Goal: Task Accomplishment & Management: Complete application form

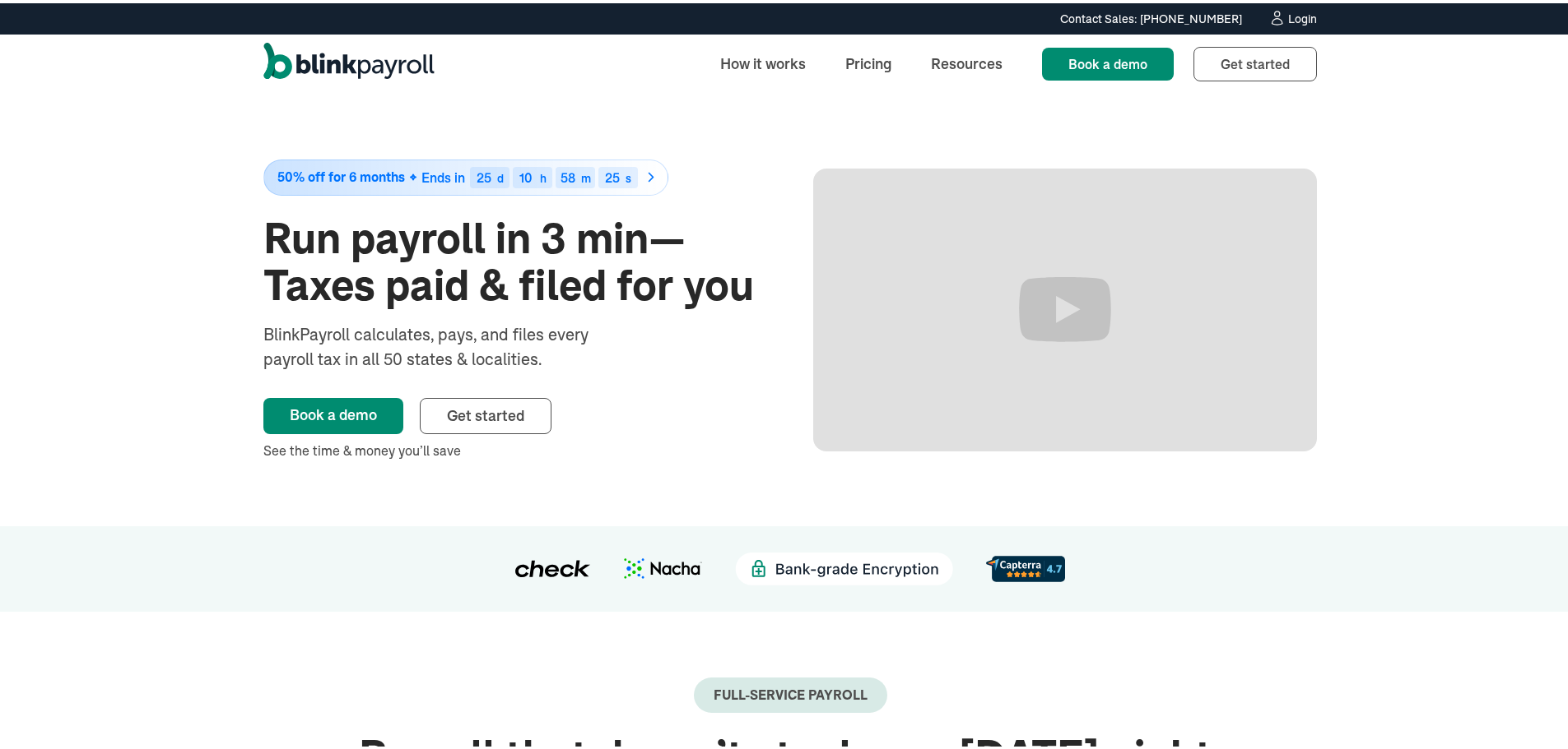
click at [1298, 18] on div "Login" at bounding box center [1301, 16] width 29 height 12
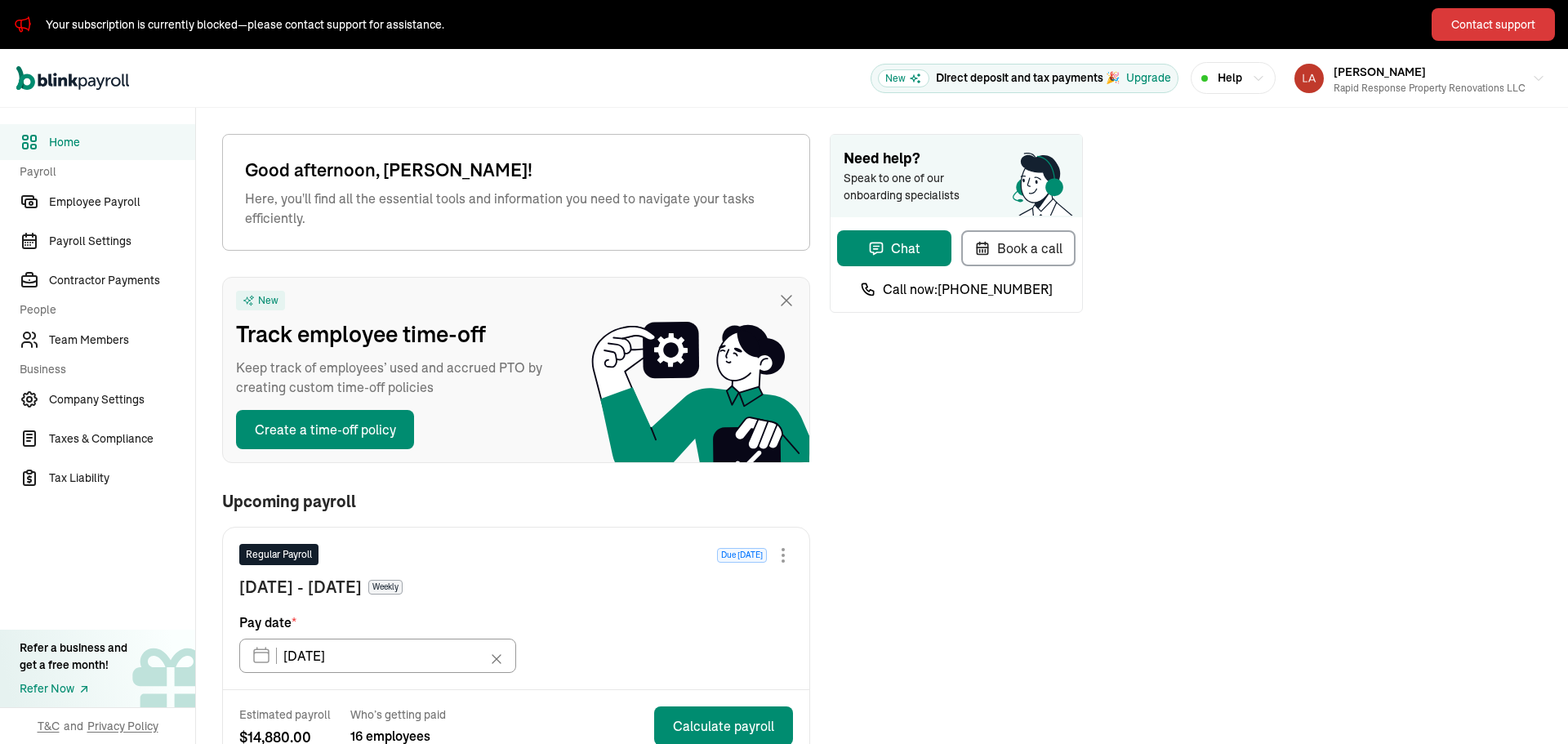
click at [1472, 30] on div "Contact support" at bounding box center [1494, 25] width 84 height 18
click at [1407, 70] on div "[PERSON_NAME] Rapid Response Property Renovations LLC" at bounding box center [1430, 78] width 192 height 34
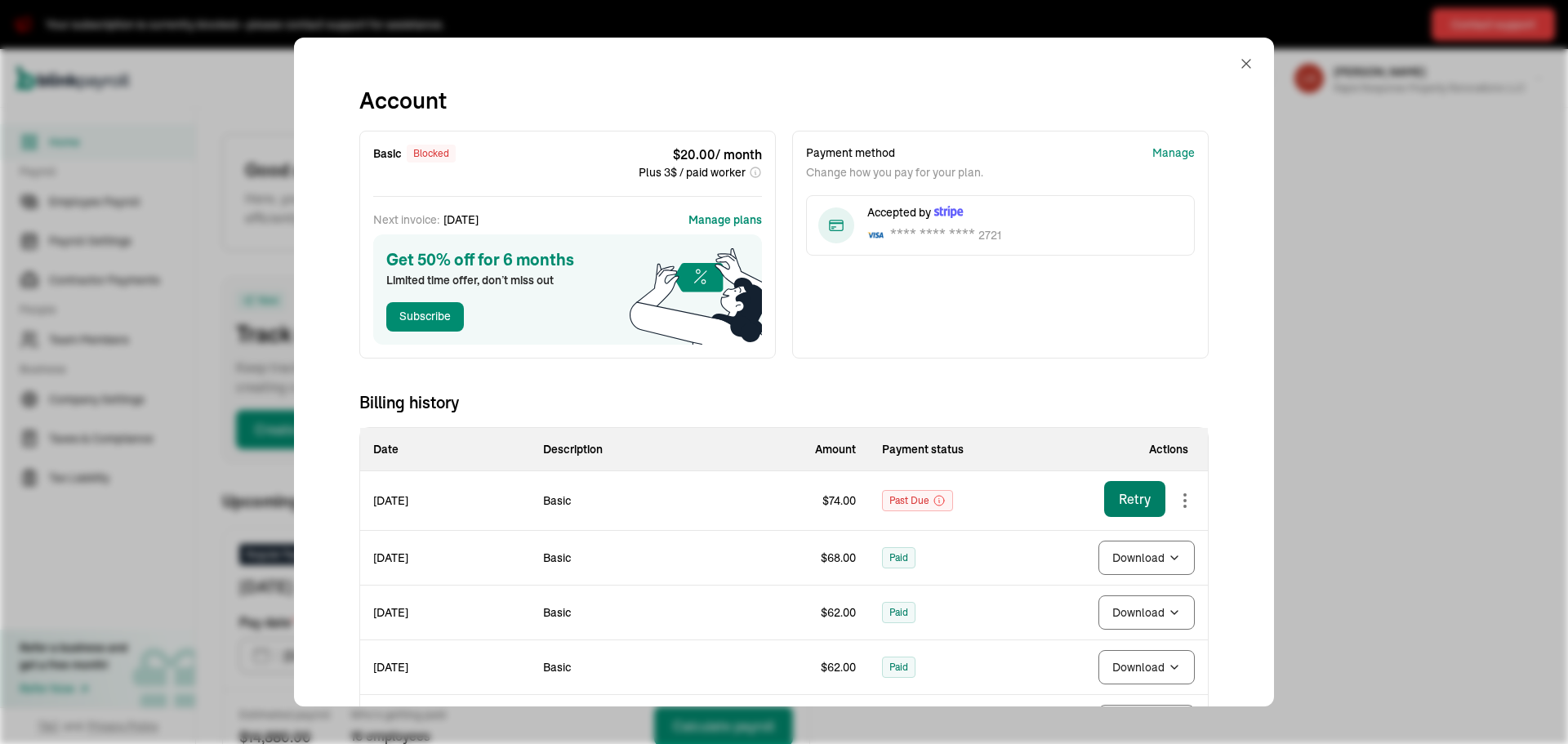
click at [1126, 496] on div "Retry" at bounding box center [1135, 499] width 32 height 20
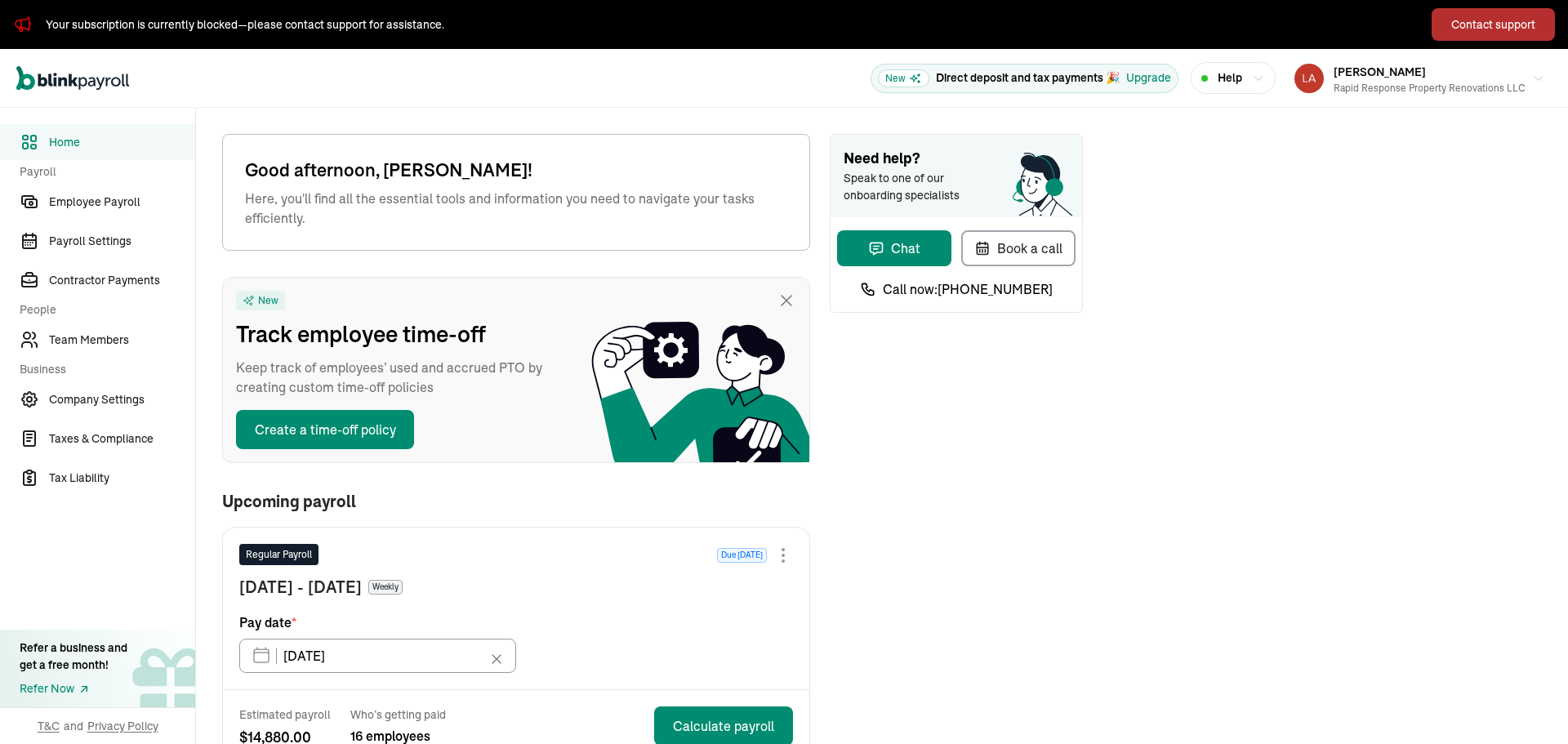
click at [1472, 30] on div "Contact support" at bounding box center [1494, 25] width 84 height 18
click at [1407, 70] on div "[PERSON_NAME] Rapid Response Property Renovations LLC" at bounding box center [1430, 78] width 192 height 34
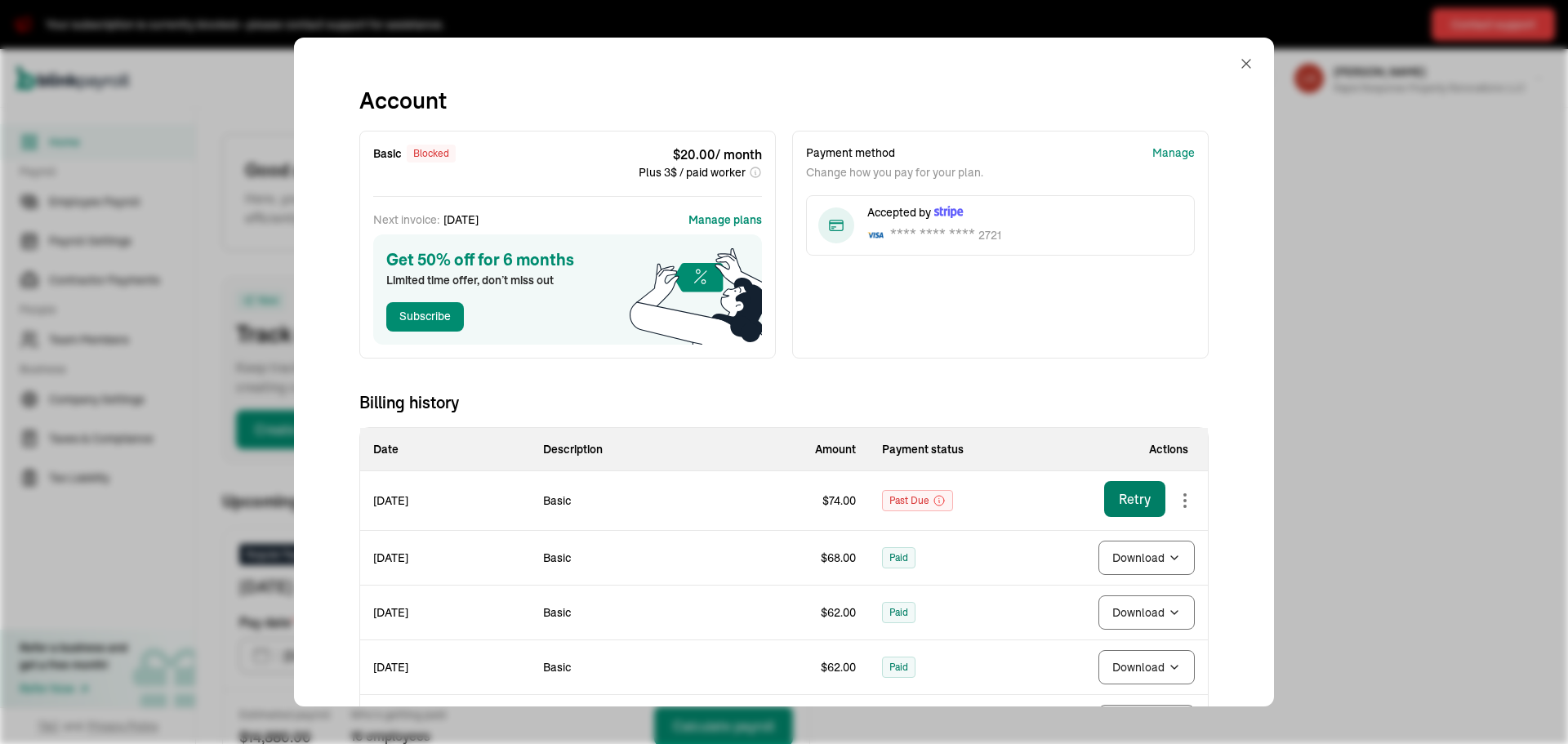
click at [1126, 496] on div "Retry" at bounding box center [1135, 499] width 32 height 20
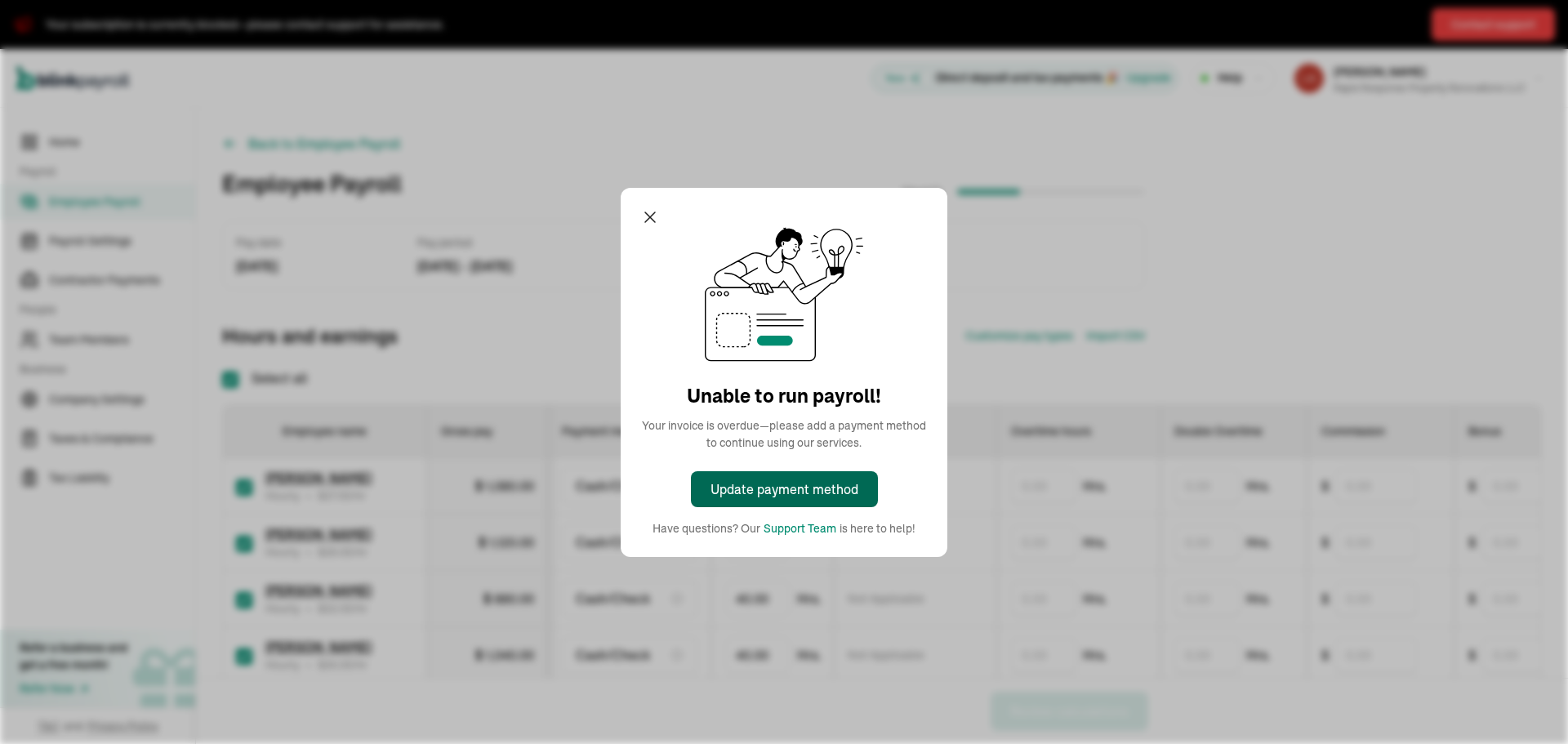
click at [743, 496] on div "Update payment method" at bounding box center [784, 489] width 148 height 20
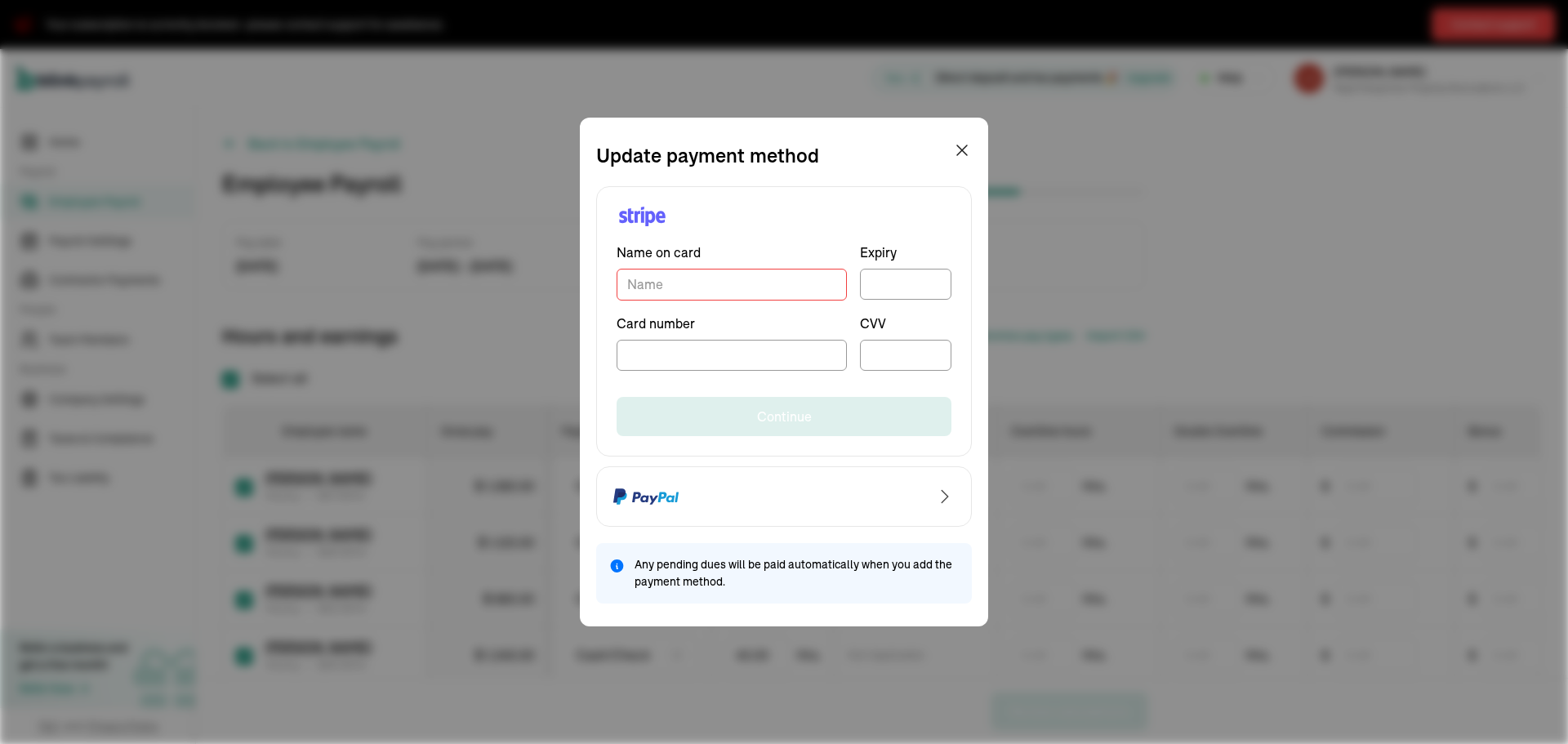
click at [704, 278] on input "TextInput" at bounding box center [731, 284] width 230 height 32
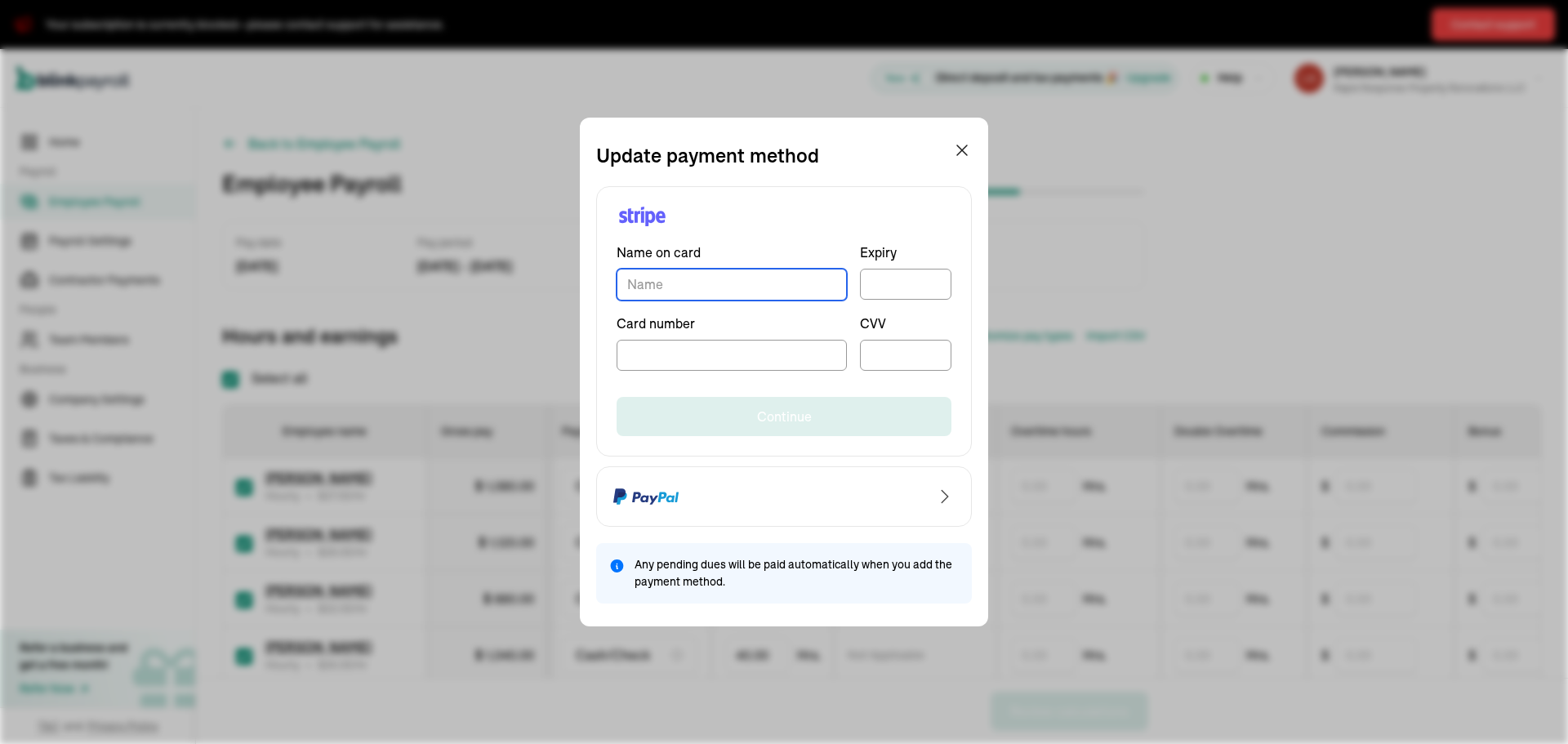
click at [704, 278] on input "TextInput" at bounding box center [731, 284] width 230 height 32
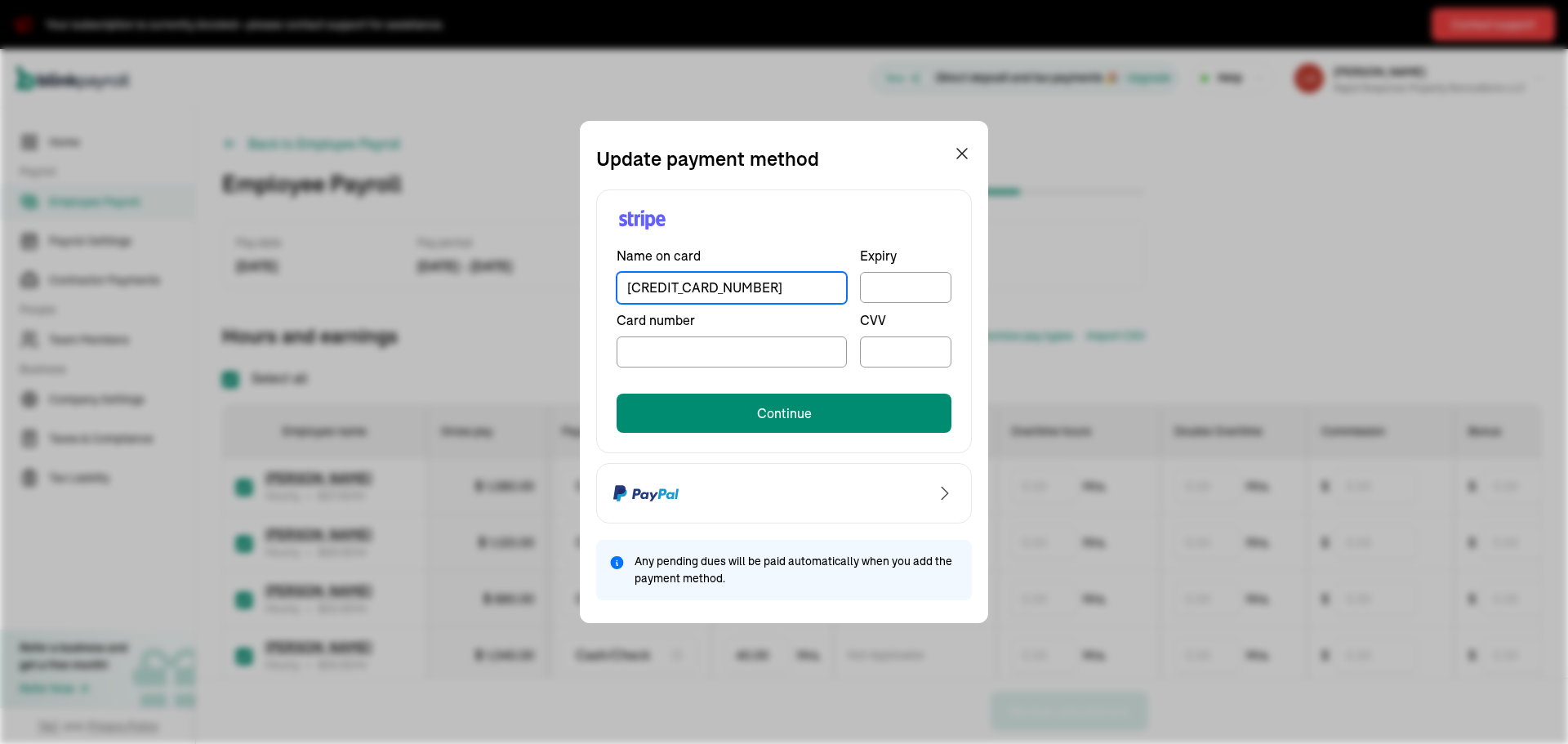
type input "4192590003012721"
drag, startPoint x: 758, startPoint y: 287, endPoint x: 571, endPoint y: 284, distance: 187.0
click at [571, 284] on div "Update payment method Name on card 4192590003012721 Expiry Card number CVV Cont…" at bounding box center [784, 372] width 1568 height 744
drag, startPoint x: 700, startPoint y: 292, endPoint x: 421, endPoint y: 283, distance: 279.1
click at [421, 283] on div "Update payment method Name on card ASHLEE Expiry Card number CVV Continue Any p…" at bounding box center [784, 372] width 1568 height 744
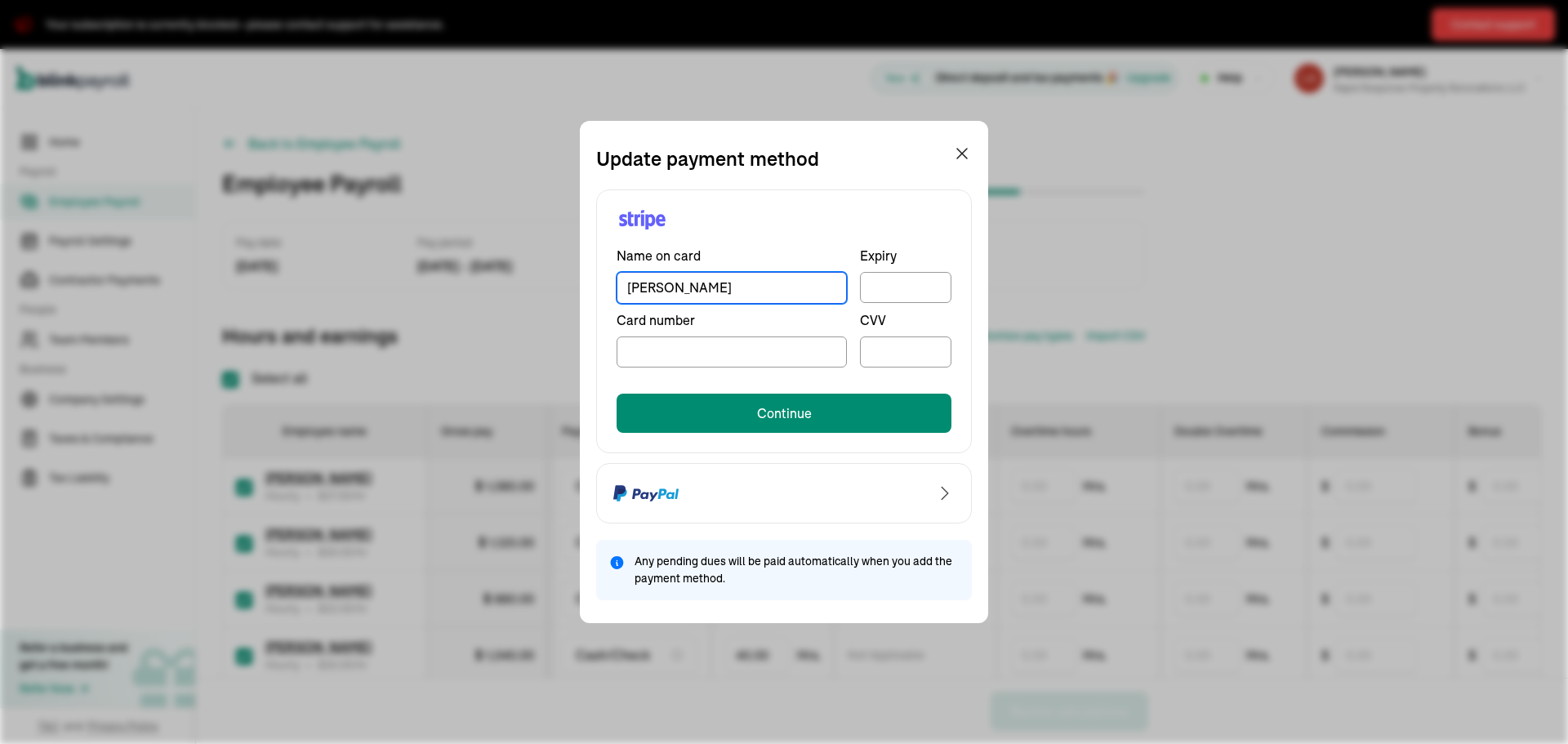
type input "LAURA GAU"
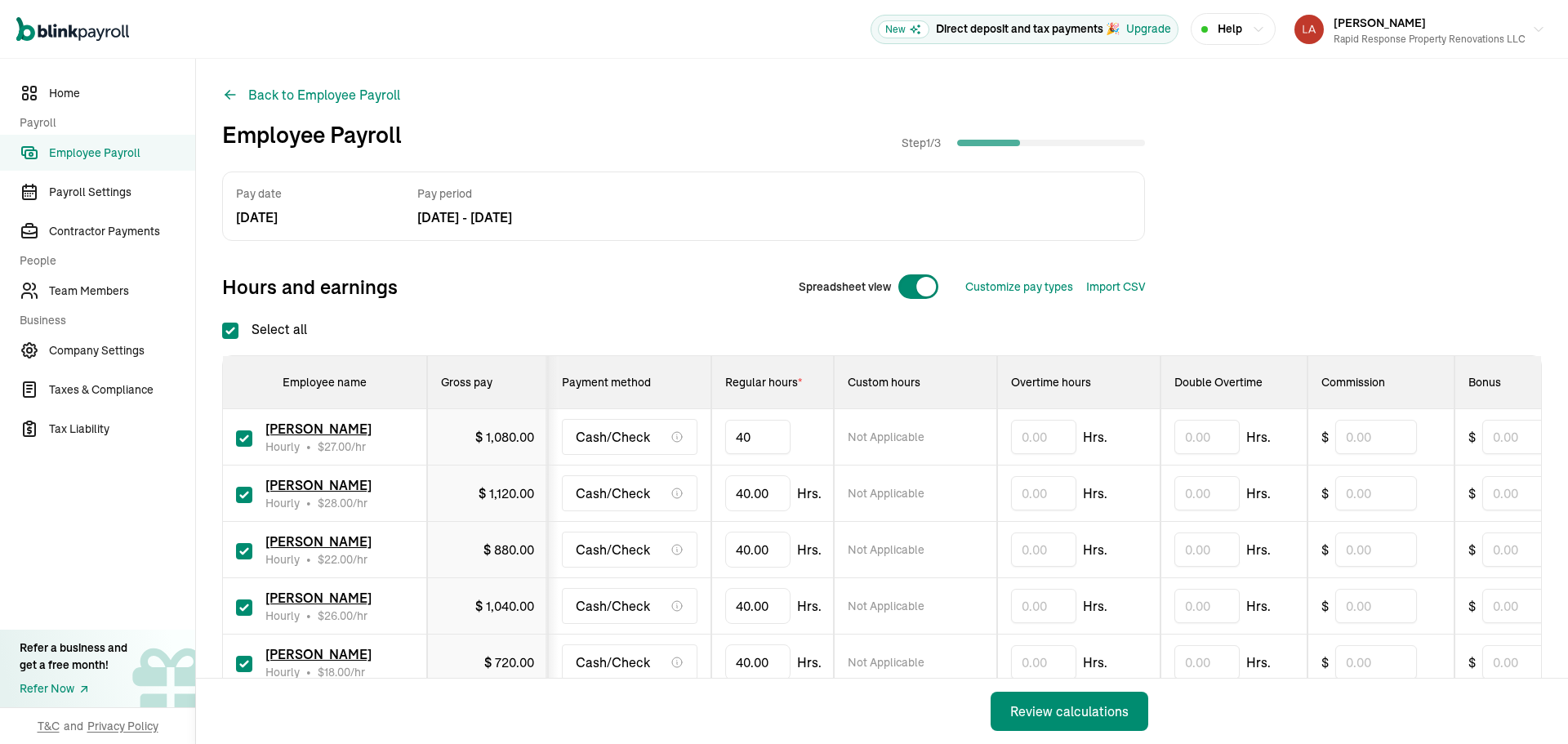
click at [767, 435] on input "40" at bounding box center [758, 436] width 66 height 34
type input "33.42"
click at [1507, 439] on input "text" at bounding box center [1523, 436] width 81 height 34
click at [1498, 434] on input "text" at bounding box center [1523, 436] width 81 height 34
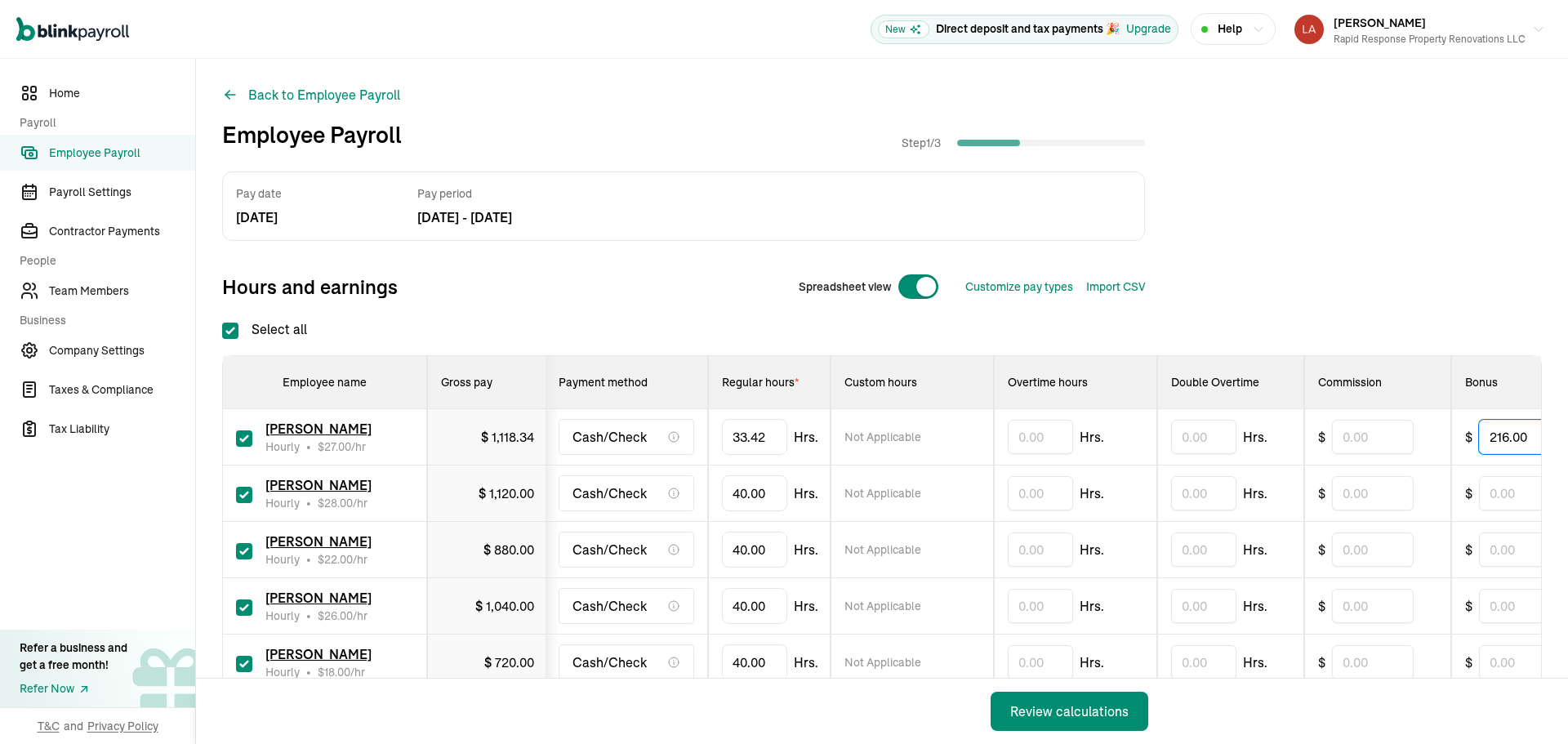
type input "216.00"
click at [763, 492] on input "40" at bounding box center [755, 493] width 66 height 34
click at [763, 491] on input "40" at bounding box center [755, 493] width 66 height 34
type input "35.48"
click at [1511, 486] on input "text" at bounding box center [1519, 493] width 81 height 34
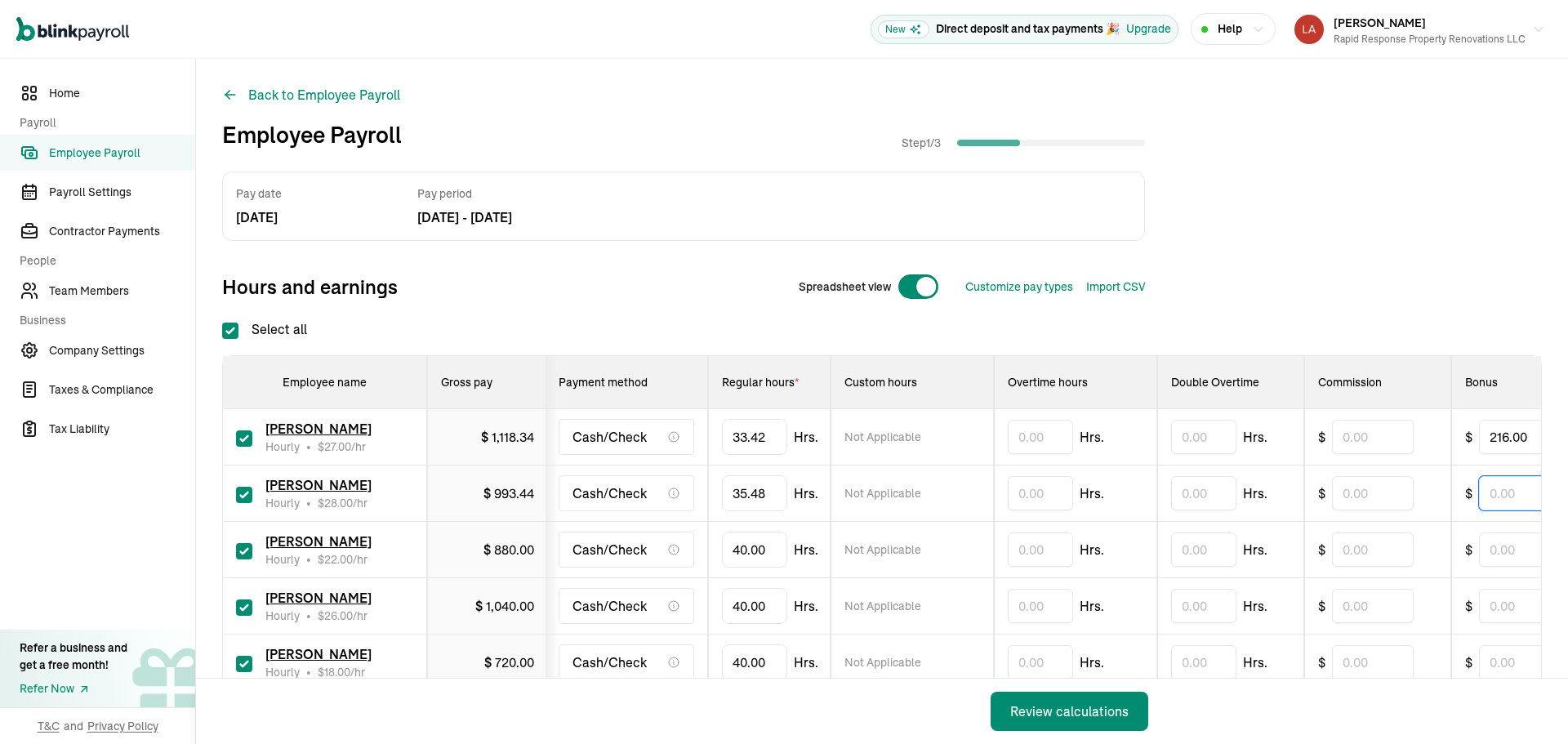
click at [1511, 486] on input "text" at bounding box center [1519, 493] width 81 height 34
type input "224.00"
click at [760, 549] on input "40" at bounding box center [751, 549] width 66 height 34
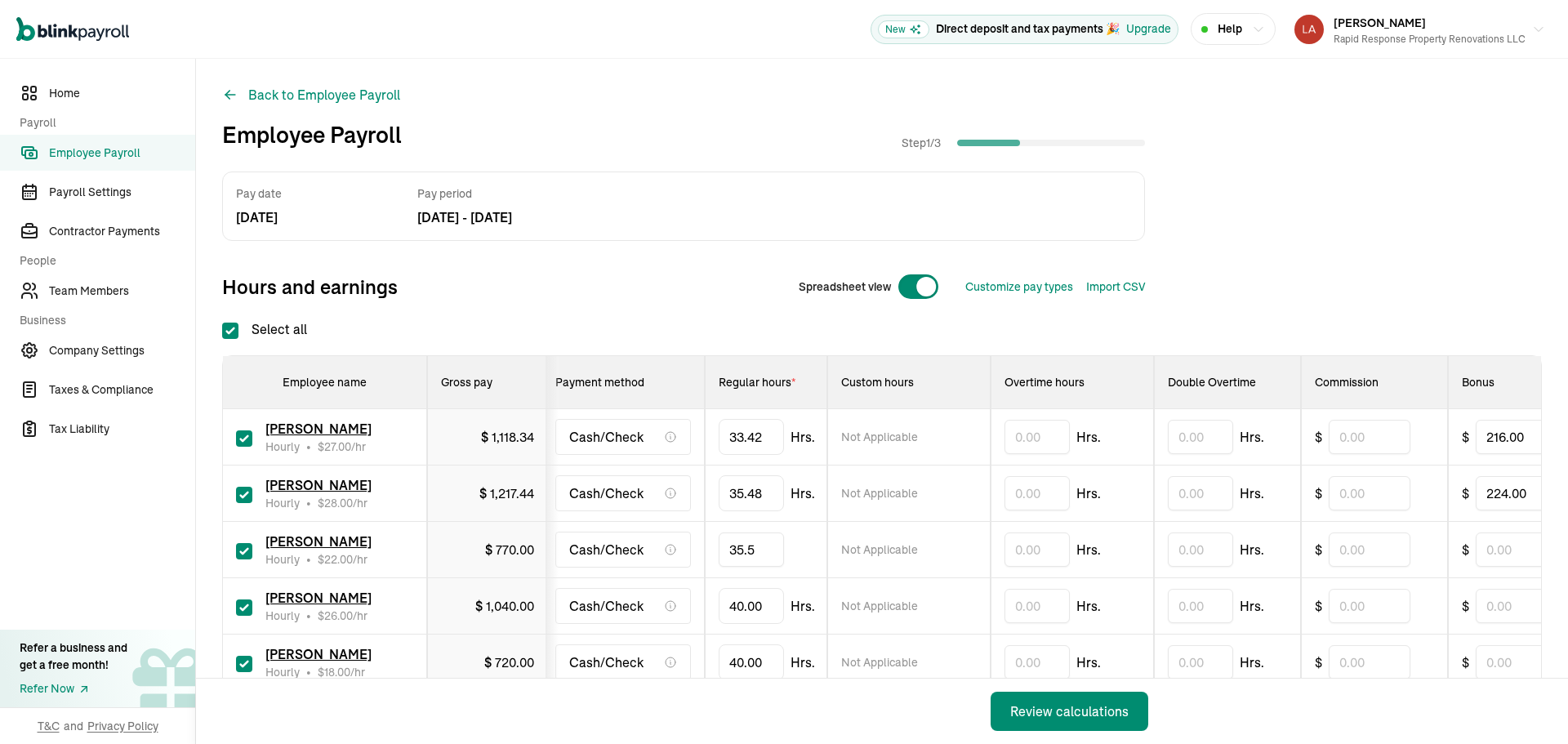
type input "35.53"
click at [1500, 552] on input "text" at bounding box center [1516, 549] width 81 height 34
type input "176.00"
click at [747, 610] on input "40" at bounding box center [751, 606] width 66 height 34
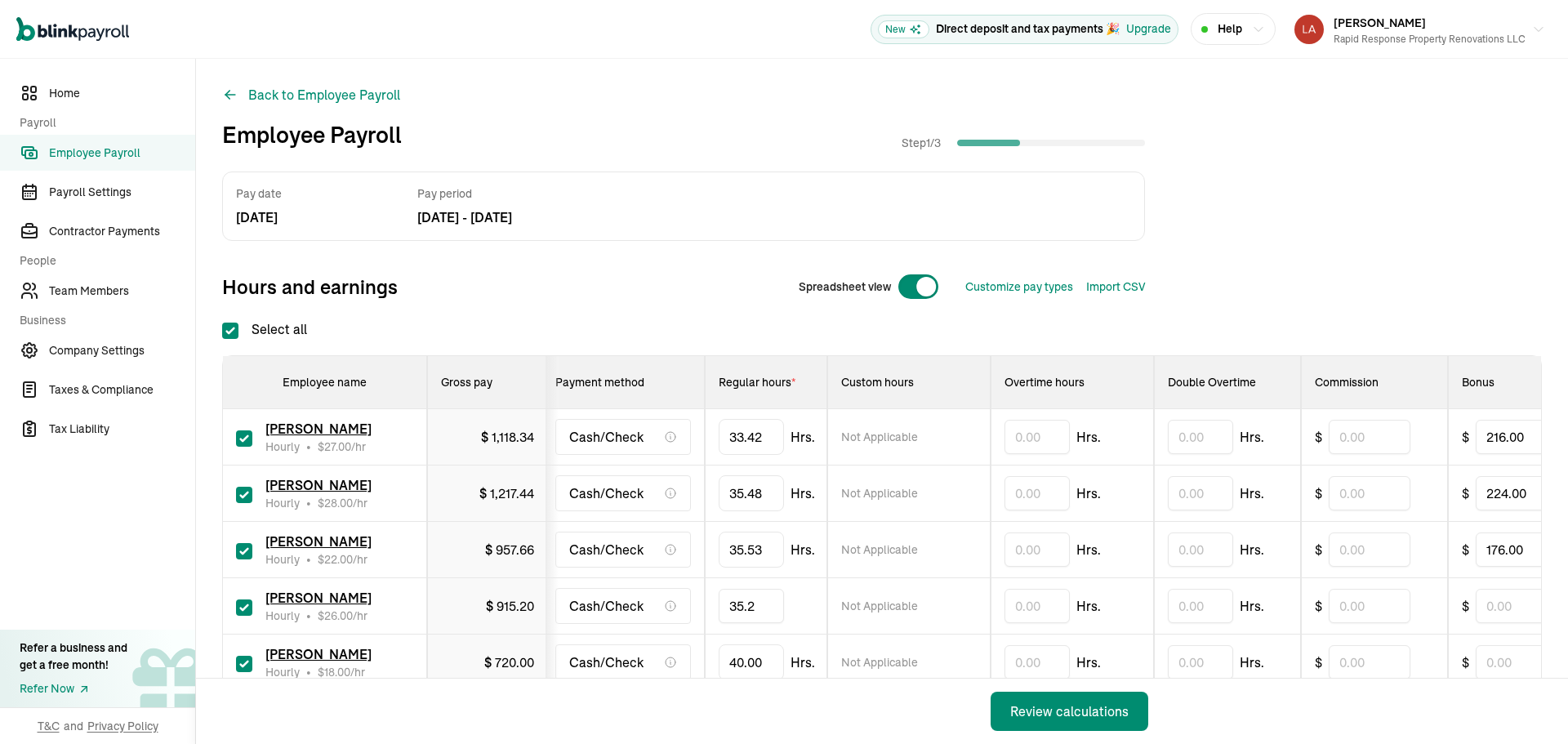
type input "35.27"
click at [1488, 601] on input "text" at bounding box center [1516, 606] width 81 height 34
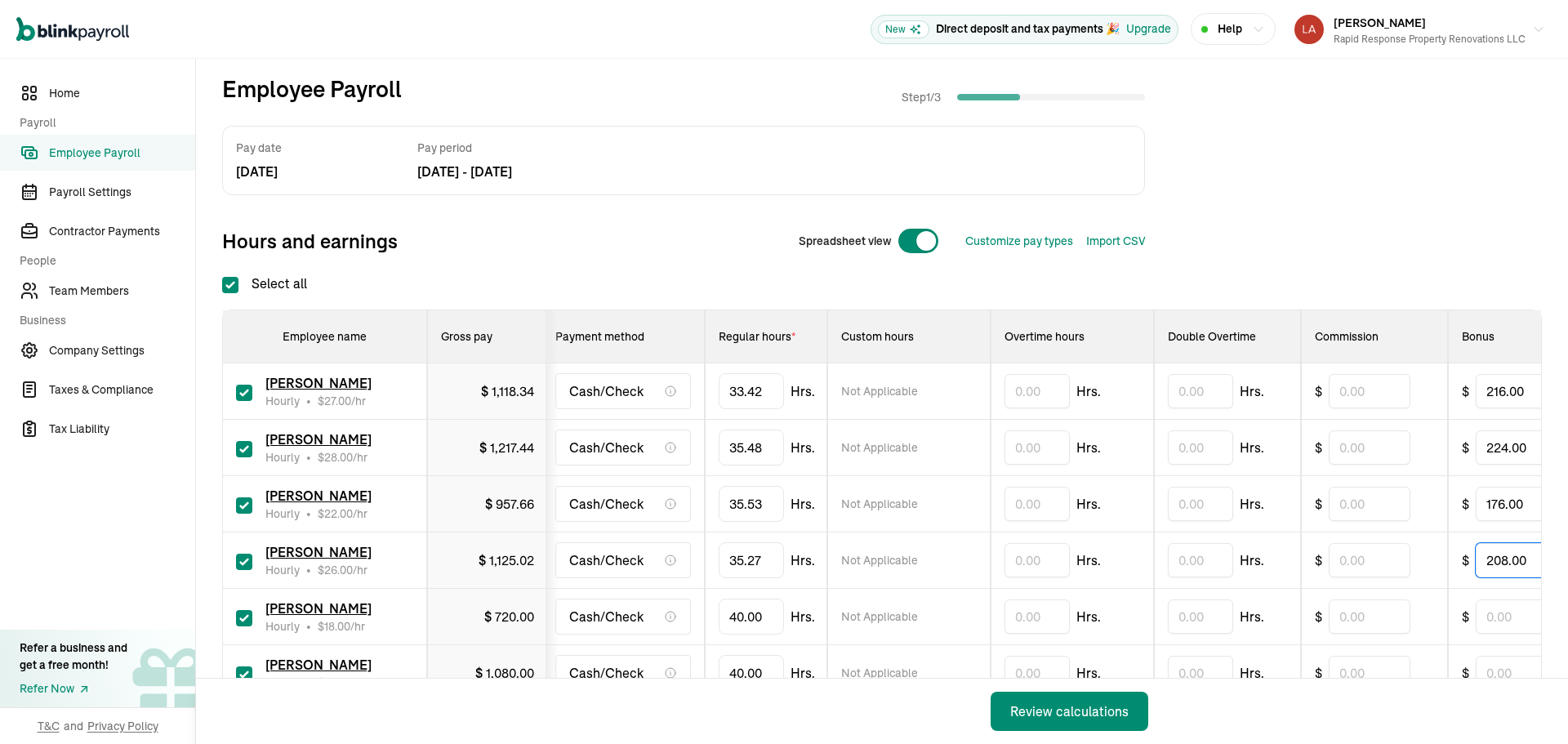
scroll to position [81, 0]
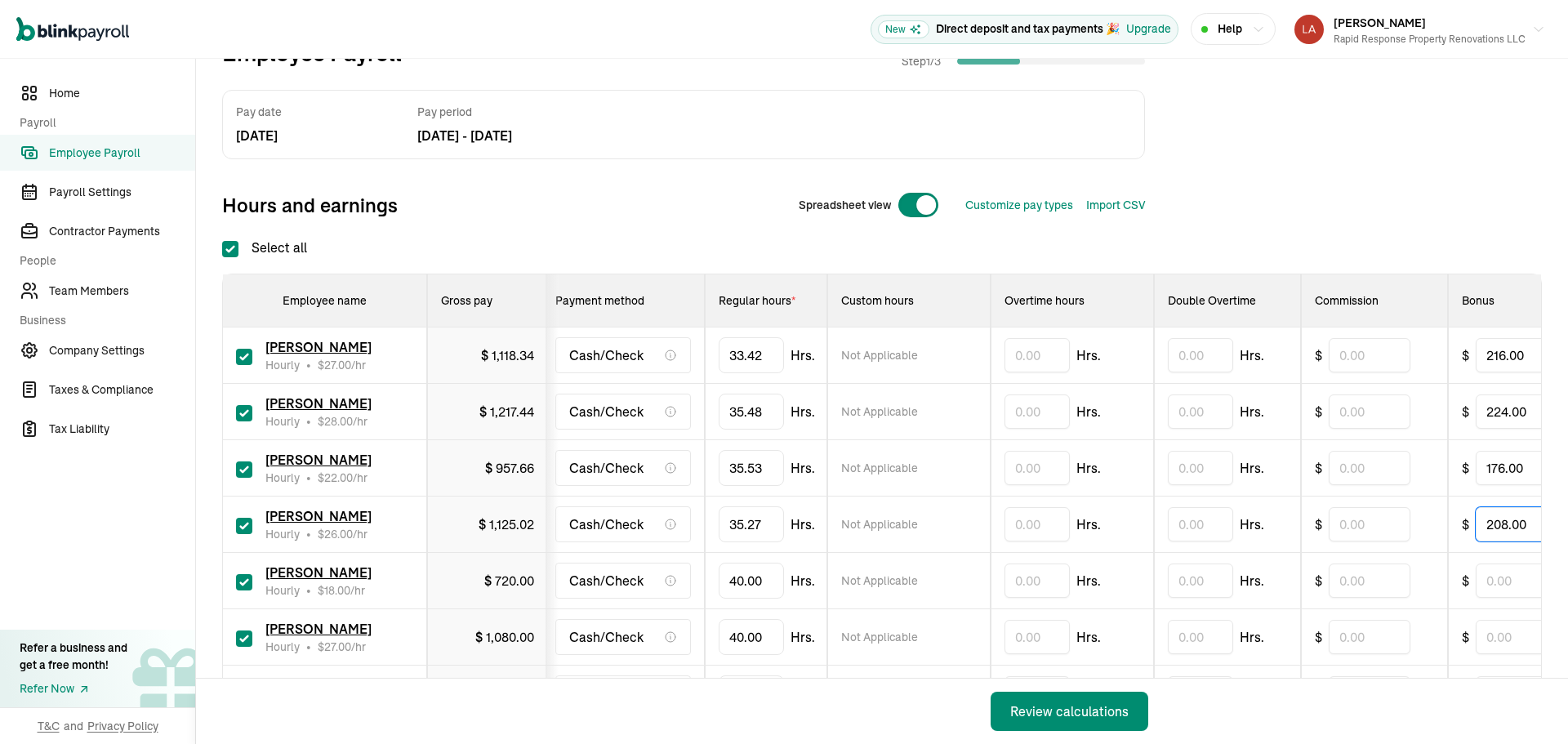
type input "208.00"
click at [750, 572] on input "40" at bounding box center [751, 580] width 66 height 34
type input "17.29"
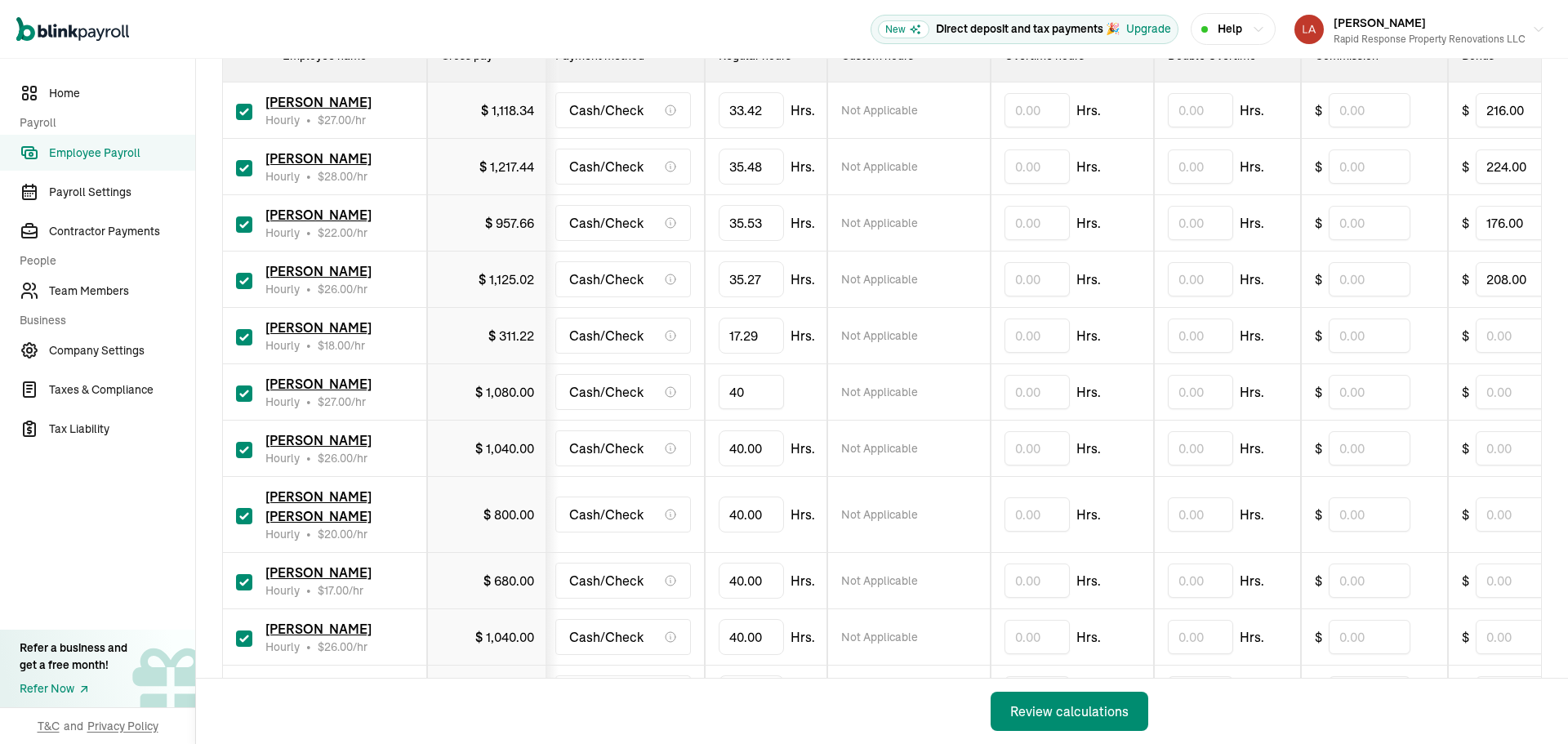
click at [762, 393] on input "40" at bounding box center [751, 392] width 66 height 34
type input "28.54"
click at [1489, 385] on input "text" at bounding box center [1516, 392] width 81 height 34
type input "216.00"
click at [764, 454] on input "40" at bounding box center [751, 448] width 66 height 34
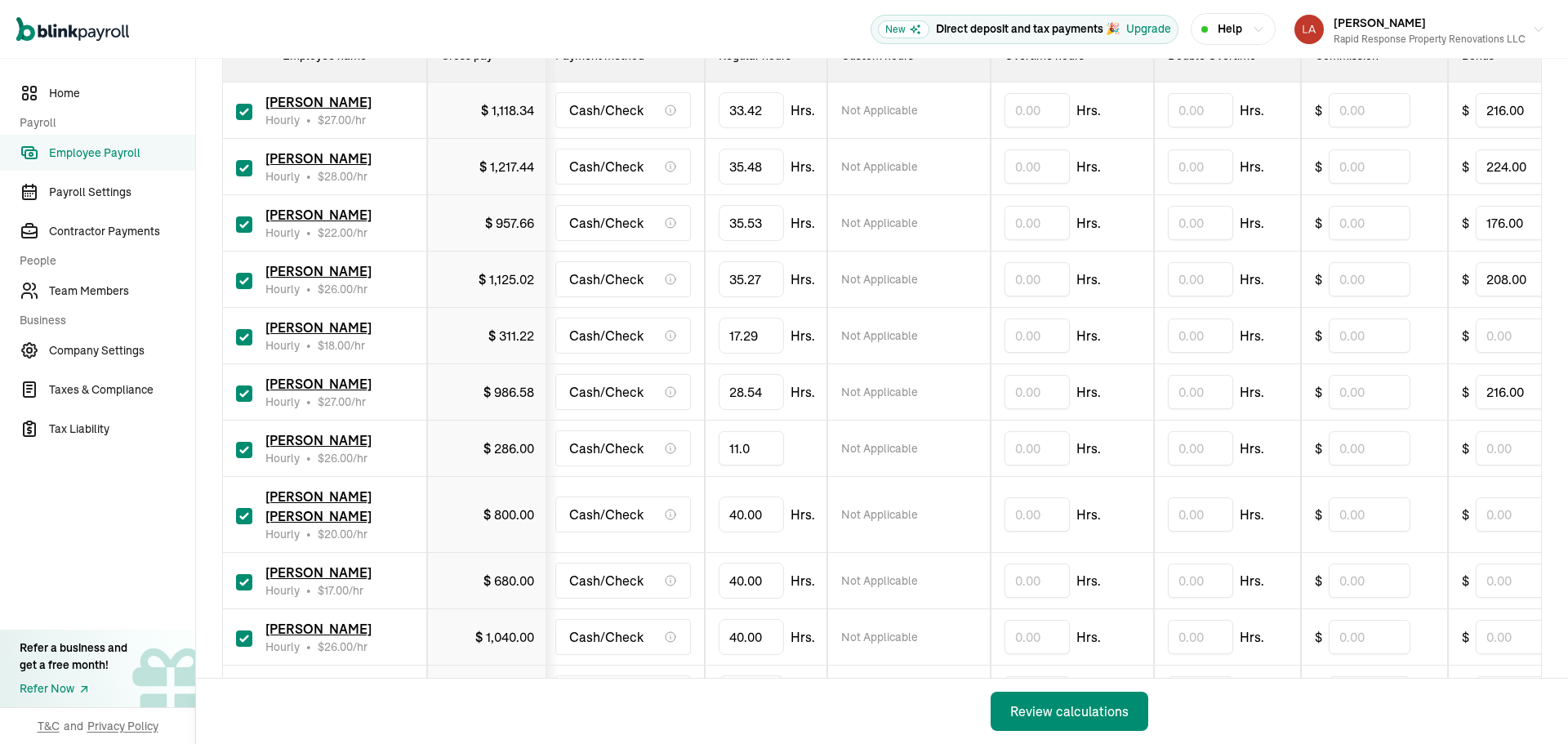
type input "11.02"
click at [761, 518] on input "40" at bounding box center [751, 515] width 66 height 34
type input "11.01"
click at [741, 564] on input "40" at bounding box center [751, 580] width 66 height 34
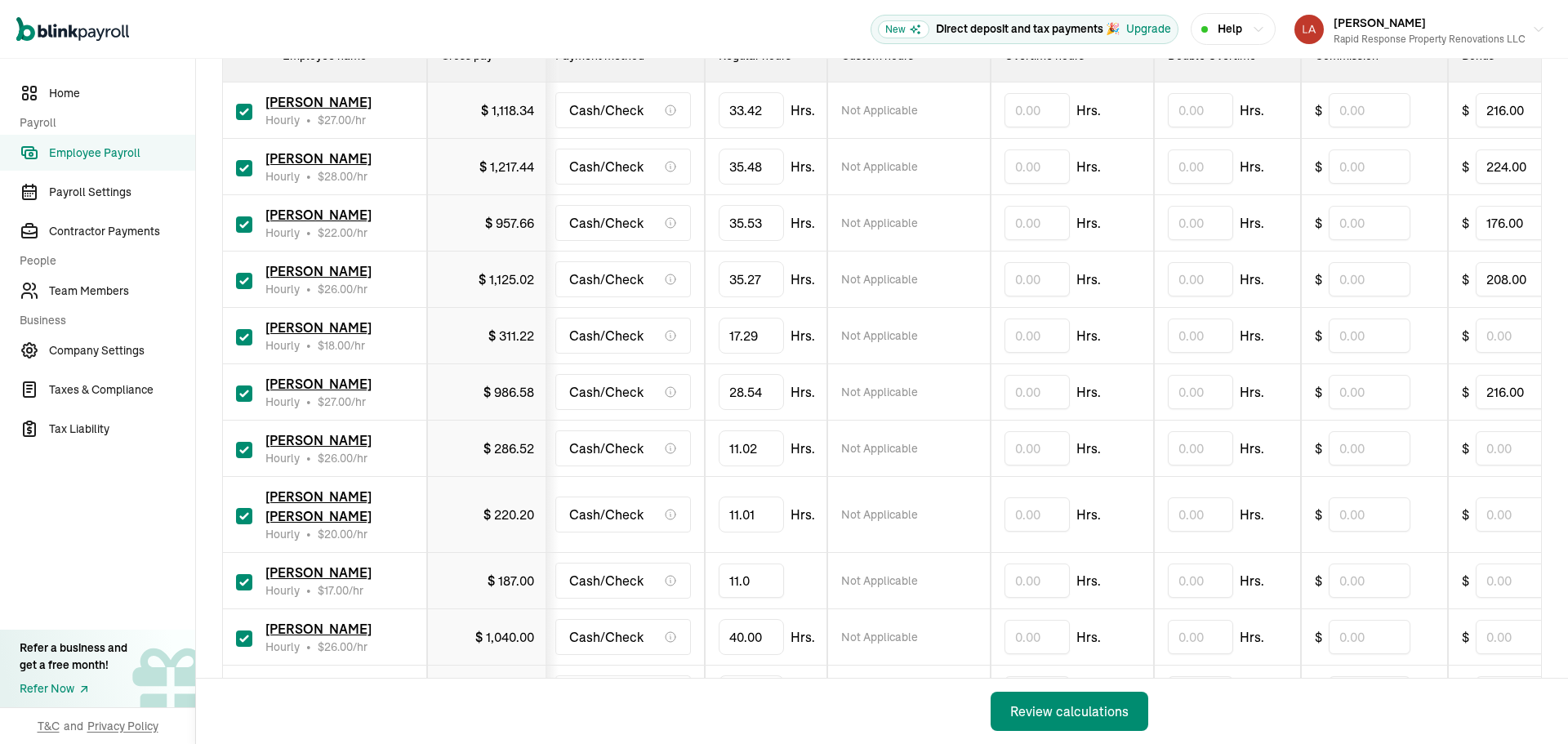
type input "11.01"
click at [753, 620] on input "40" at bounding box center [751, 637] width 66 height 34
type input "22.17"
click at [1498, 620] on input "text" at bounding box center [1516, 637] width 81 height 34
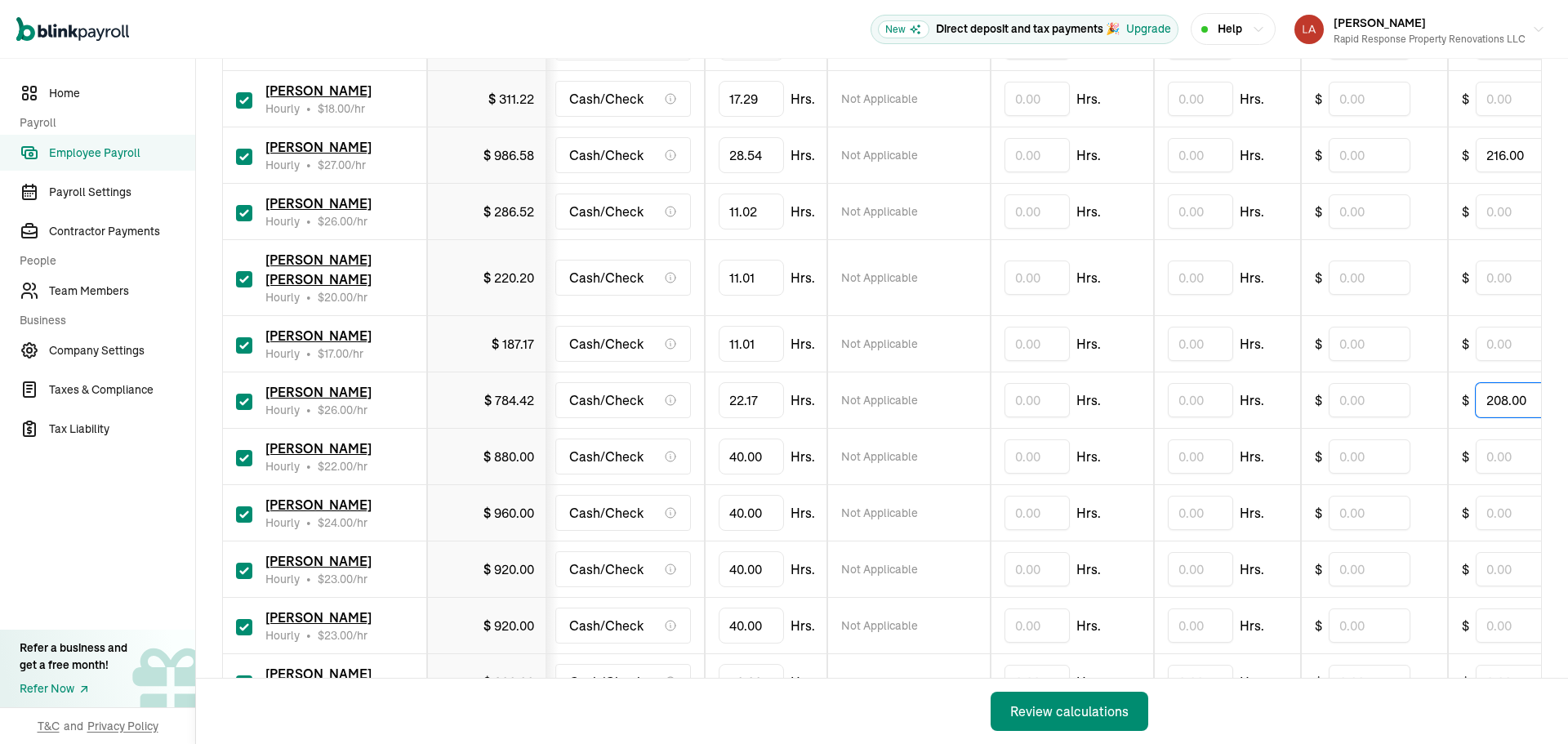
scroll to position [571, 0]
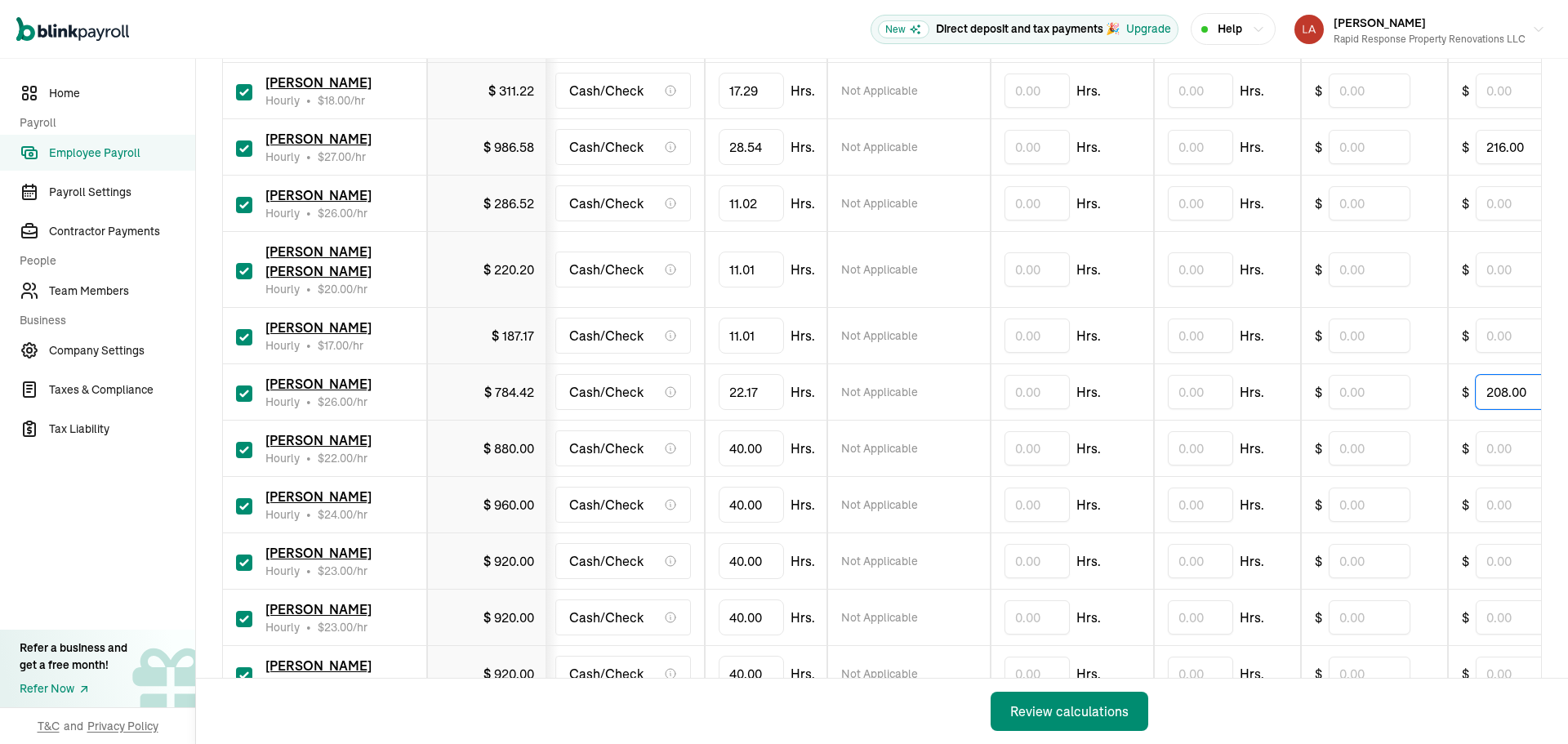
type input "208.00"
click at [753, 433] on input "40" at bounding box center [751, 448] width 66 height 34
type input "28.54"
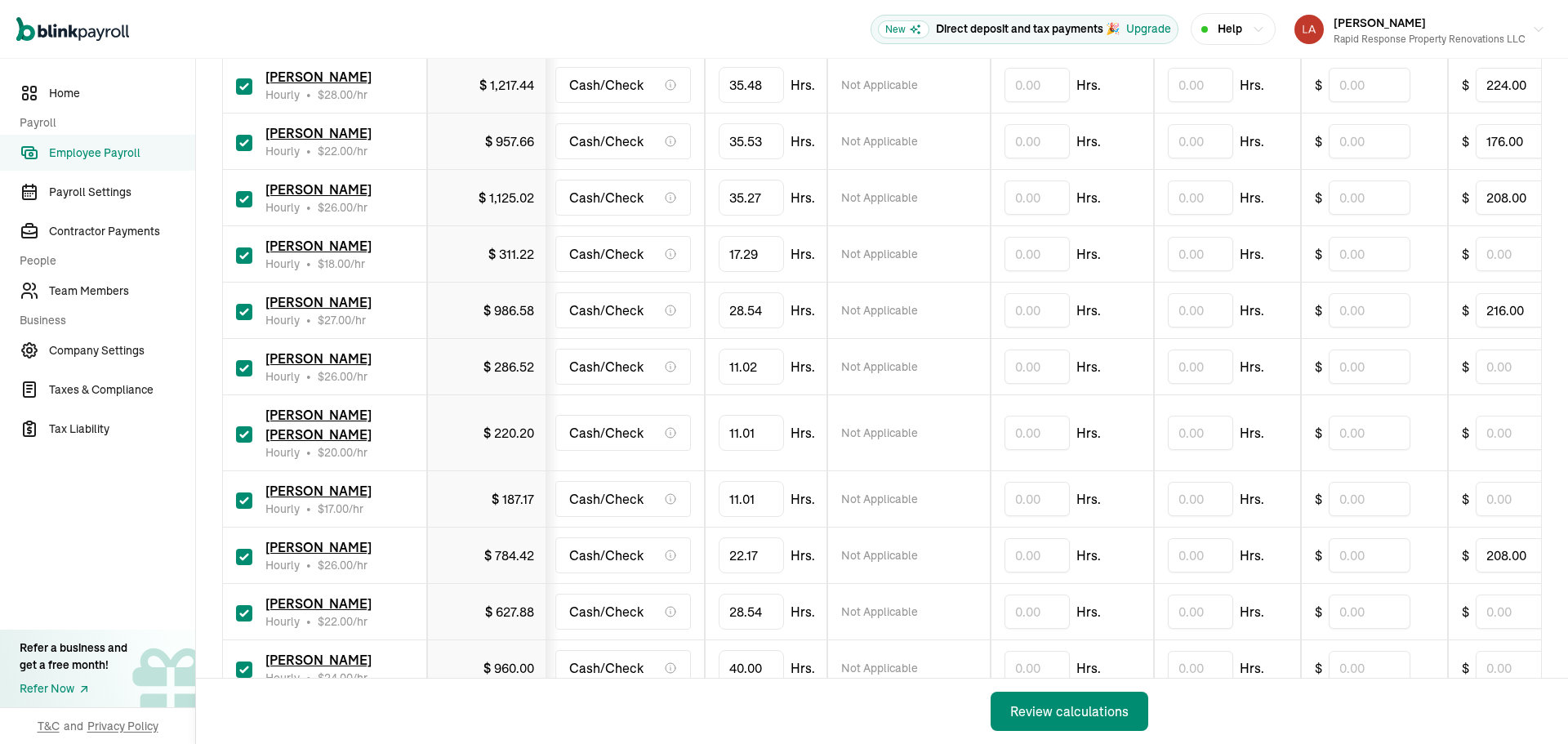
scroll to position [490, 0]
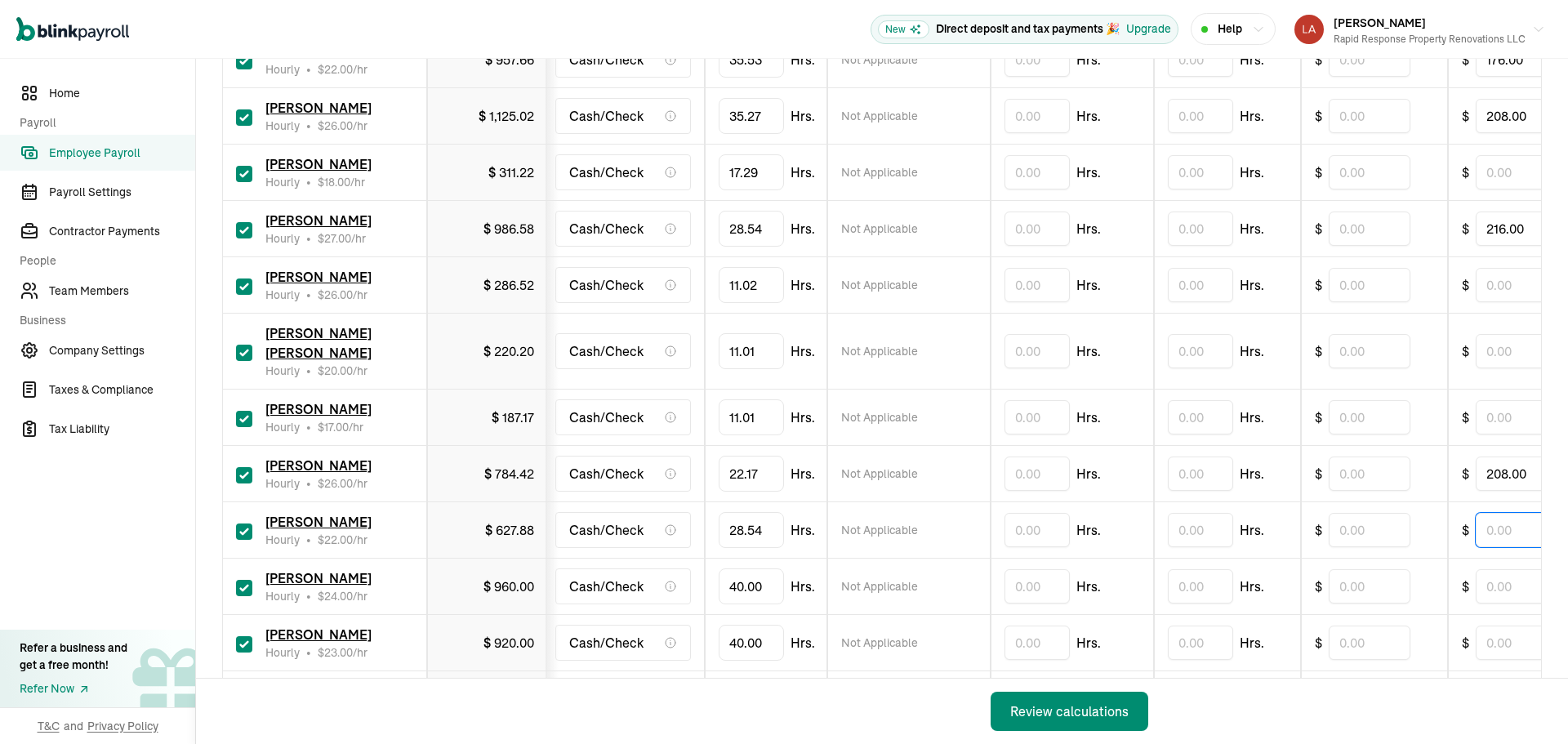
click at [1493, 516] on input "text" at bounding box center [1516, 529] width 81 height 34
type input "176.00"
click at [754, 571] on input "40" at bounding box center [751, 586] width 66 height 34
type input "31.28"
click at [1499, 576] on input "text" at bounding box center [1516, 586] width 81 height 34
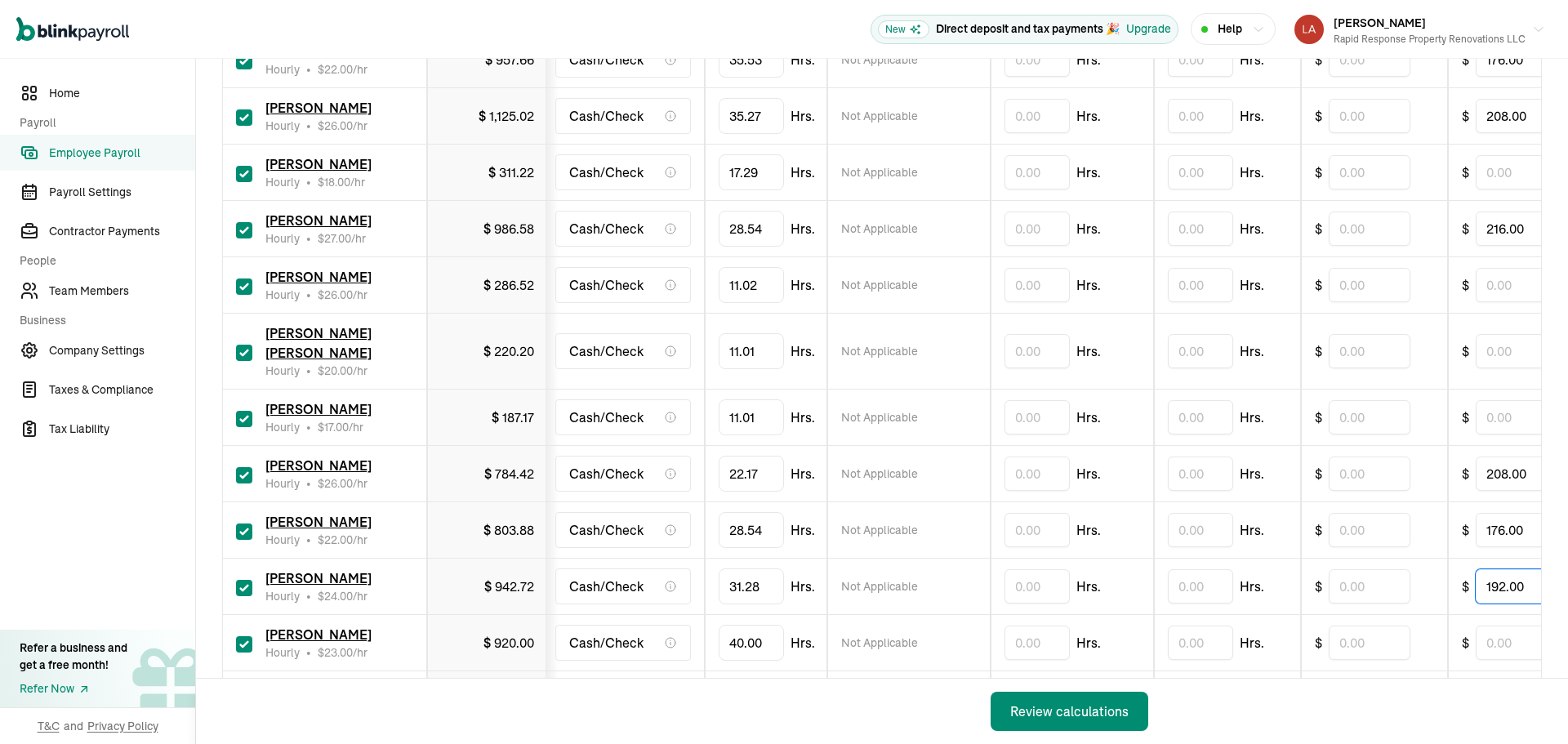
type input "192.00"
click at [755, 625] on input "40" at bounding box center [751, 642] width 66 height 34
type input "18.14"
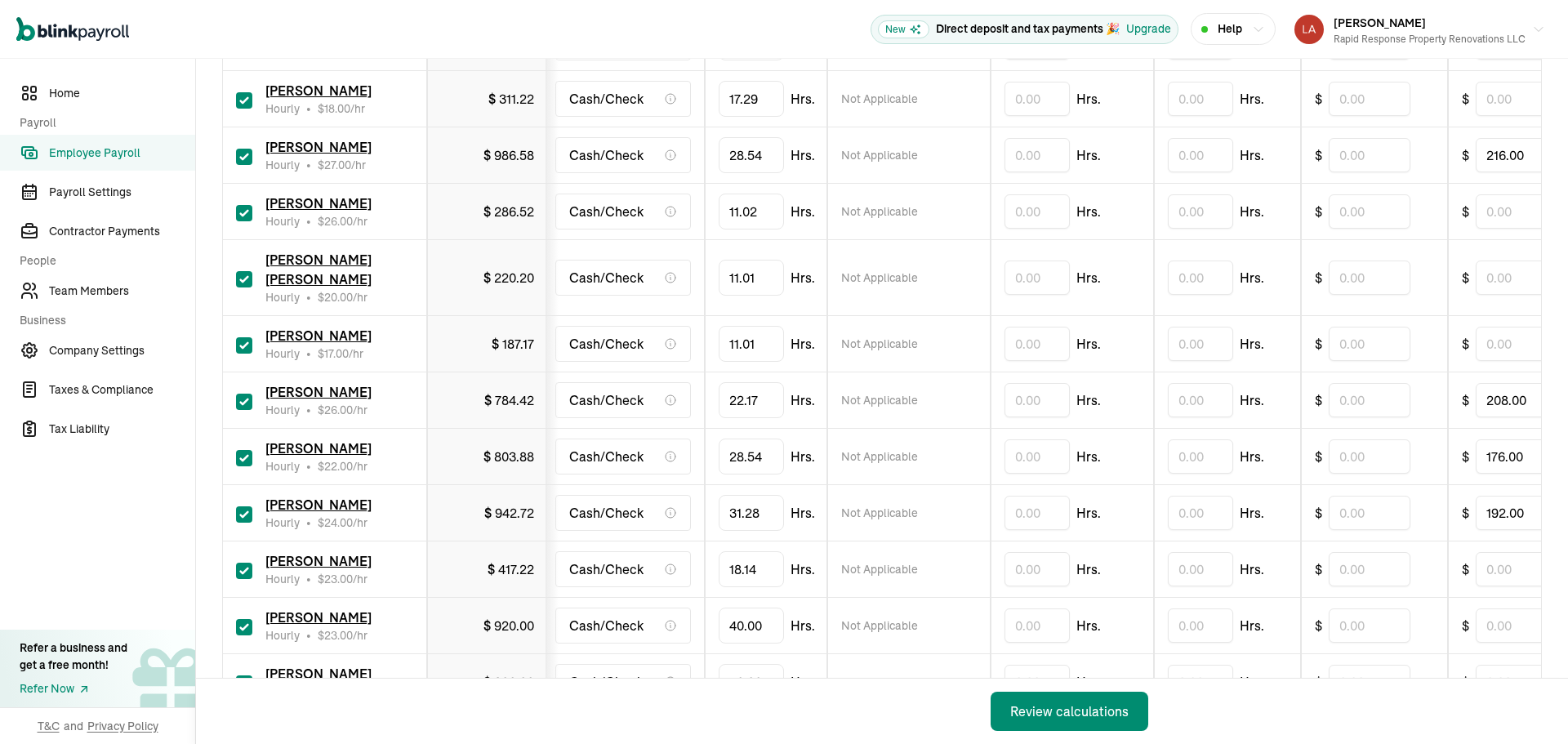
scroll to position [571, 0]
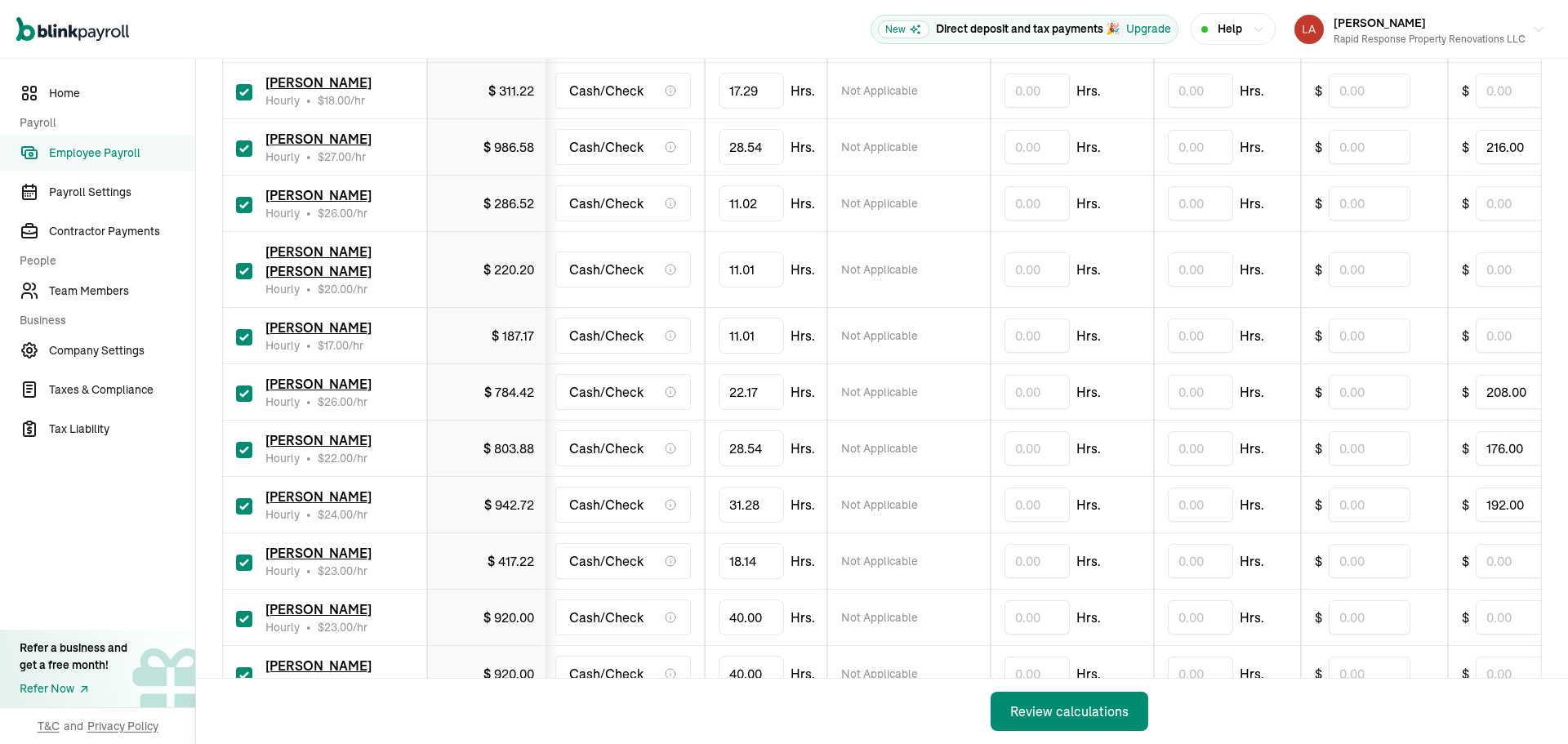
click at [244, 611] on input "checkbox" at bounding box center [244, 619] width 17 height 17
checkbox input "false"
type input "0.00"
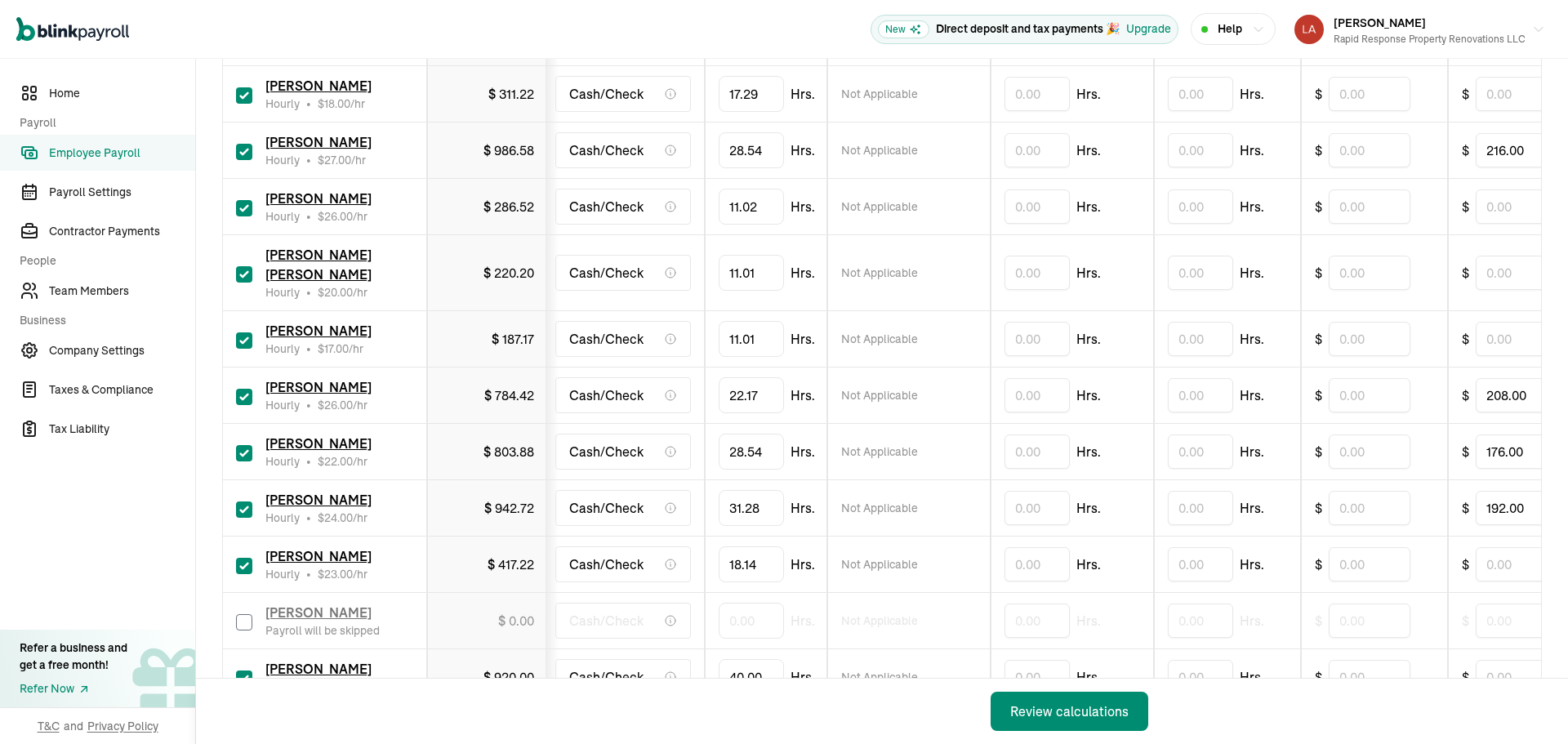
scroll to position [718, 0]
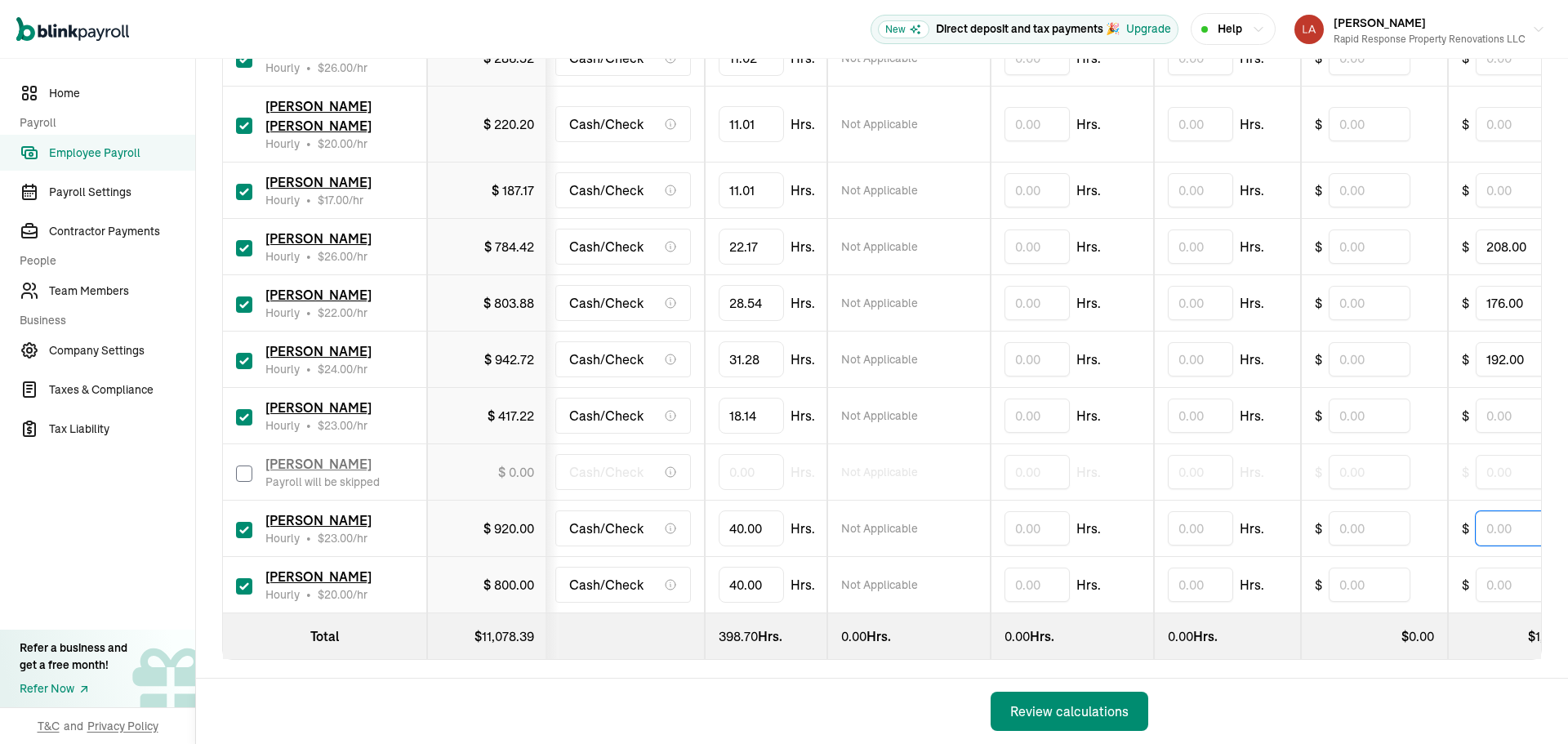
click at [1497, 513] on input "text" at bounding box center [1516, 528] width 81 height 34
type input "184.00"
click at [1488, 402] on input "text" at bounding box center [1516, 416] width 81 height 34
type input "184.00"
click at [751, 512] on input "40" at bounding box center [751, 528] width 66 height 34
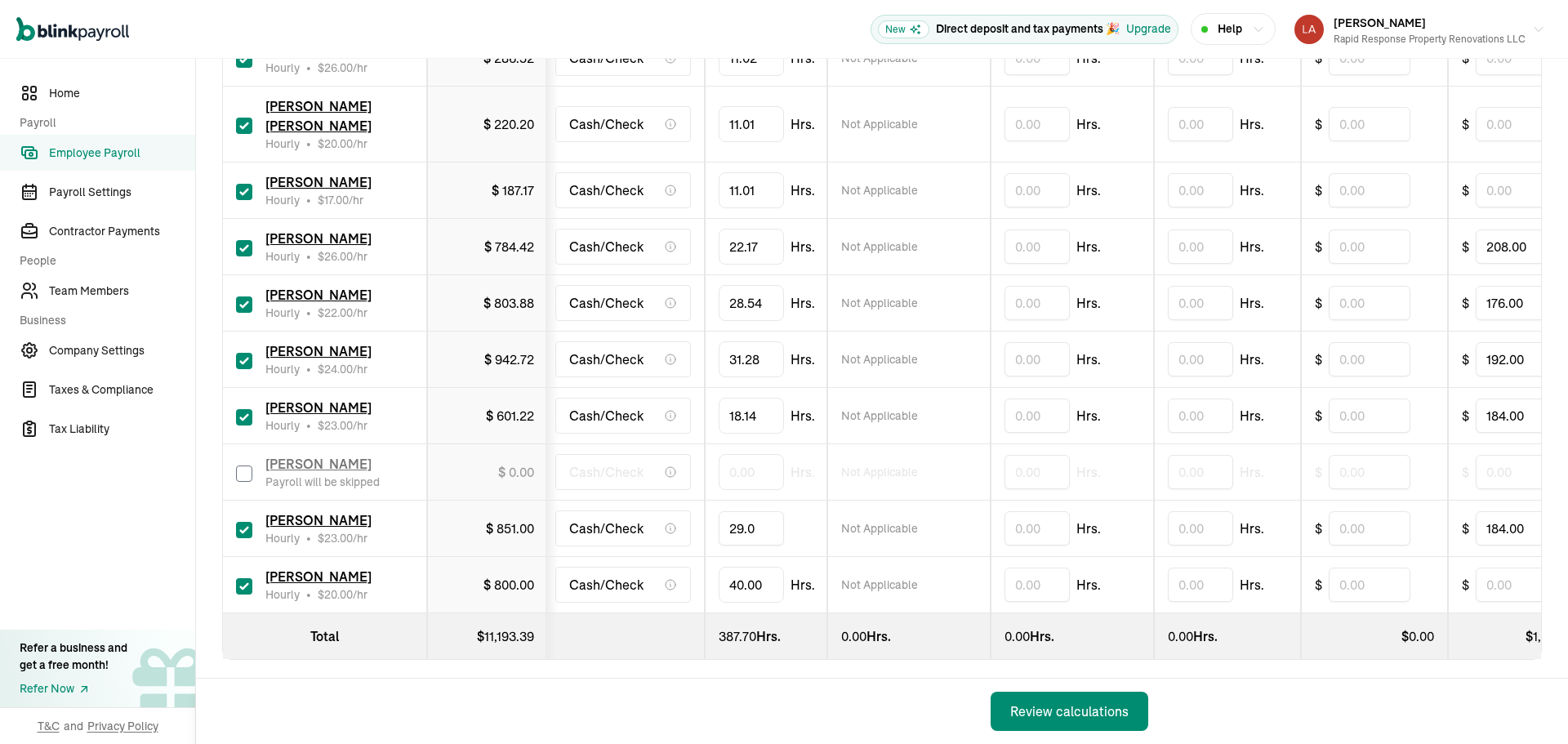
type input "29.01"
click at [238, 578] on input "checkbox" at bounding box center [244, 586] width 17 height 17
checkbox input "false"
type input "0.00"
click at [1071, 715] on div "Review calculations" at bounding box center [1069, 712] width 119 height 20
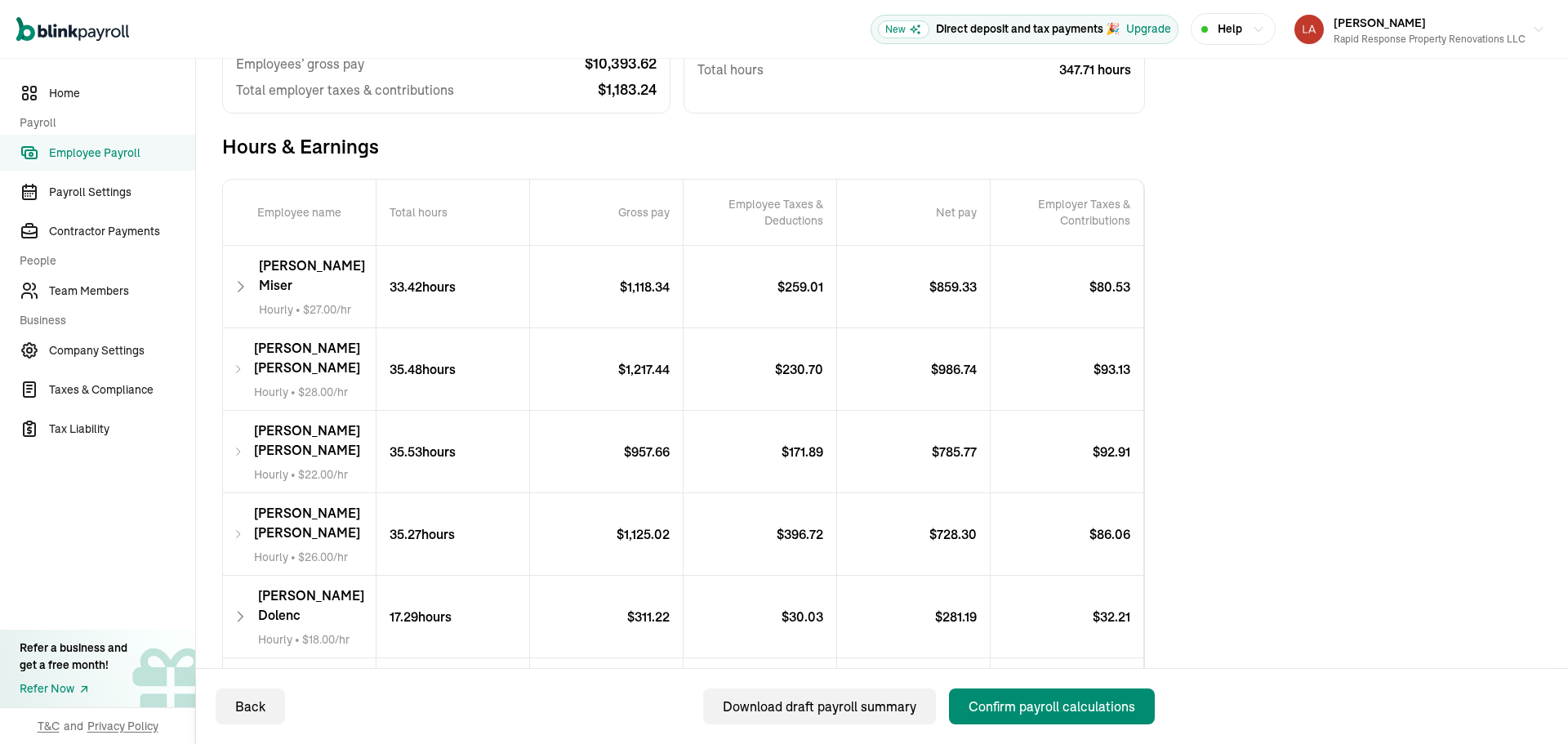
scroll to position [245, 0]
click at [1036, 709] on div "Confirm payroll calculations" at bounding box center [1052, 707] width 167 height 20
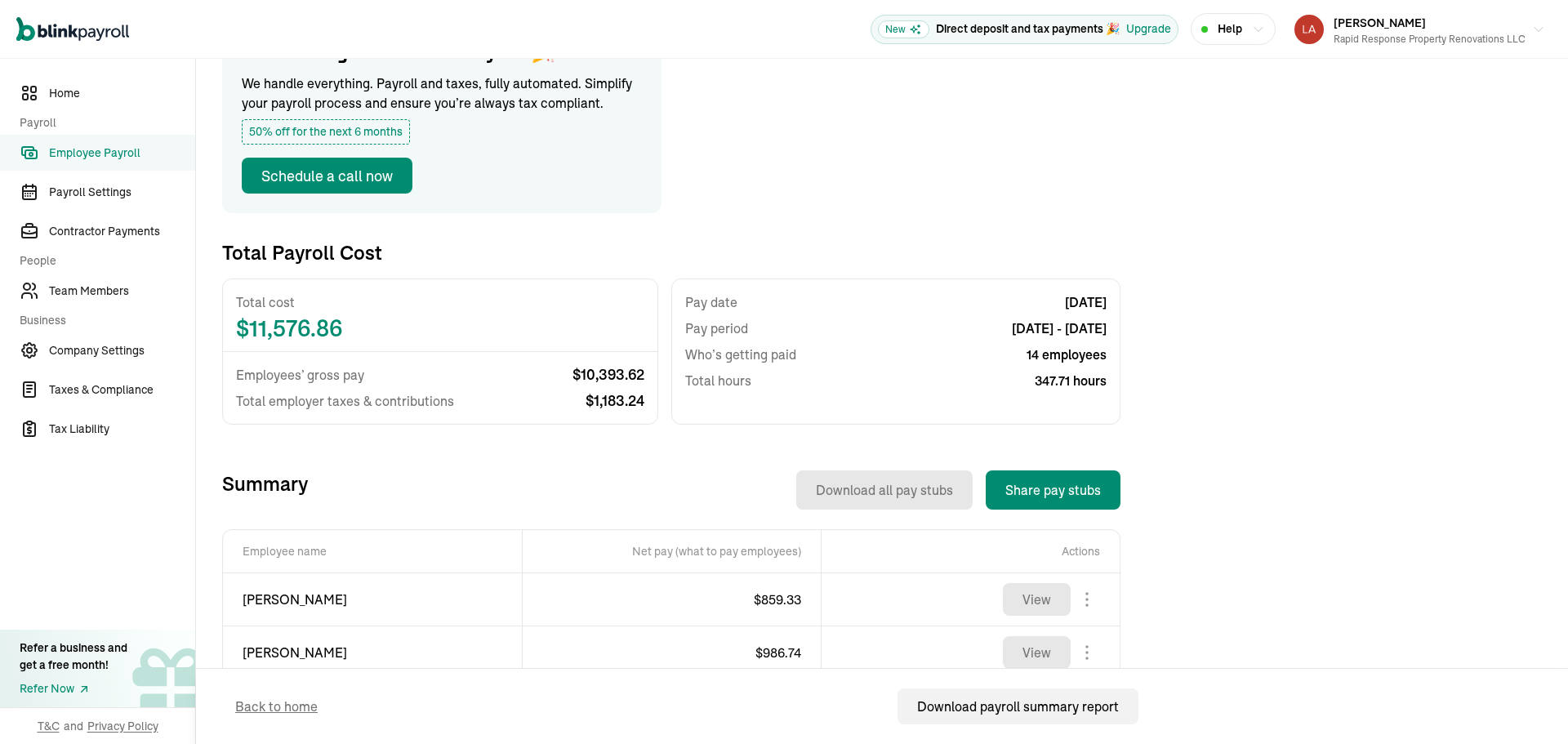
scroll to position [0, 0]
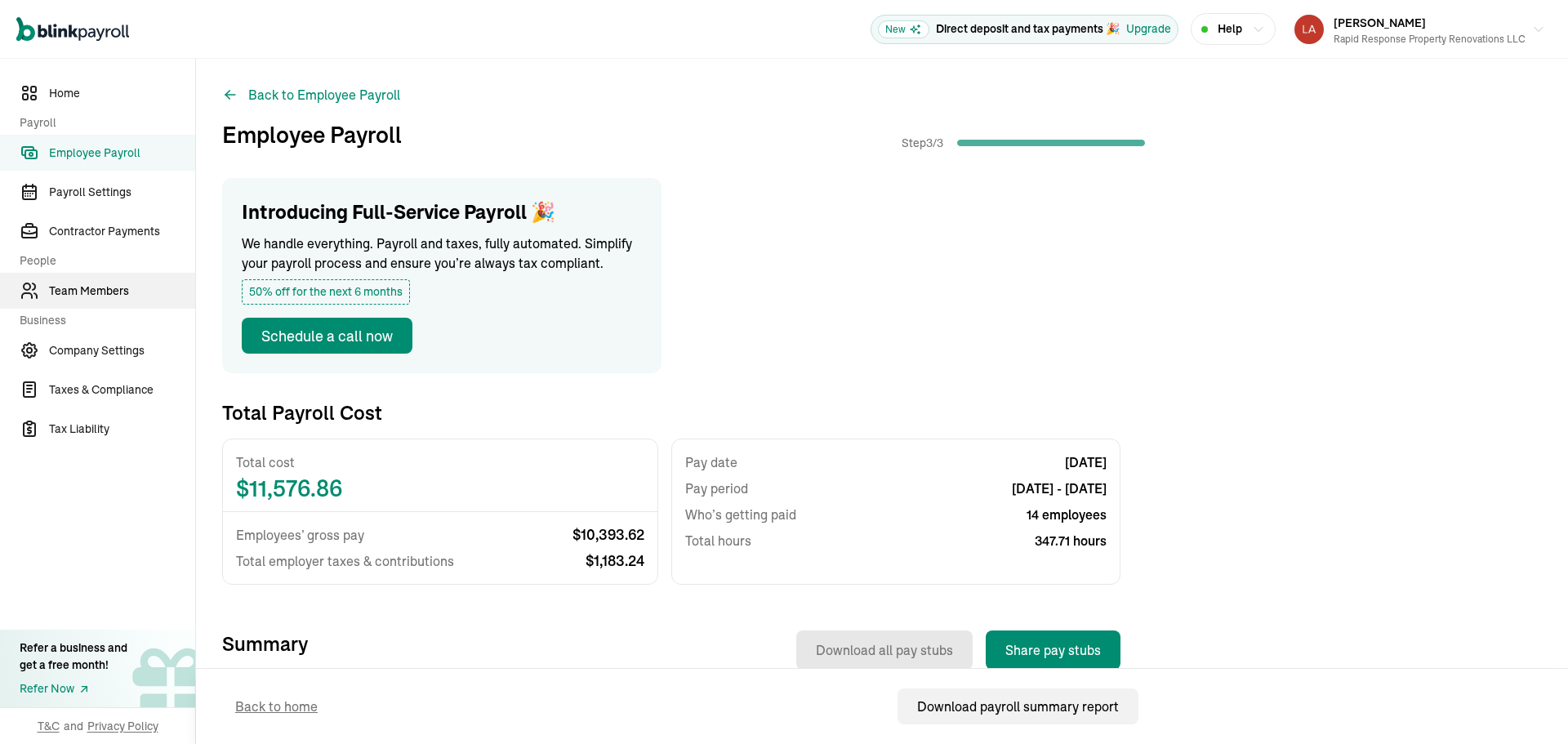
click at [82, 302] on link "Team Members" at bounding box center [97, 290] width 195 height 36
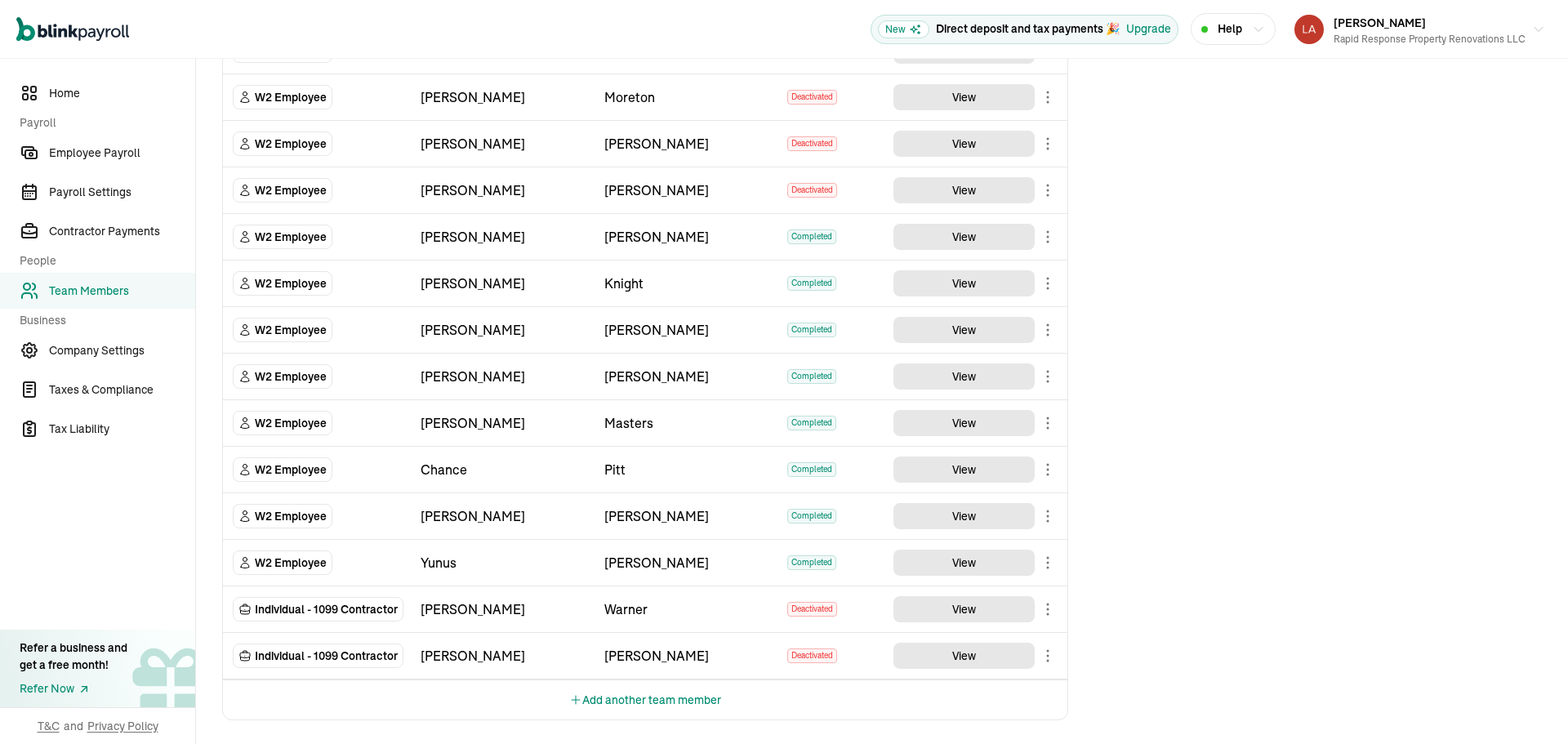
scroll to position [1876, 0]
click at [1047, 473] on body "Open main menu New Direct deposit and tax payments 🎉 Upgrade Help Loretta Gau R…" at bounding box center [784, 372] width 1568 height 744
click at [666, 704] on button "Add another team member" at bounding box center [645, 698] width 152 height 39
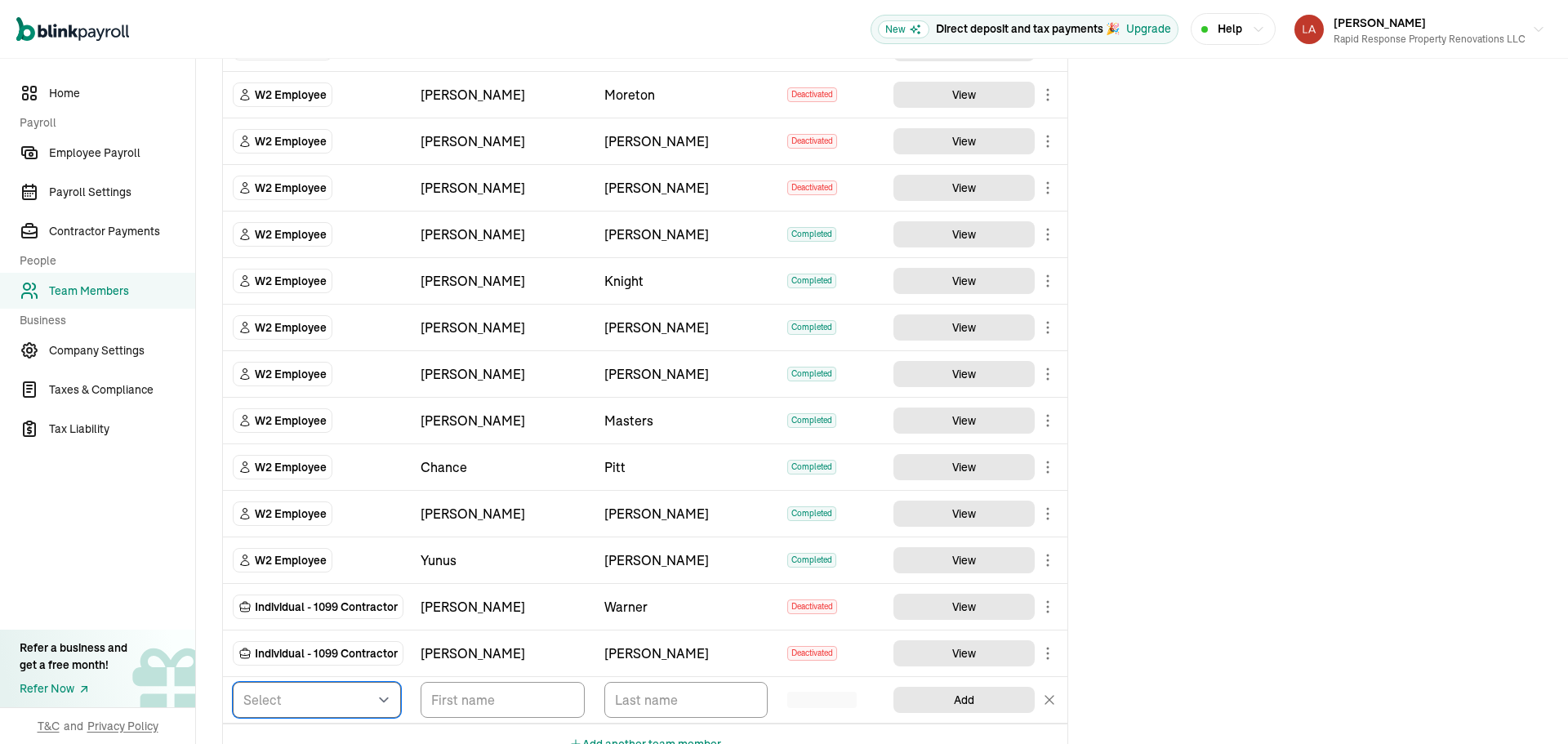
click at [333, 689] on select "Select W2 Employee Individual - 1099 Contractor Business - 1099 Contractor" at bounding box center [318, 700] width 169 height 36
select select "employee"
click at [233, 682] on select "Select W2 Employee Individual - 1099 Contractor Business - 1099 Contractor" at bounding box center [318, 700] width 169 height 36
click at [484, 700] on input "TextInput" at bounding box center [503, 700] width 165 height 36
type input "paUL"
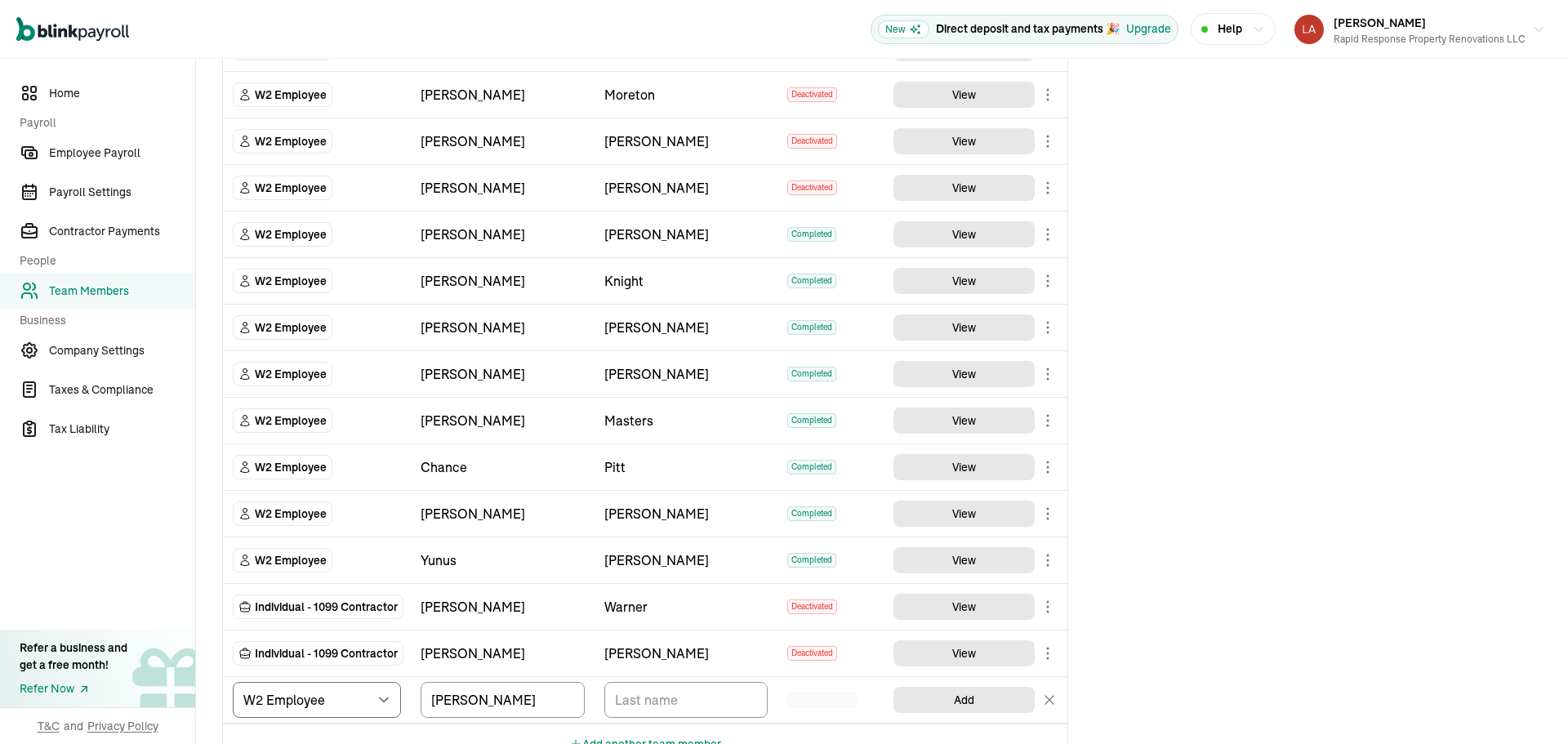
scroll to position [1896, 0]
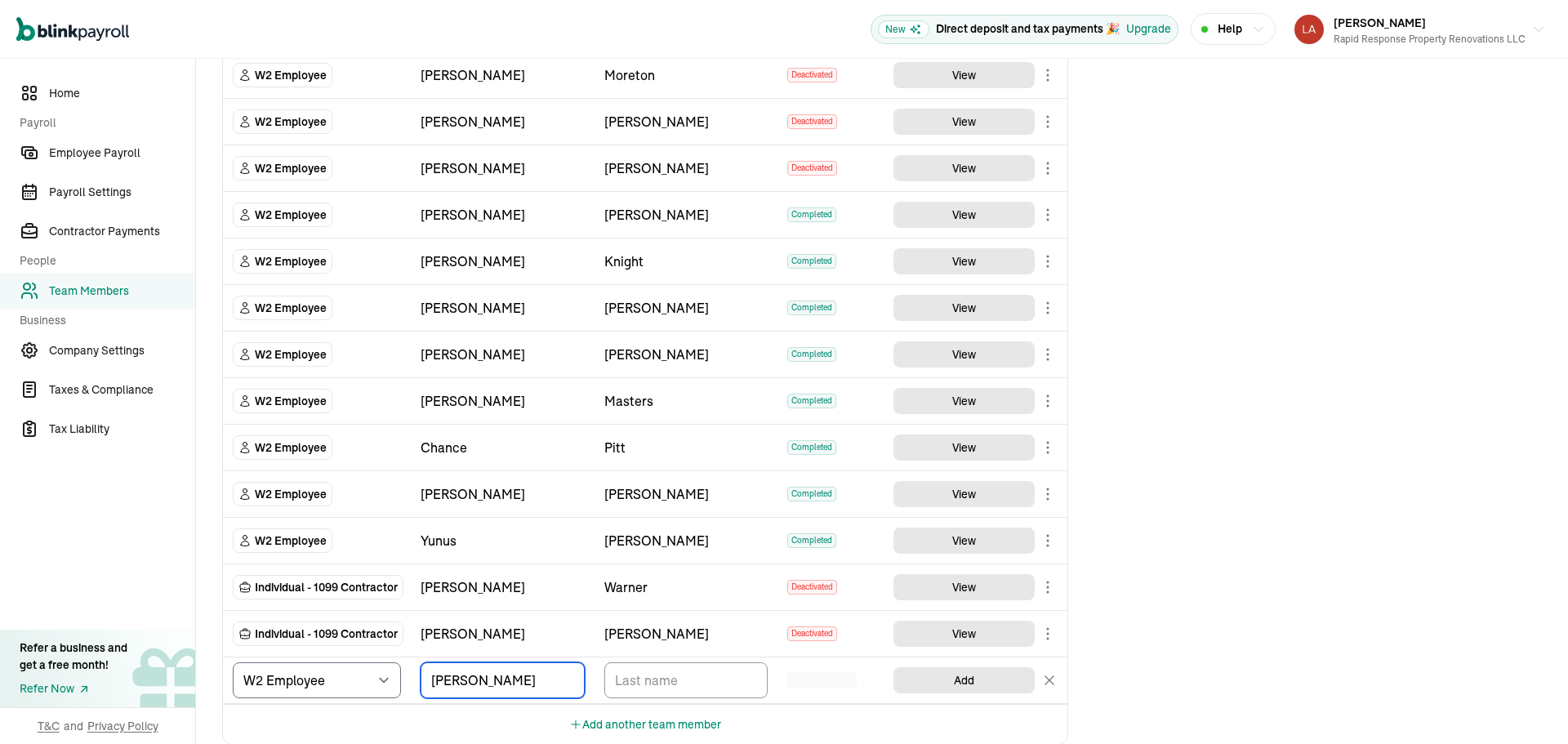
click at [475, 688] on input "paUL" at bounding box center [503, 680] width 165 height 36
type input "PAUL"
click at [691, 688] on input "TextInput" at bounding box center [687, 680] width 165 height 36
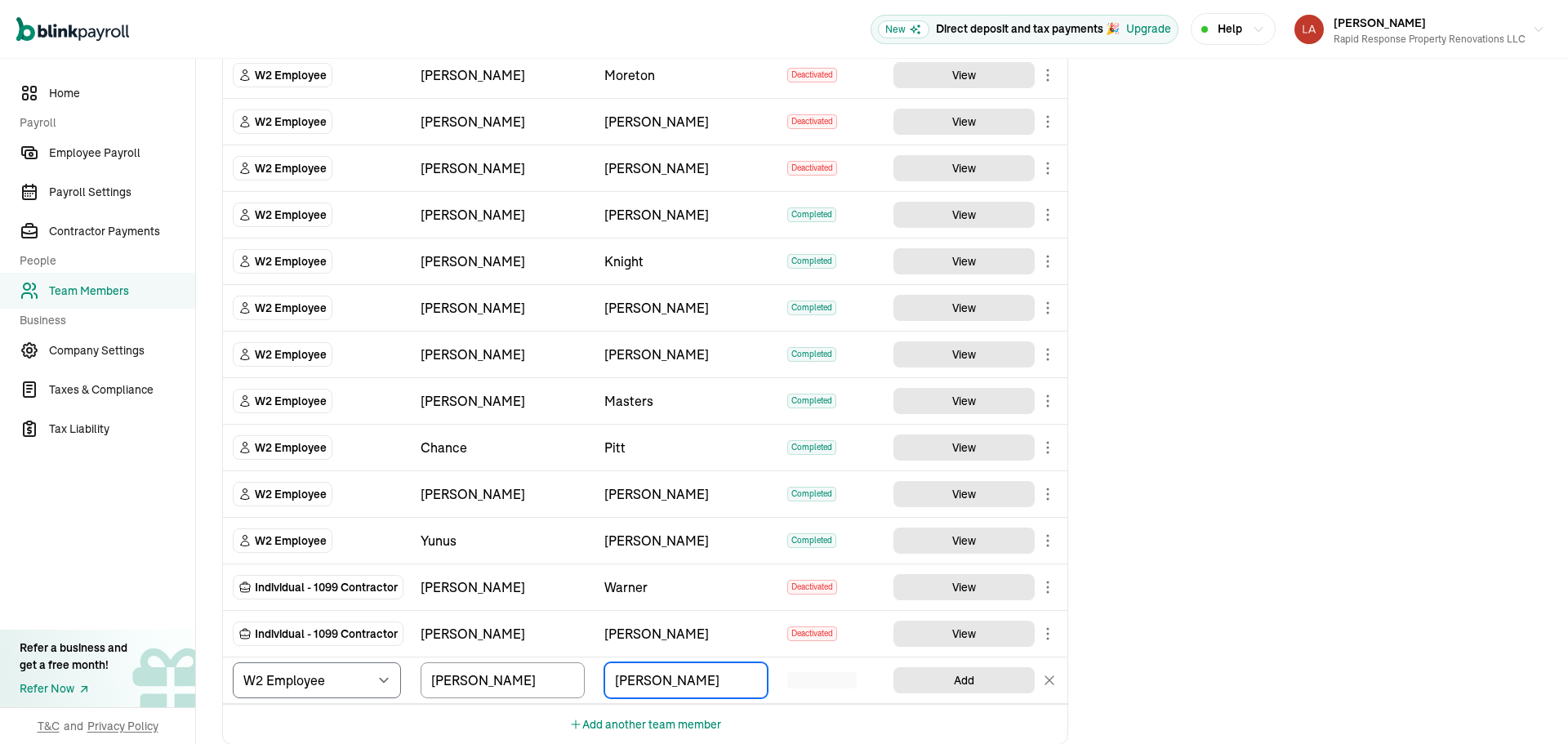
type input "LAYTON"
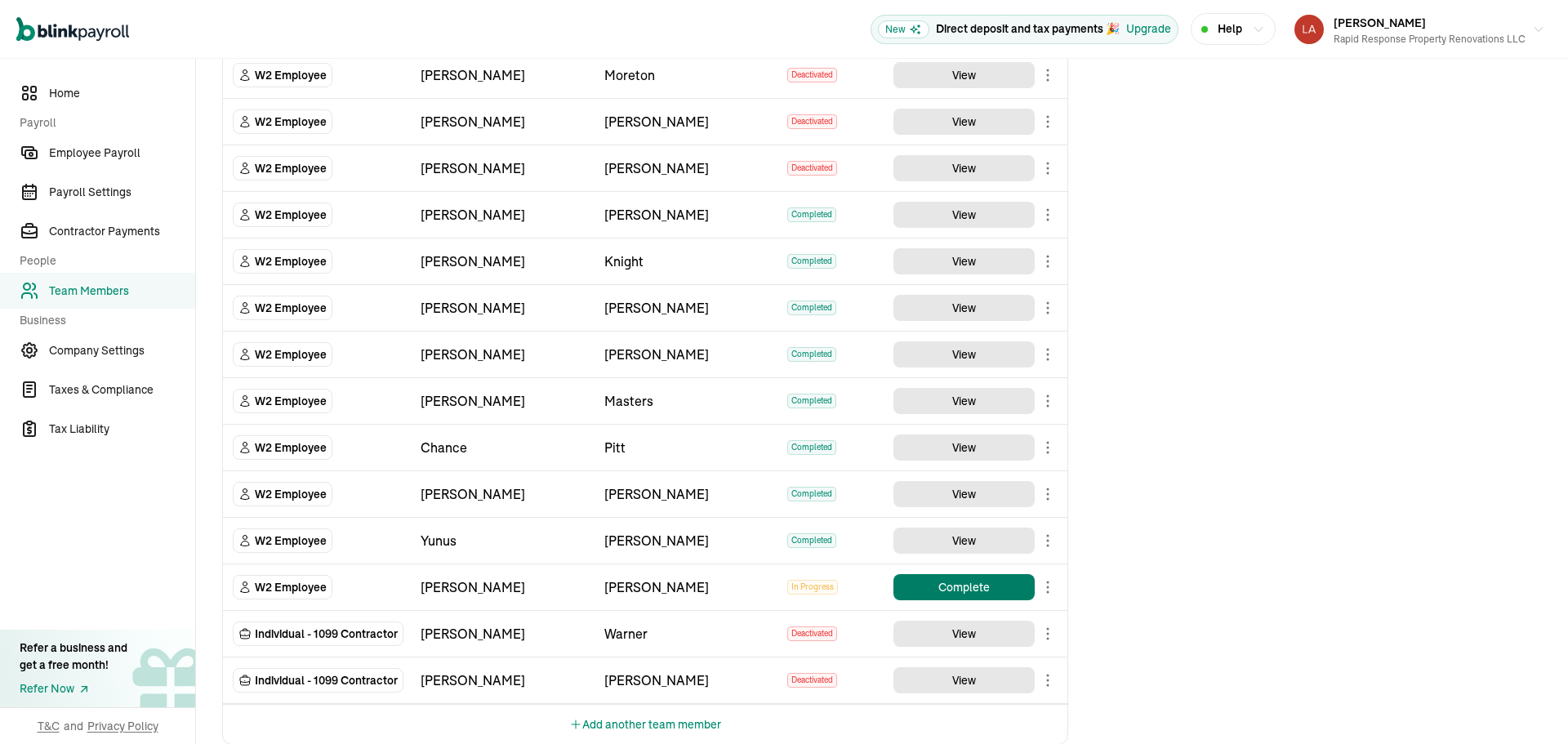
click at [954, 590] on button "Complete" at bounding box center [964, 587] width 141 height 26
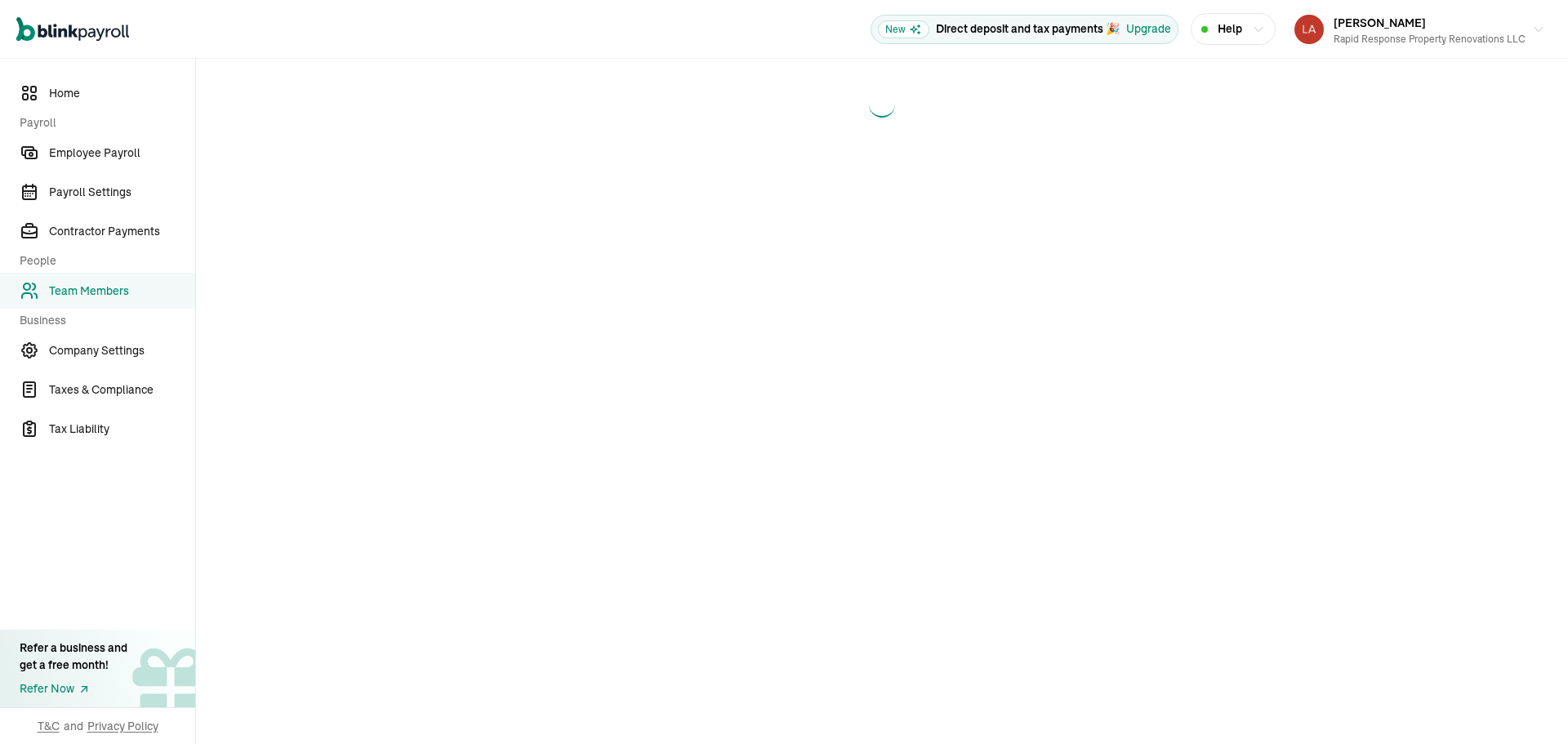
scroll to position [0, 0]
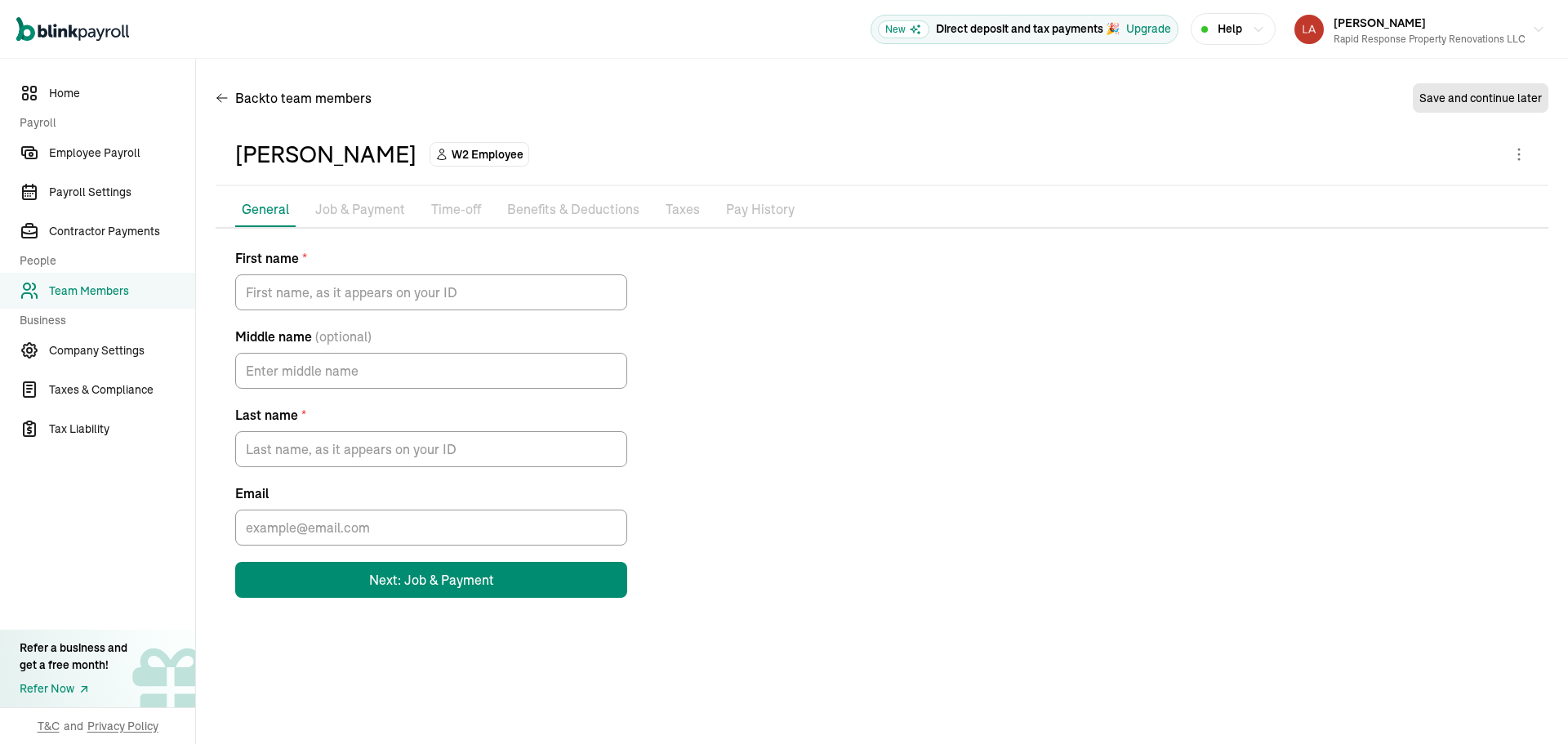
type input "PAUL"
type input "LAYTON"
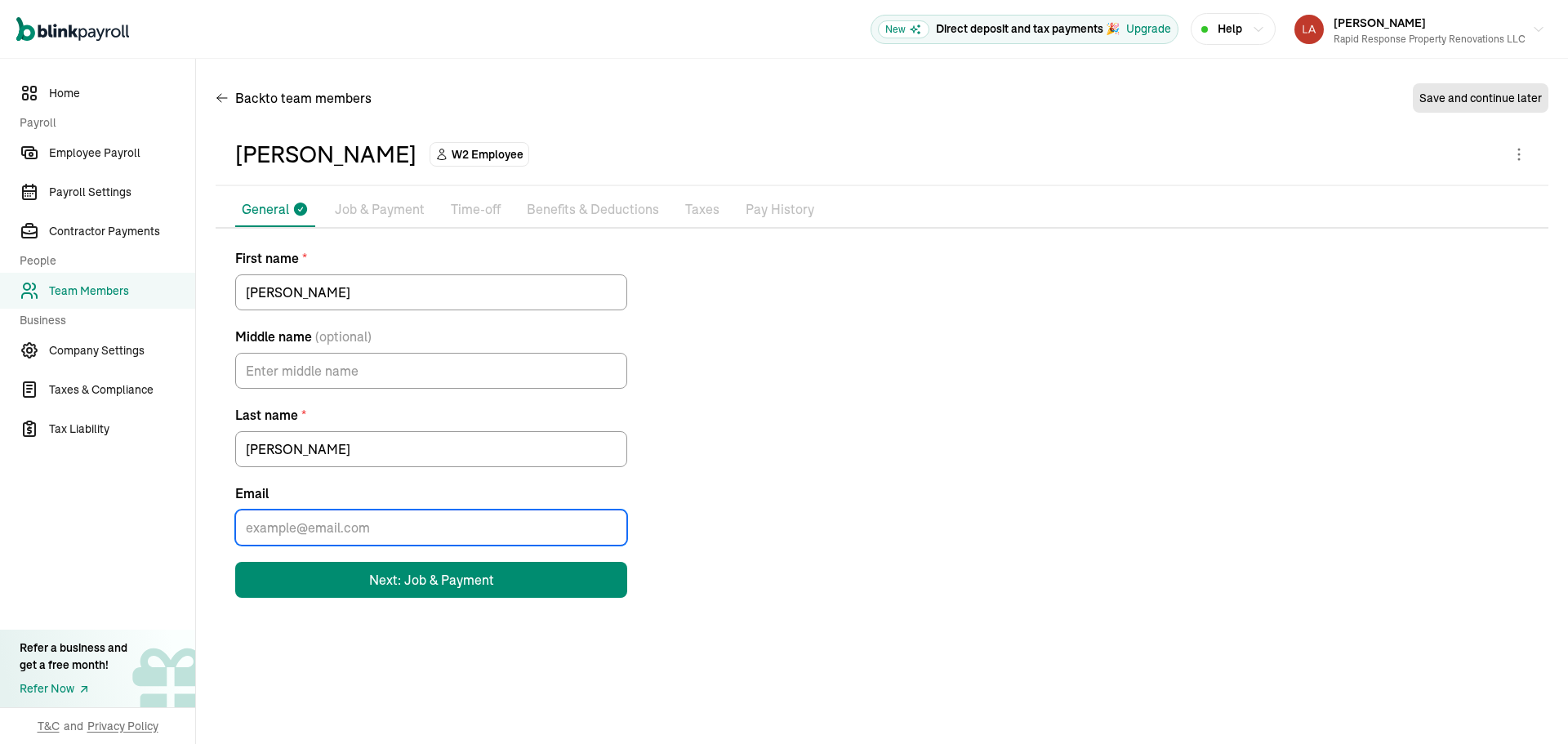
click at [382, 532] on input "Email" at bounding box center [431, 527] width 392 height 36
type input "PLAYTONJR@ME.COM"
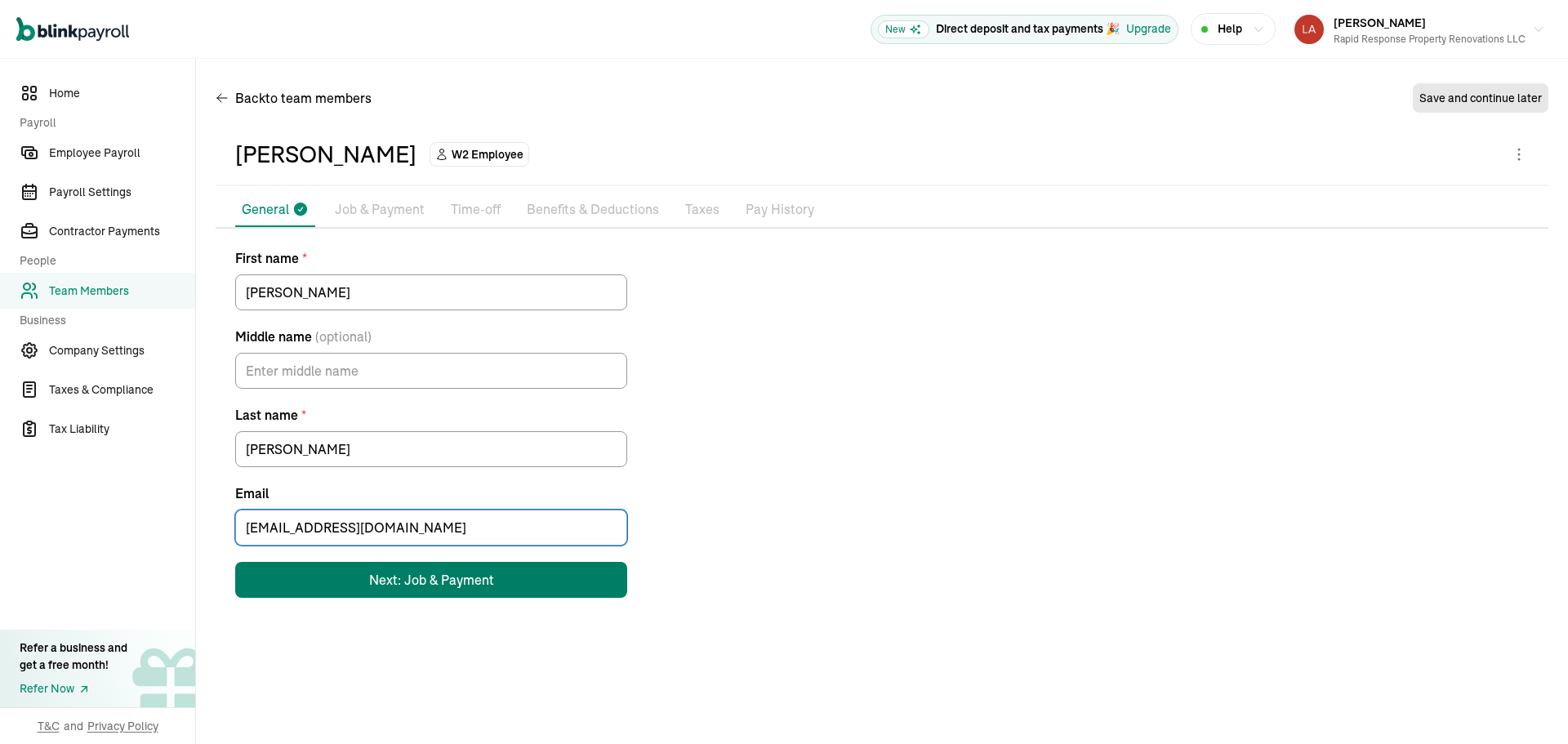
click at [414, 582] on div "Next: Job & Payment" at bounding box center [432, 580] width 125 height 20
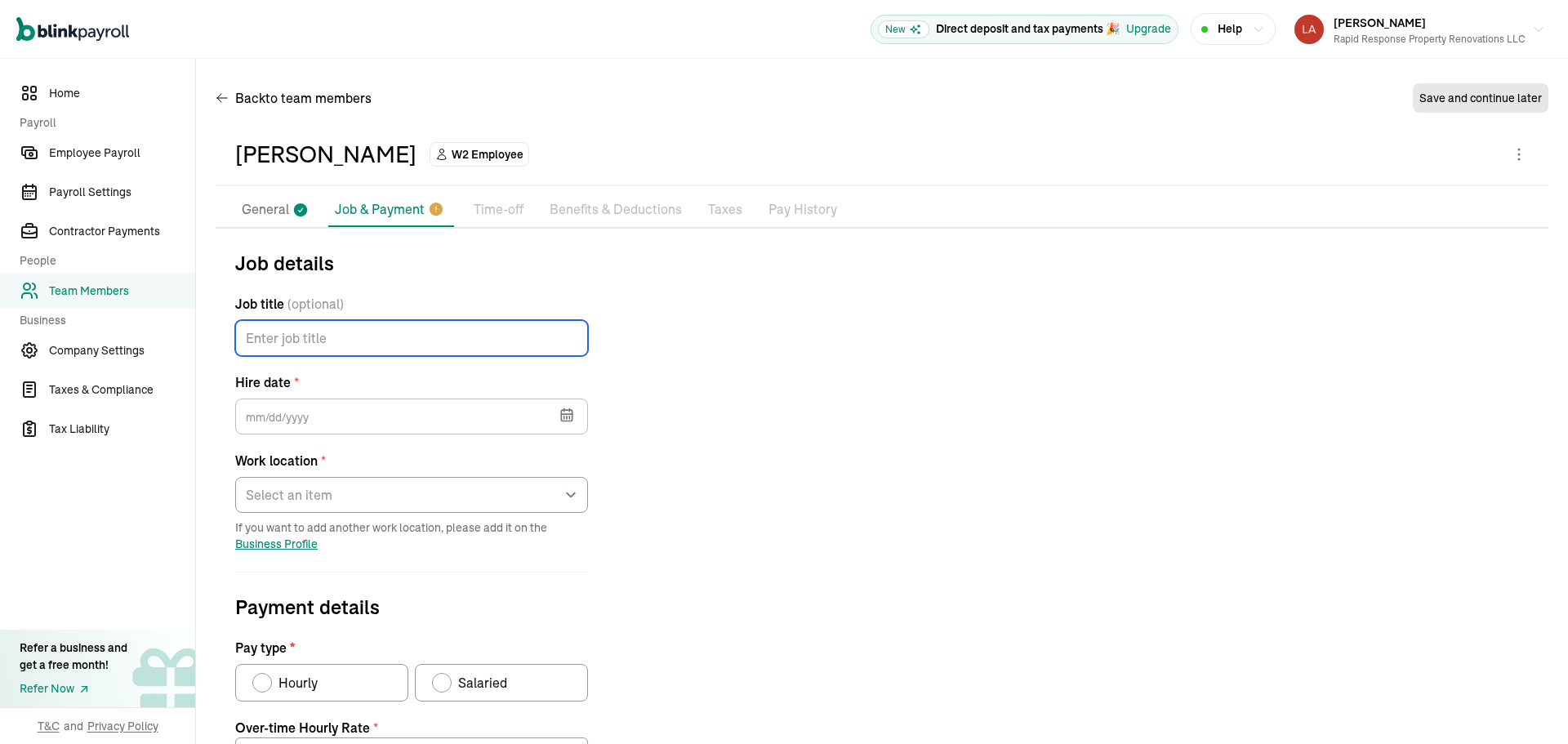
click at [321, 336] on input "Job title (optional)" at bounding box center [412, 338] width 353 height 36
type input "LABORER"
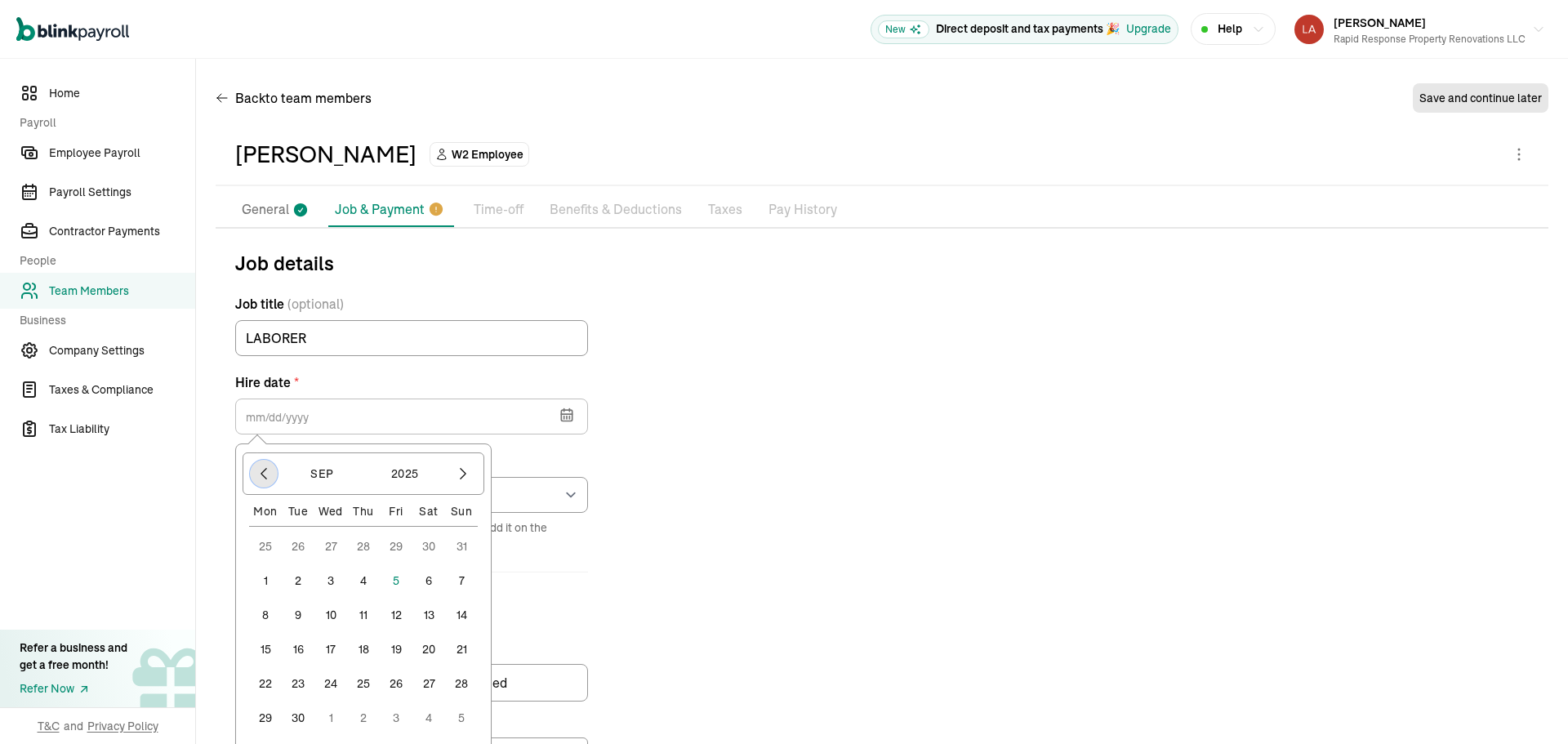
click at [263, 482] on button "button" at bounding box center [264, 473] width 27 height 27
click at [368, 679] on button "28" at bounding box center [363, 683] width 32 height 32
type input "08/28/2025"
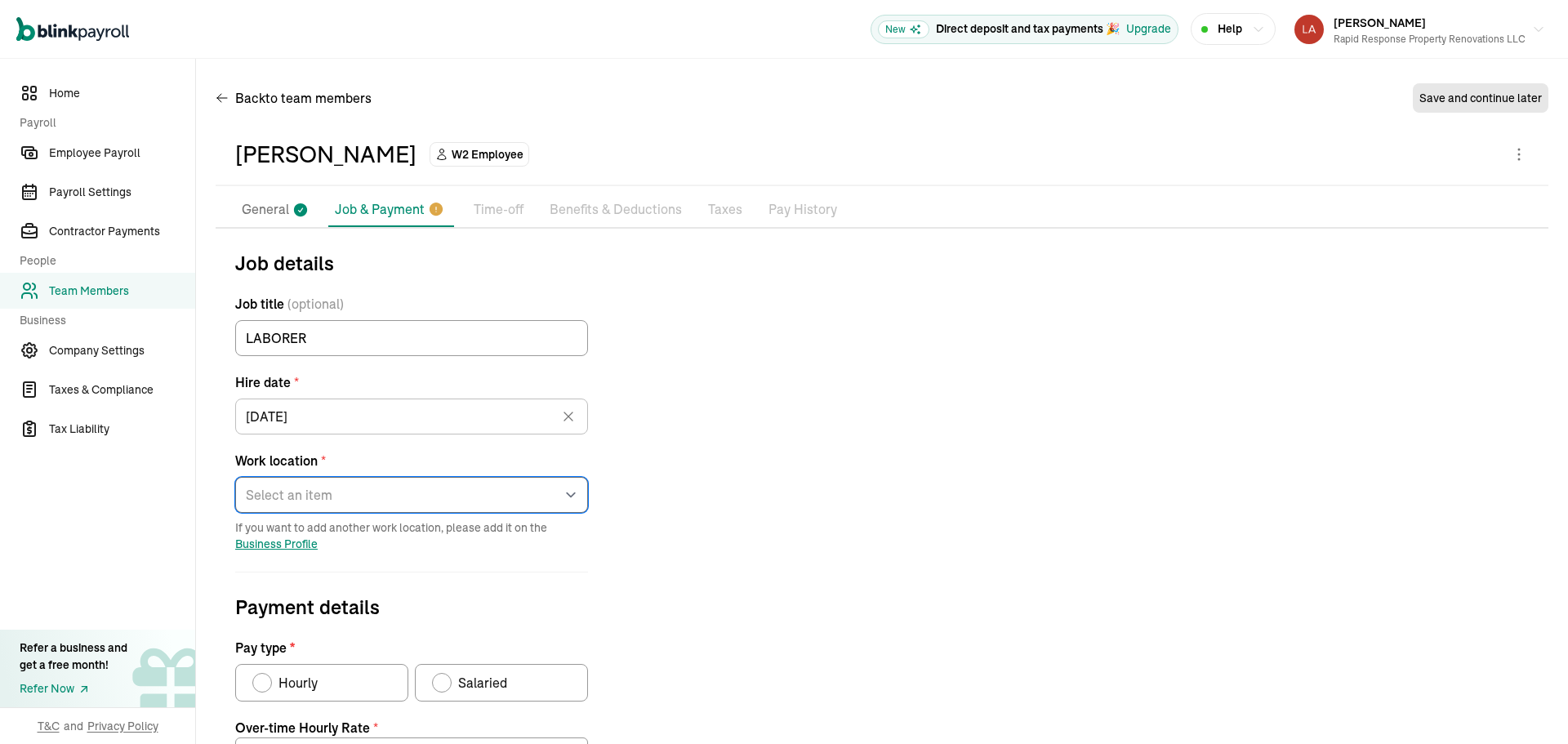
click at [309, 494] on select "Select an item 6340 South Union Road Works from home" at bounding box center [412, 495] width 353 height 36
select select "6340 South Union Road"
click at [235, 477] on select "Select an item 6340 South Union Road Works from home" at bounding box center [412, 495] width 353 height 36
click at [307, 677] on span "Hourly" at bounding box center [298, 683] width 39 height 20
click at [265, 677] on input "Hourly" at bounding box center [258, 678] width 13 height 13
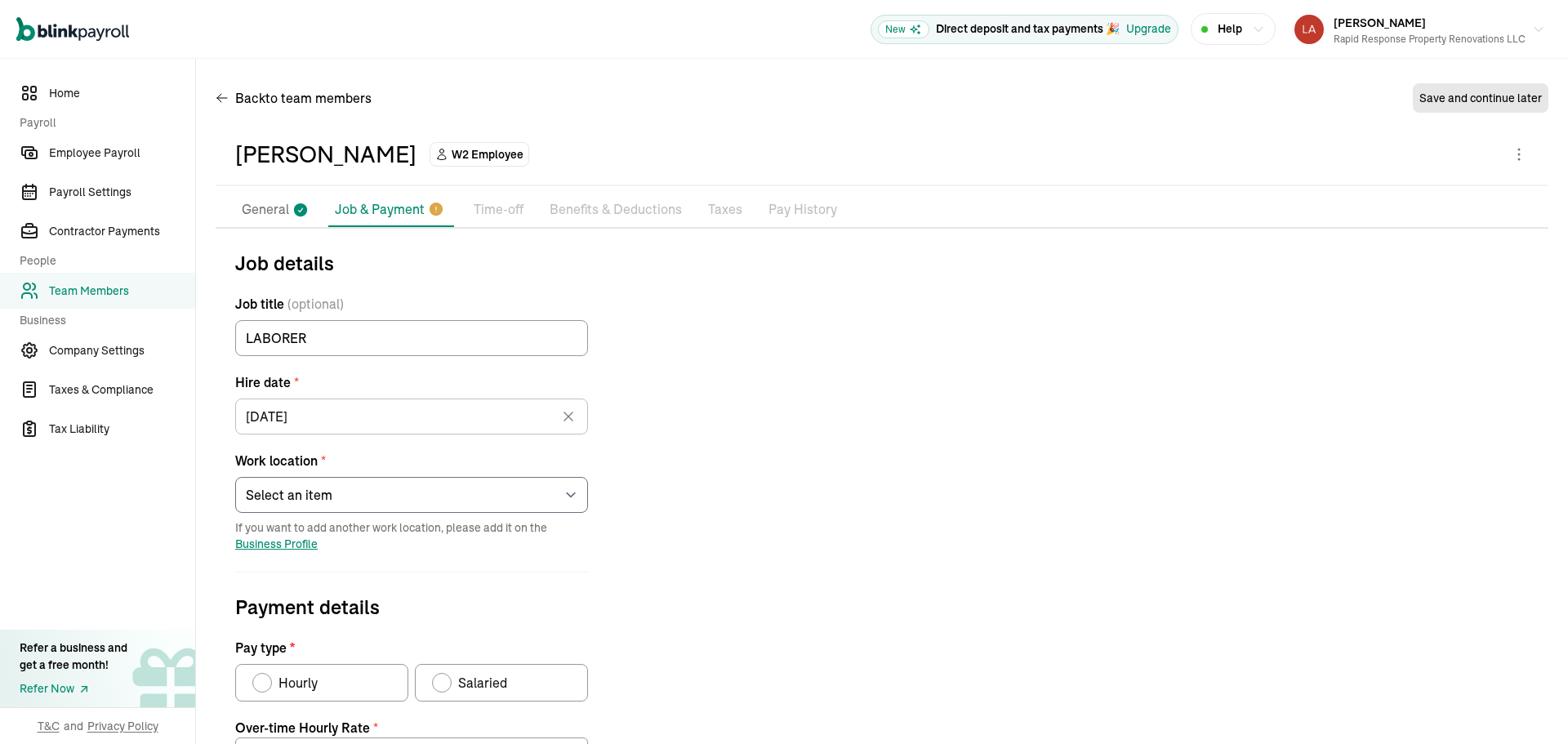
radio input "true"
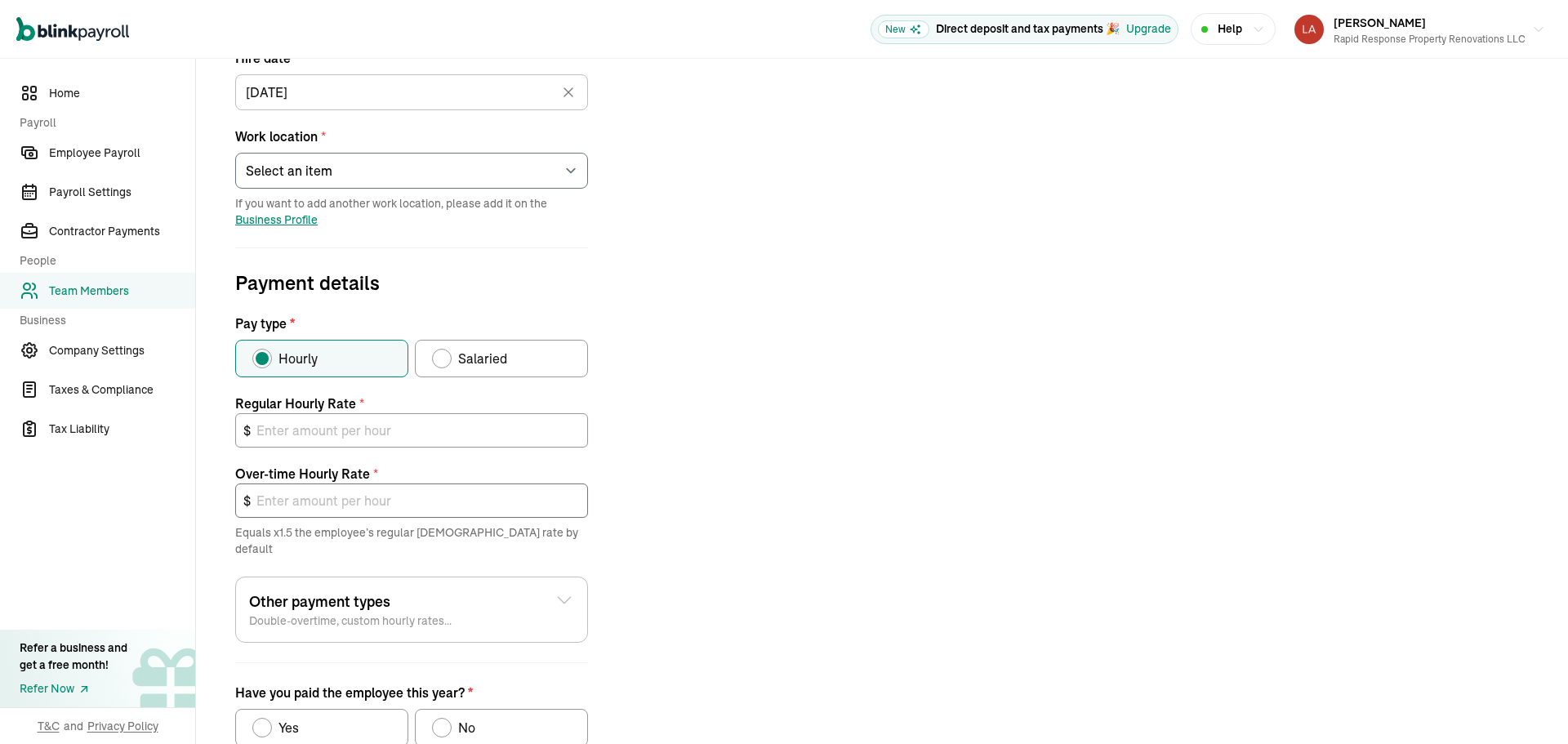
scroll to position [326, 0]
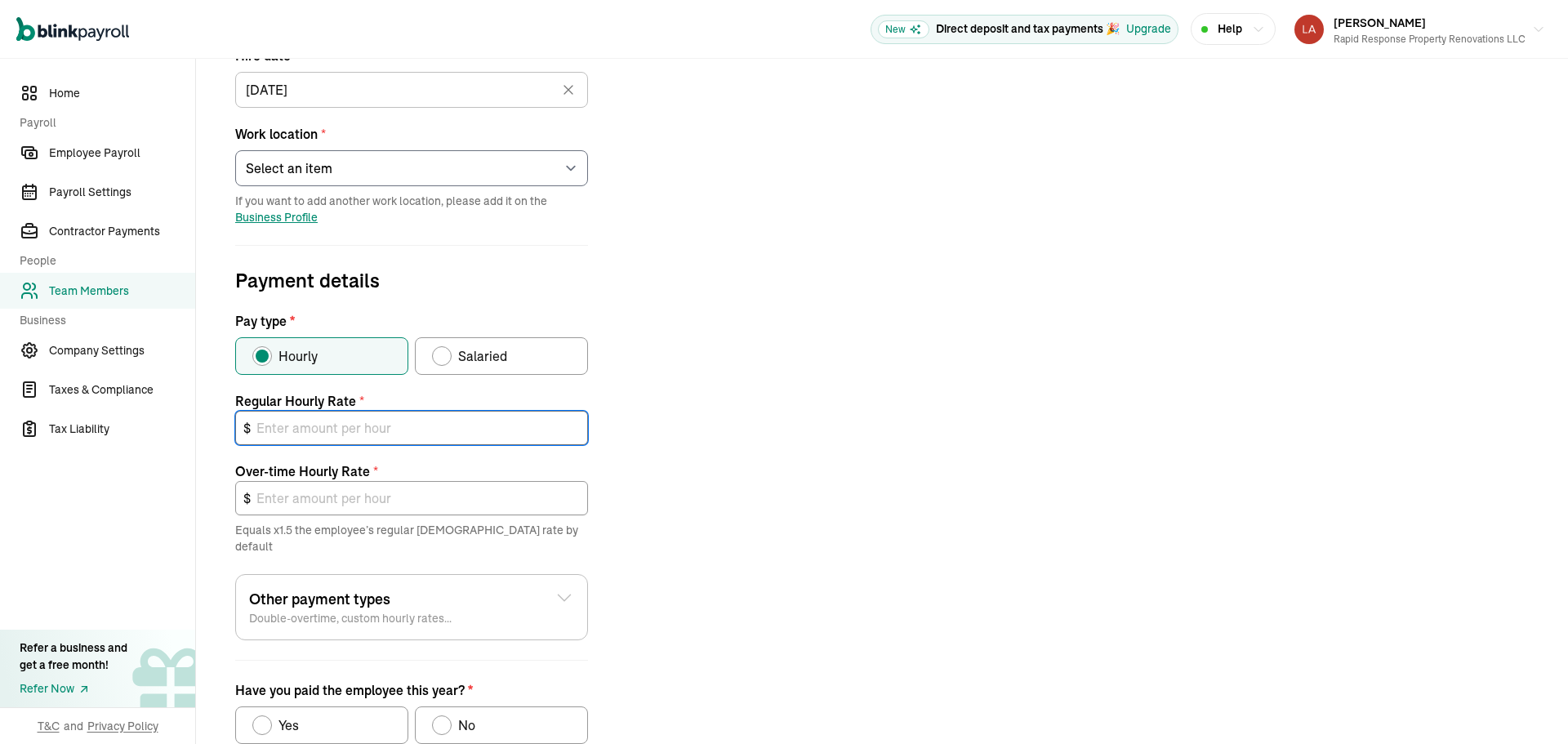
click at [349, 427] on input "text" at bounding box center [412, 427] width 353 height 34
type input "2"
type input "3.00"
type input "23"
type input "34.50"
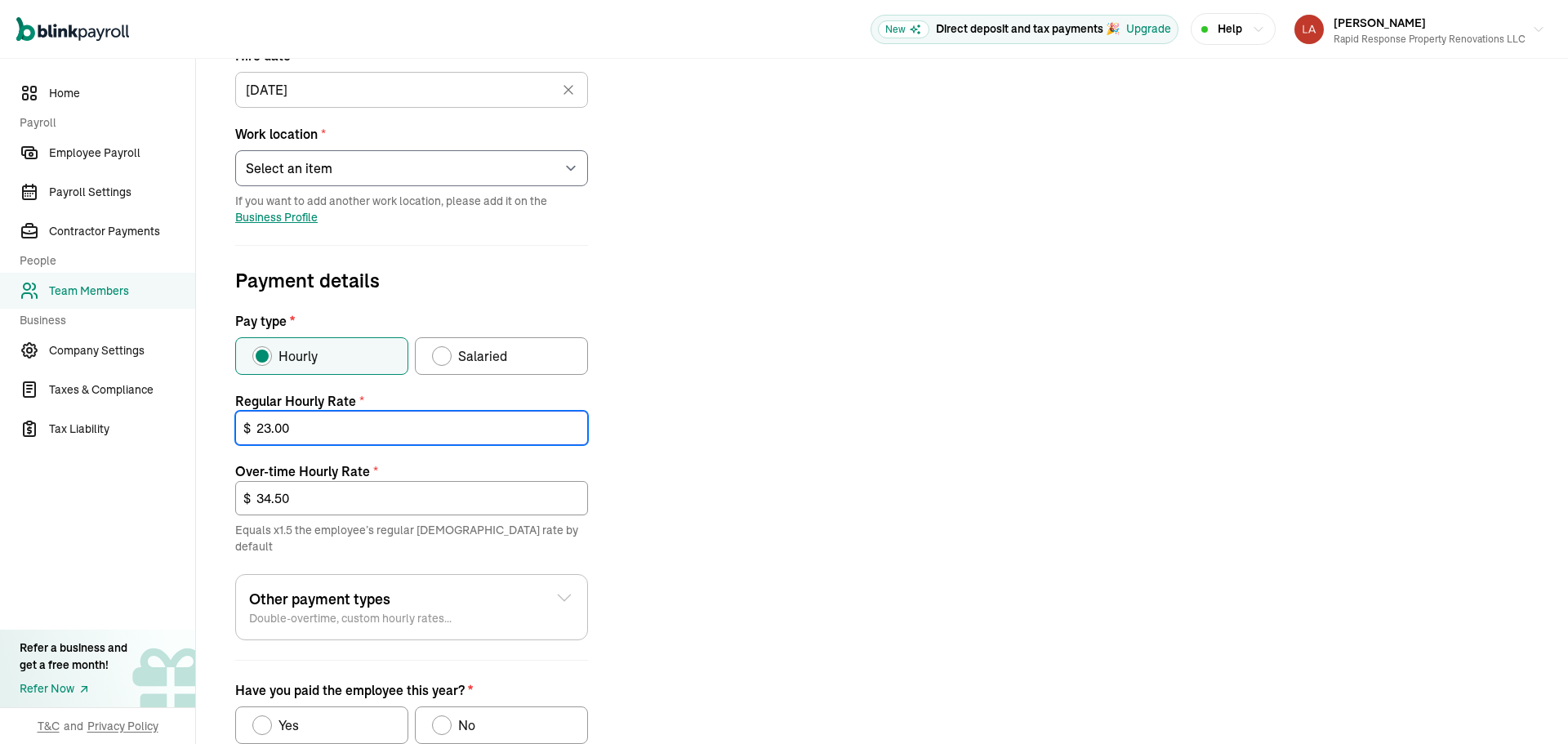
type input "23.00"
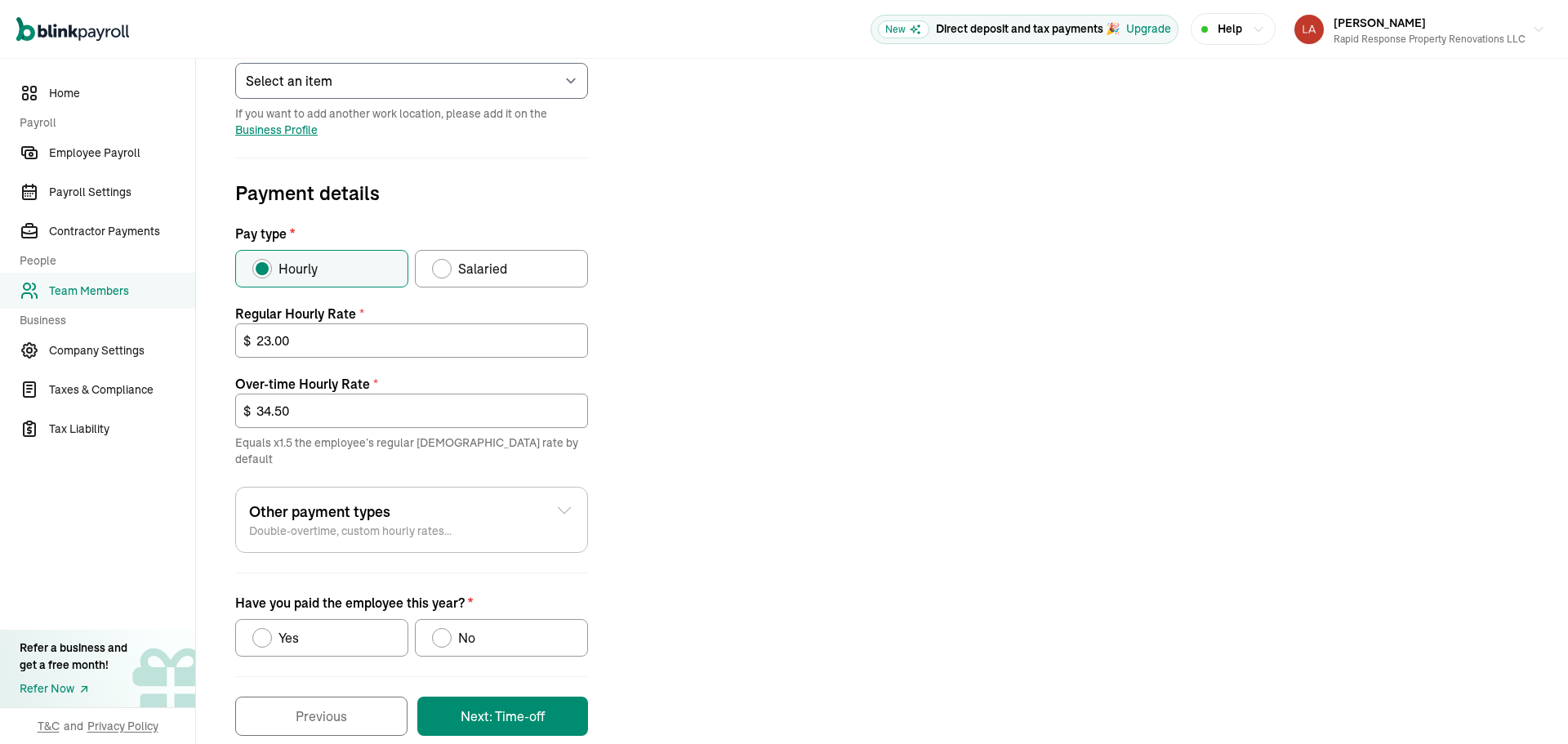
scroll to position [425, 0]
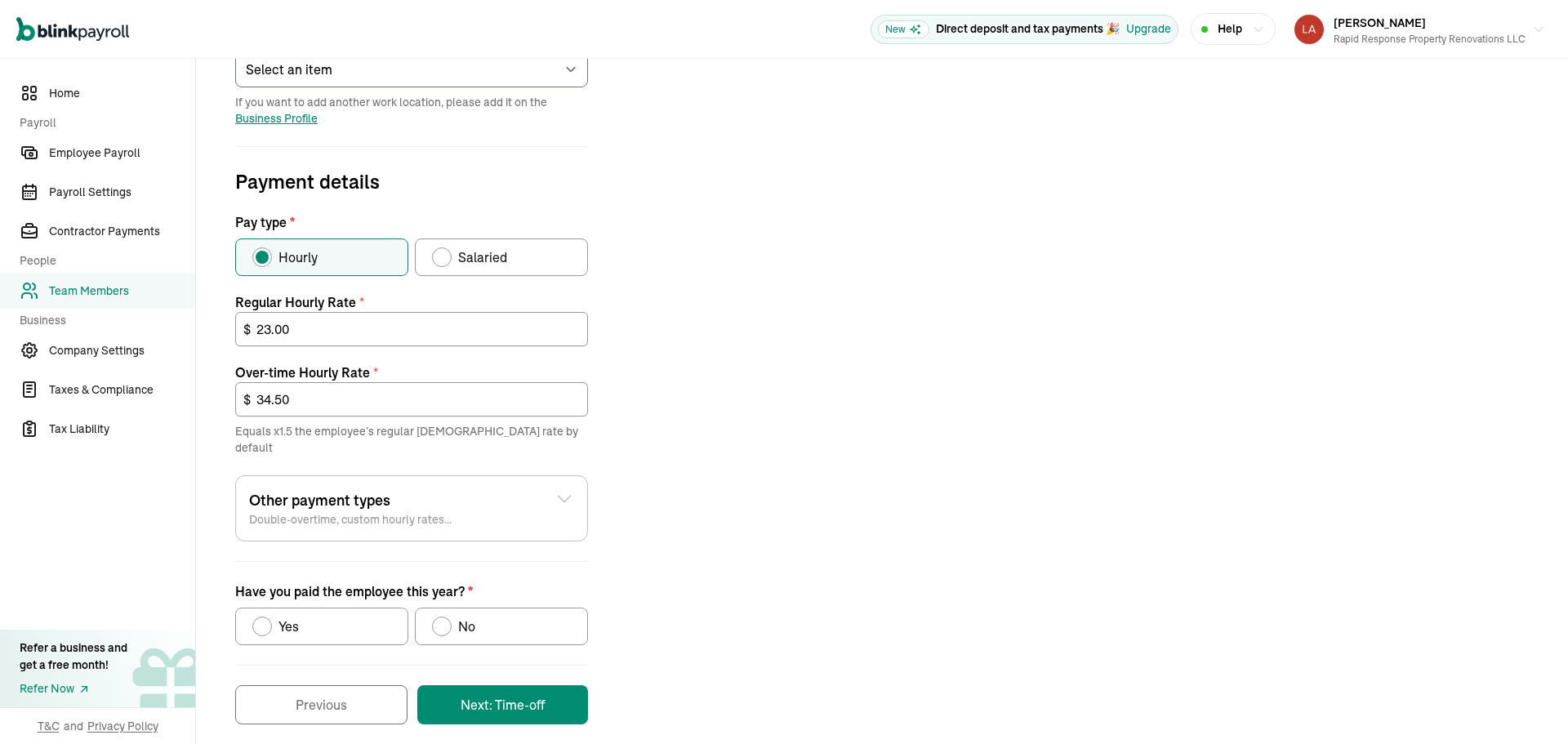
click at [498, 608] on label "No" at bounding box center [501, 626] width 173 height 37
click at [444, 616] on input "No" at bounding box center [437, 621] width 13 height 13
radio input "true"
click at [503, 696] on button "Next: Time-off" at bounding box center [503, 705] width 171 height 39
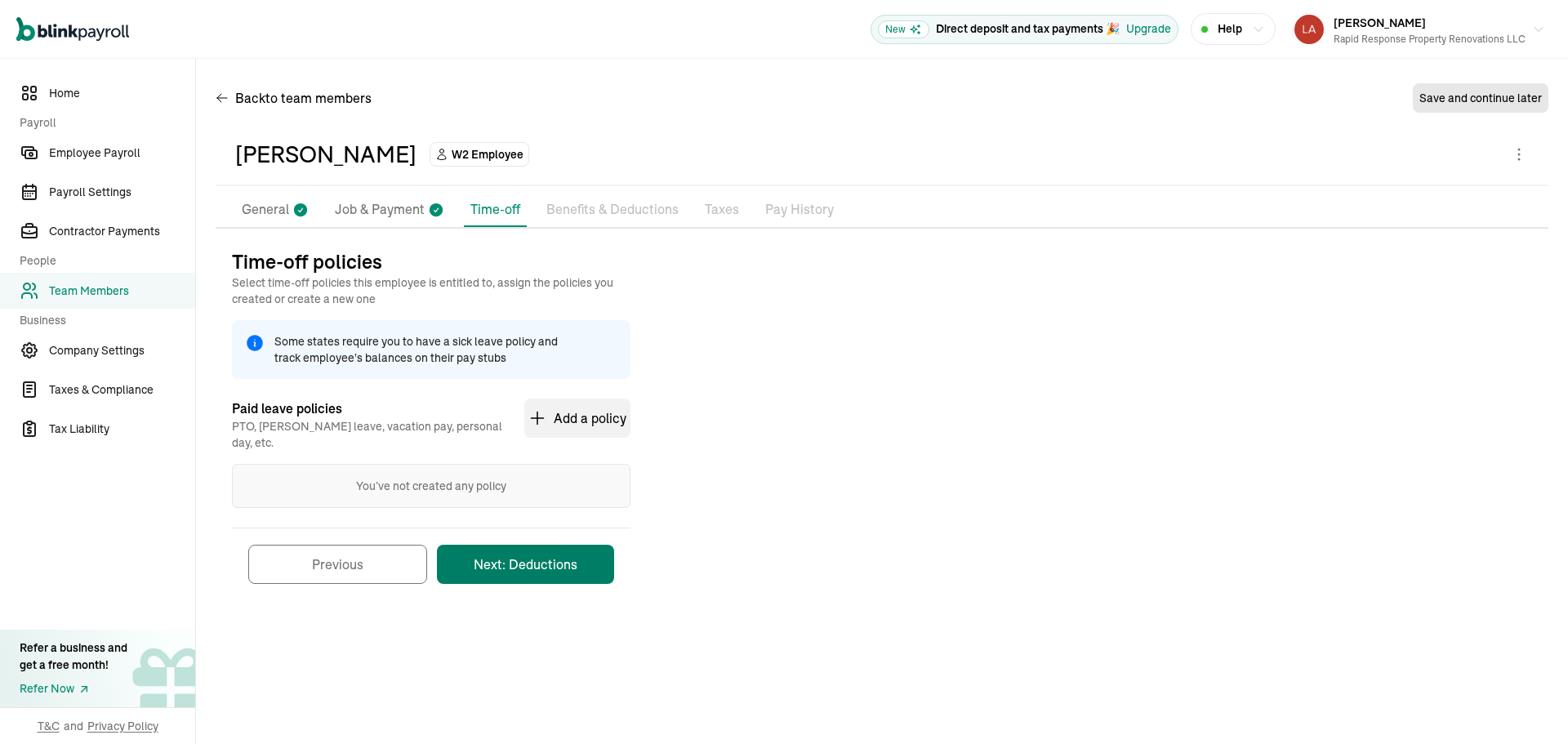
click at [533, 545] on button "Next: Deductions" at bounding box center [525, 565] width 177 height 39
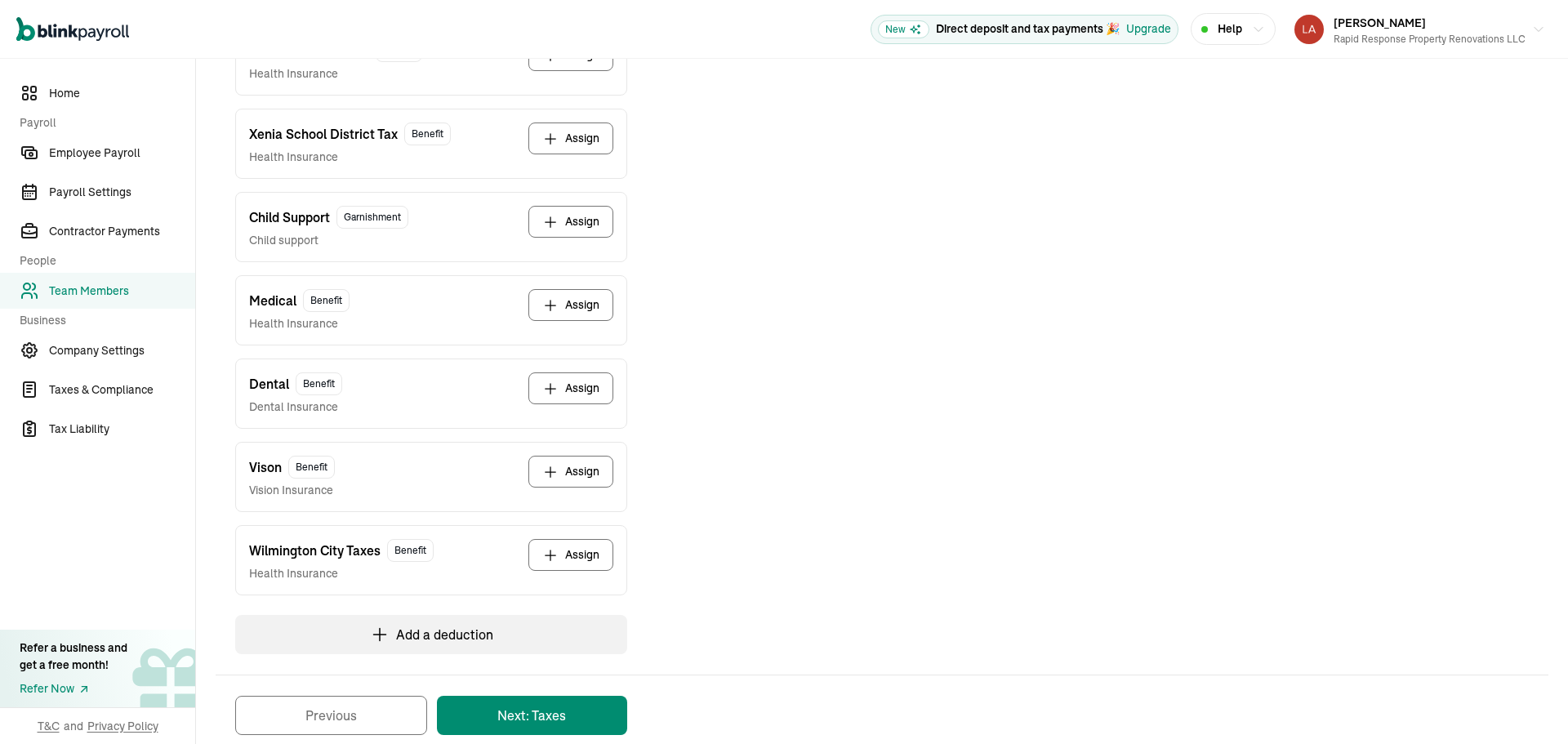
scroll to position [464, 0]
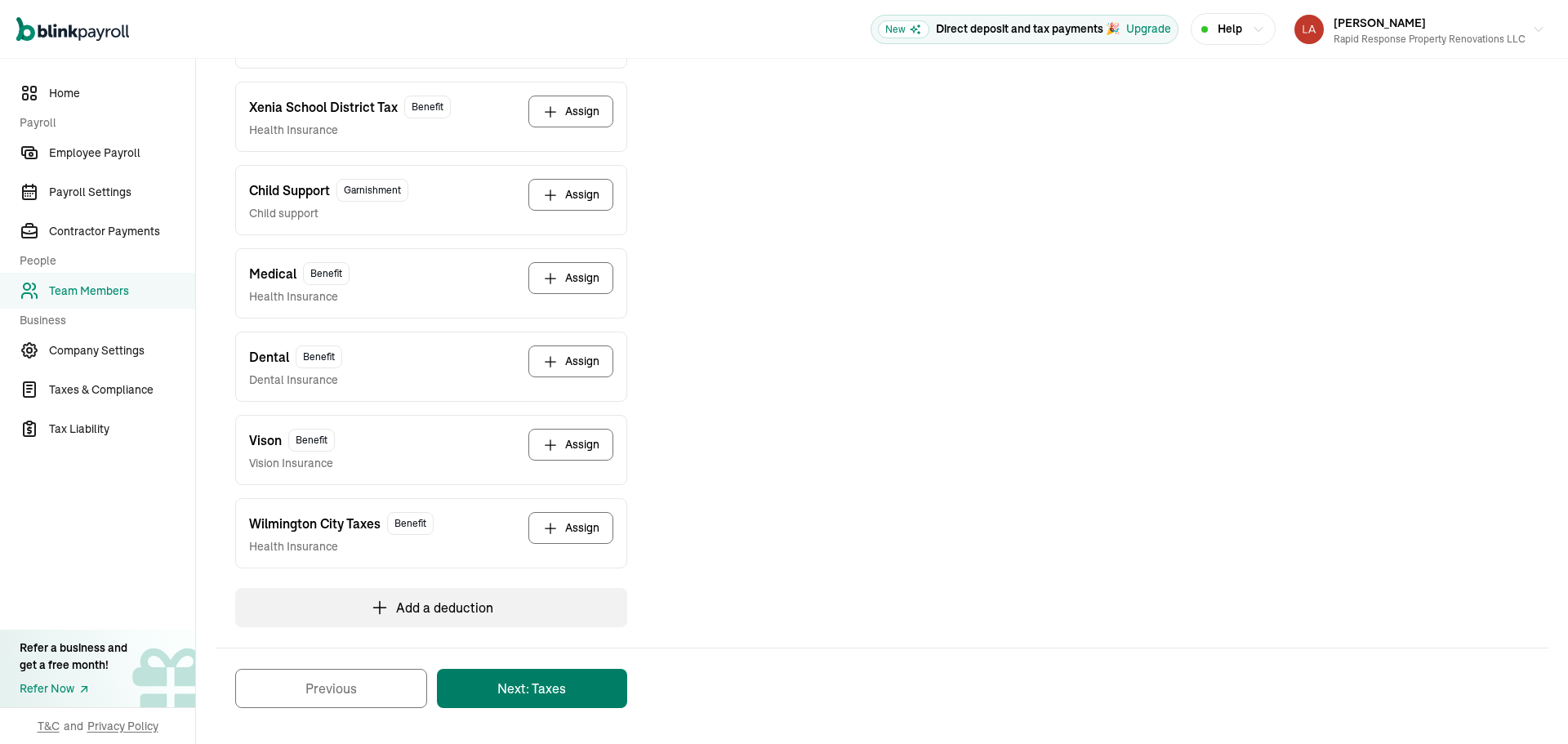
click at [517, 689] on button "Next: Taxes" at bounding box center [532, 689] width 190 height 39
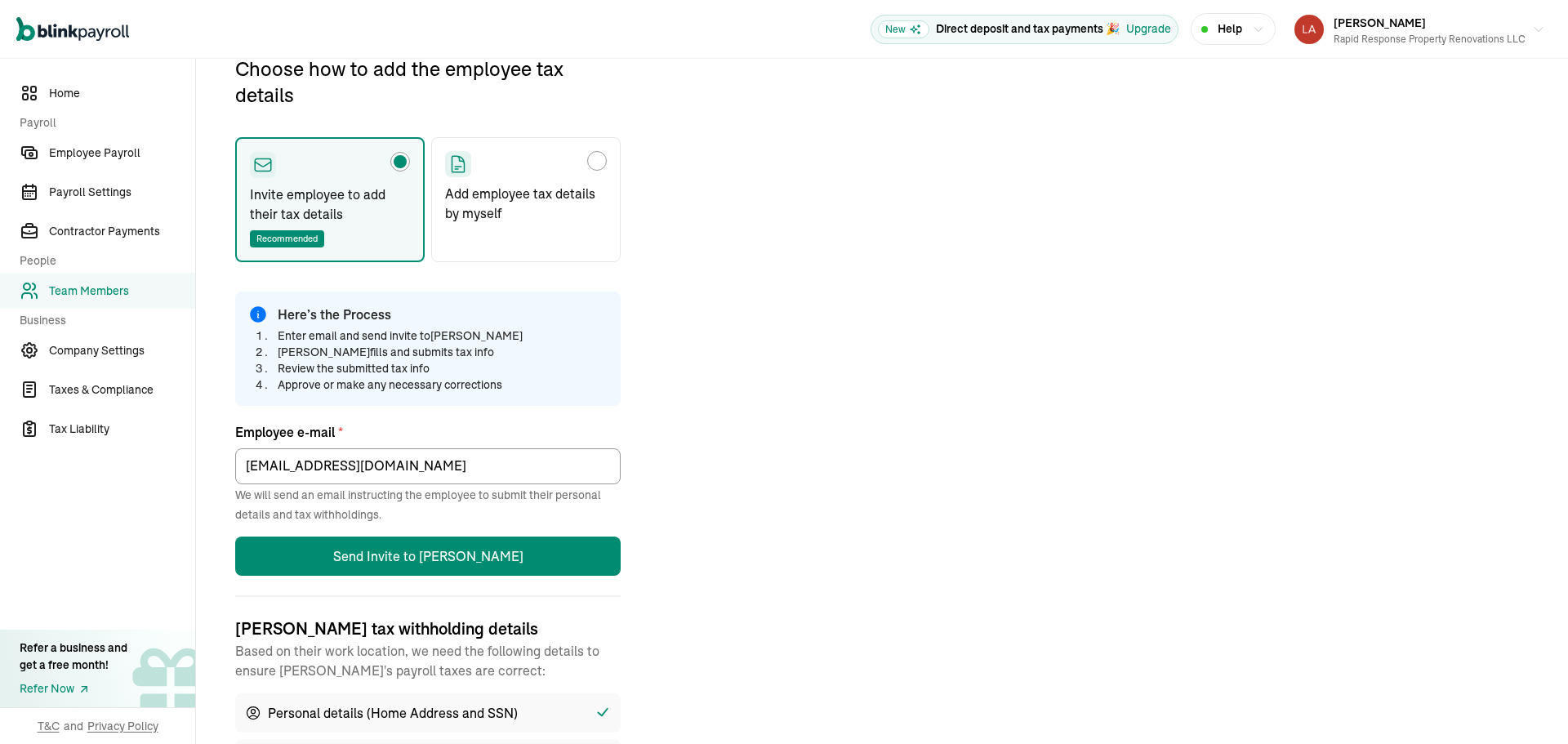
click at [535, 195] on p "Add employee tax details by myself" at bounding box center [525, 204] width 162 height 39
click at [458, 164] on input "Add employee tax details by myself" at bounding box center [450, 156] width 13 height 13
radio input "true"
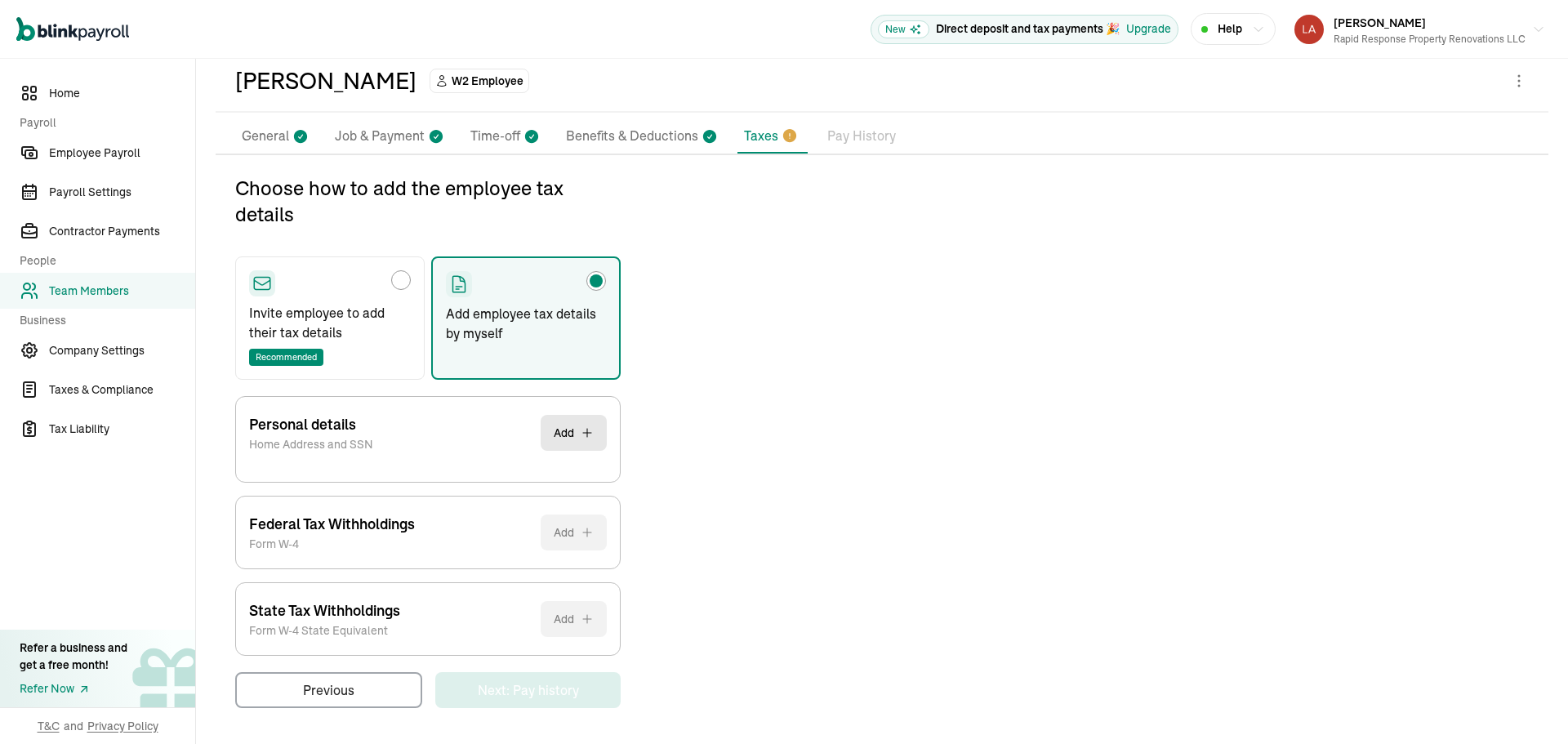
scroll to position [74, 0]
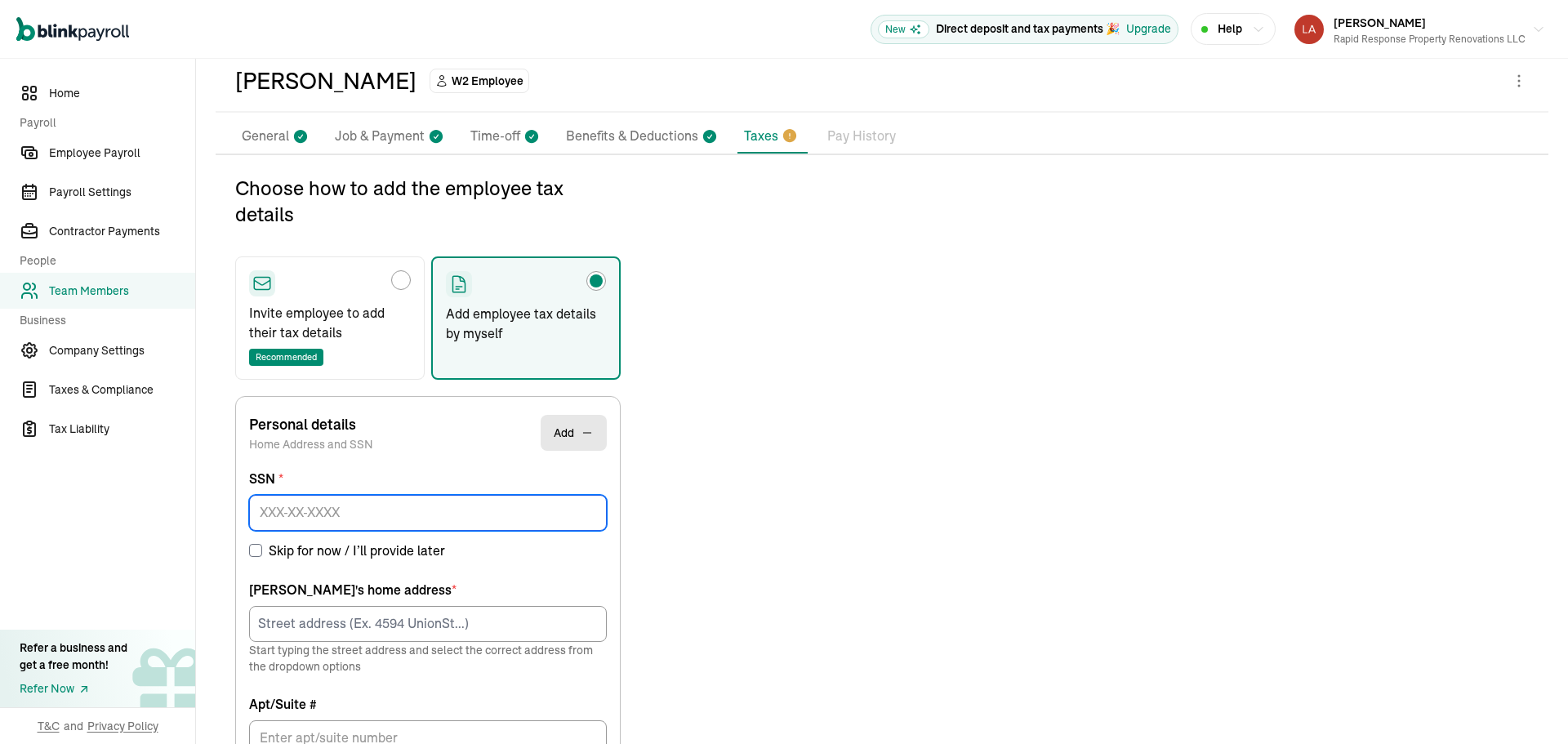
click at [364, 520] on input at bounding box center [427, 513] width 358 height 36
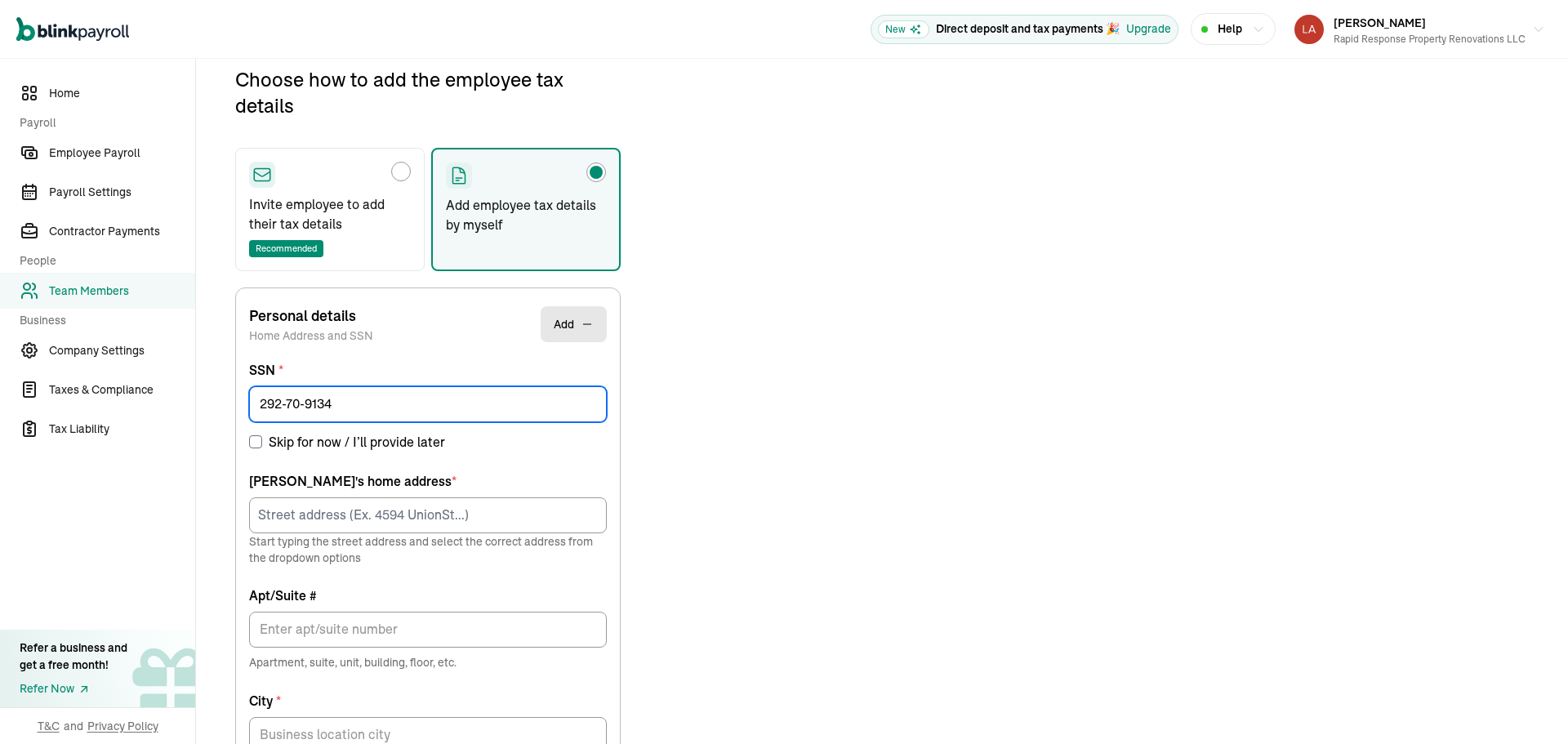
type input "292-70-9134"
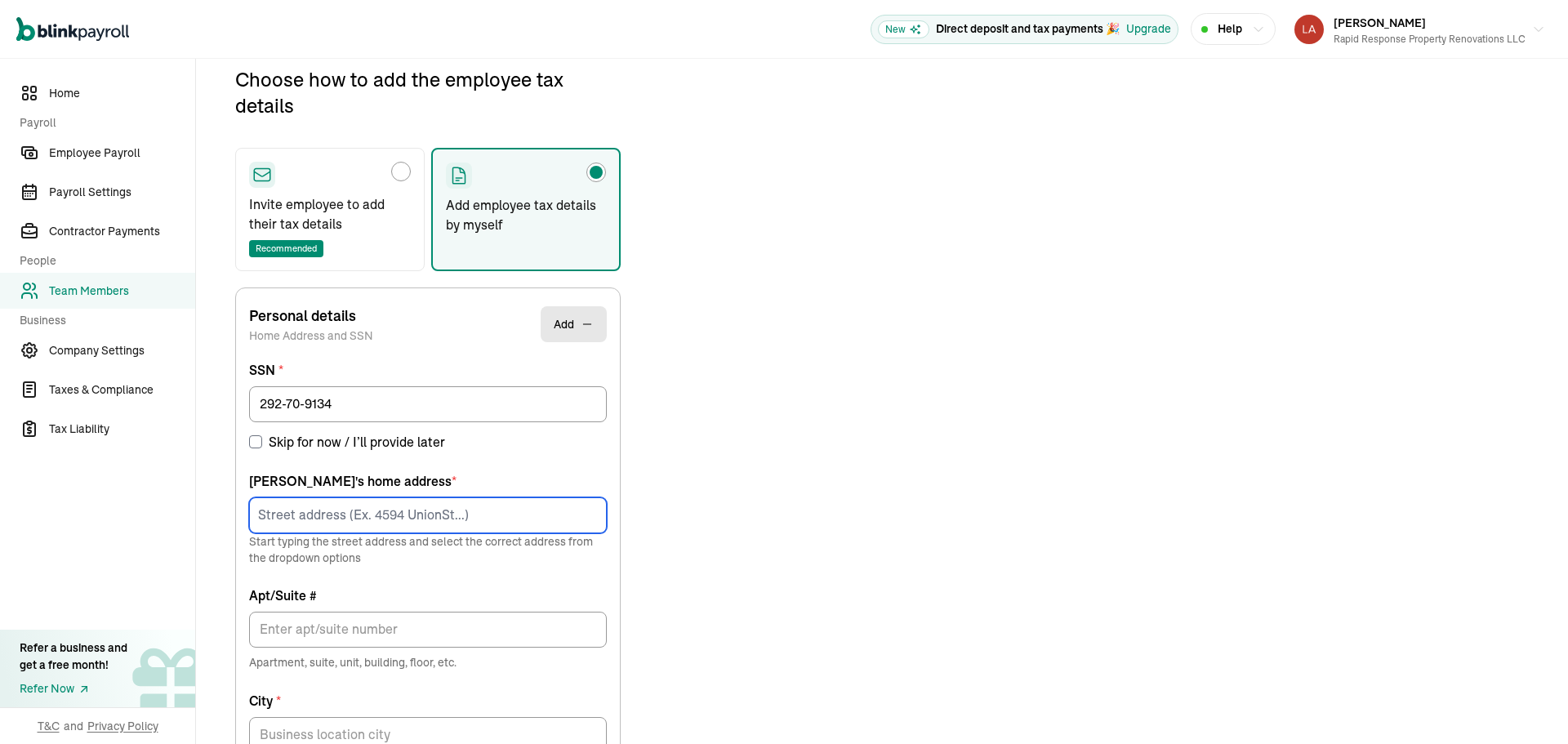
click at [397, 519] on input at bounding box center [427, 516] width 358 height 36
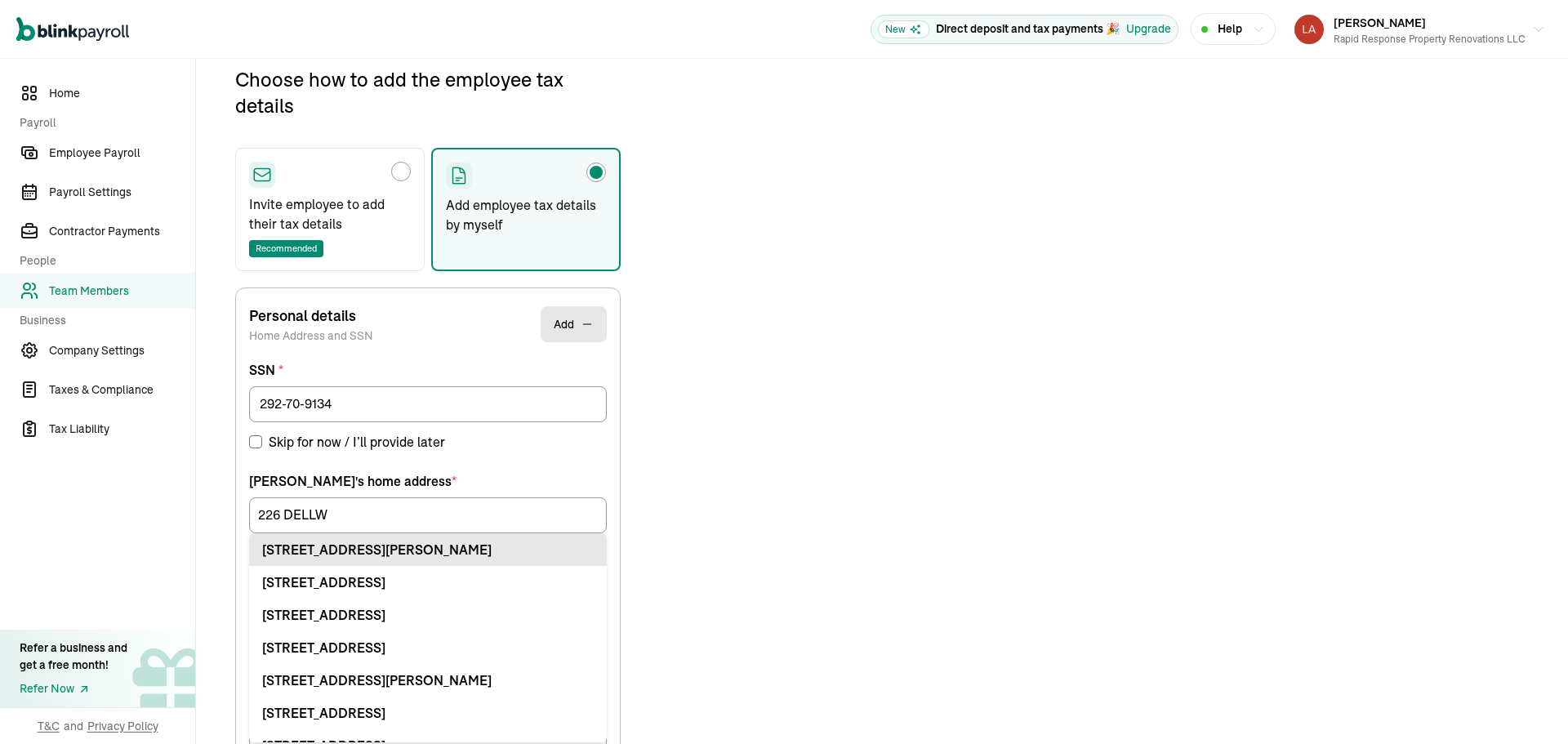
click at [428, 537] on li "226 Dellwood Dr Fairborn, OH 45324" at bounding box center [427, 549] width 358 height 32
type input "226 Dellwood Dr"
type input "Fairborn"
type input "OH"
type input "45324"
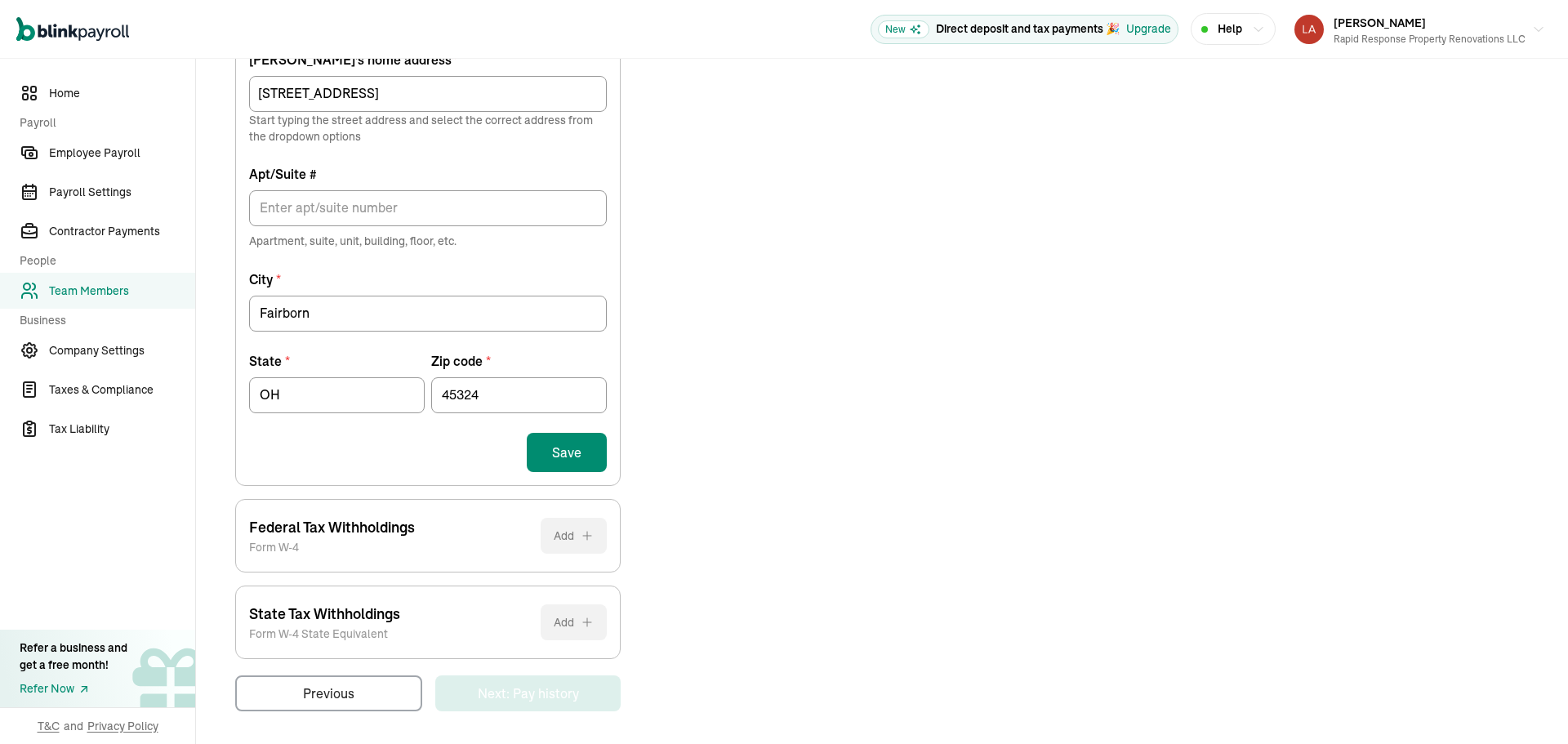
scroll to position [607, 0]
click at [576, 462] on button "Save" at bounding box center [567, 449] width 80 height 39
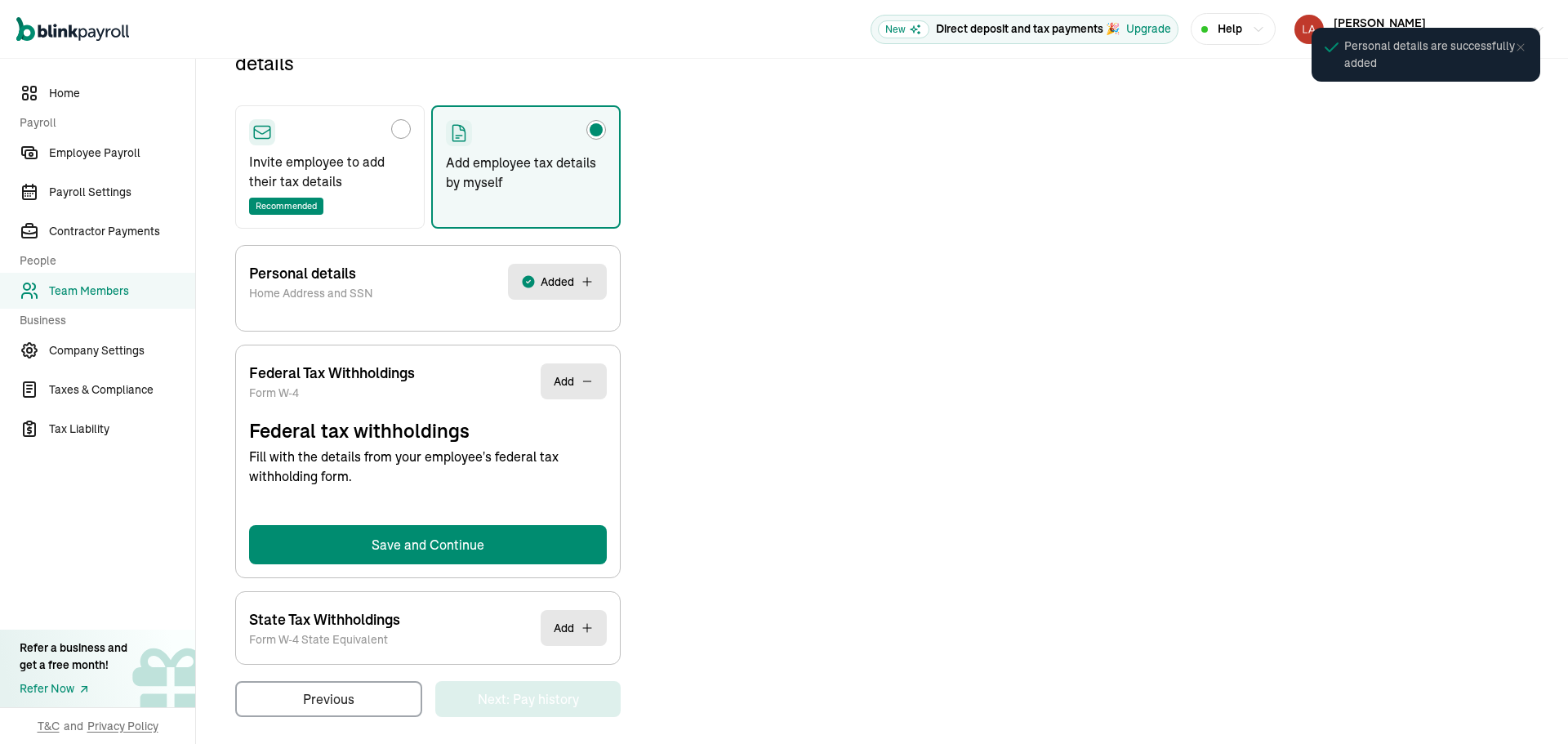
select select "S"
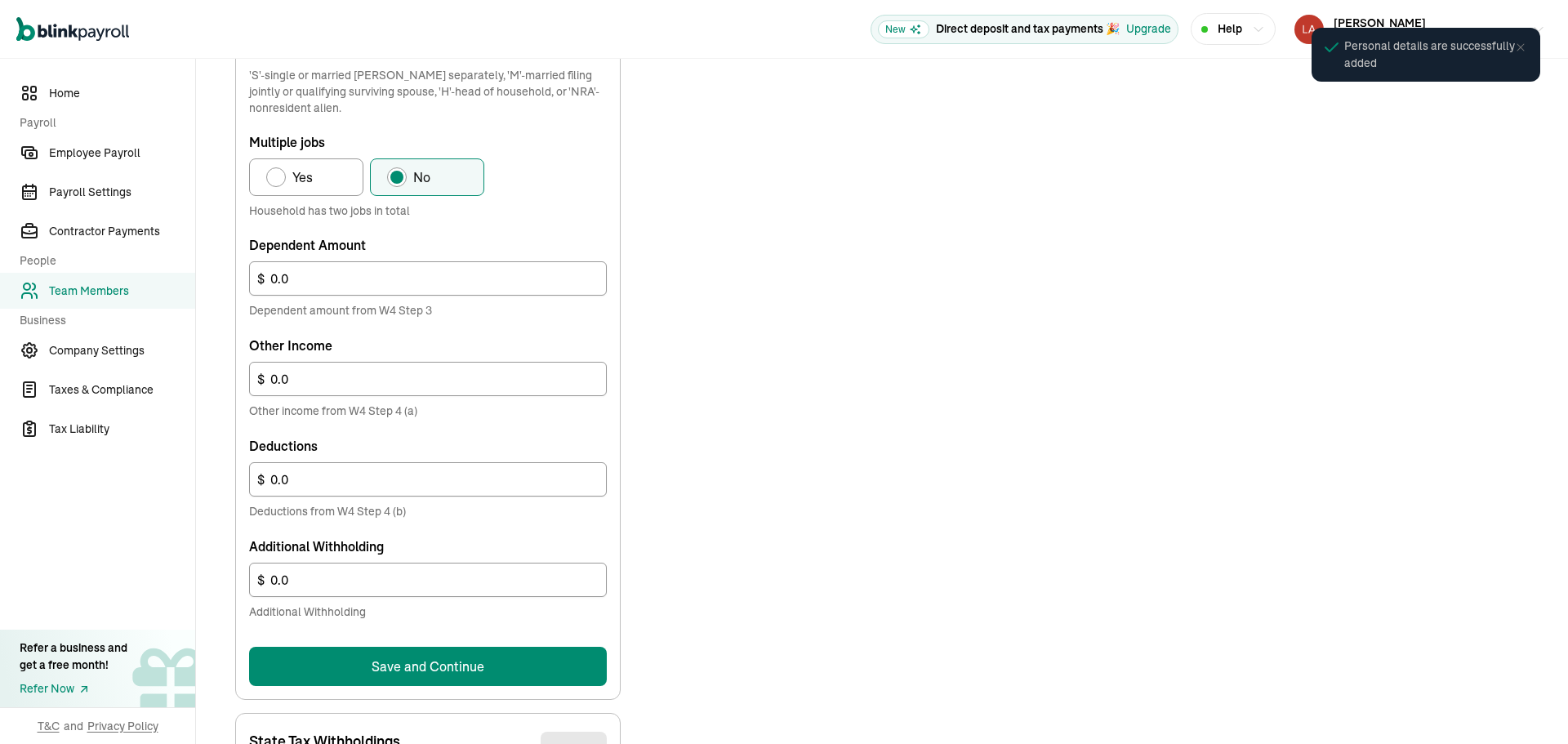
scroll to position [860, 0]
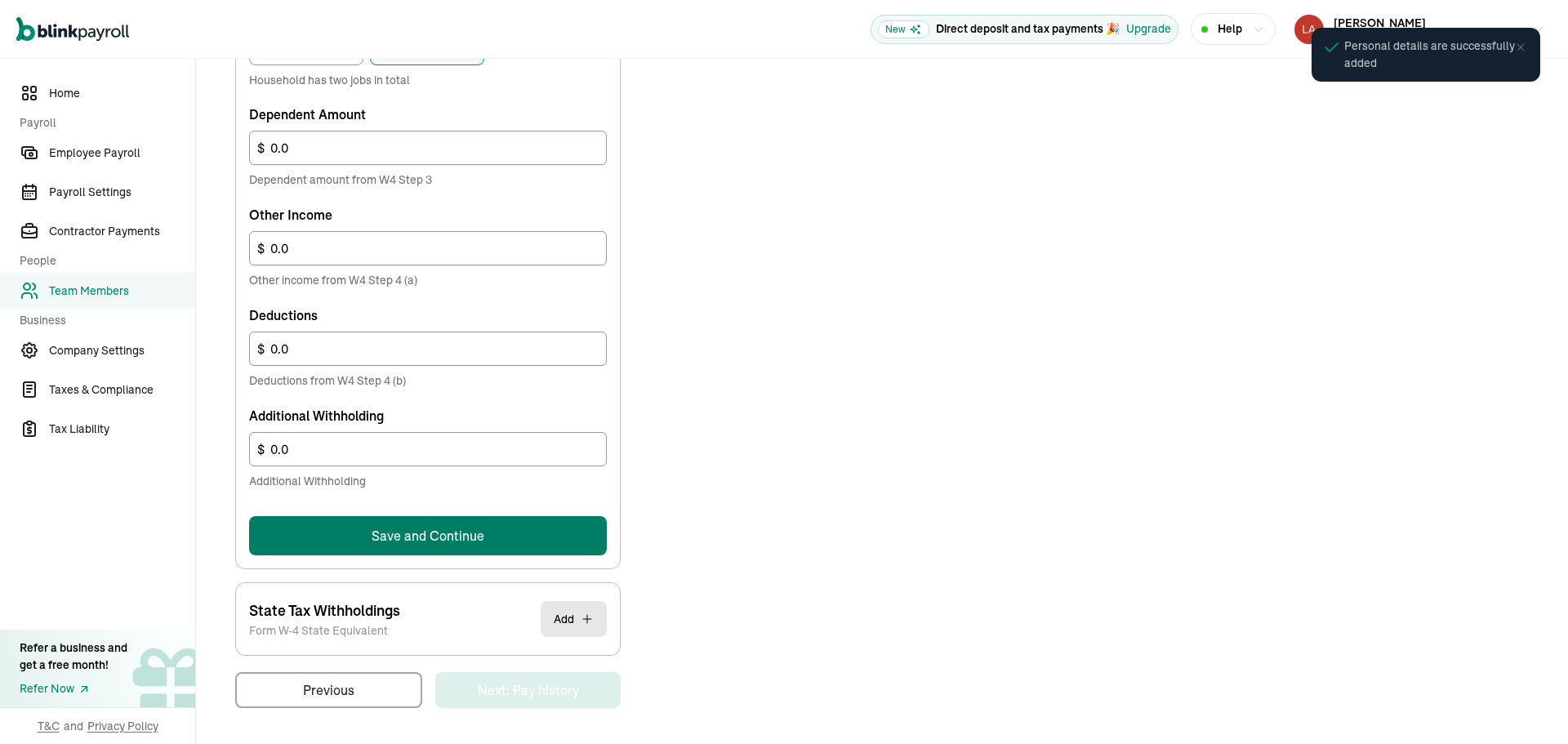
click at [556, 539] on button "Save and Continue" at bounding box center [427, 536] width 358 height 39
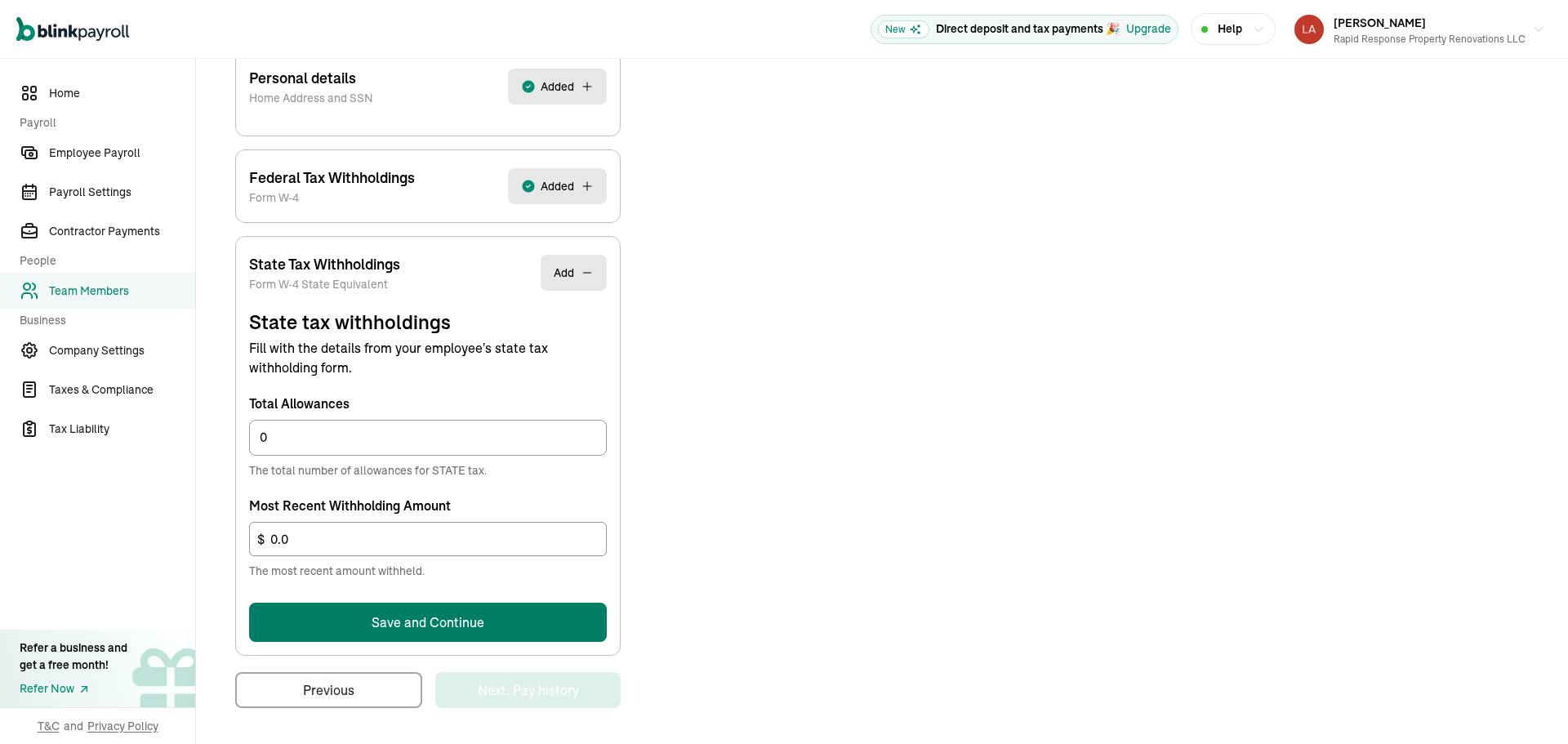
click at [521, 617] on form "State tax withholdings Fill with the details from your employee's state tax wit…" at bounding box center [427, 475] width 358 height 333
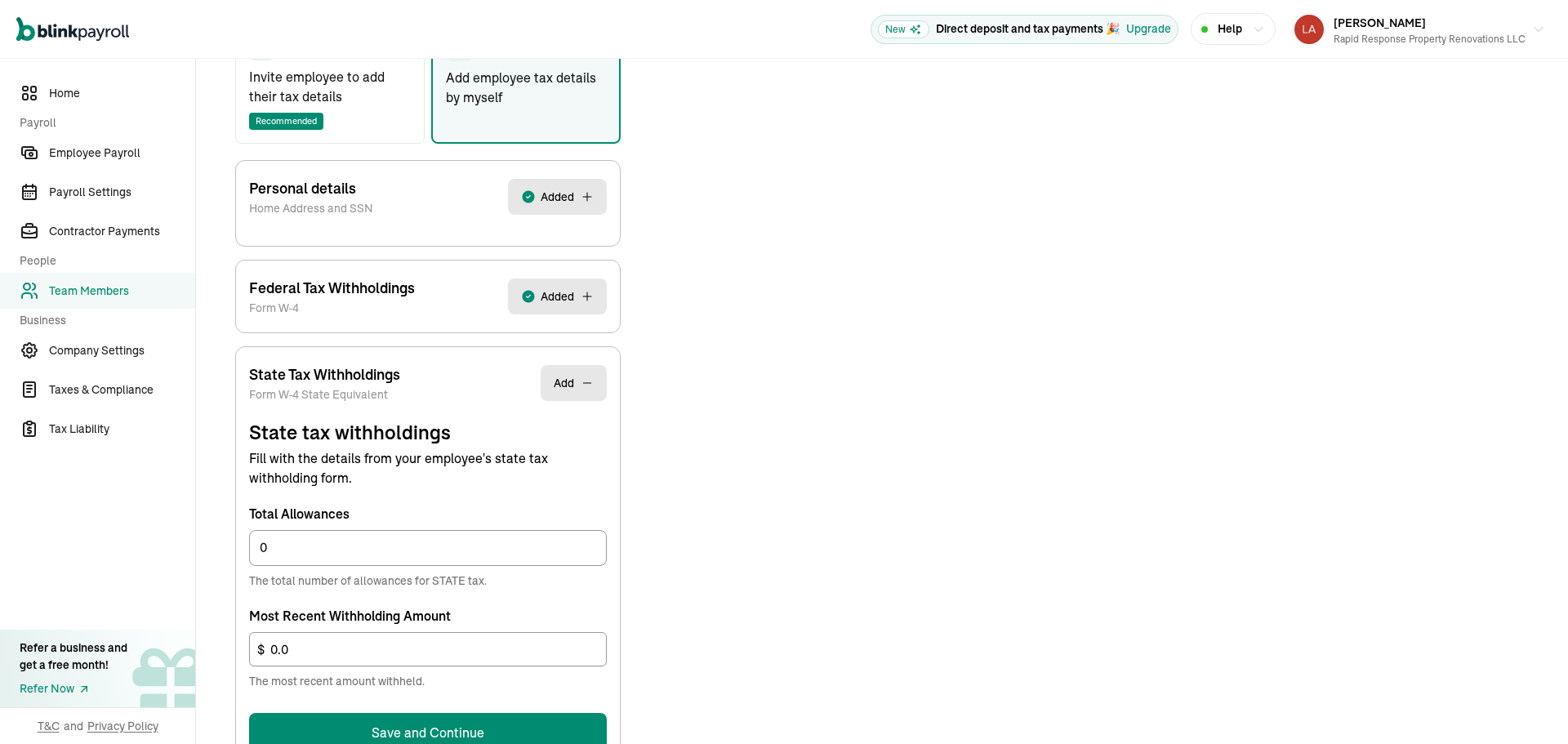
scroll to position [420, 0]
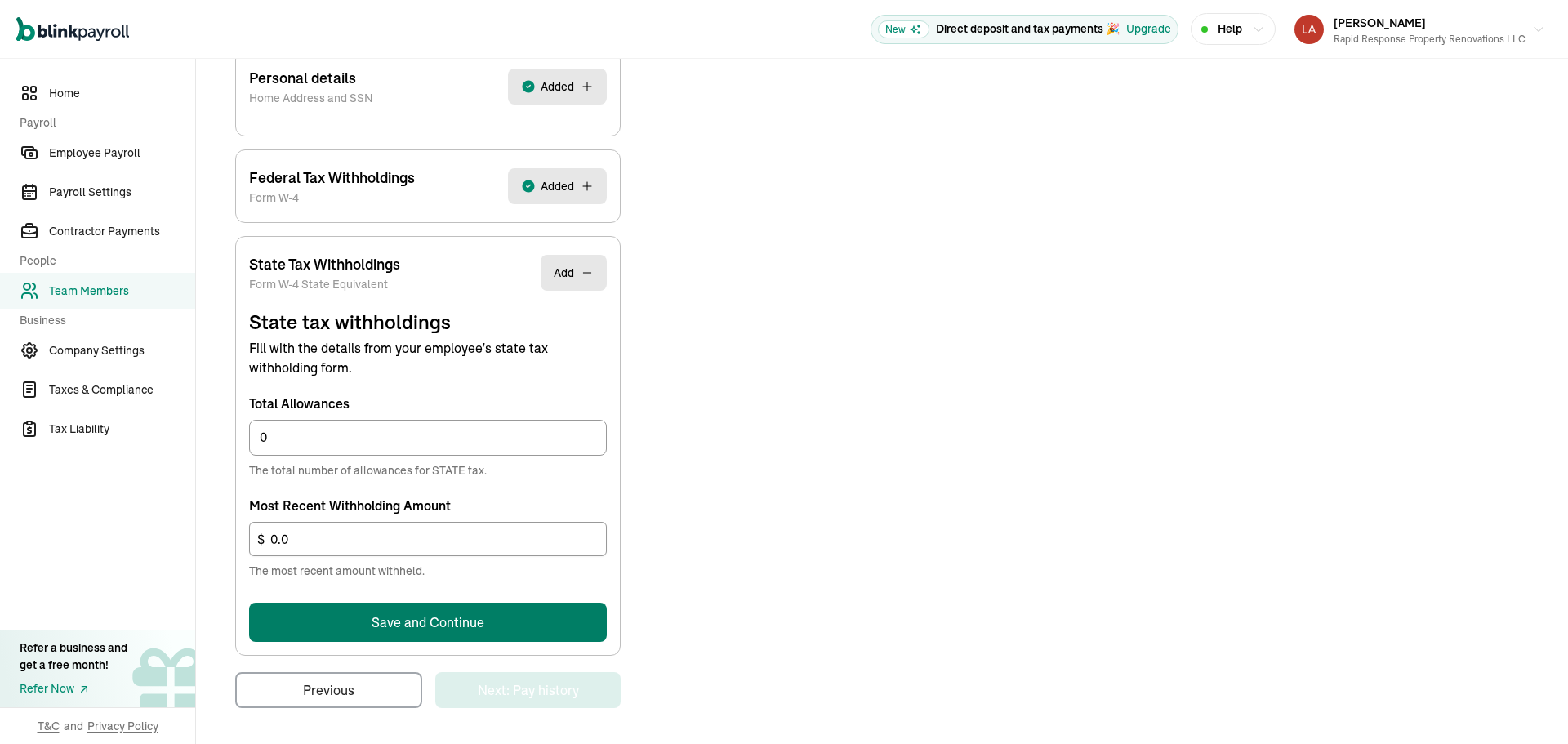
click at [521, 610] on button "Save and Continue" at bounding box center [427, 622] width 358 height 39
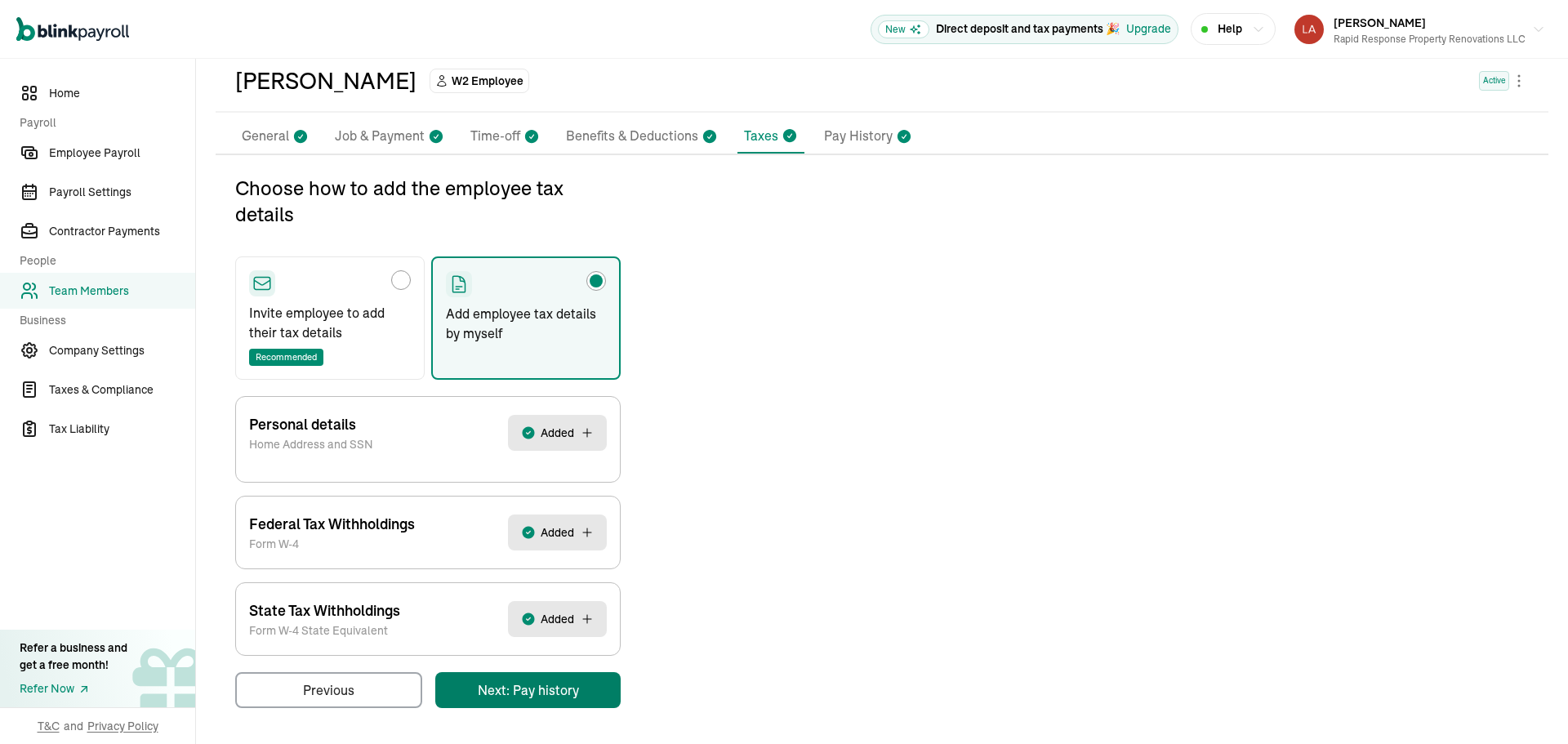
scroll to position [0, 0]
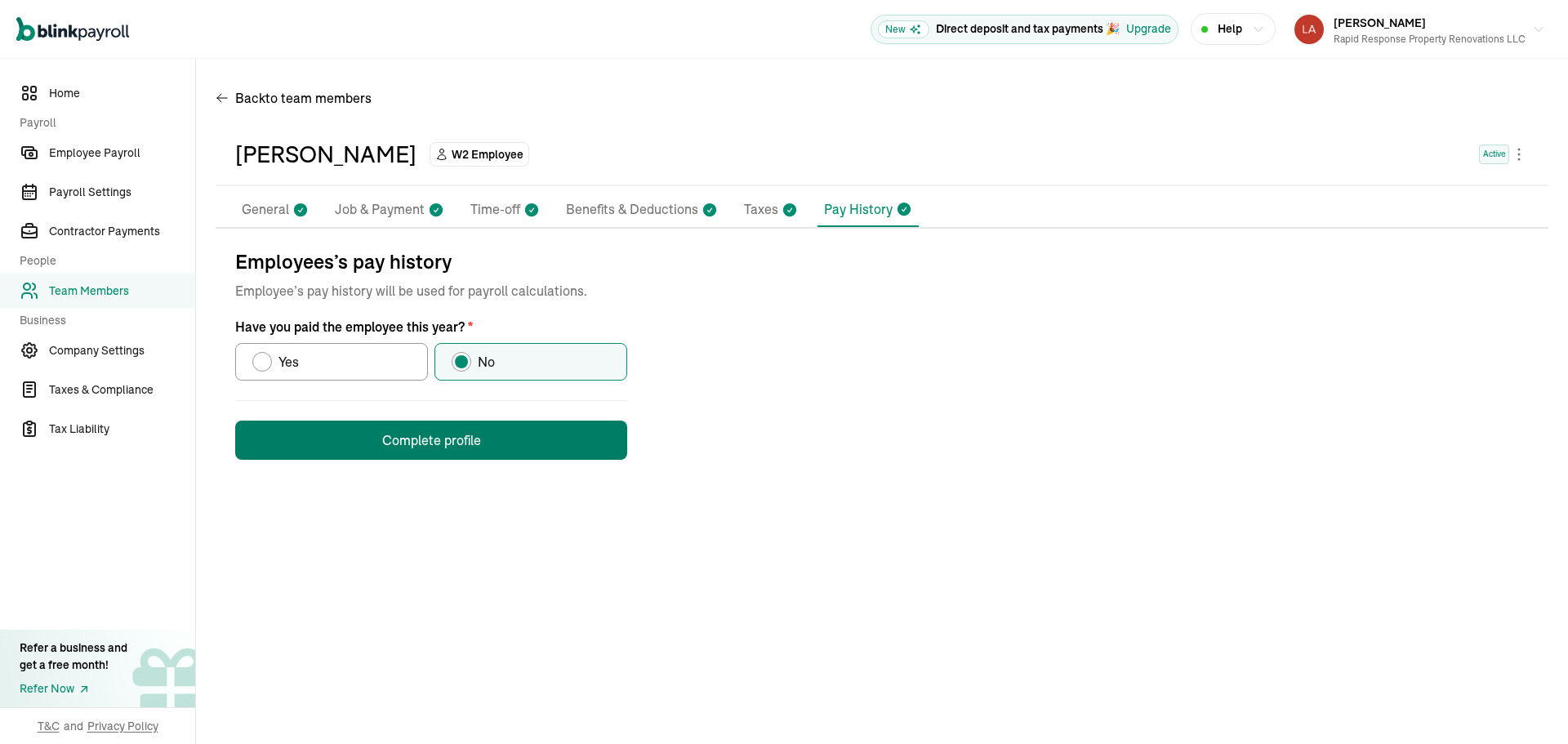
click at [444, 439] on button "Complete profile" at bounding box center [431, 440] width 392 height 39
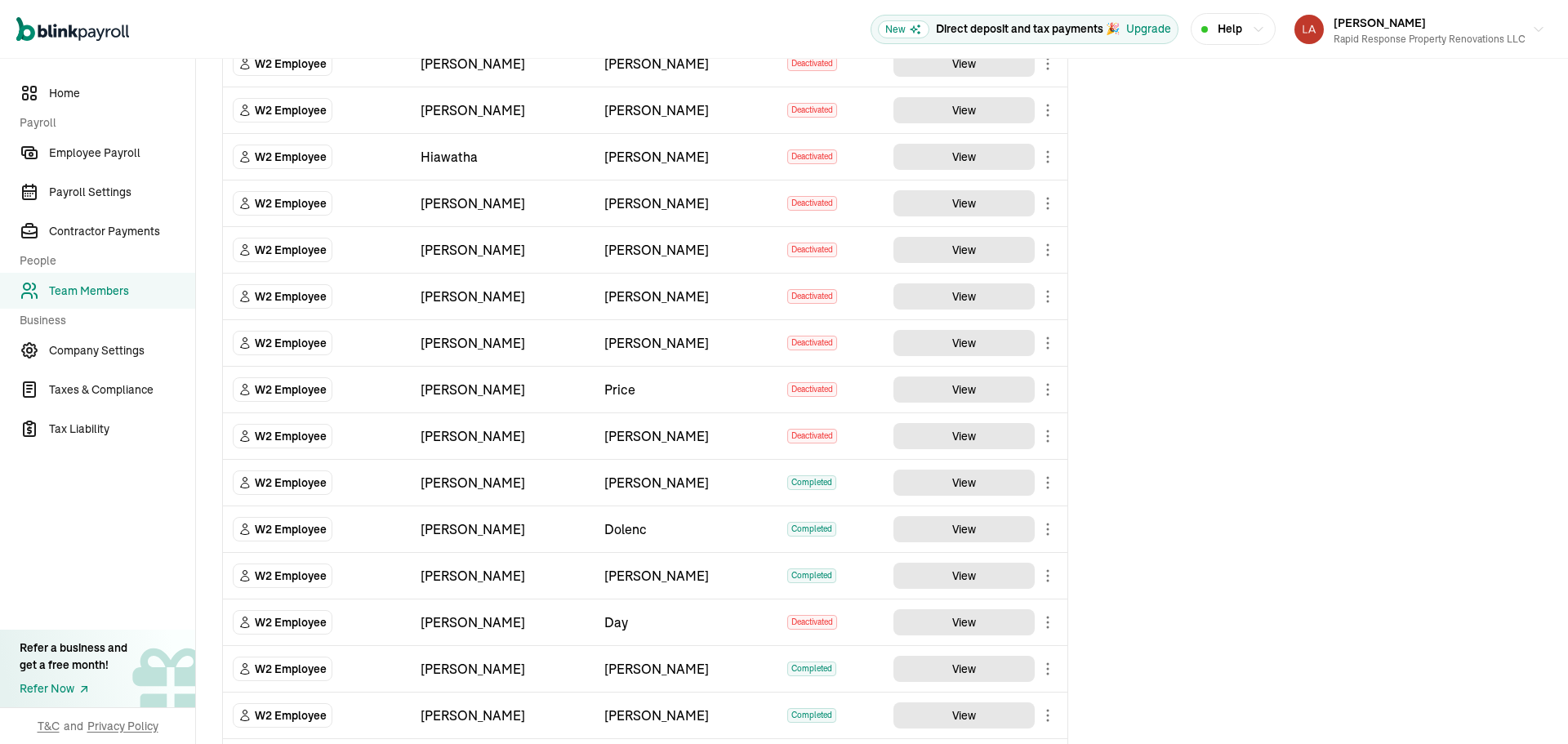
scroll to position [1922, 0]
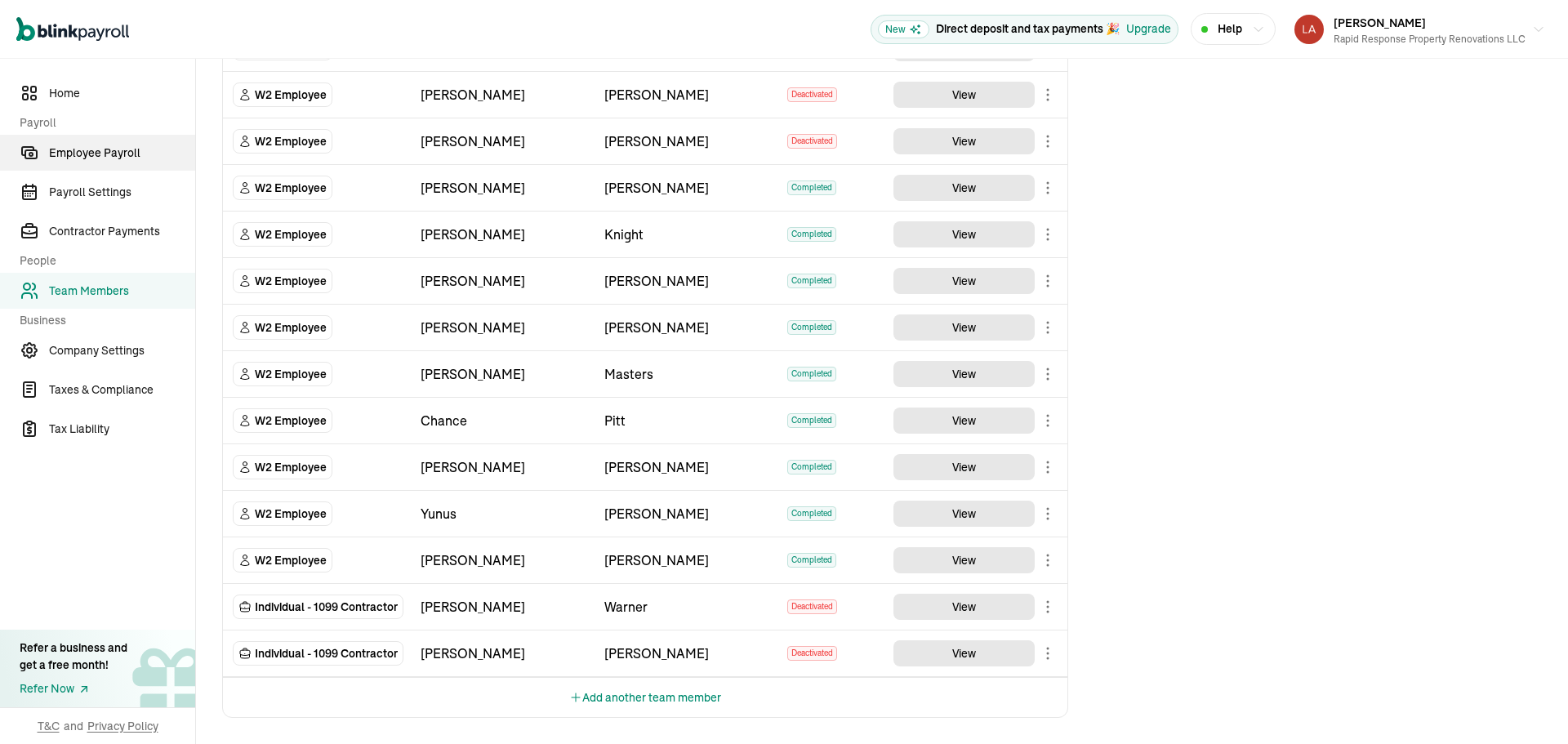
click at [91, 152] on span "Employee Payroll" at bounding box center [122, 154] width 146 height 18
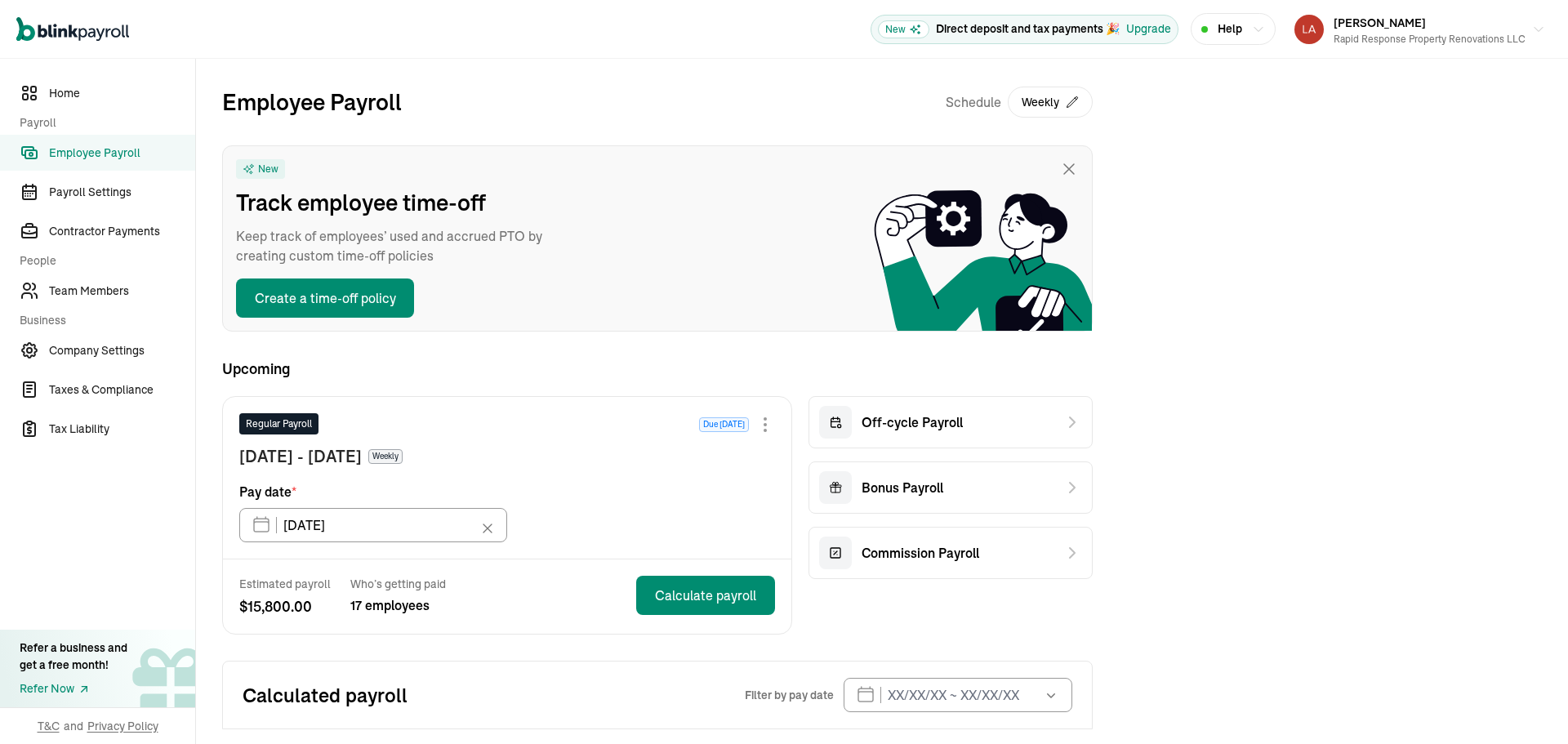
scroll to position [64, 0]
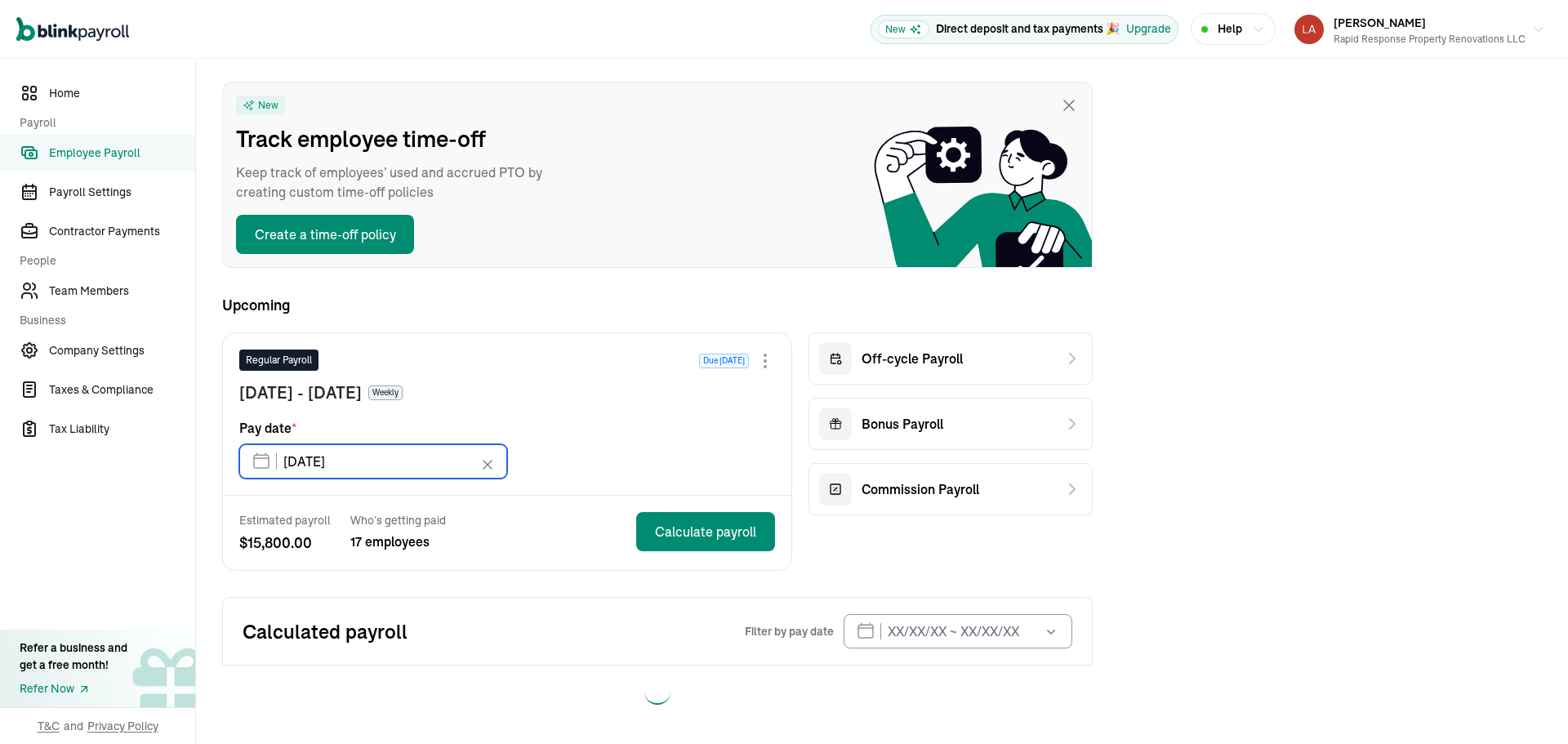
click at [369, 459] on input "09/12/2025" at bounding box center [372, 461] width 268 height 34
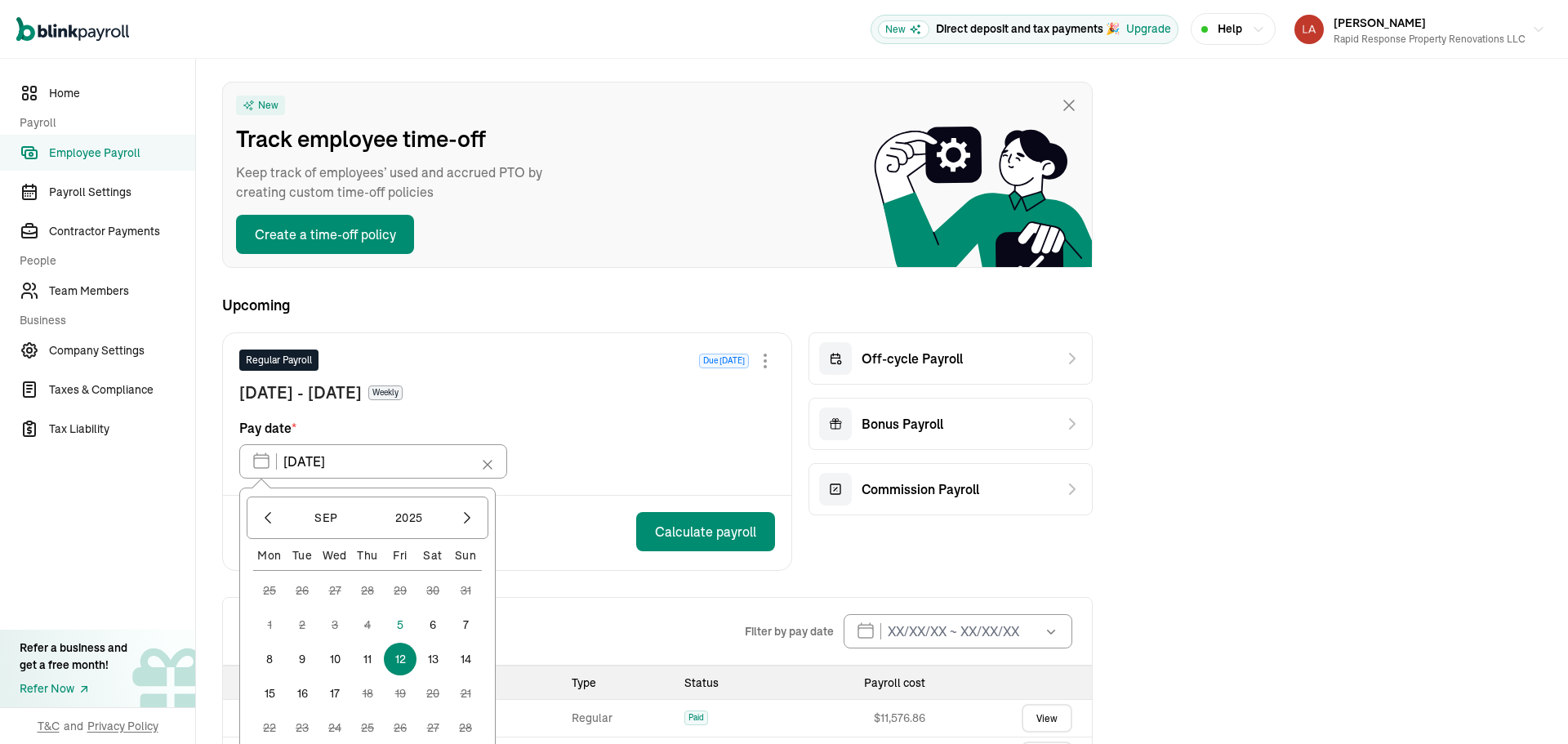
click at [395, 623] on button "5" at bounding box center [400, 624] width 32 height 32
type input "[DATE]"
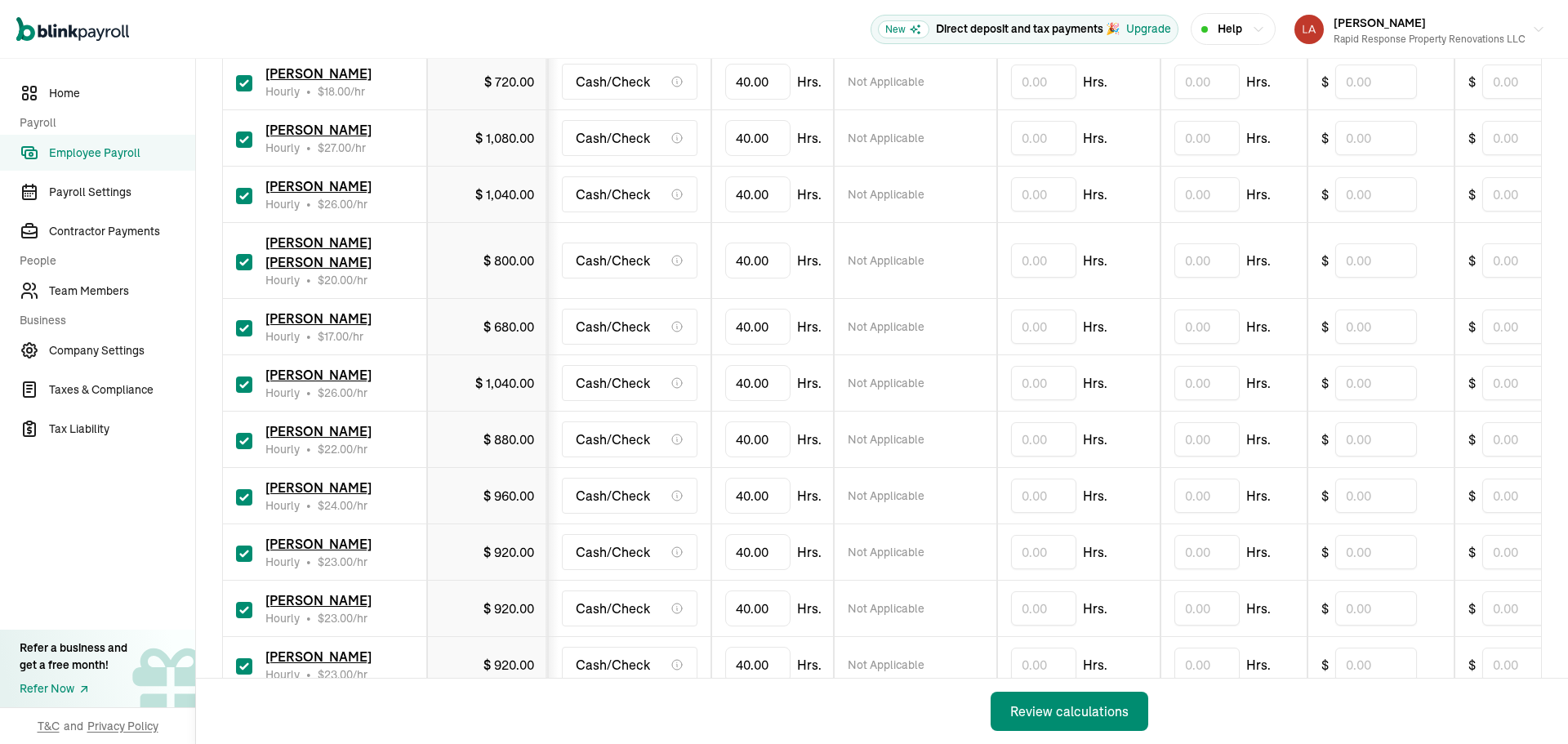
scroll to position [773, 0]
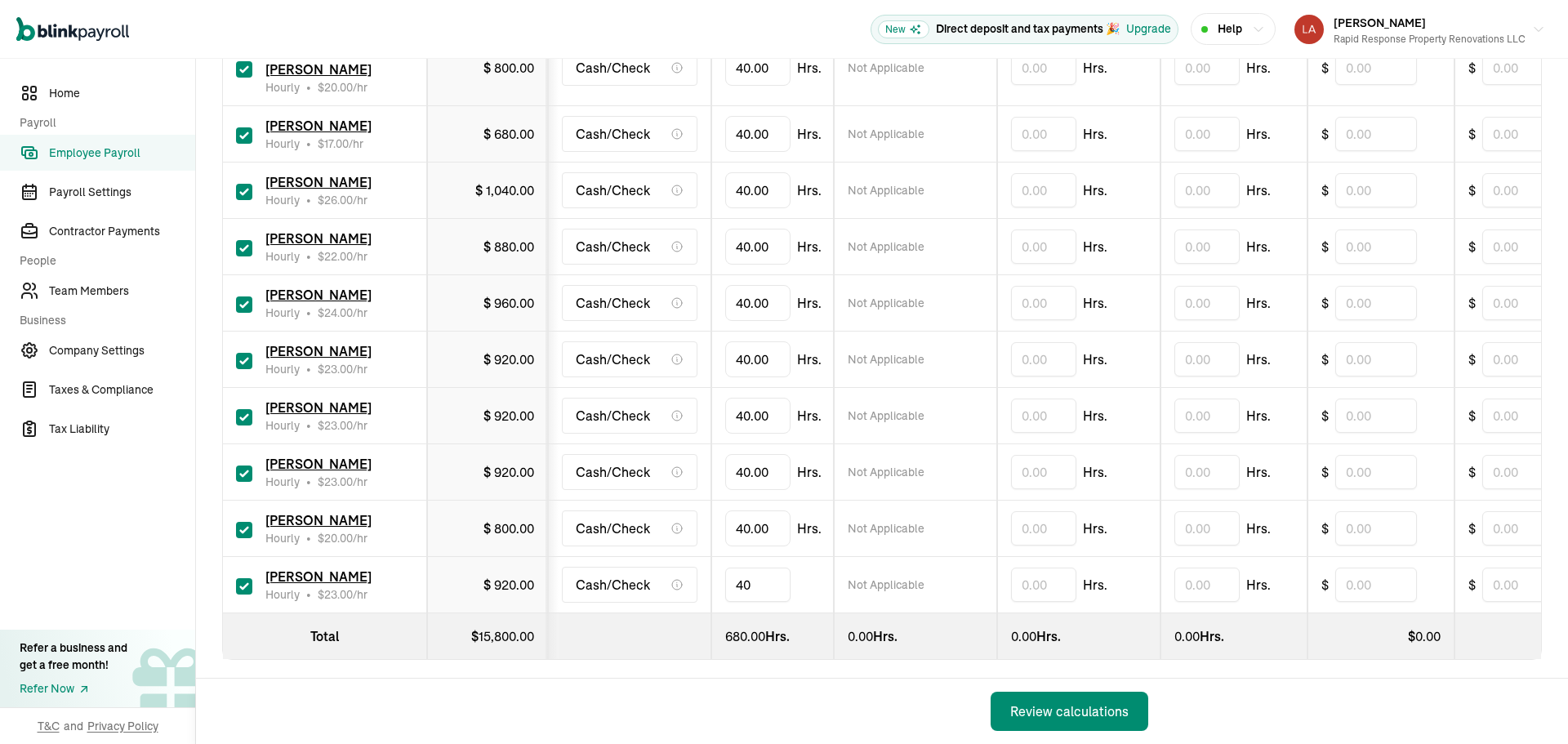
click at [781, 568] on input "40" at bounding box center [758, 584] width 66 height 34
click at [783, 568] on input "40" at bounding box center [758, 584] width 66 height 34
type input "34.30"
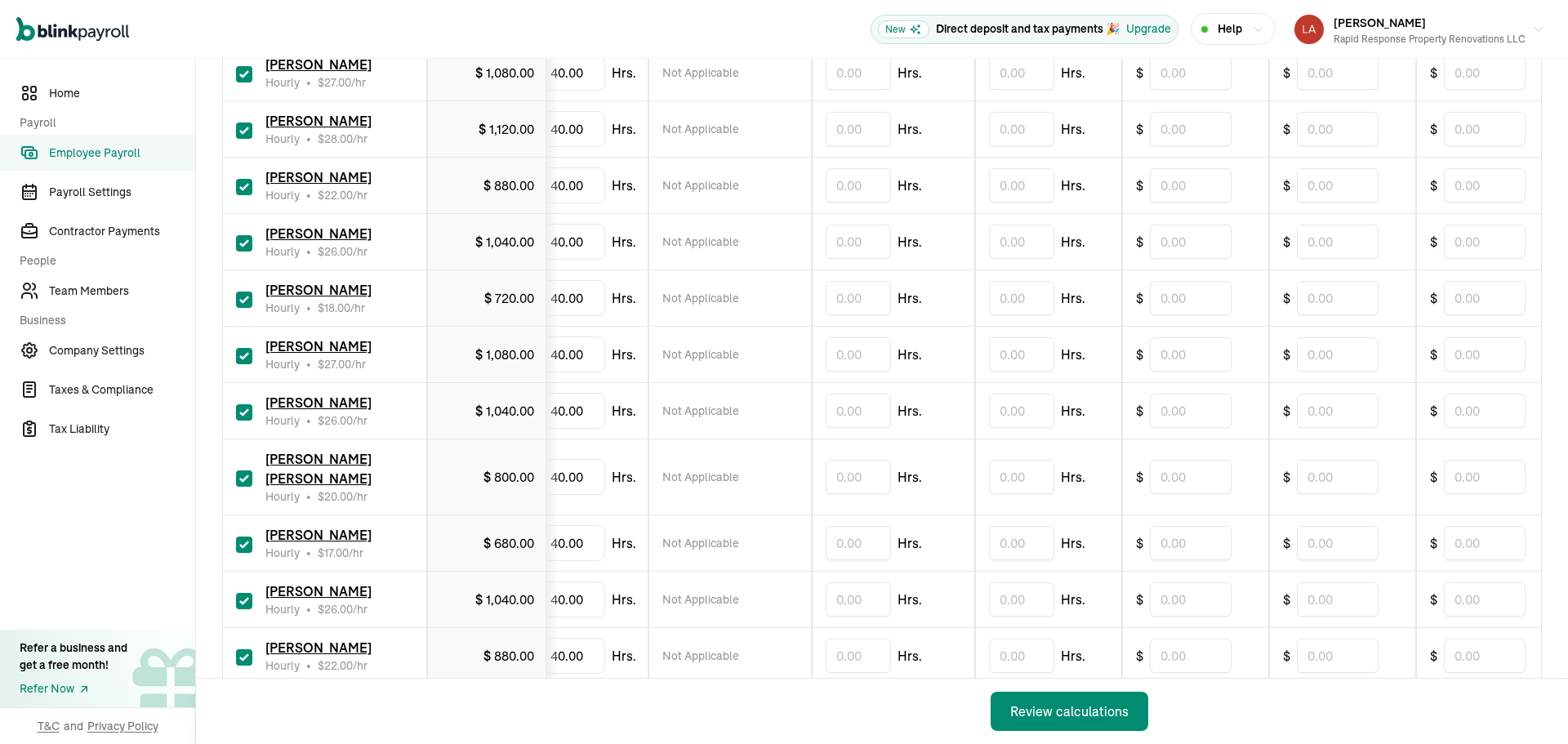
scroll to position [366, 0]
click at [1316, 638] on input "text" at bounding box center [1337, 655] width 81 height 34
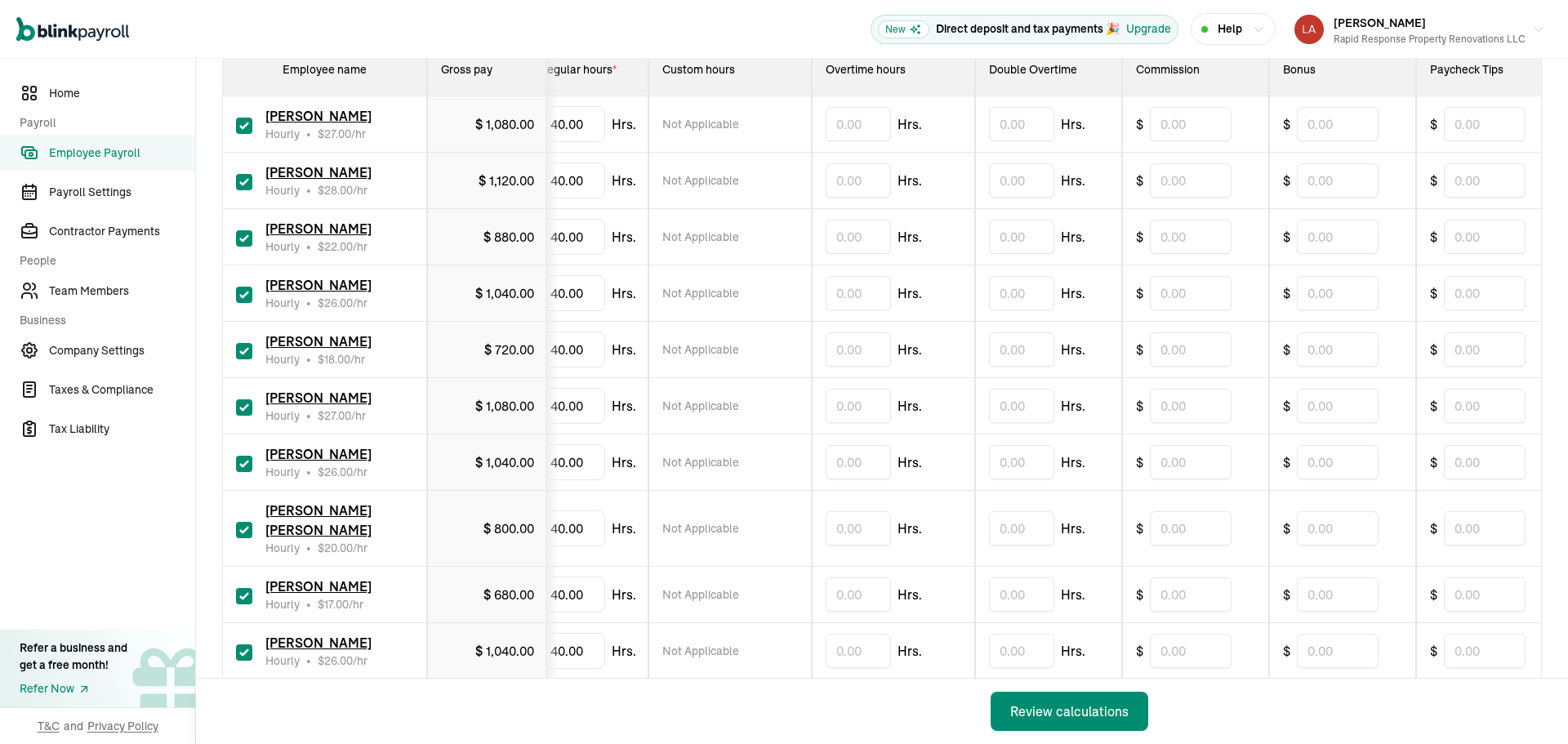
scroll to position [283, 0]
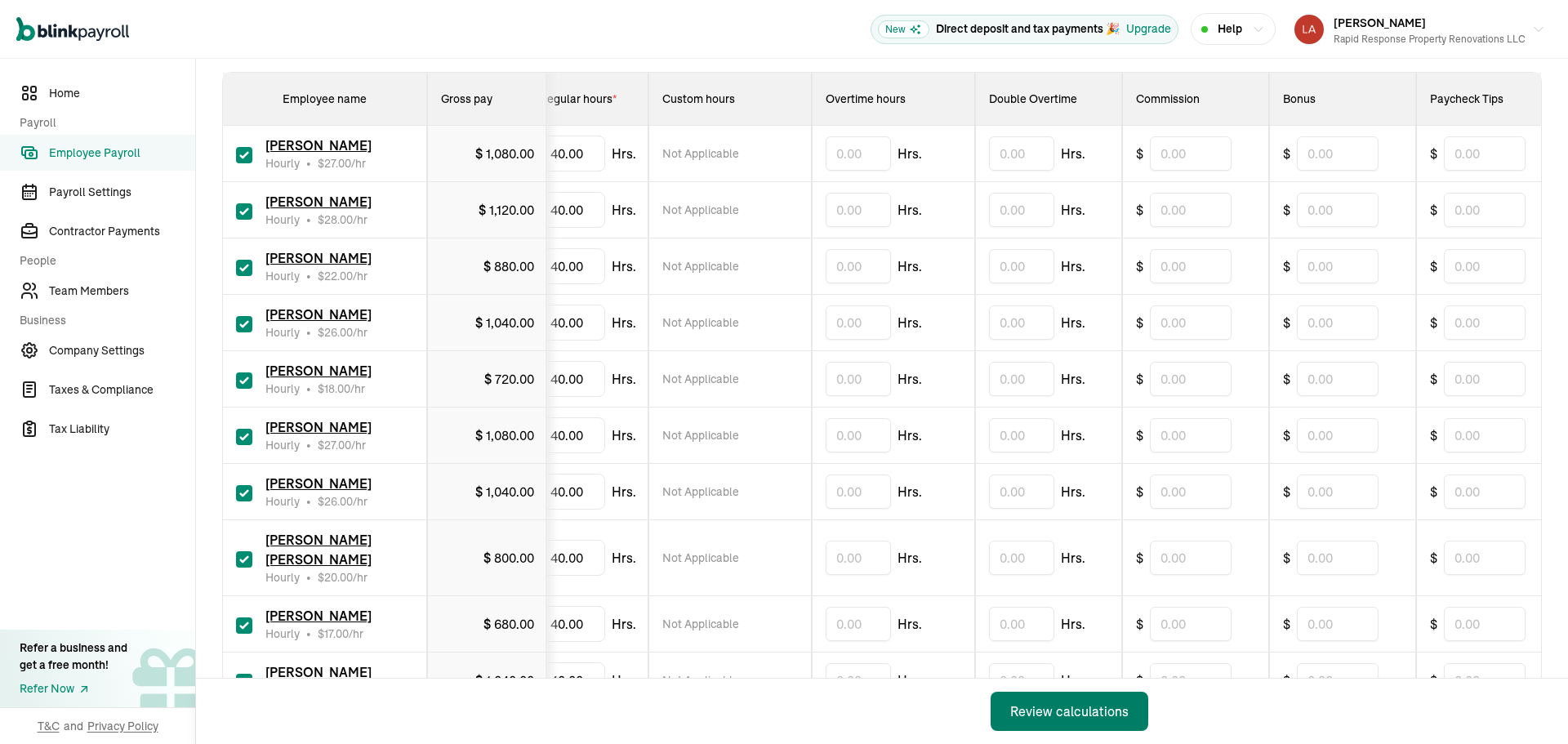
type input "184.00"
click at [1052, 719] on div "Review calculations" at bounding box center [1069, 712] width 119 height 20
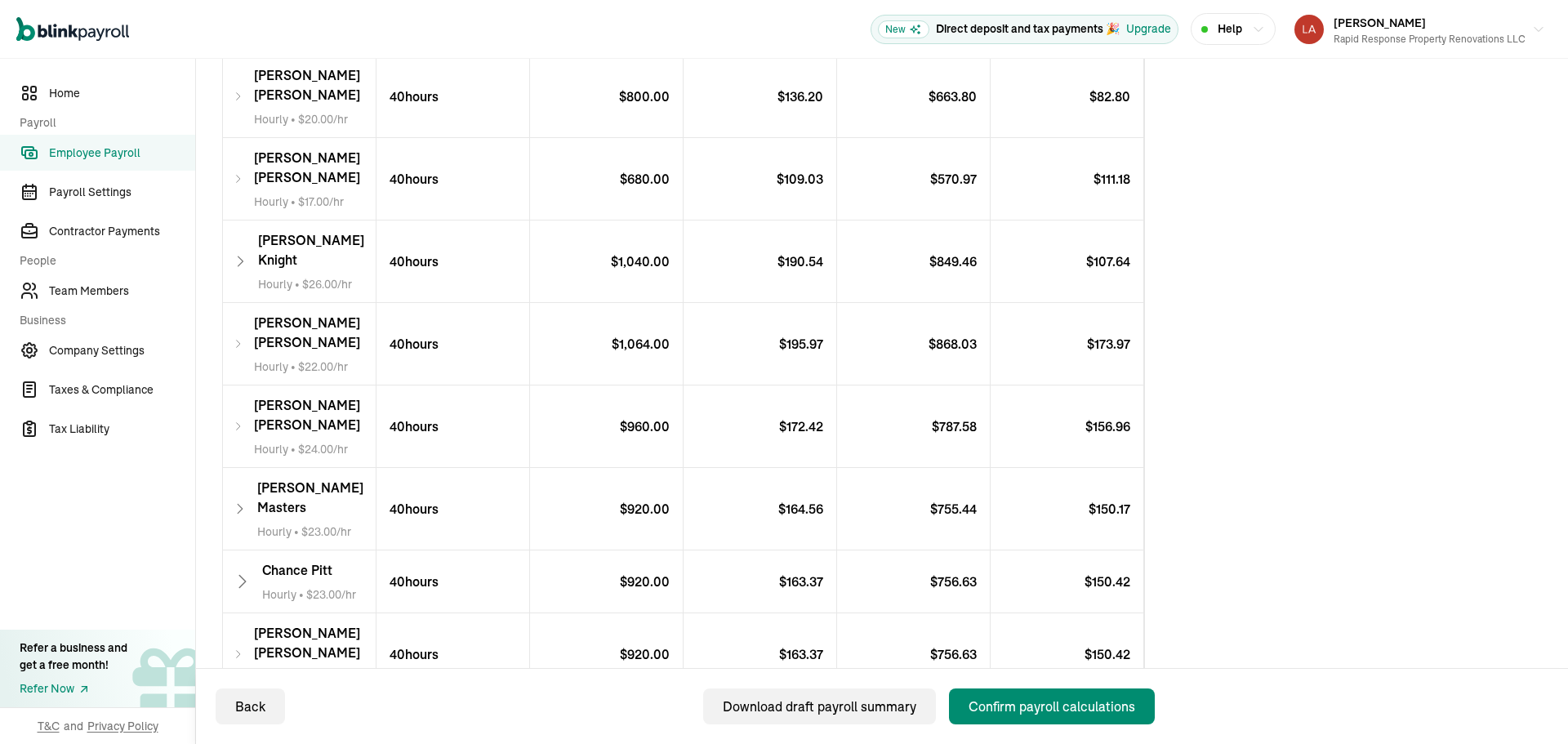
scroll to position [1013, 0]
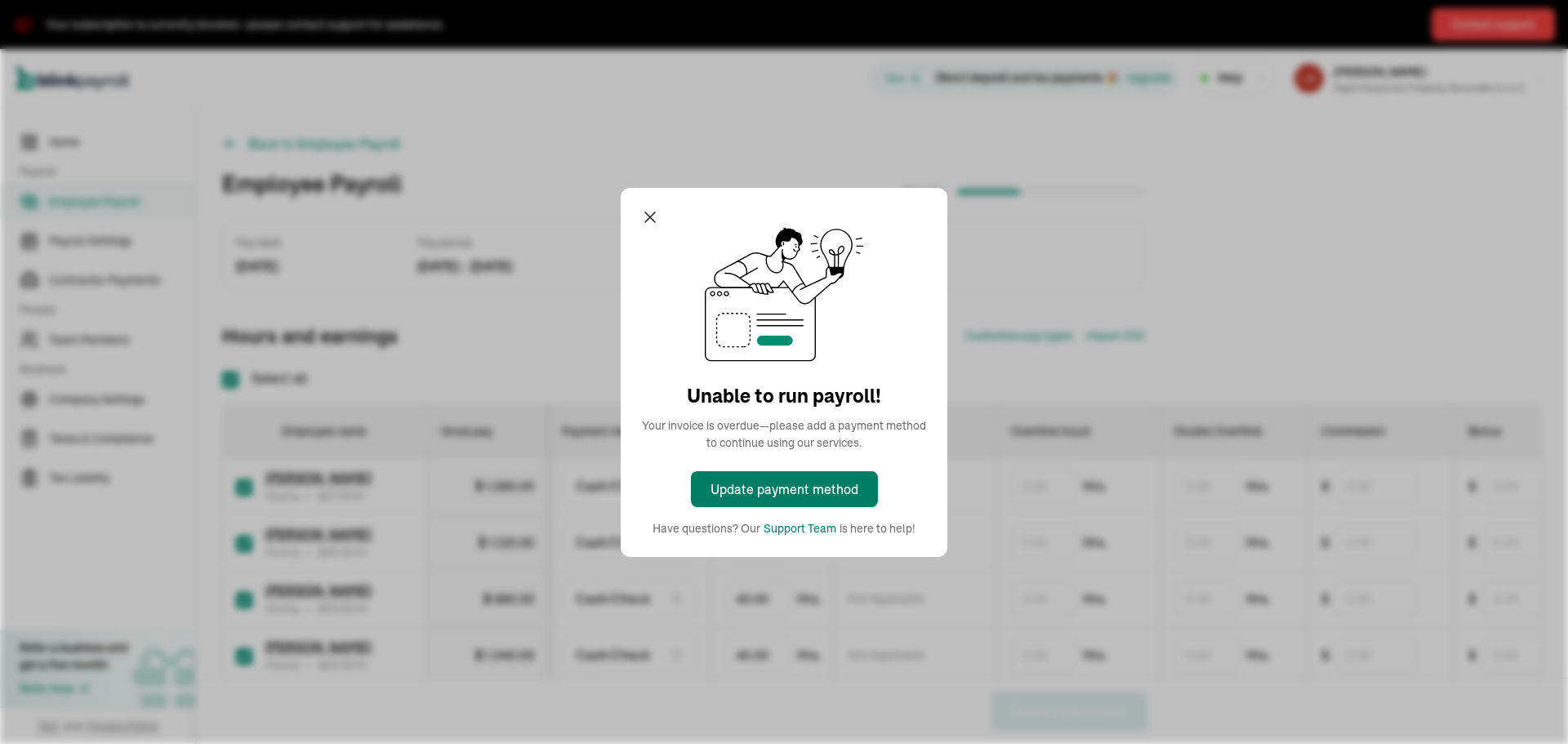
click at [743, 496] on div "Update payment method" at bounding box center [784, 489] width 148 height 20
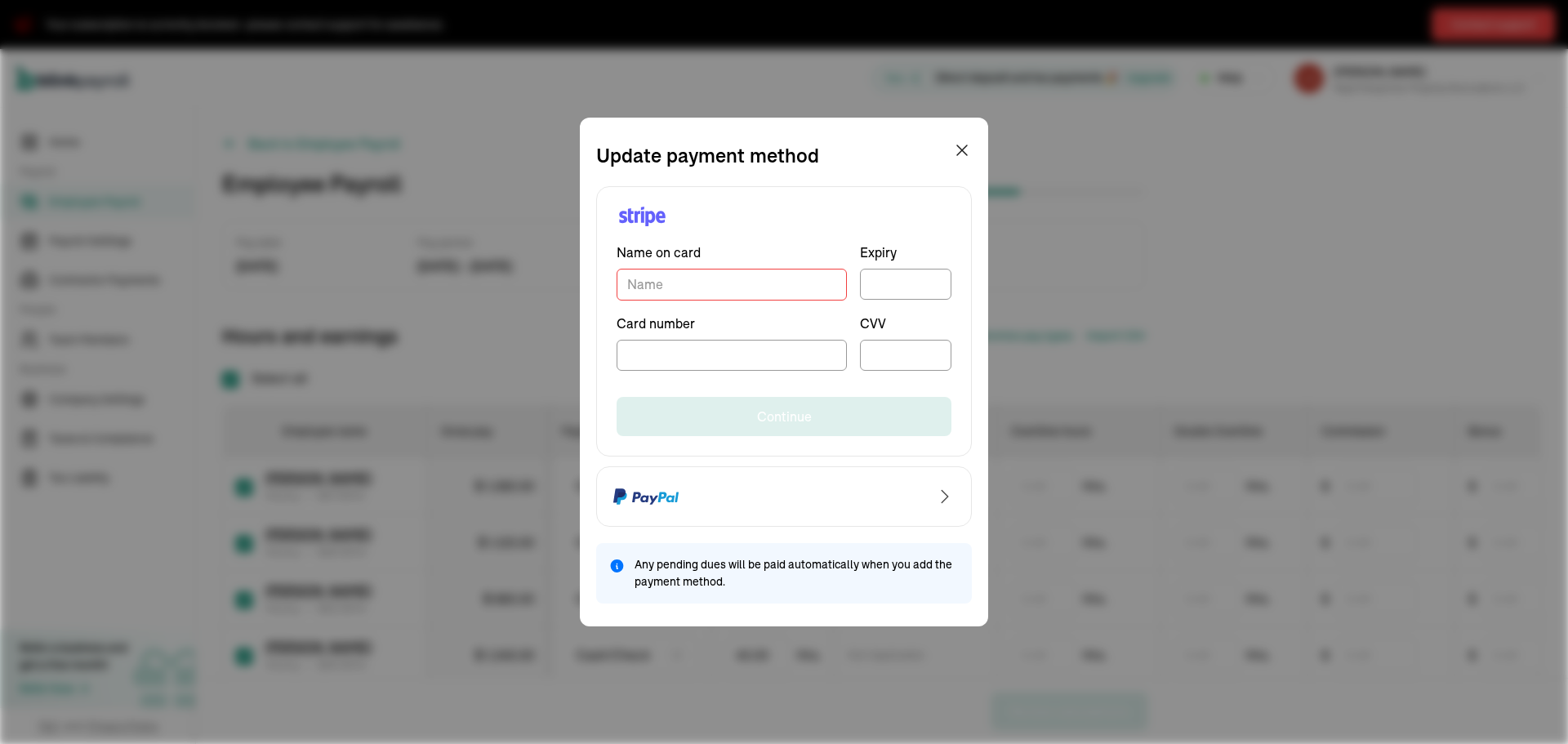
click at [704, 278] on input "TextInput" at bounding box center [731, 284] width 230 height 32
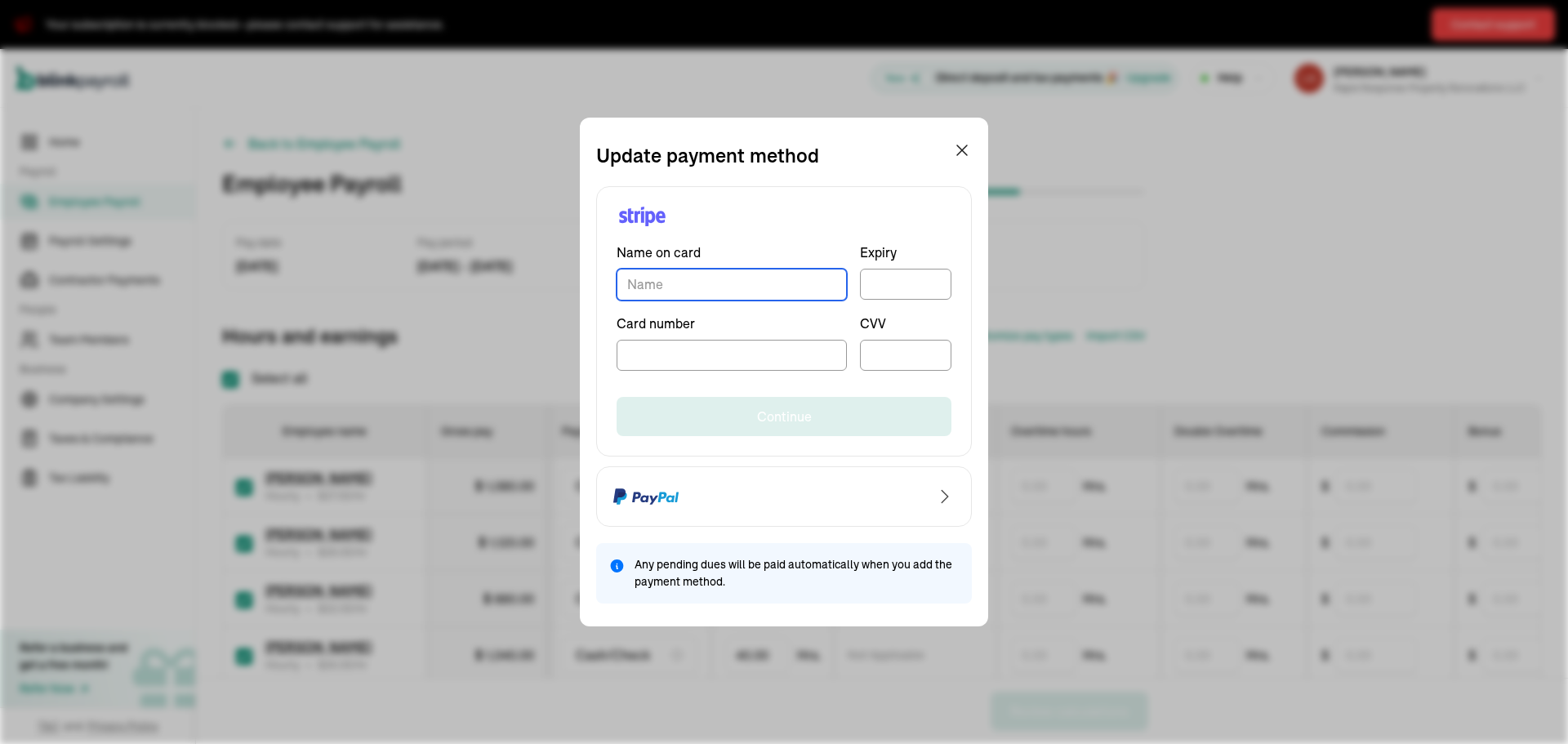
click at [704, 278] on input "TextInput" at bounding box center [731, 284] width 230 height 32
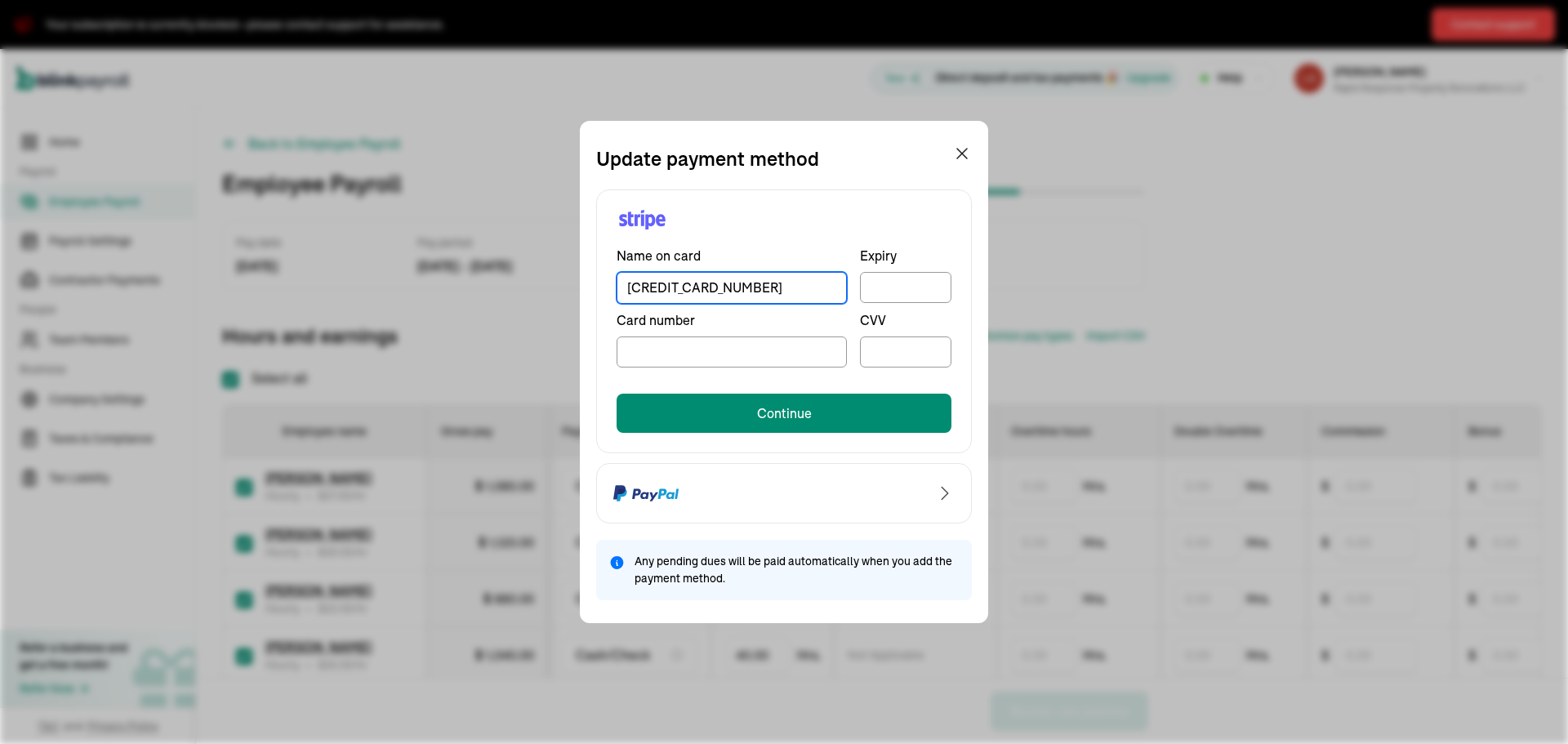
type input "4192590003012721"
drag, startPoint x: 758, startPoint y: 287, endPoint x: 571, endPoint y: 284, distance: 187.0
click at [571, 284] on div "Update payment method Name on card 4192590003012721 Expiry Card number CVV Cont…" at bounding box center [784, 372] width 1568 height 744
drag, startPoint x: 700, startPoint y: 292, endPoint x: 421, endPoint y: 283, distance: 279.1
click at [421, 283] on div "Update payment method Name on card ASHLEE Expiry Card number CVV Continue Any p…" at bounding box center [784, 372] width 1568 height 744
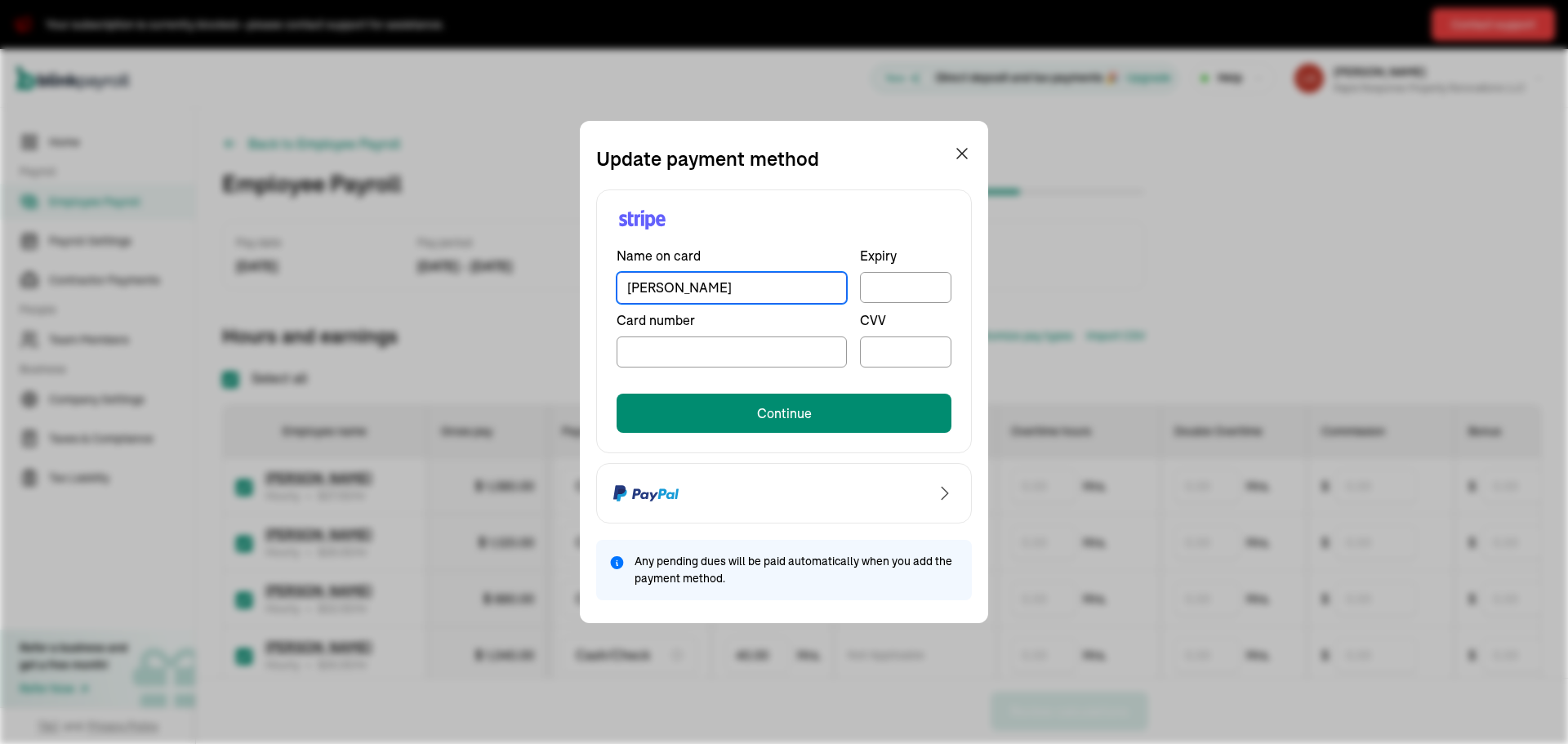
type input "LAURA GAU"
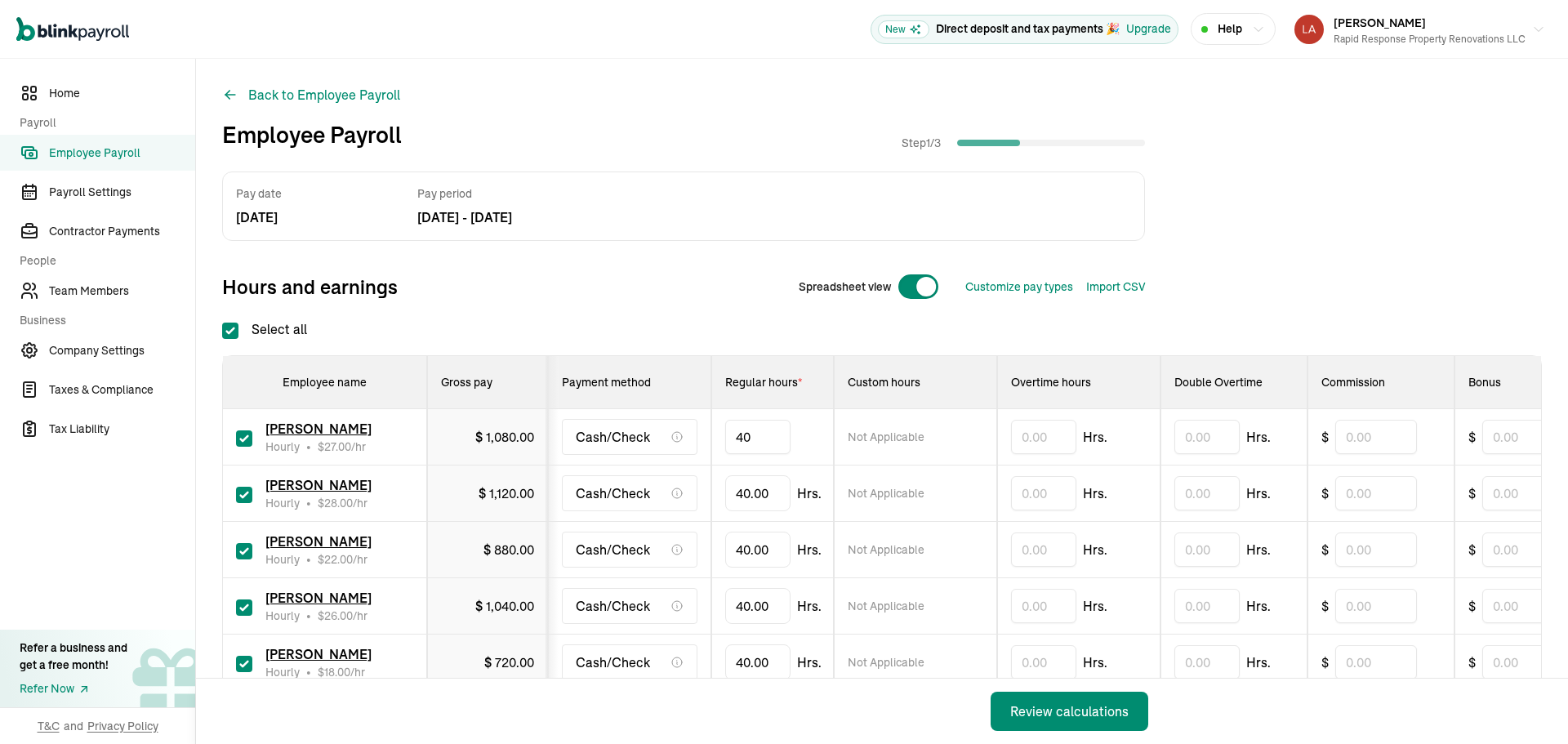
click at [767, 435] on input "40" at bounding box center [758, 436] width 66 height 34
type input "33.42"
click at [1507, 439] on input "text" at bounding box center [1523, 436] width 81 height 34
click at [1498, 434] on input "text" at bounding box center [1523, 436] width 81 height 34
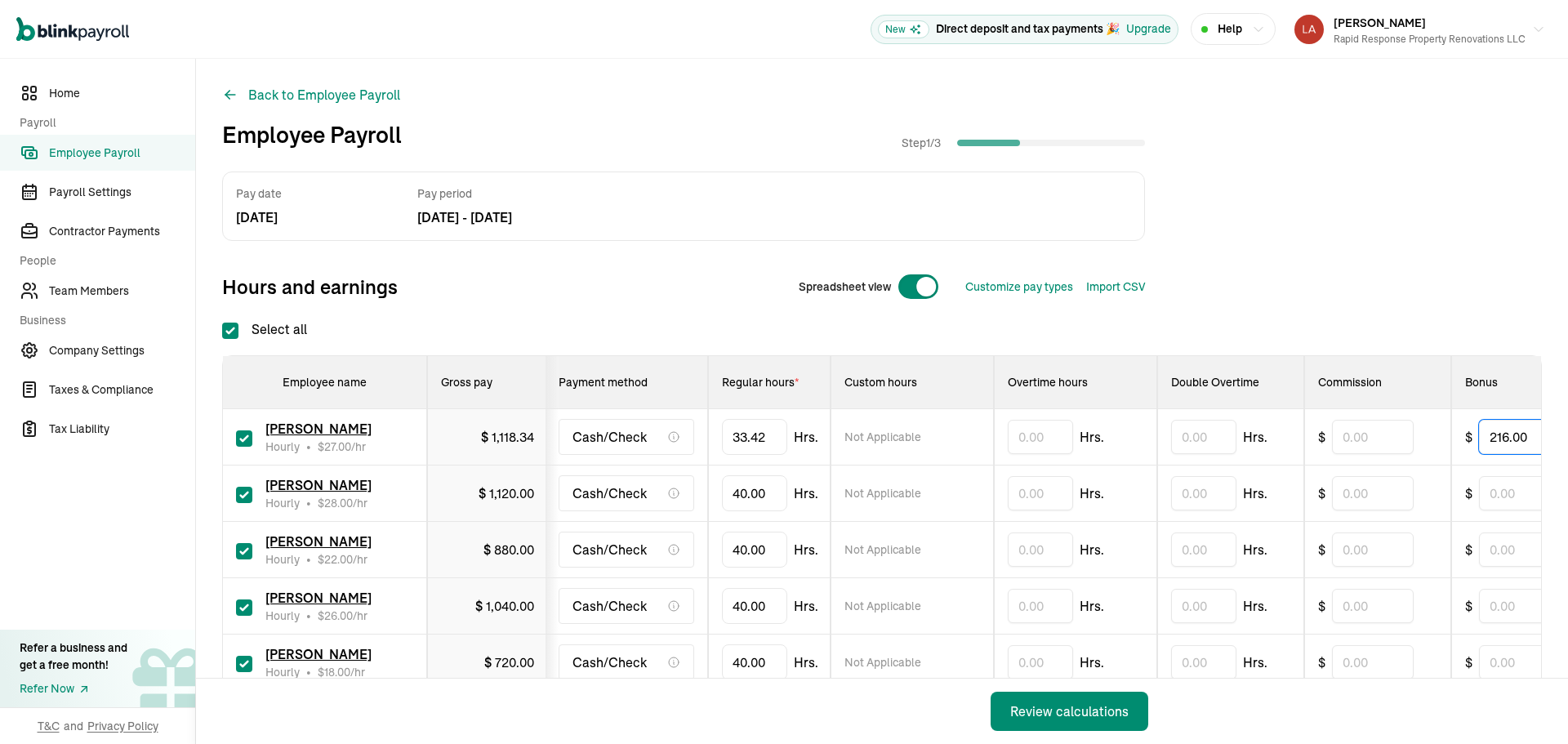
type input "216.00"
click at [763, 491] on input "40" at bounding box center [755, 493] width 66 height 34
type input "35.48"
click at [1511, 486] on input "text" at bounding box center [1519, 493] width 81 height 34
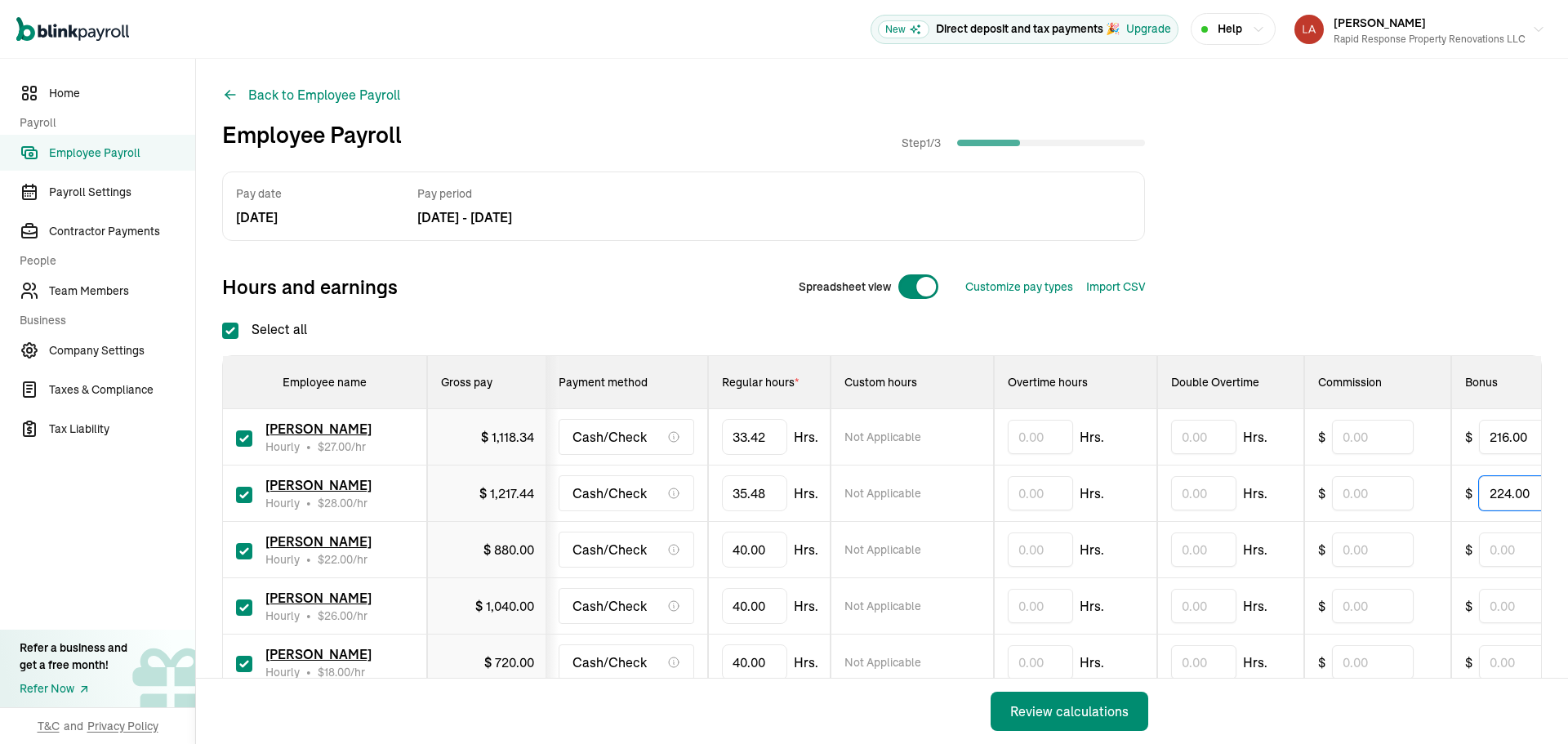
scroll to position [0, 7]
type input "224.00"
click at [760, 549] on input "40" at bounding box center [751, 549] width 66 height 34
type input "35.53"
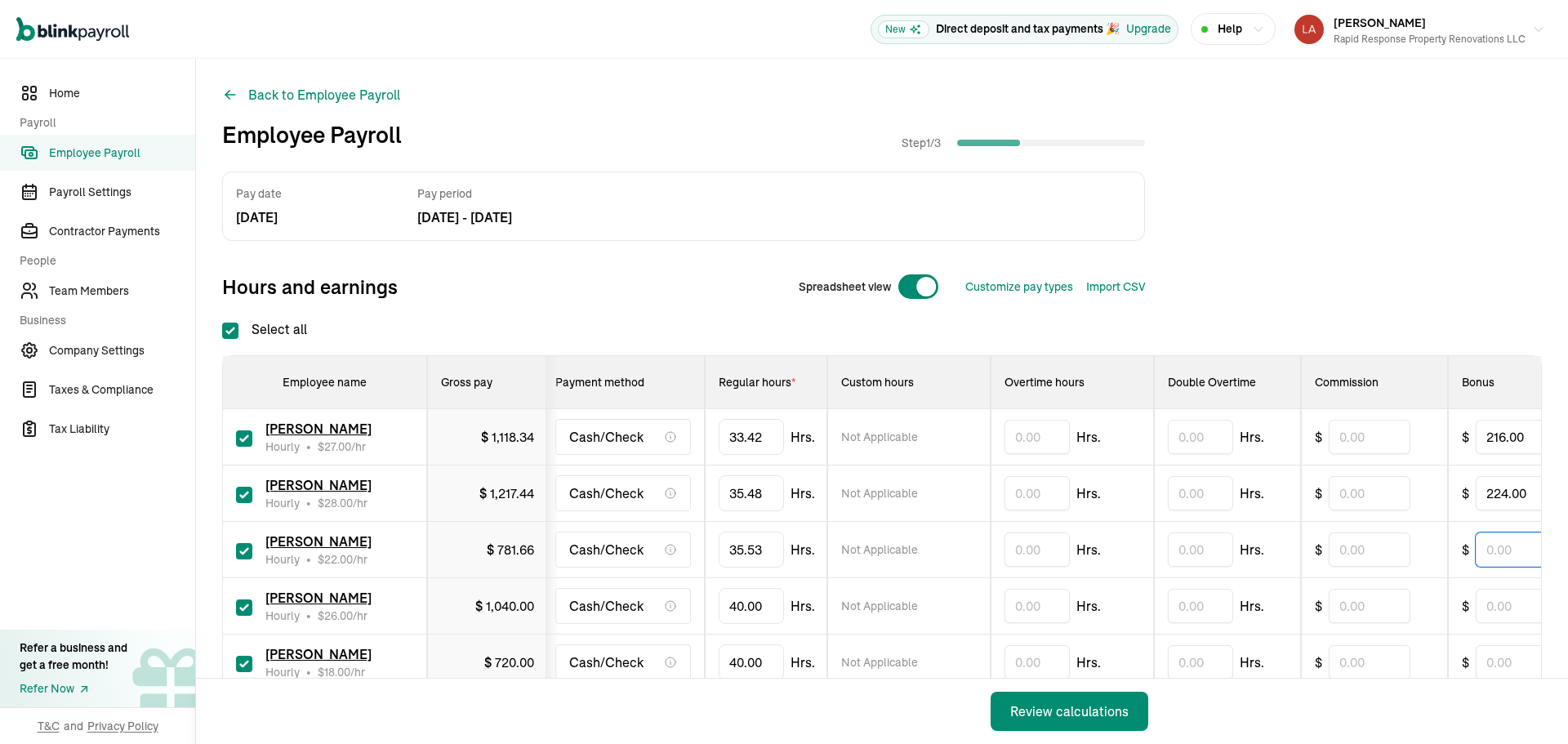
click at [1500, 552] on input "text" at bounding box center [1516, 549] width 81 height 34
type input "176.00"
click at [747, 610] on input "40" at bounding box center [751, 606] width 66 height 34
type input "35.27"
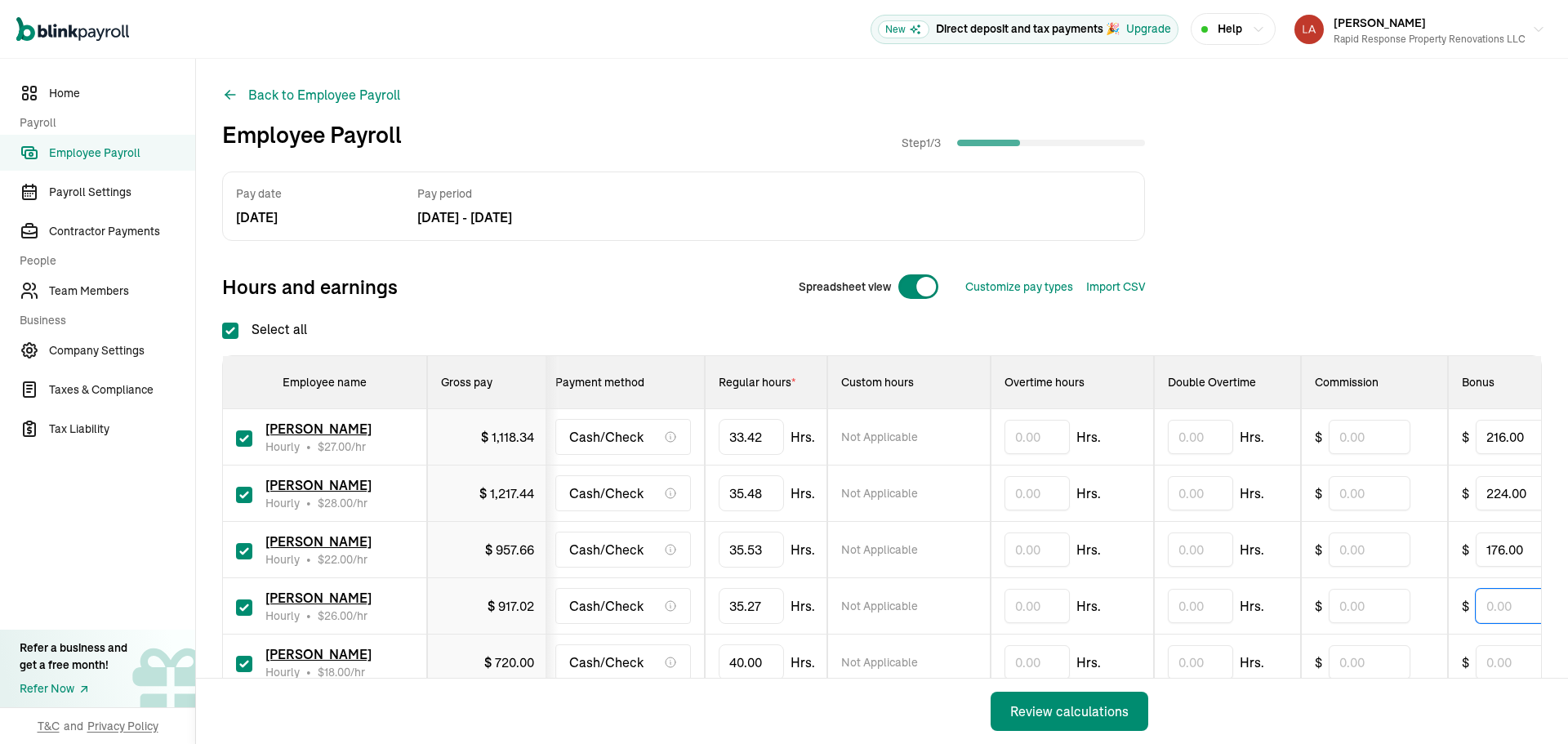
click at [1488, 601] on input "text" at bounding box center [1516, 606] width 81 height 34
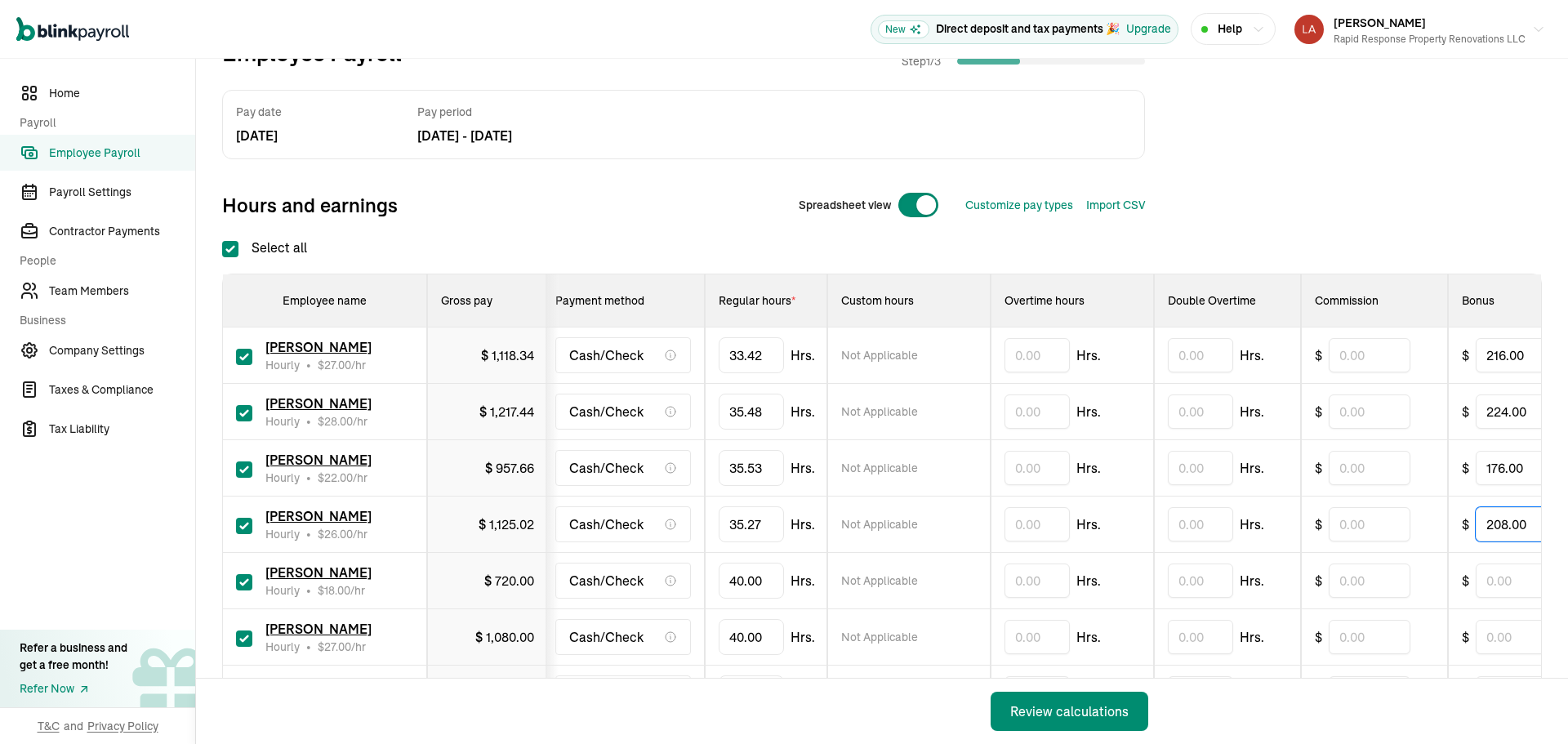
type input "208.00"
click at [750, 572] on input "40" at bounding box center [751, 580] width 66 height 34
type input "17.29"
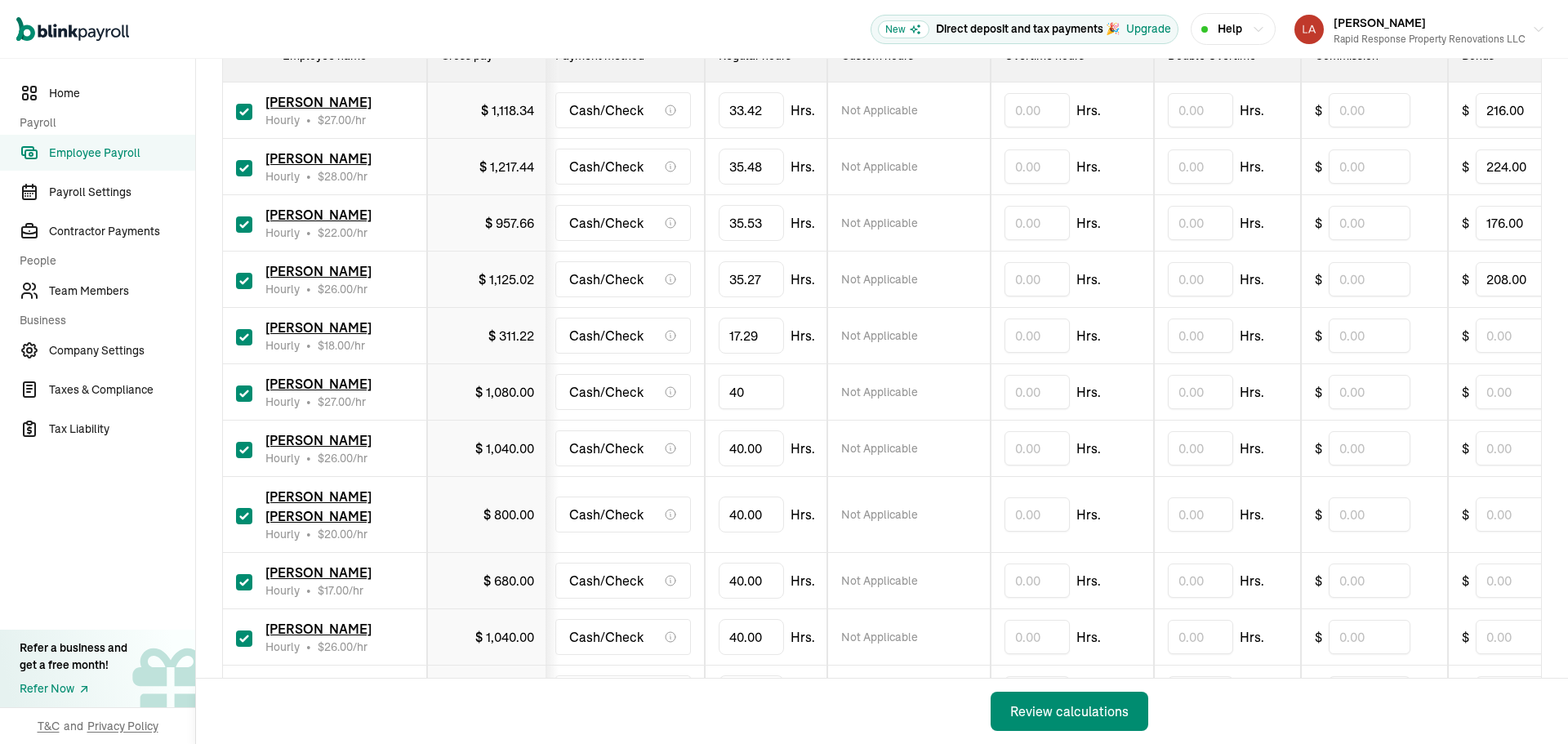
click at [762, 393] on input "40" at bounding box center [751, 392] width 66 height 34
type input "28.54"
click at [1489, 385] on input "text" at bounding box center [1516, 392] width 81 height 34
type input "216.00"
click at [764, 454] on input "40" at bounding box center [751, 448] width 66 height 34
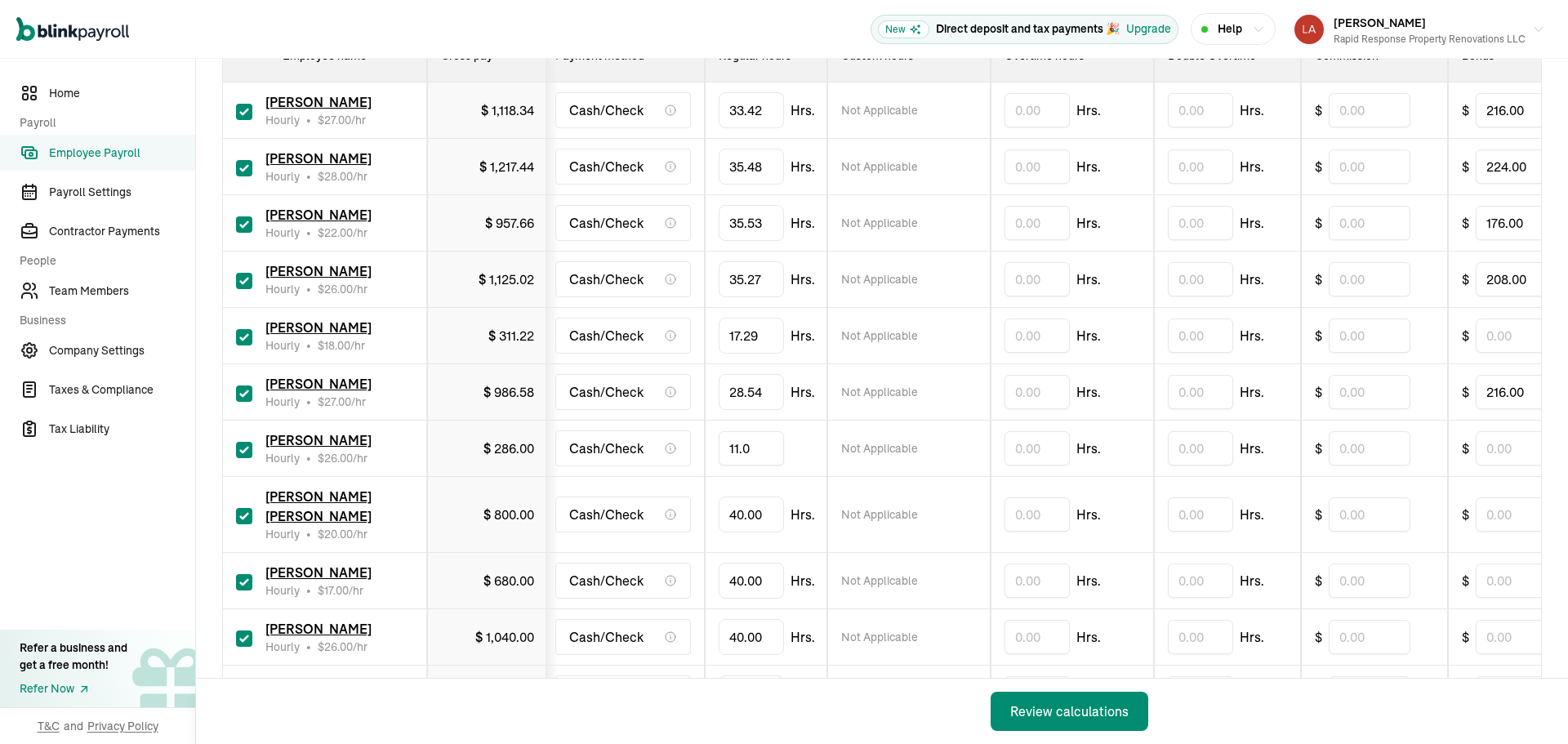
type input "11.02"
click at [761, 518] on input "40" at bounding box center [751, 515] width 66 height 34
type input "11.01"
click at [741, 564] on input "40" at bounding box center [751, 580] width 66 height 34
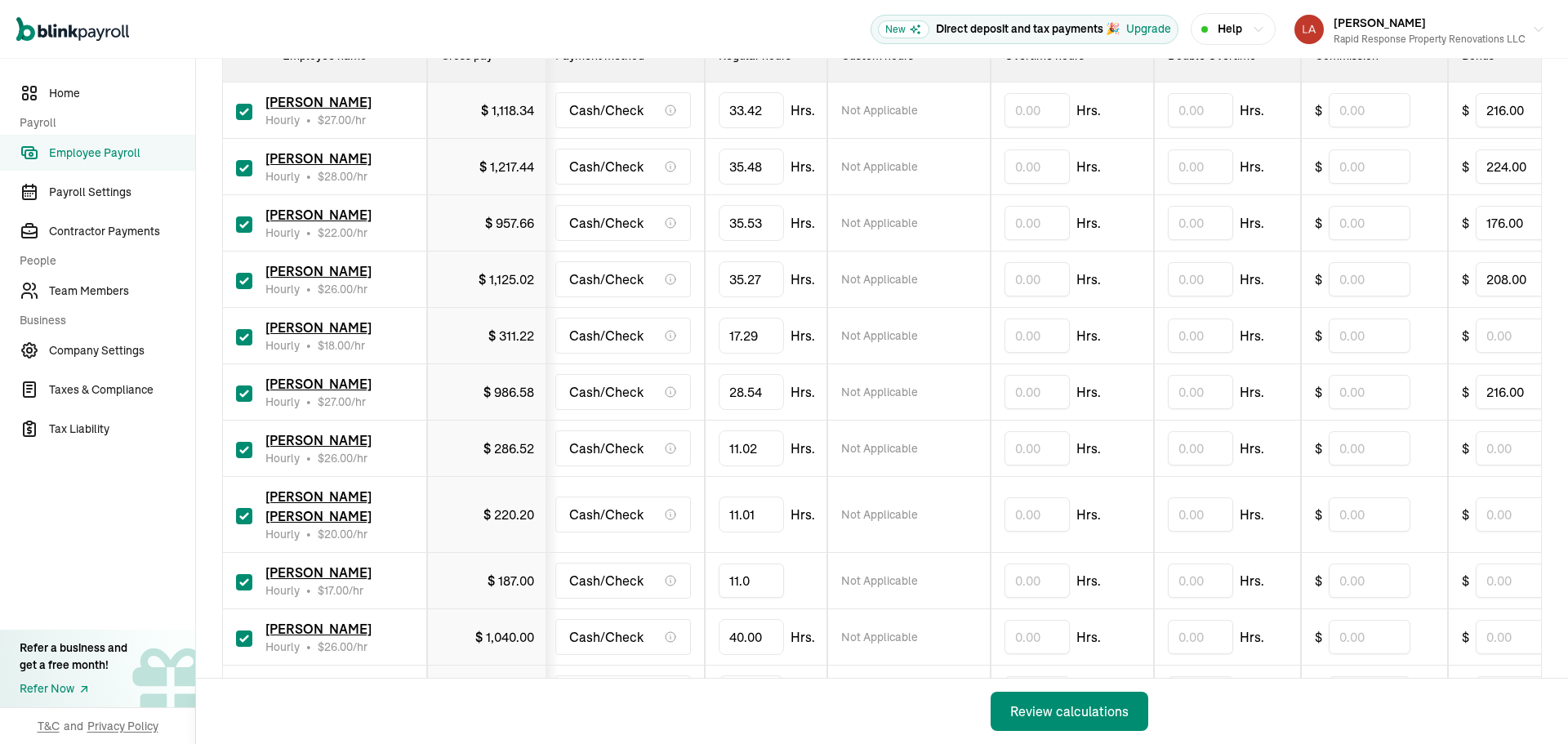
type input "11.01"
click at [753, 620] on input "40" at bounding box center [751, 637] width 66 height 34
type input "22.17"
click at [1498, 620] on input "text" at bounding box center [1516, 637] width 81 height 34
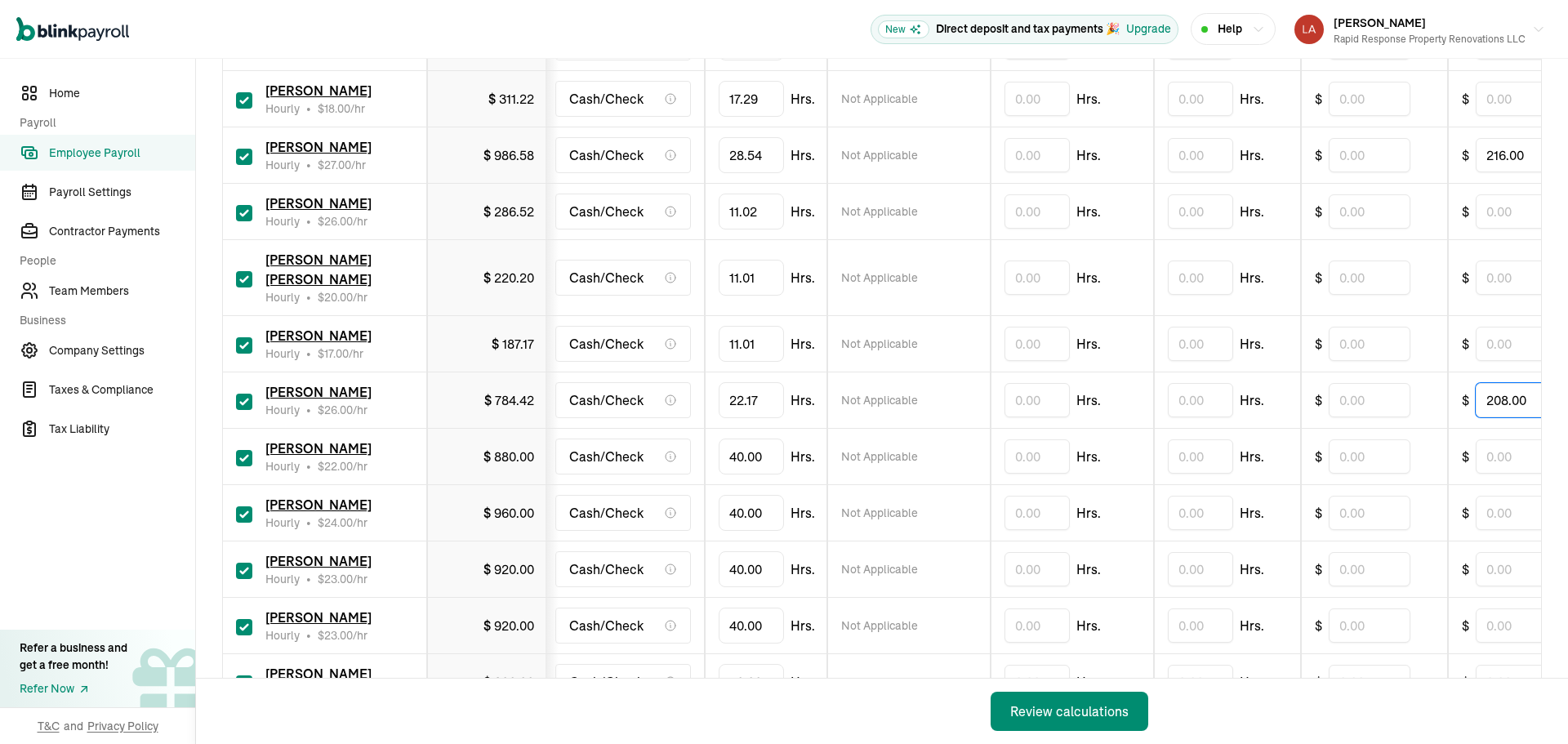
scroll to position [571, 0]
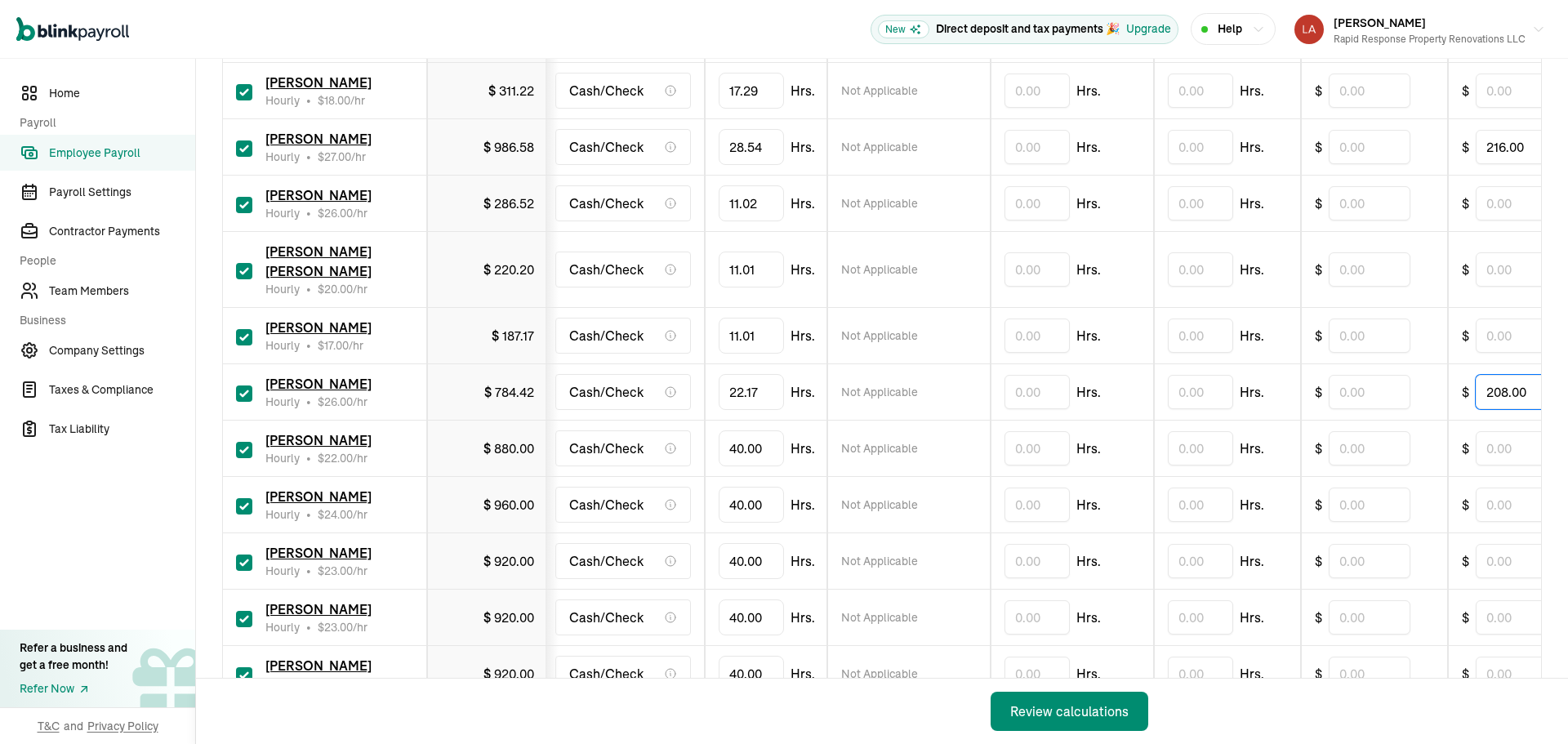
type input "208.00"
click at [753, 433] on input "40" at bounding box center [751, 448] width 66 height 34
type input "28.54"
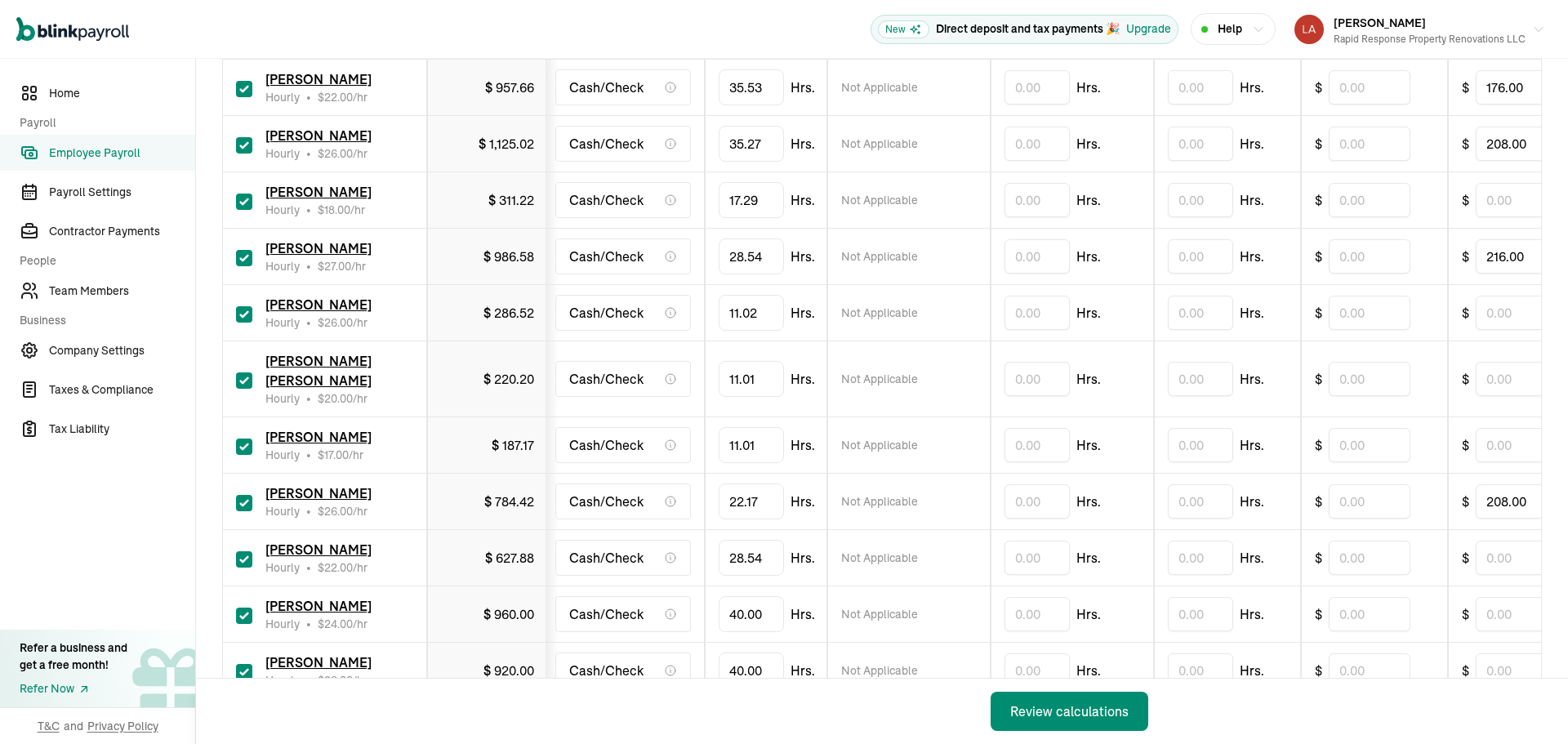
scroll to position [490, 0]
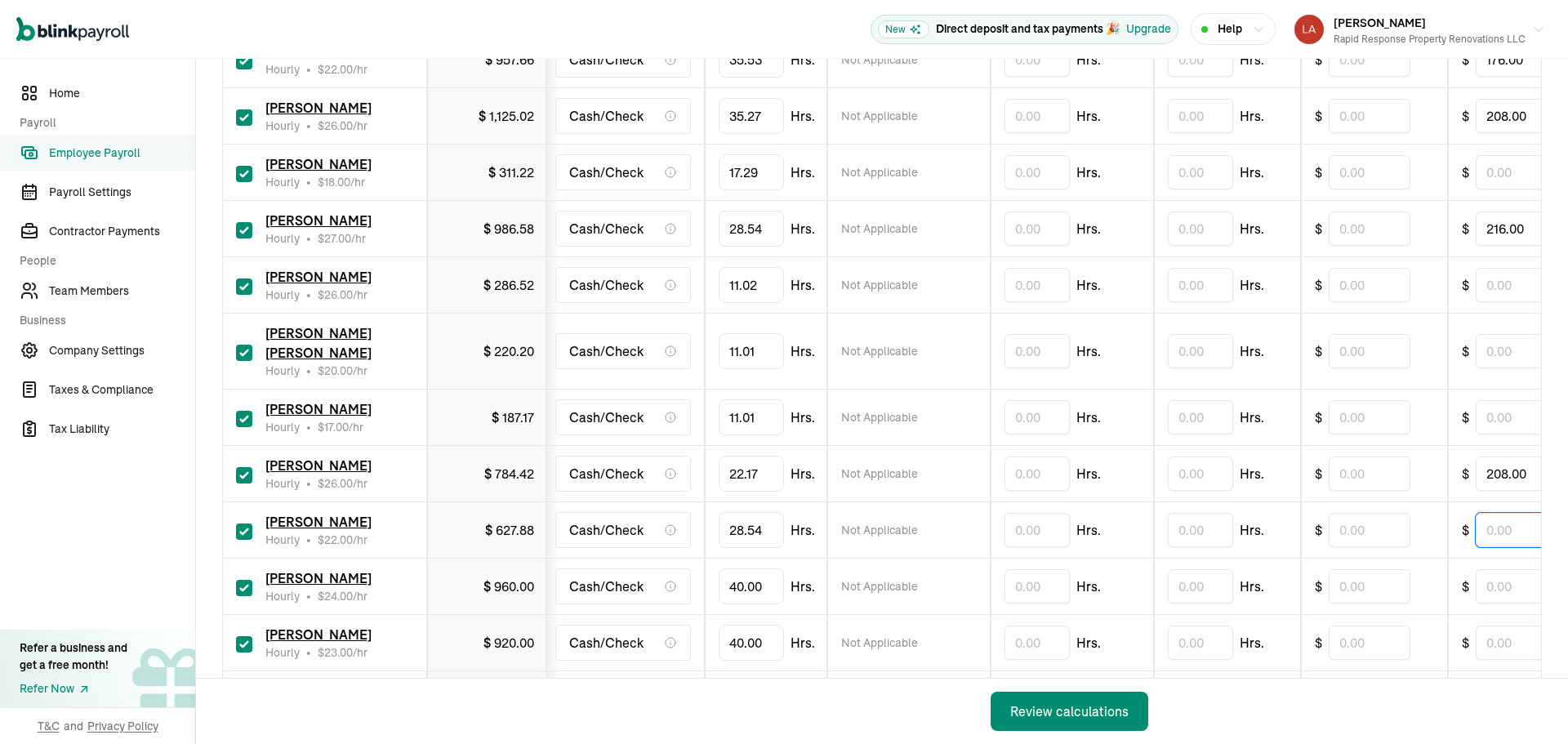
drag, startPoint x: 1493, startPoint y: 516, endPoint x: 1489, endPoint y: 523, distance: 8.1
click at [1493, 516] on input "text" at bounding box center [1516, 529] width 81 height 34
type input "176.00"
click at [754, 571] on input "40" at bounding box center [751, 586] width 66 height 34
type input "31.28"
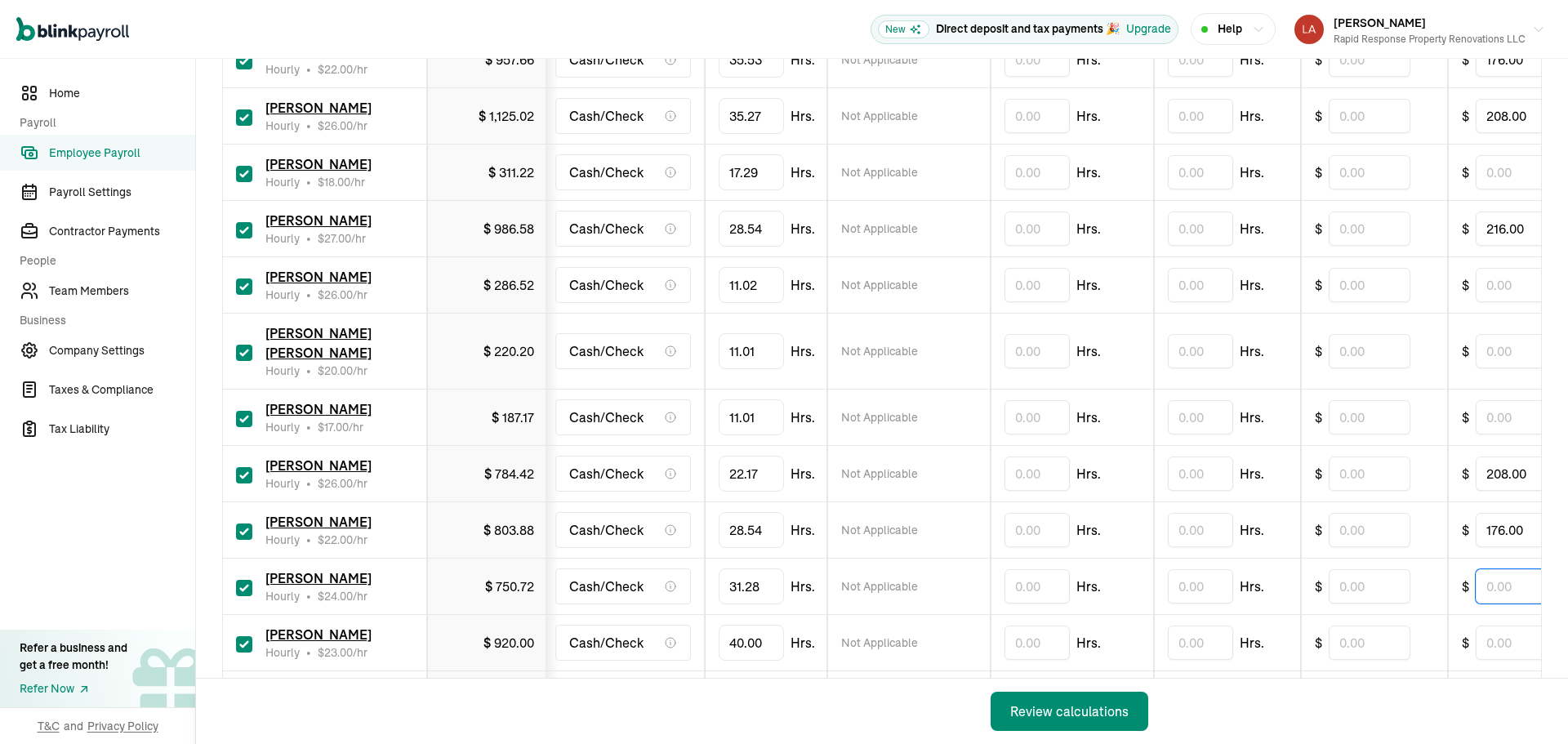
click at [1499, 576] on input "text" at bounding box center [1516, 586] width 81 height 34
type input "192.00"
click at [755, 625] on input "40" at bounding box center [751, 642] width 66 height 34
type input "18.14"
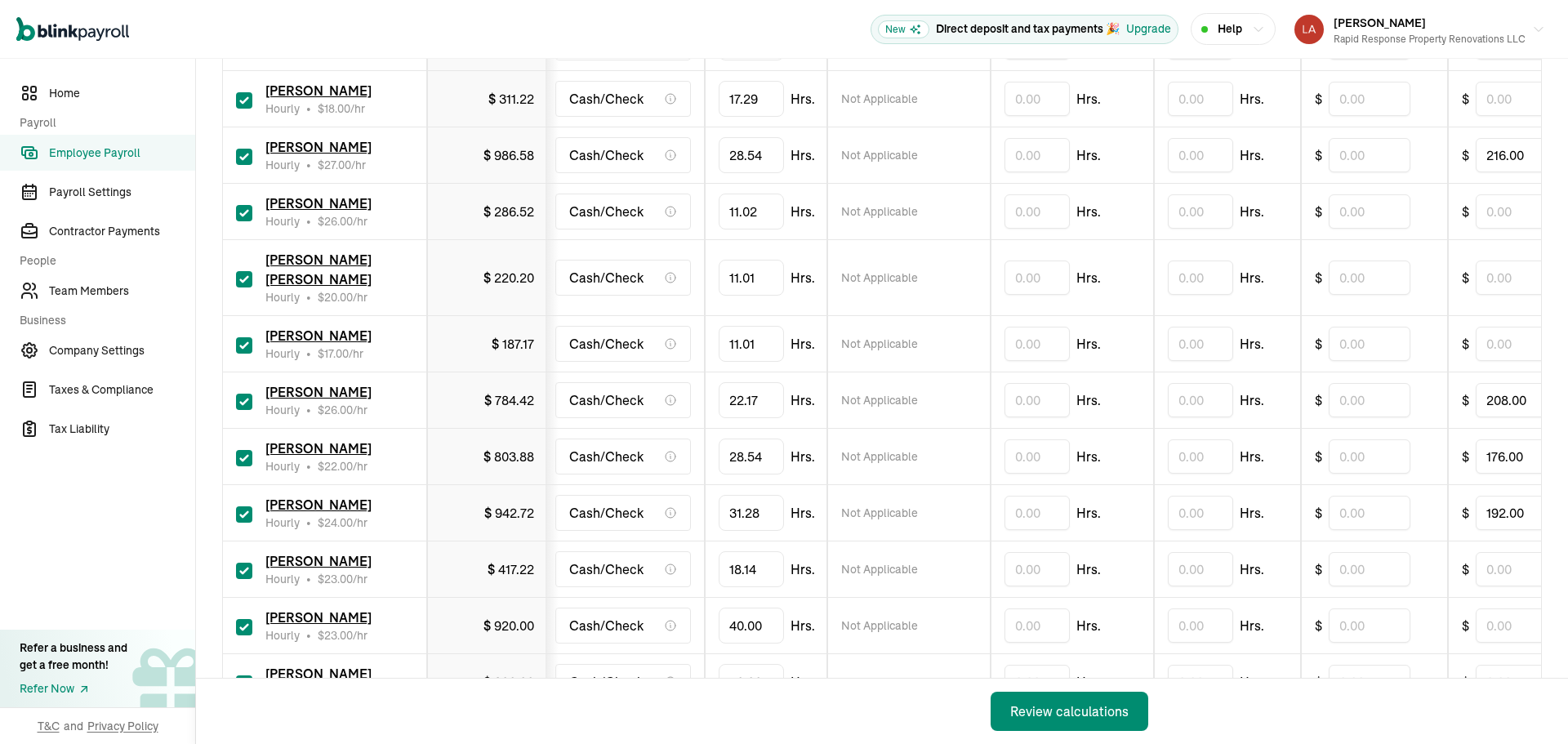
scroll to position [571, 0]
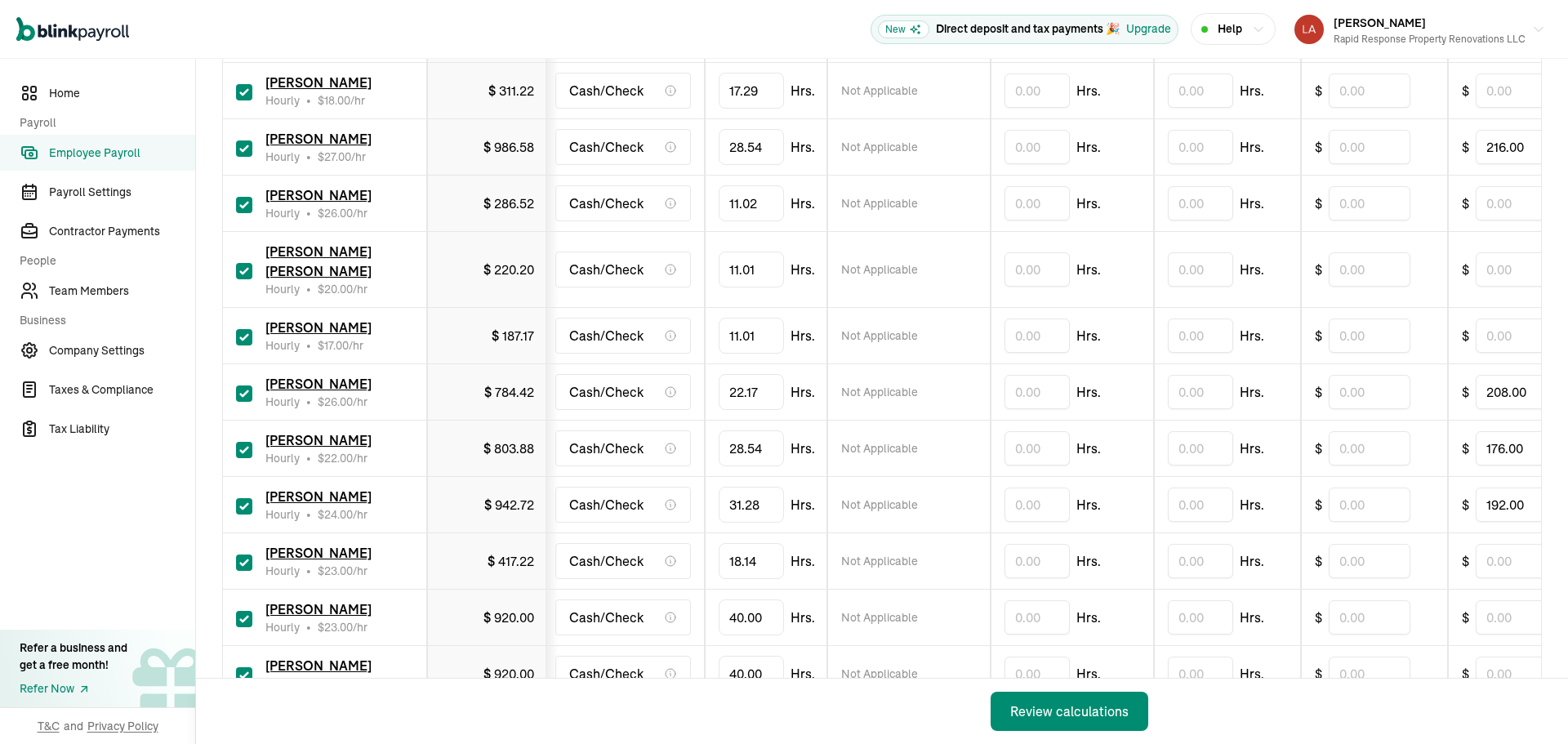
click at [244, 611] on input "checkbox" at bounding box center [244, 619] width 17 height 17
checkbox input "false"
type input "0.00"
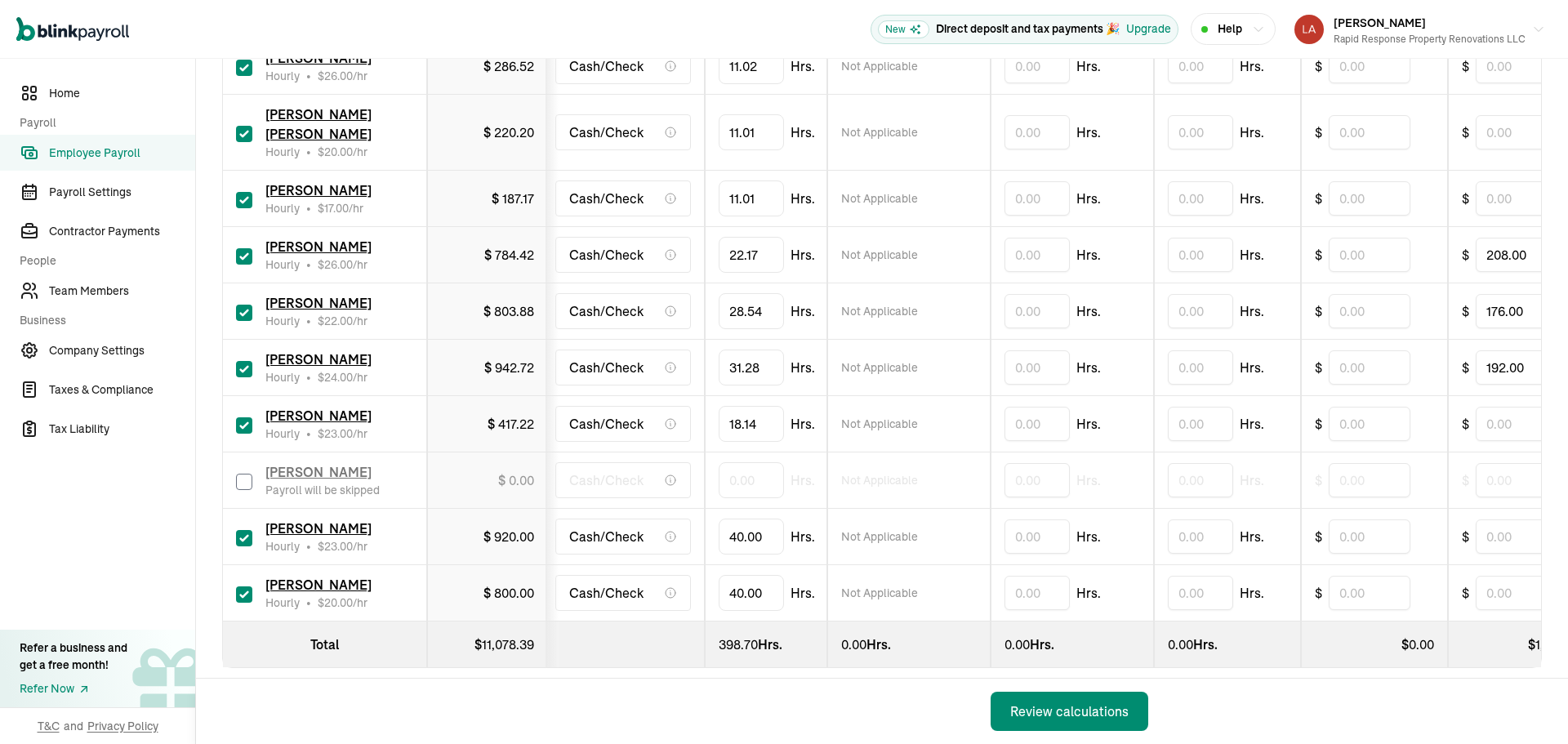
scroll to position [718, 0]
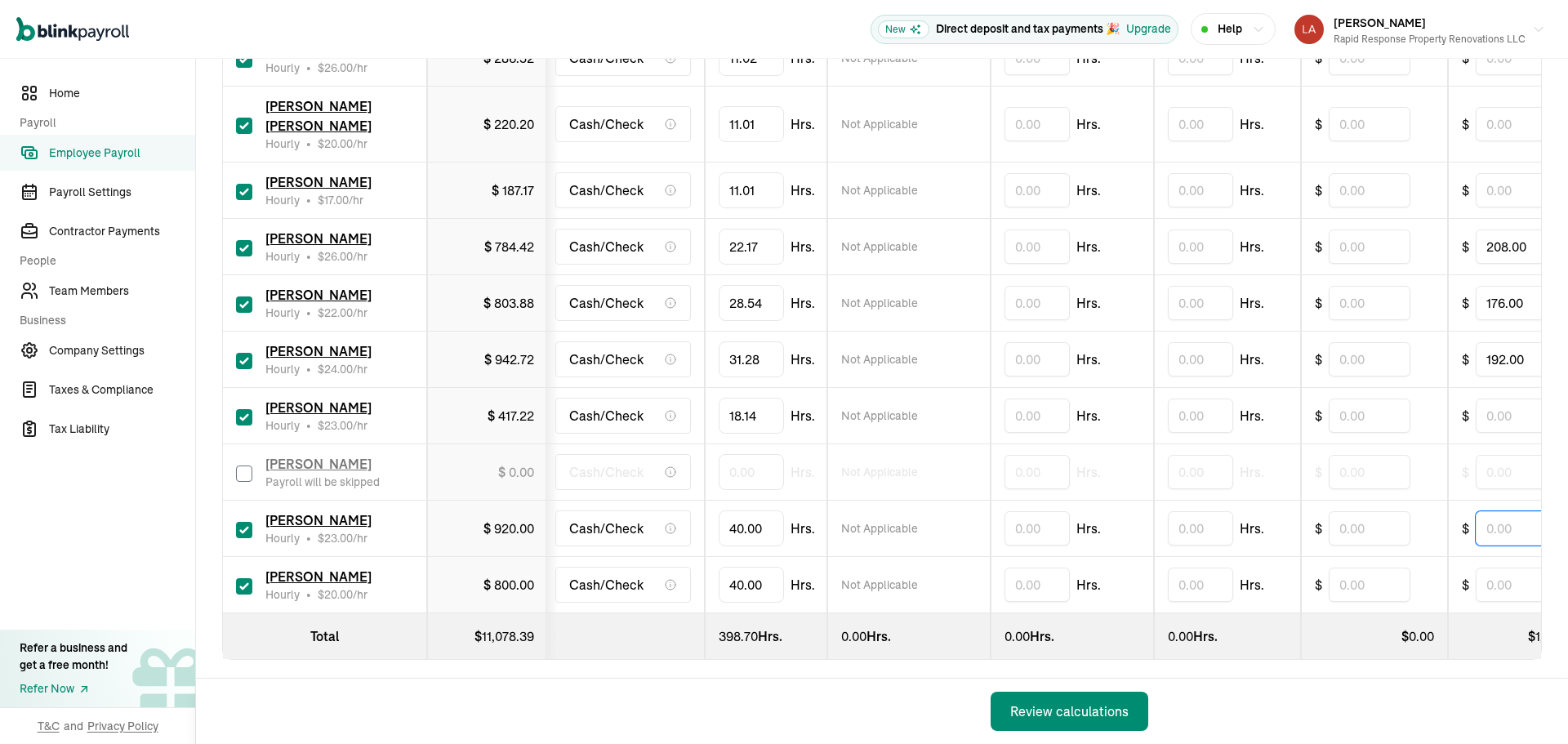
click at [1497, 513] on input "text" at bounding box center [1516, 528] width 81 height 34
type input "184.00"
click at [1488, 402] on input "text" at bounding box center [1516, 416] width 81 height 34
type input "184.00"
click at [751, 512] on input "40" at bounding box center [751, 528] width 66 height 34
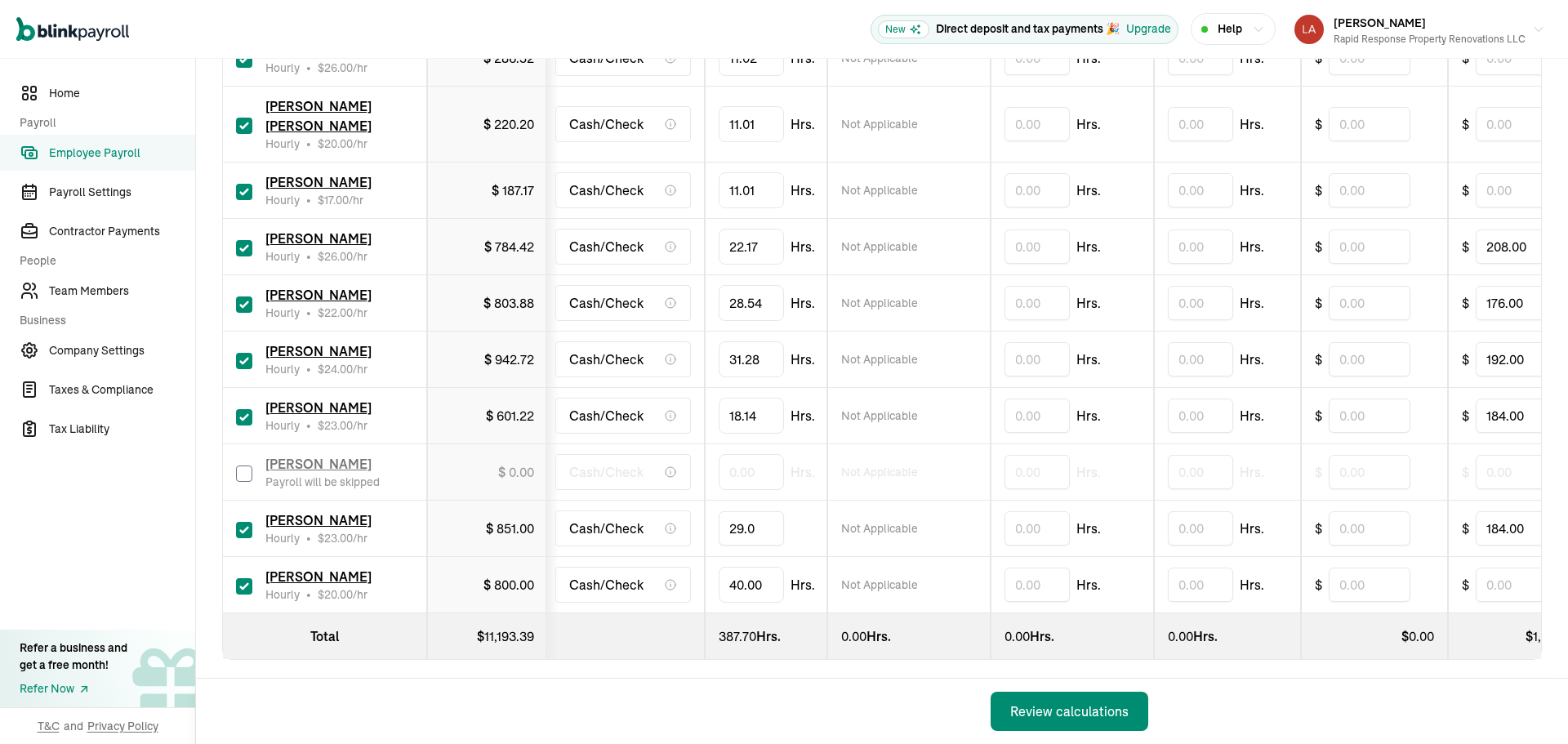
type input "29.01"
click at [238, 578] on input "checkbox" at bounding box center [244, 586] width 17 height 17
checkbox input "false"
type input "0.00"
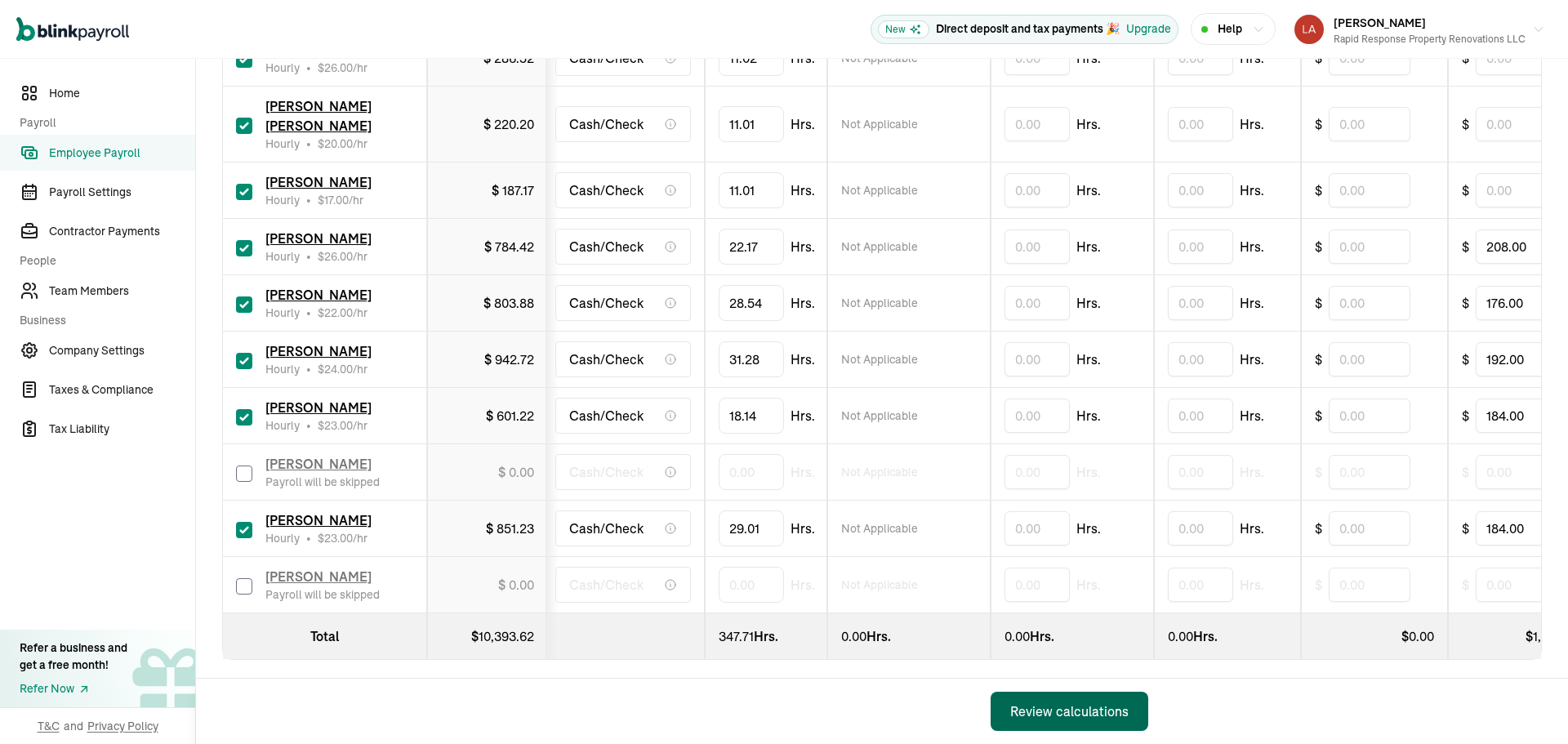
click at [1071, 715] on div "Review calculations" at bounding box center [1069, 712] width 119 height 20
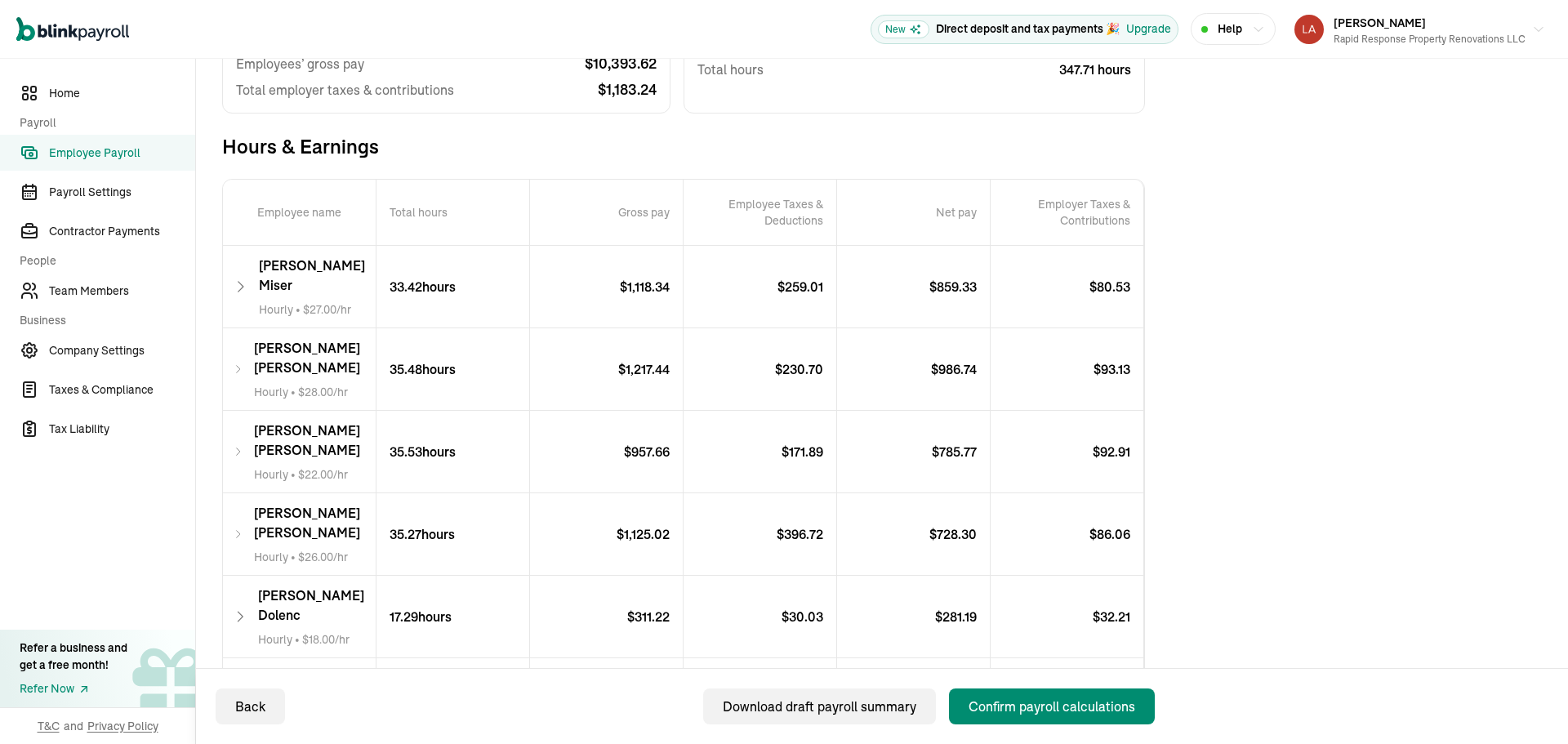
scroll to position [245, 0]
click at [1036, 709] on div "Confirm payroll calculations" at bounding box center [1052, 707] width 167 height 20
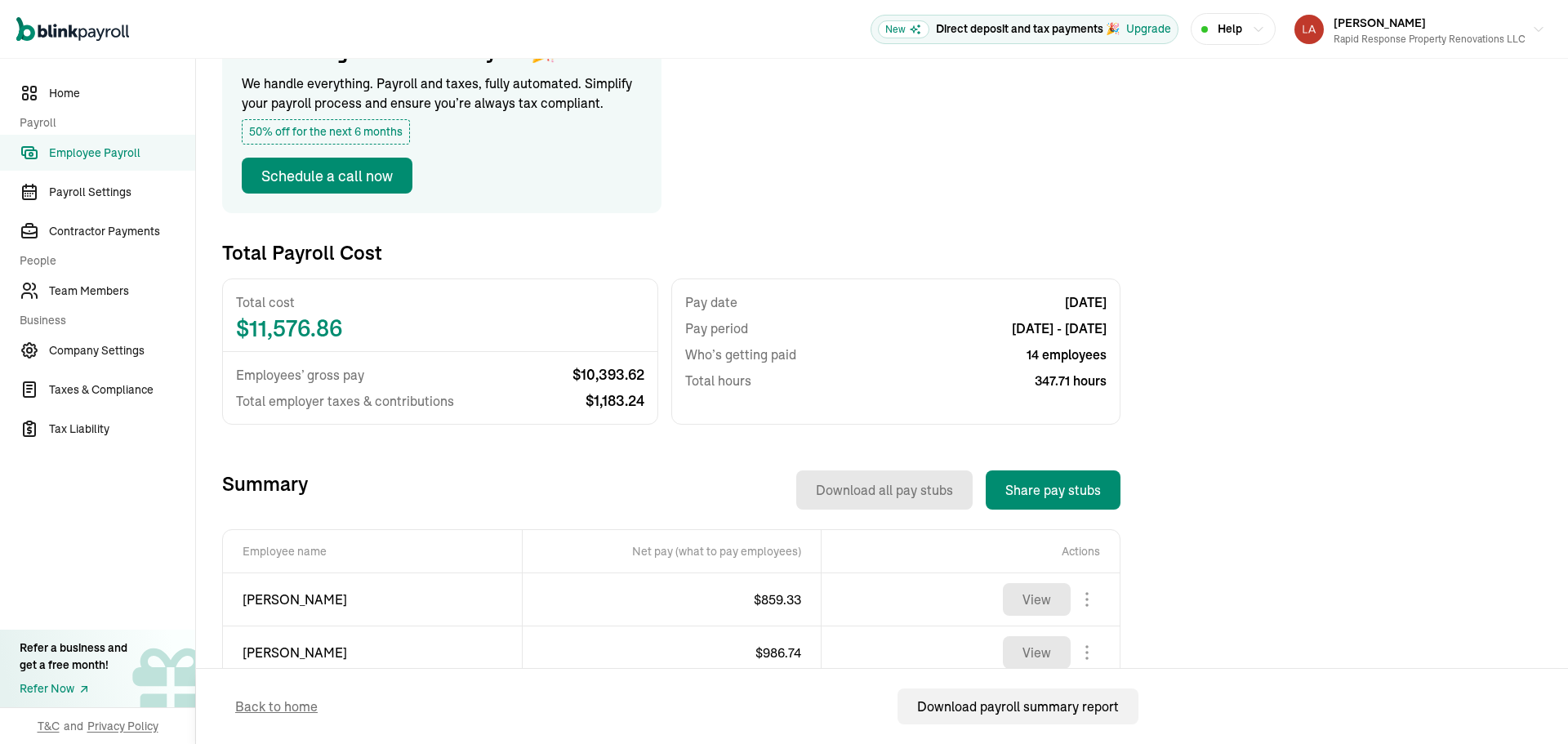
scroll to position [0, 0]
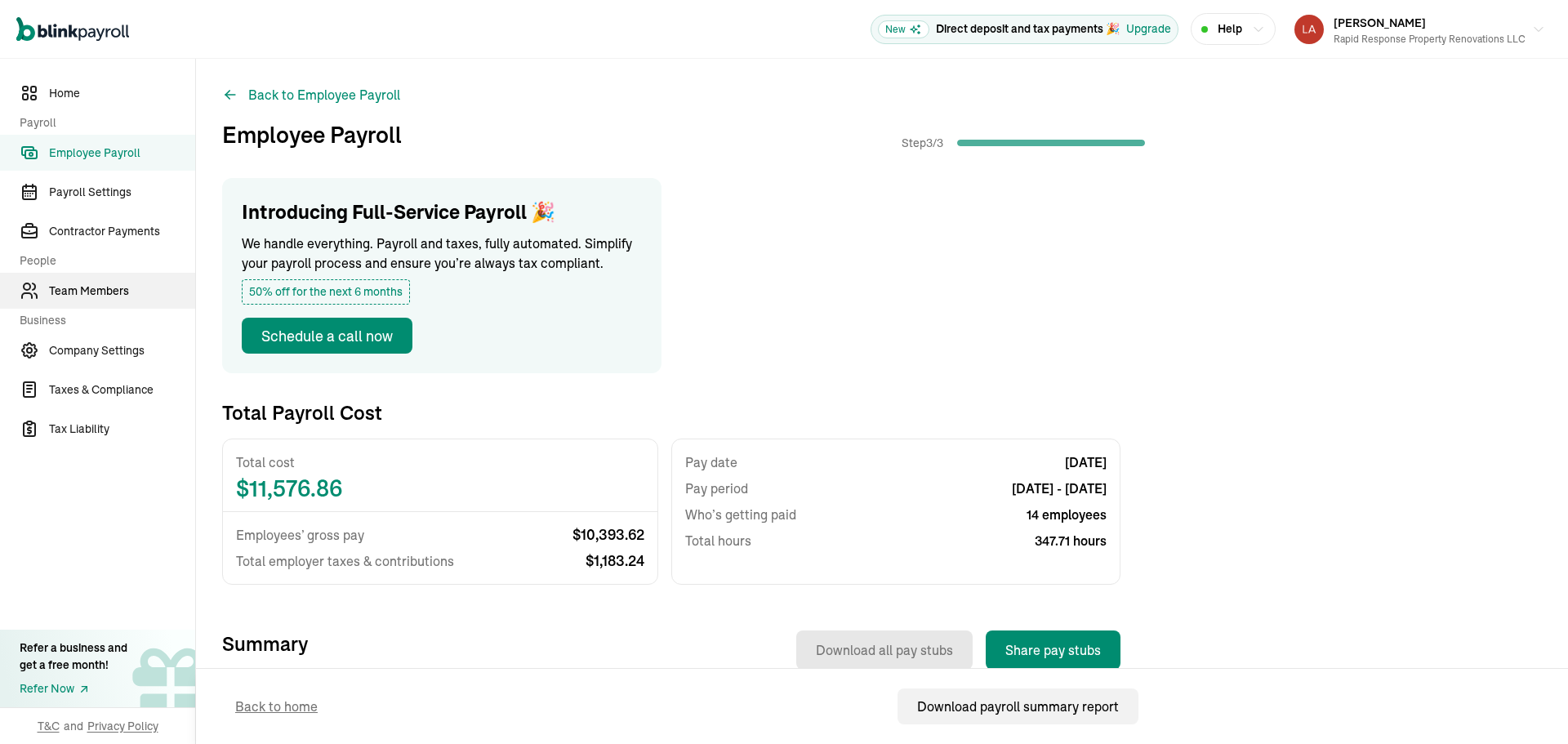
click at [82, 302] on link "Team Members" at bounding box center [97, 290] width 195 height 36
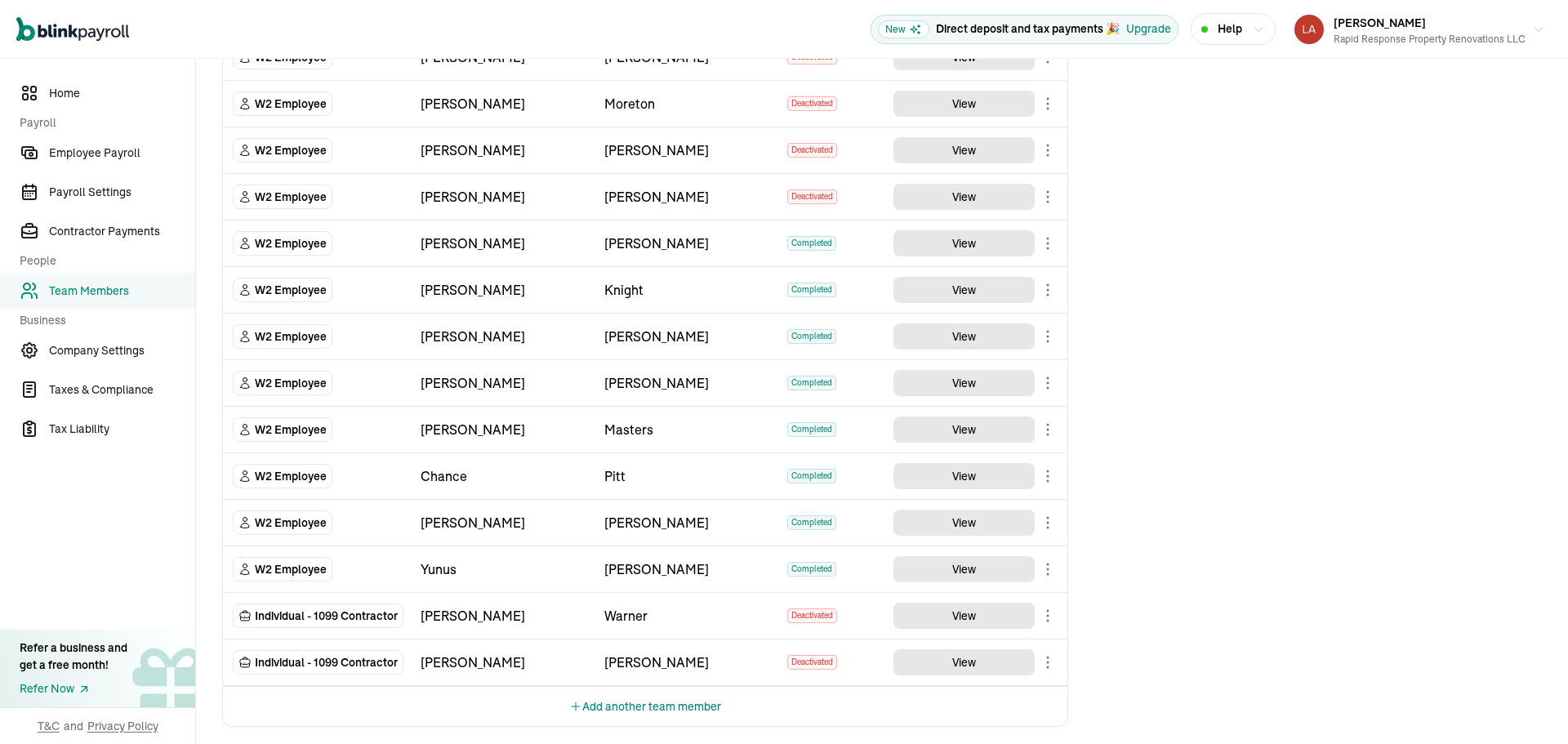
scroll to position [1876, 0]
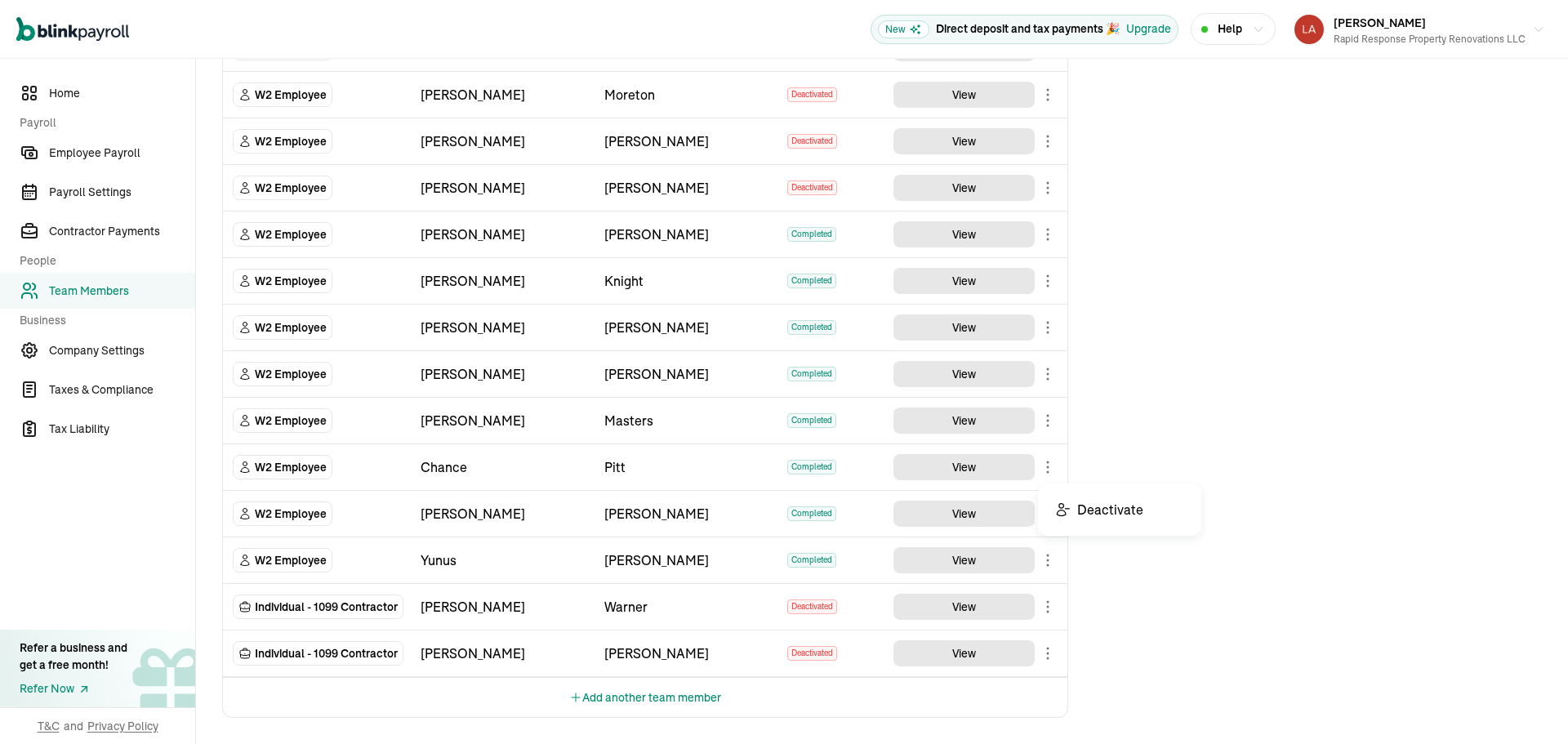
click at [1047, 473] on body "Open main menu New Direct deposit and tax payments 🎉 Upgrade Help Loretta Gau R…" at bounding box center [784, 372] width 1568 height 744
click at [666, 704] on button "Add another team member" at bounding box center [645, 698] width 152 height 39
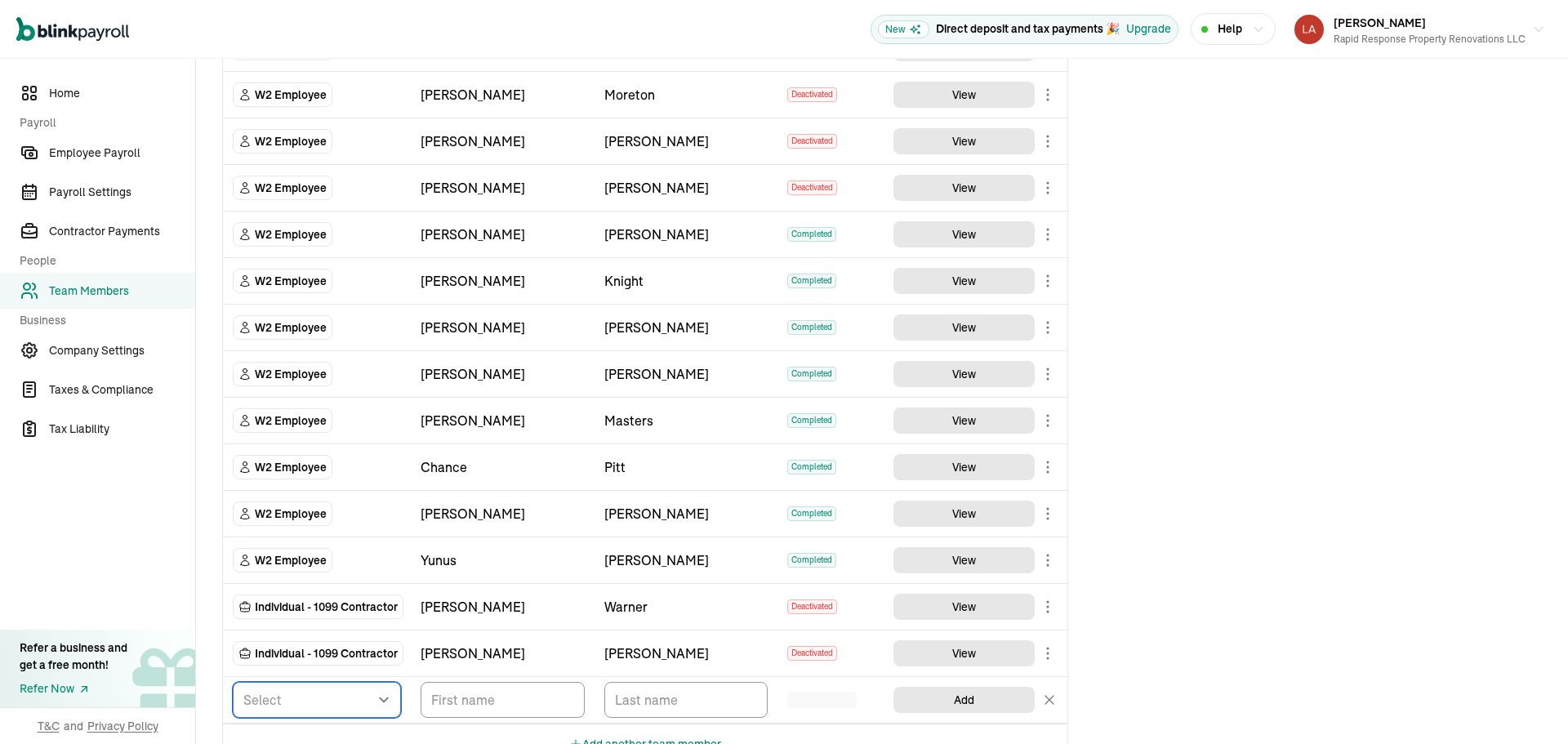
click at [333, 689] on select "Select W2 Employee Individual - 1099 Contractor Business - 1099 Contractor" at bounding box center [318, 700] width 169 height 36
select select "employee"
click at [233, 682] on select "Select W2 Employee Individual - 1099 Contractor Business - 1099 Contractor" at bounding box center [318, 700] width 169 height 36
click at [484, 700] on input "TextInput" at bounding box center [503, 700] width 165 height 36
type input "paUL"
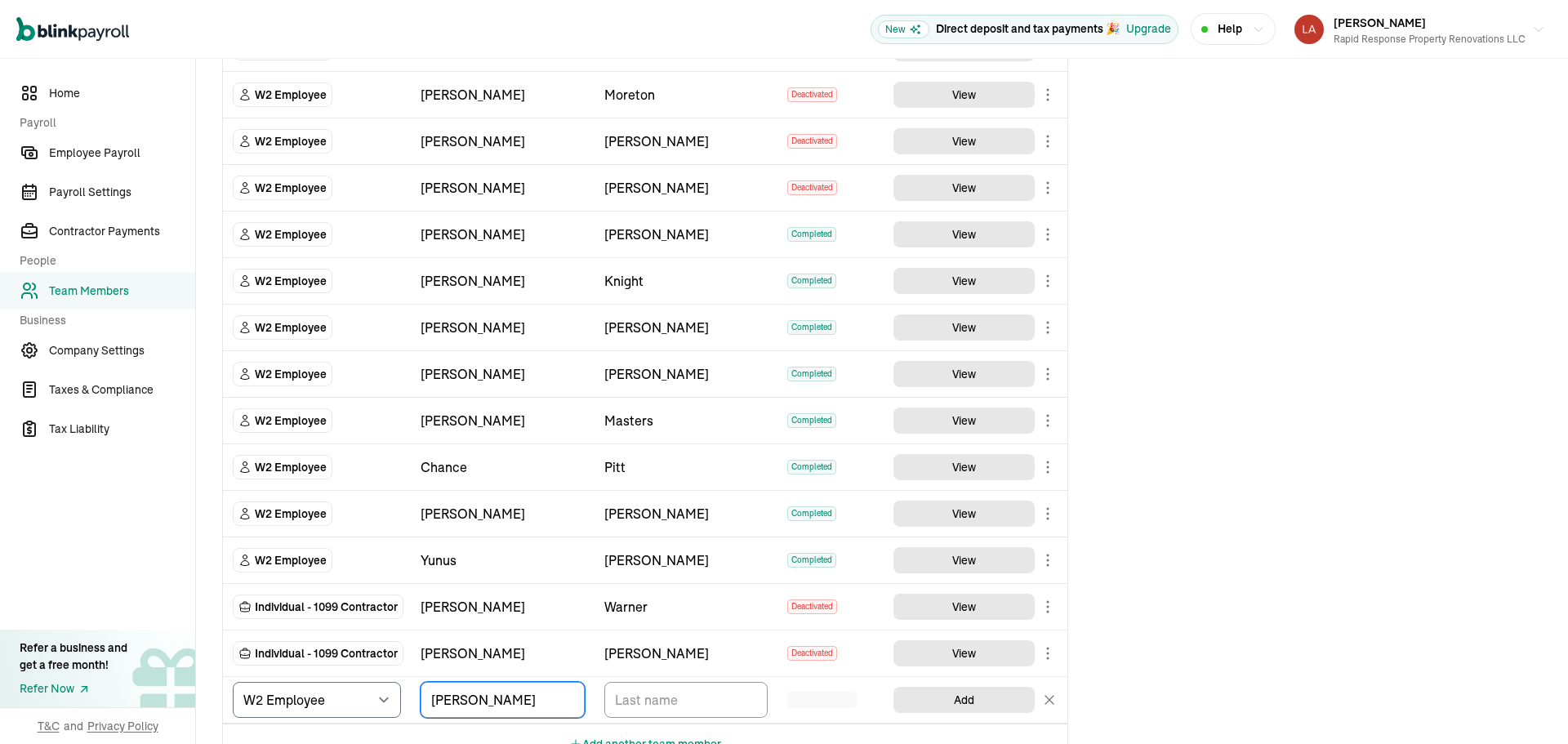
scroll to position [1896, 0]
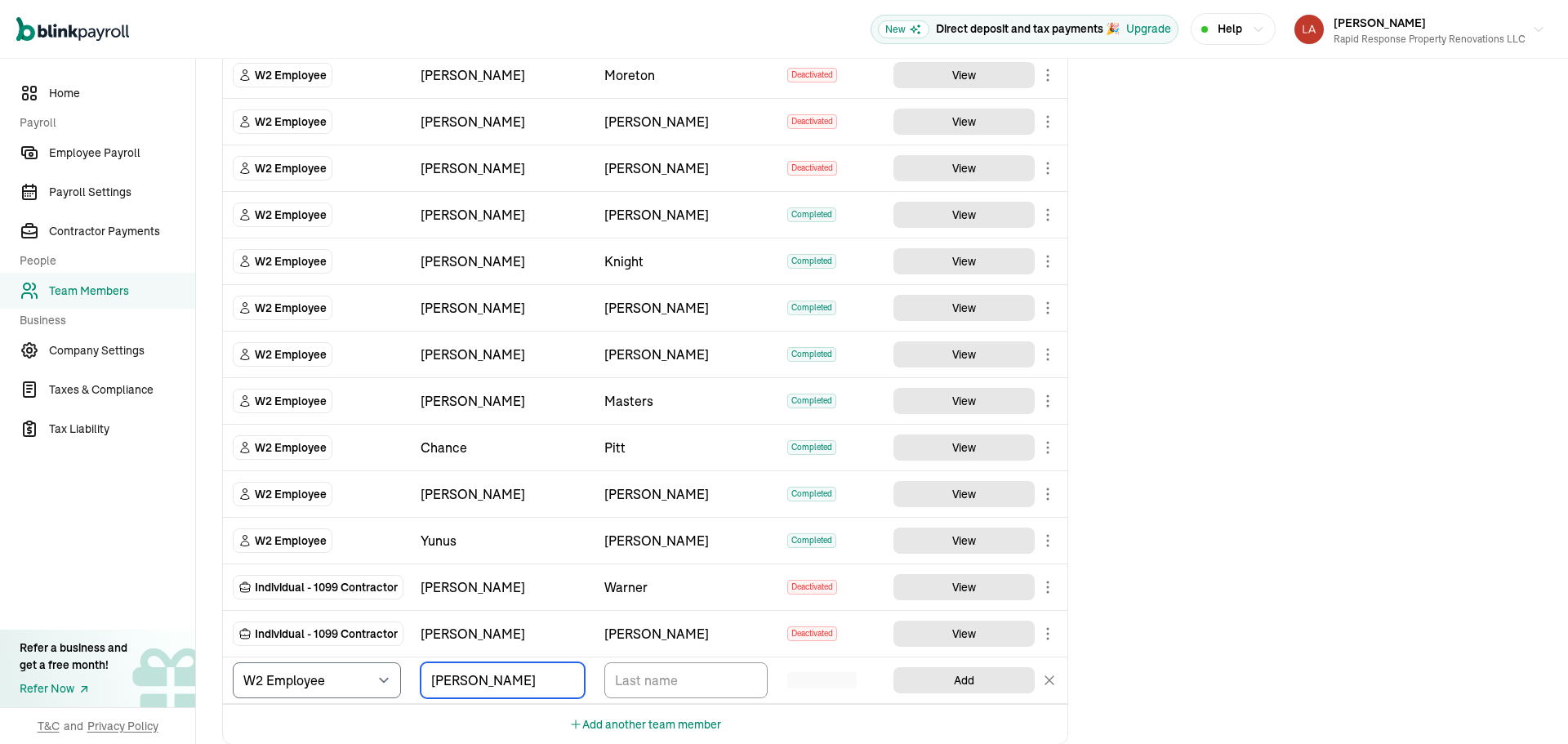
click at [475, 688] on input "paUL" at bounding box center [503, 680] width 165 height 36
type input "PAUL"
click at [691, 688] on input "TextInput" at bounding box center [687, 680] width 165 height 36
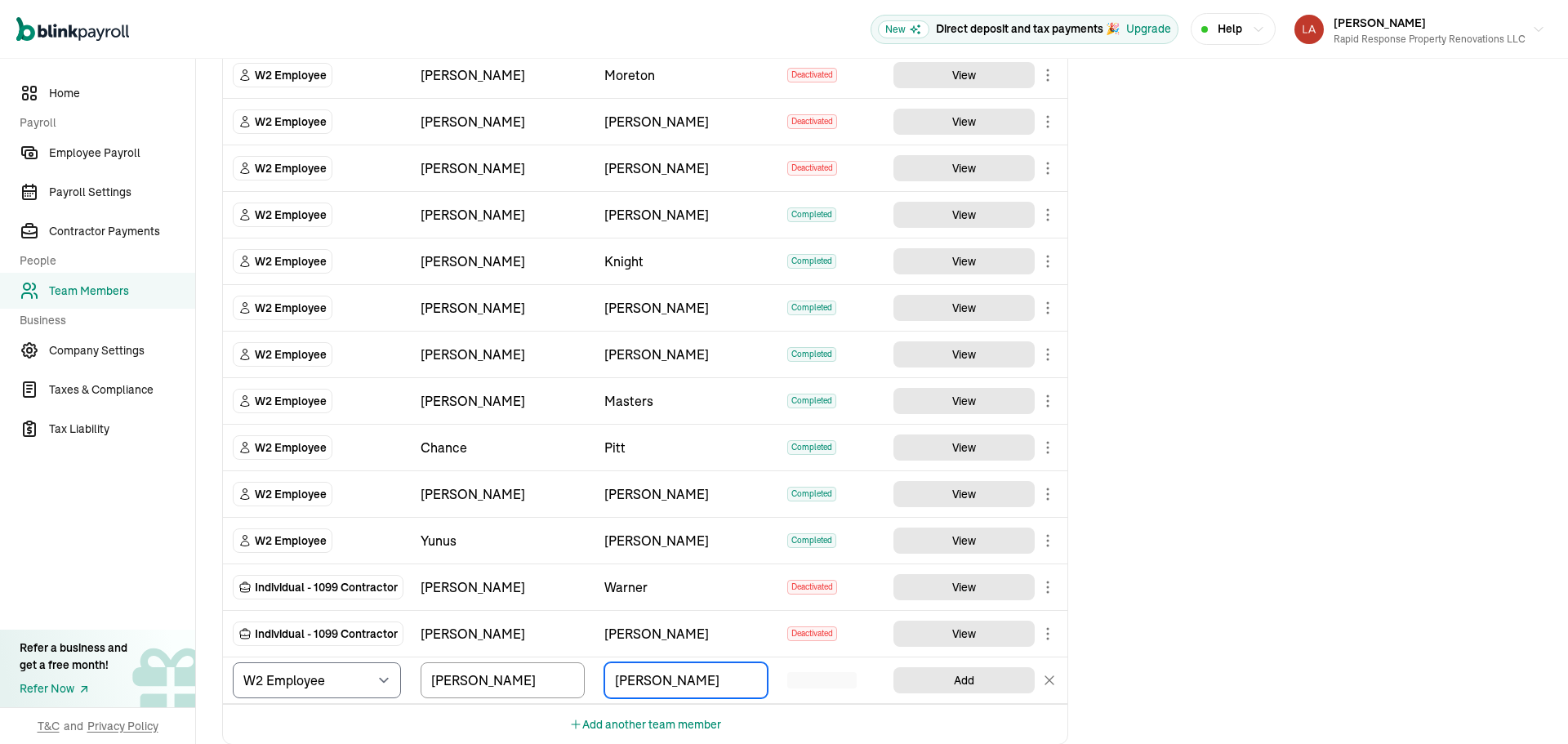
type input "LAYTON"
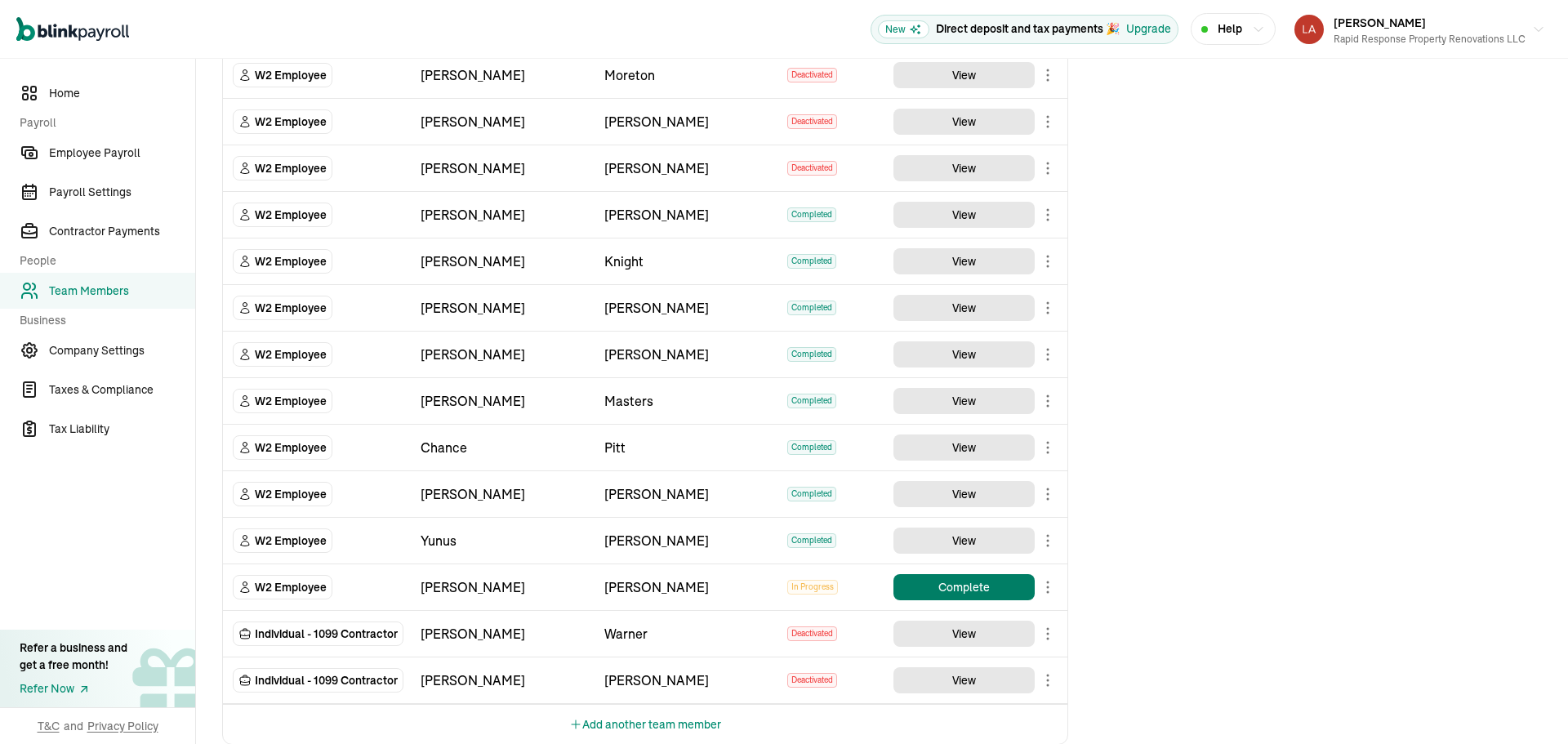
click at [954, 590] on button "Complete" at bounding box center [964, 587] width 141 height 26
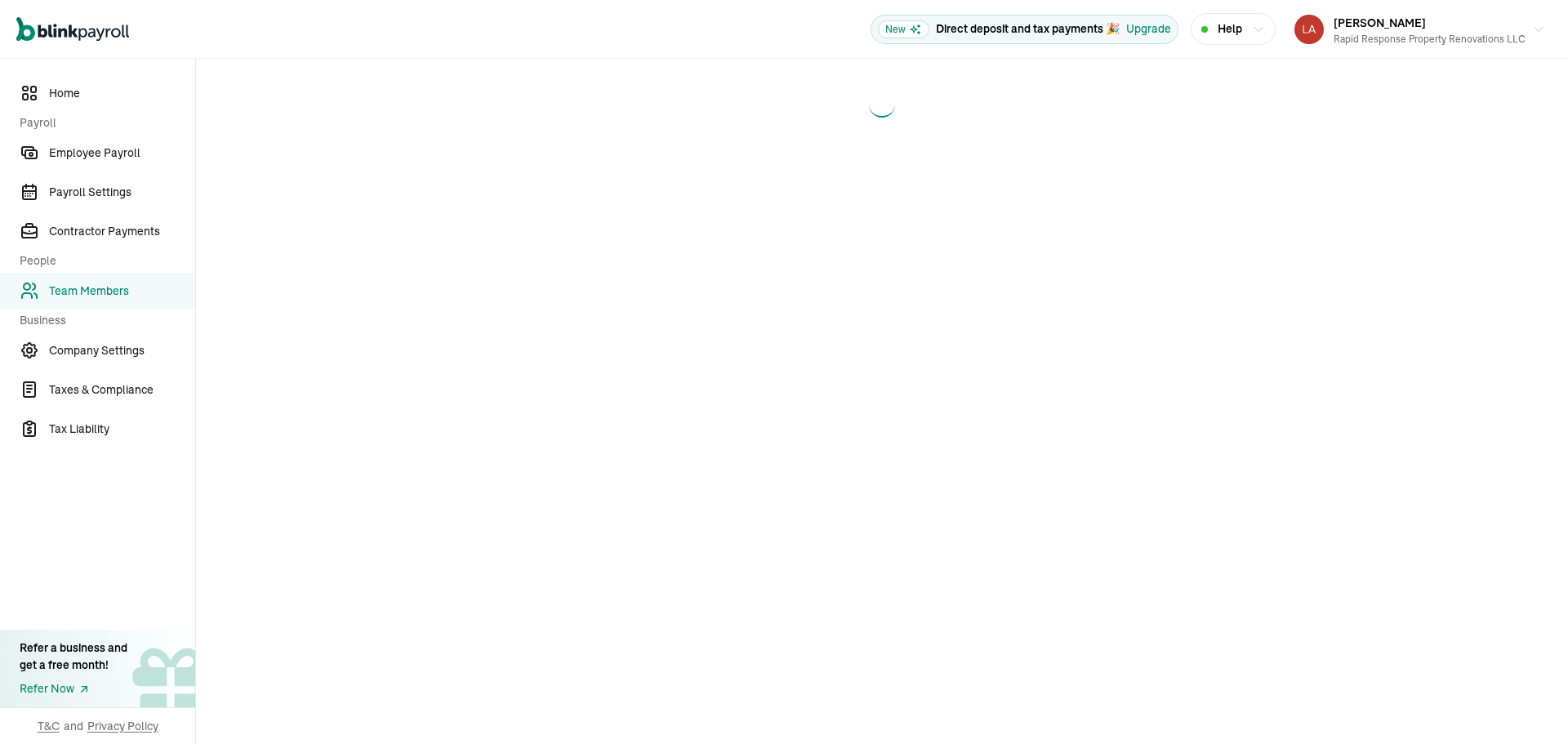
scroll to position [0, 0]
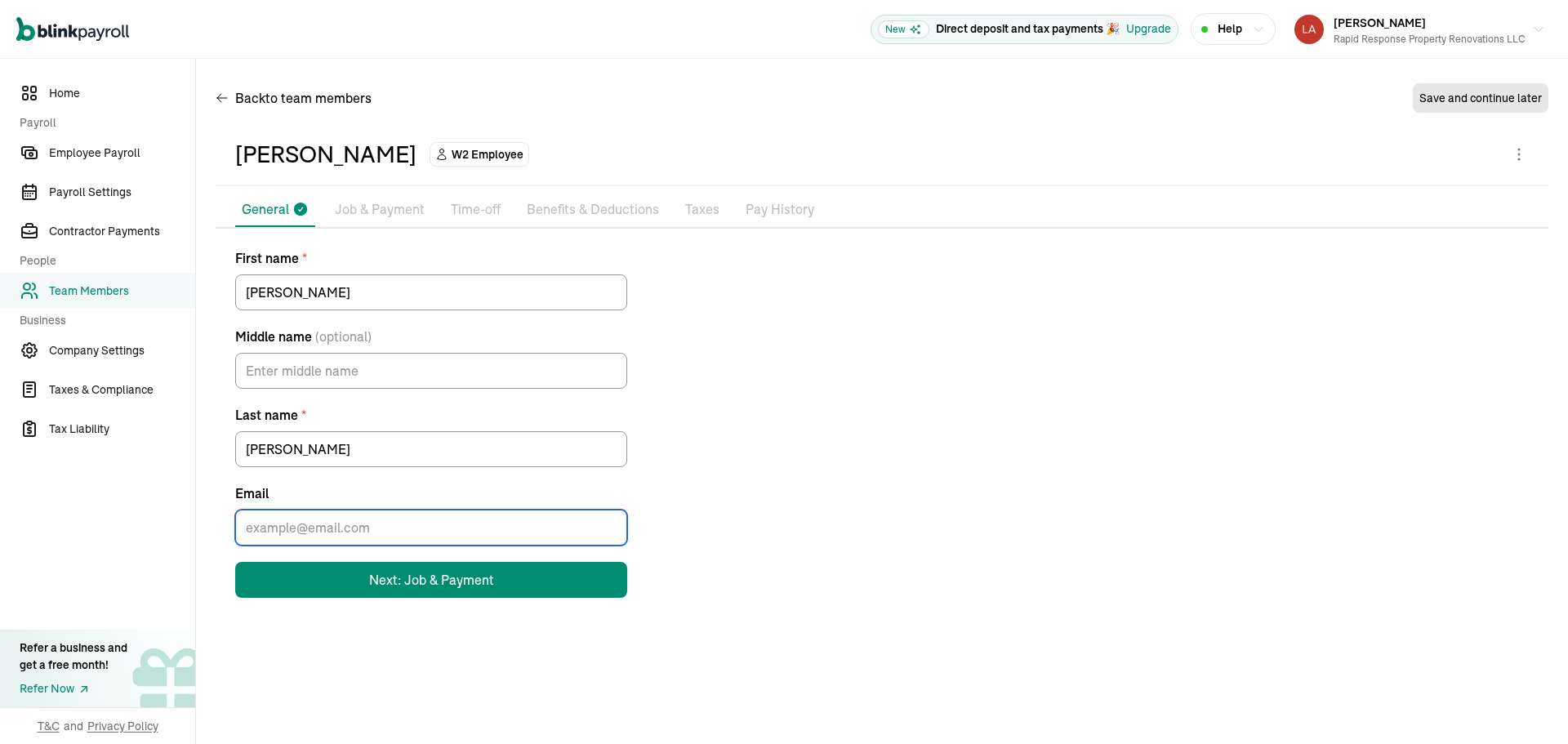
click at [382, 532] on input "Email" at bounding box center [431, 527] width 392 height 36
type input "PLAYTONJR@ME.COM"
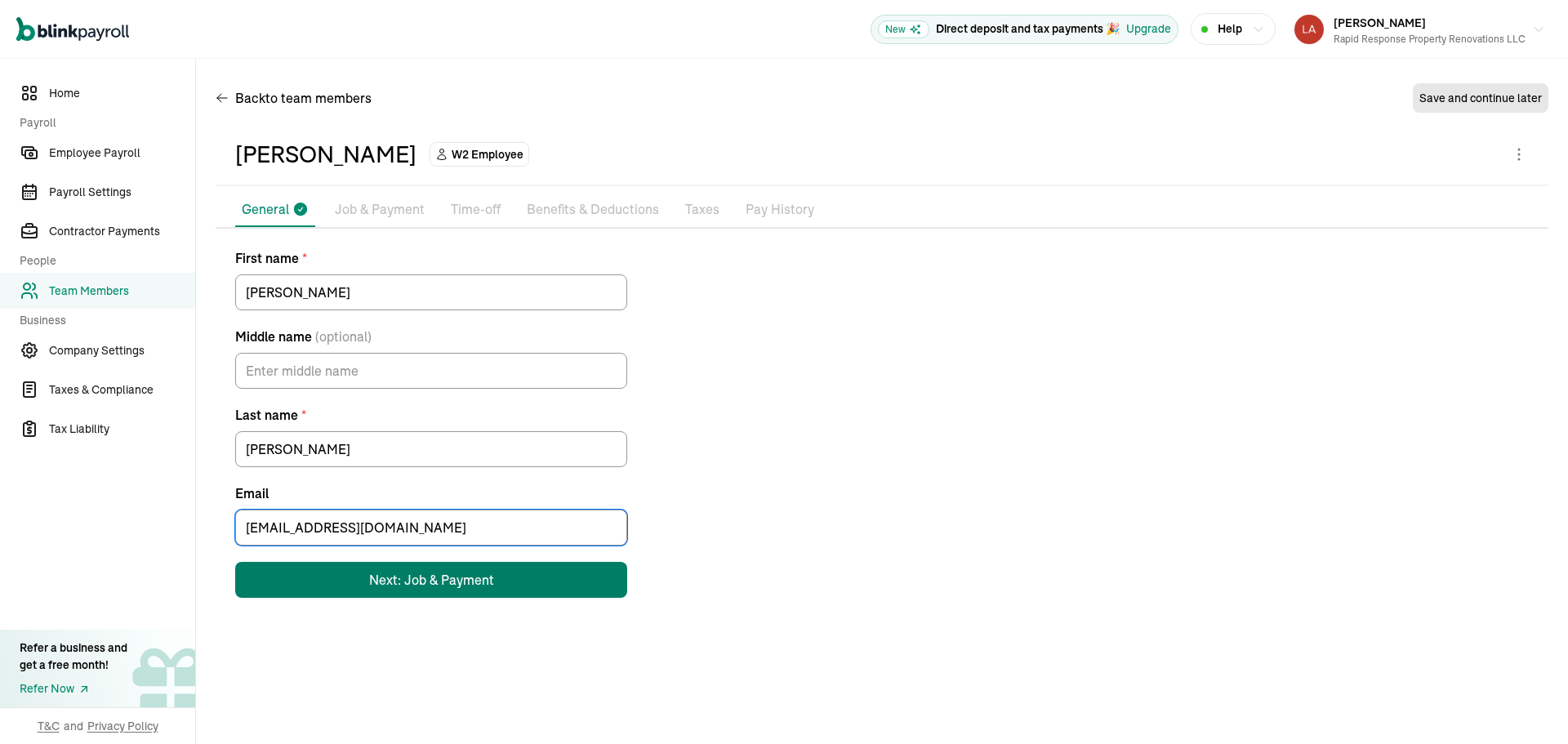
click at [414, 582] on div "Next: Job & Payment" at bounding box center [432, 580] width 125 height 20
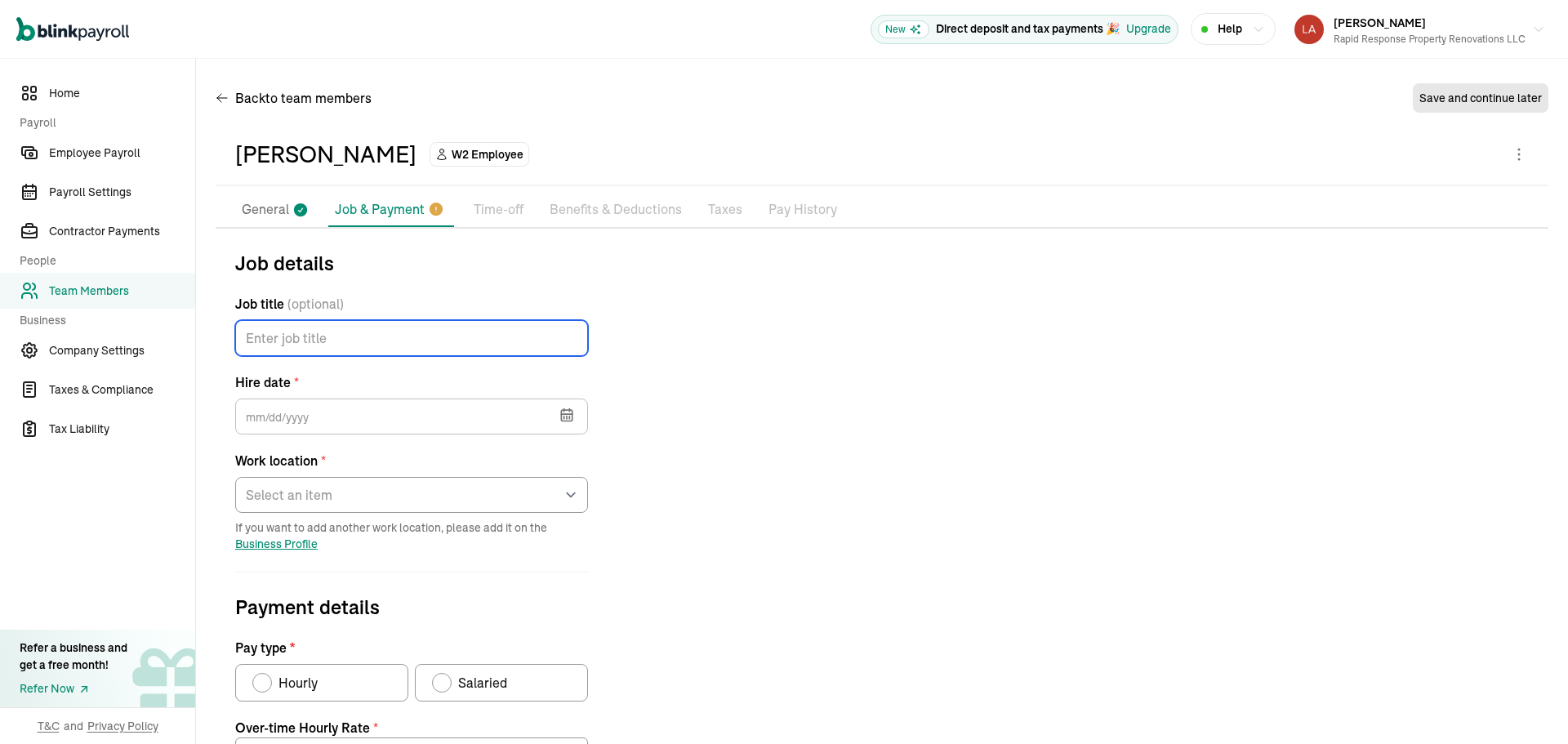
click at [321, 336] on input "Job title (optional)" at bounding box center [412, 338] width 353 height 36
type input "LABORER"
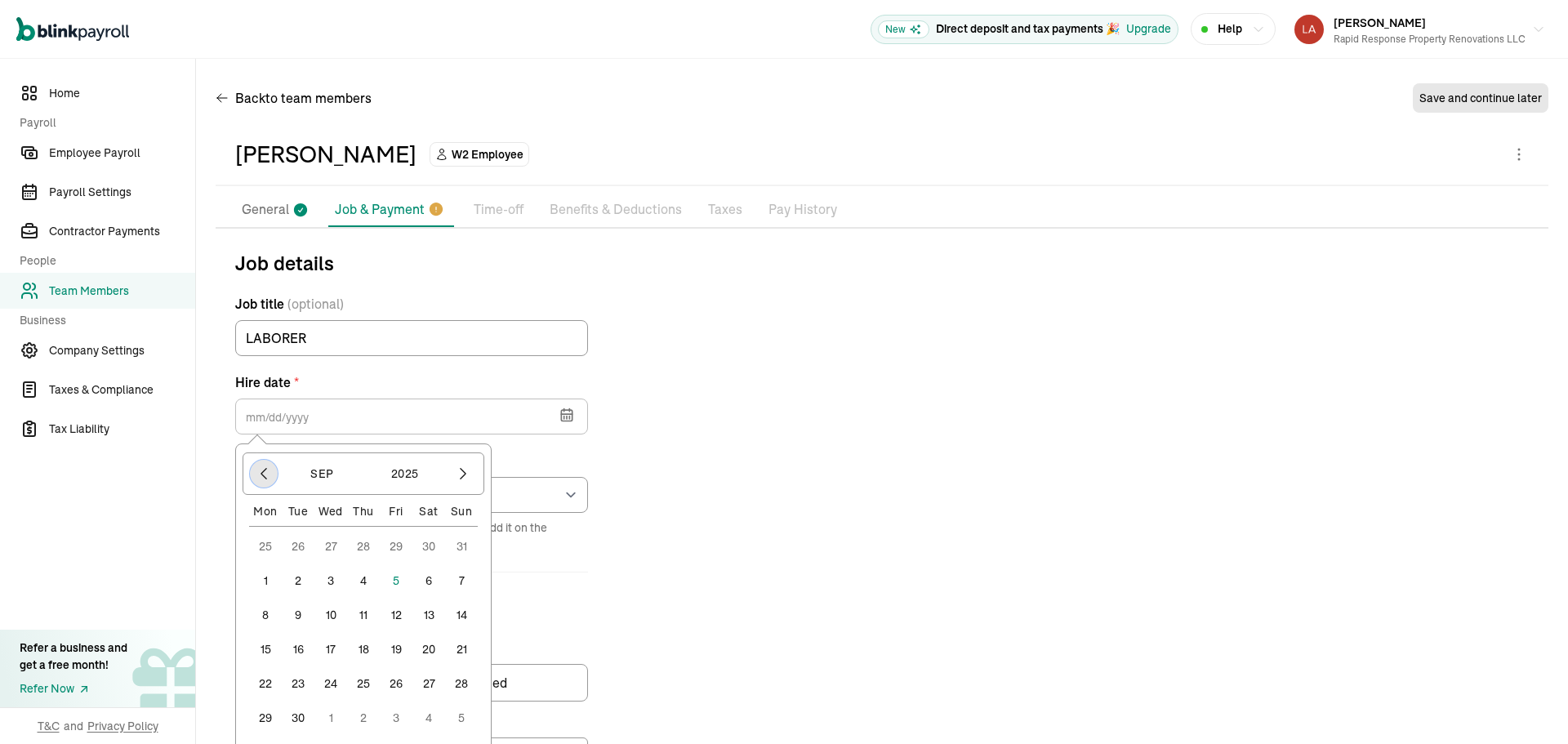
click at [263, 482] on button "button" at bounding box center [264, 473] width 27 height 27
click at [368, 679] on button "28" at bounding box center [363, 683] width 32 height 32
type input "08/28/2025"
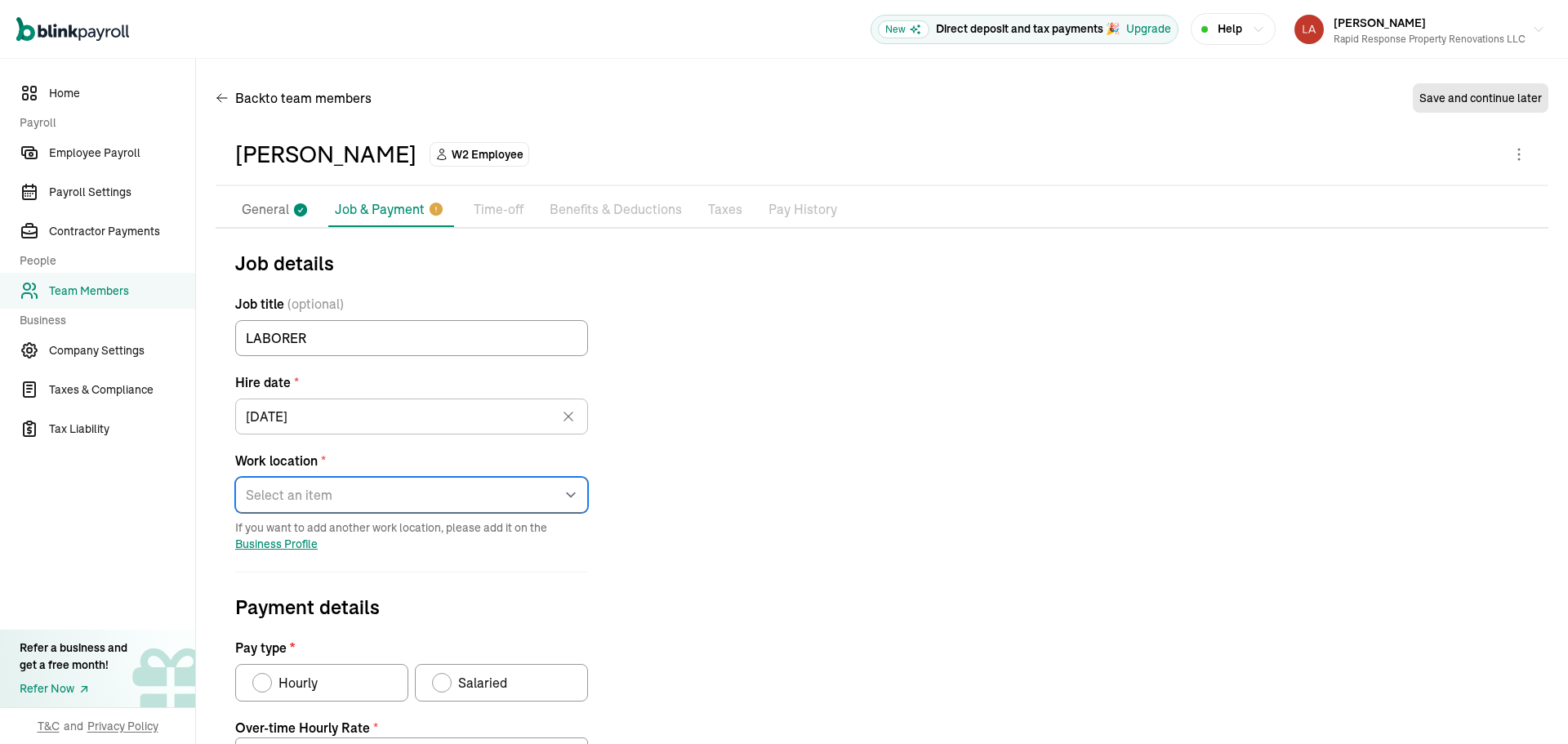
click at [309, 494] on select "Select an item 6340 South Union Road Works from home" at bounding box center [412, 495] width 353 height 36
select select "6340 South Union Road"
click at [235, 477] on select "Select an item 6340 South Union Road Works from home" at bounding box center [412, 495] width 353 height 36
click at [307, 677] on span "Hourly" at bounding box center [298, 683] width 39 height 20
click at [265, 677] on input "Hourly" at bounding box center [258, 678] width 13 height 13
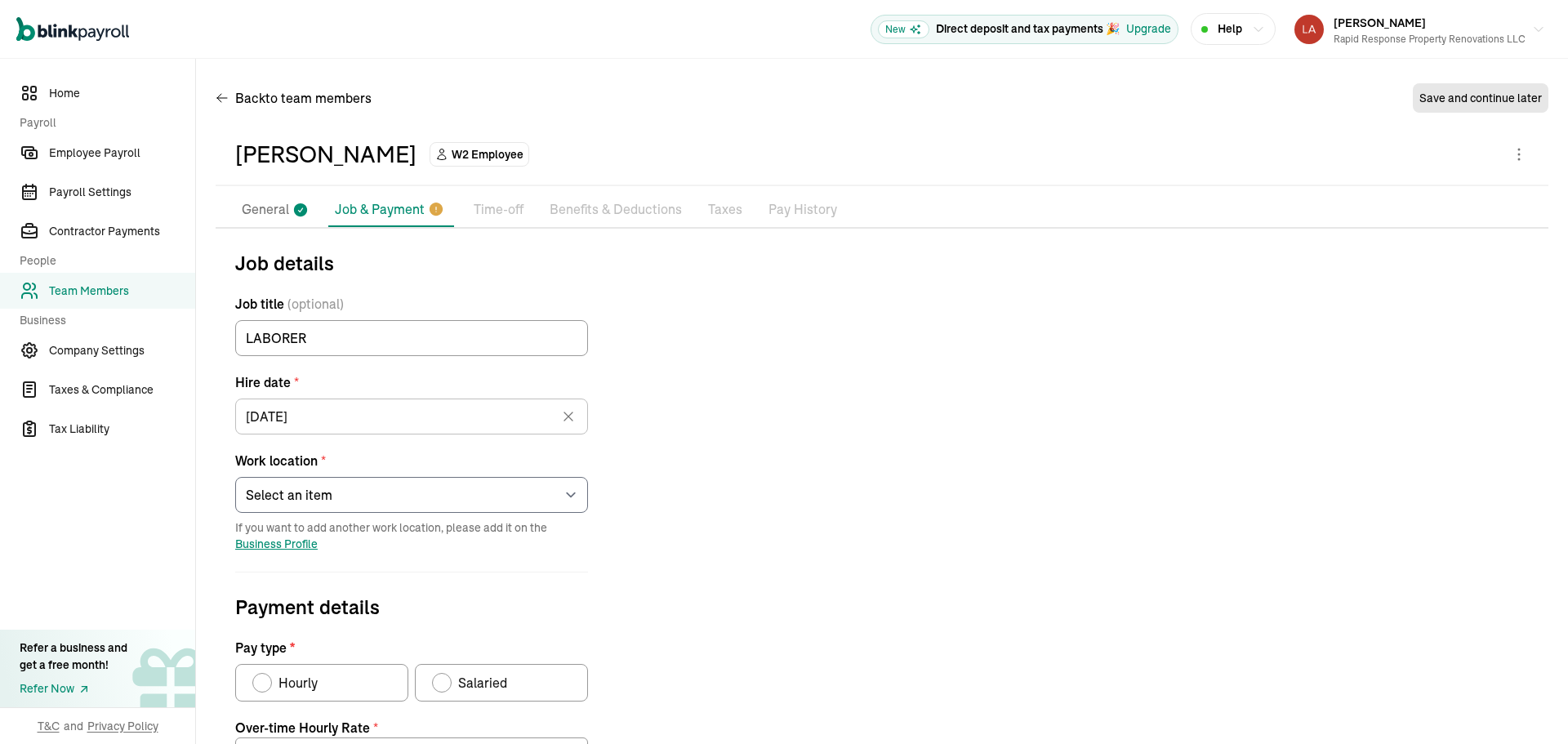
radio input "true"
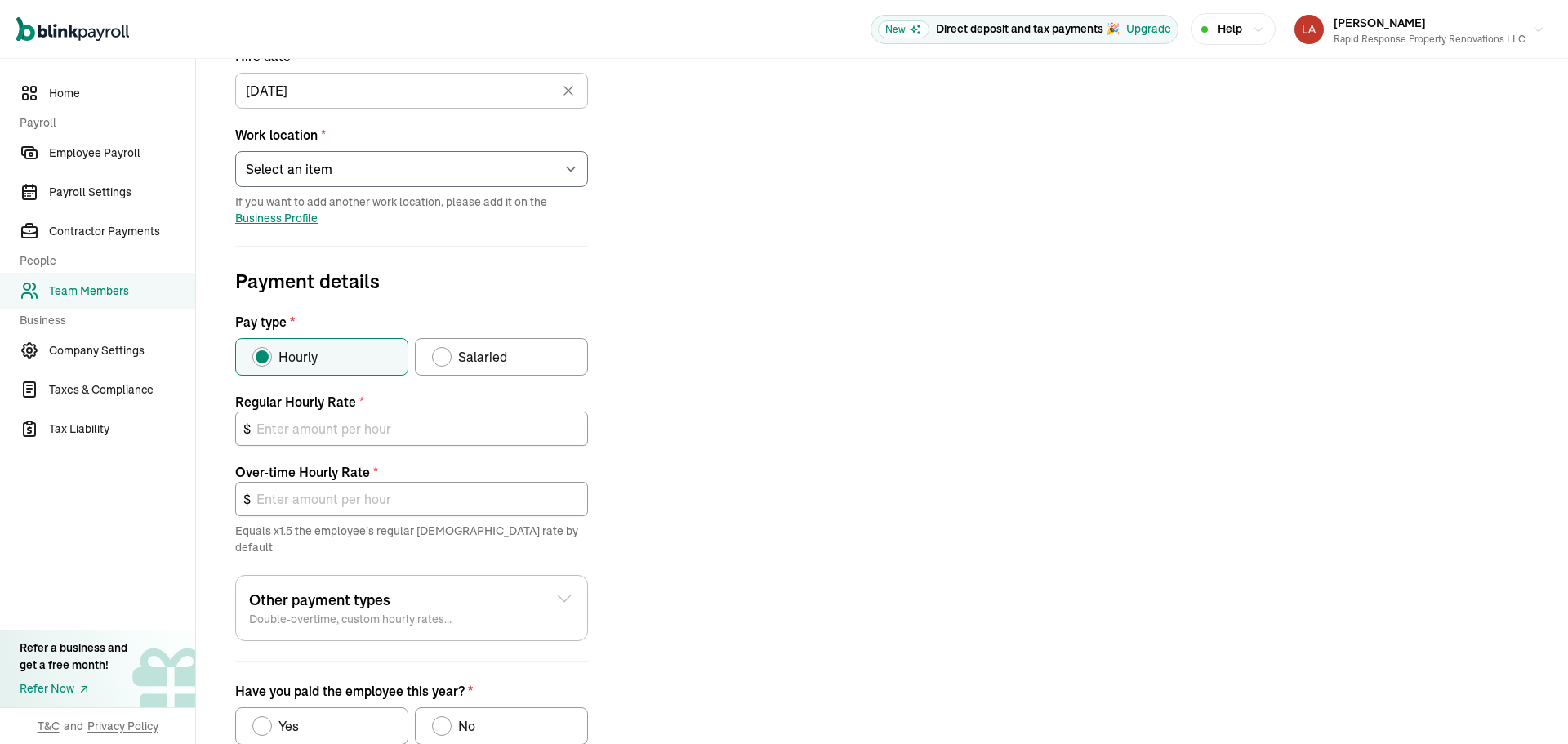
scroll to position [326, 0]
click at [349, 427] on input "text" at bounding box center [412, 427] width 353 height 34
type input "2"
type input "3.00"
type input "23"
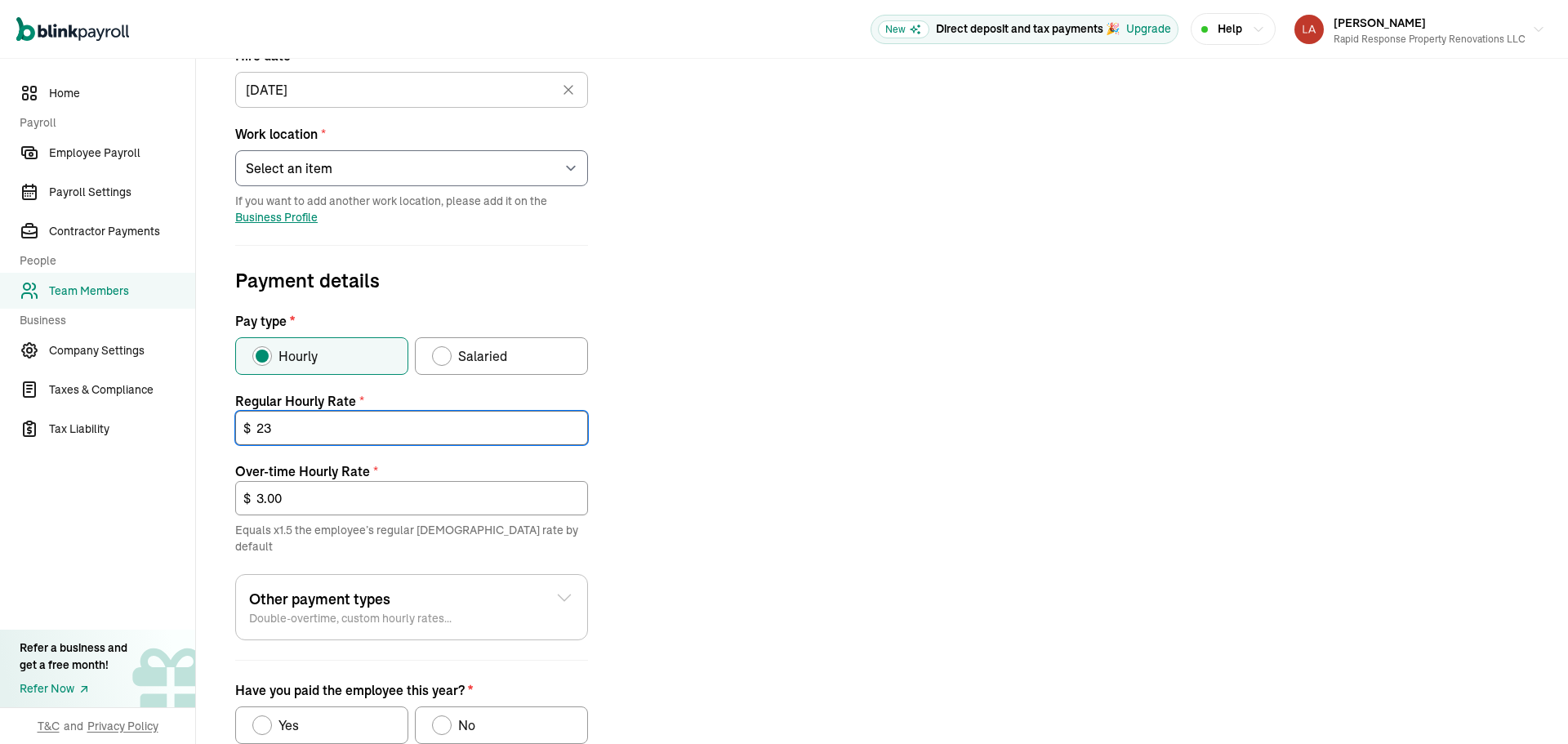
type input "34.50"
type input "23.00"
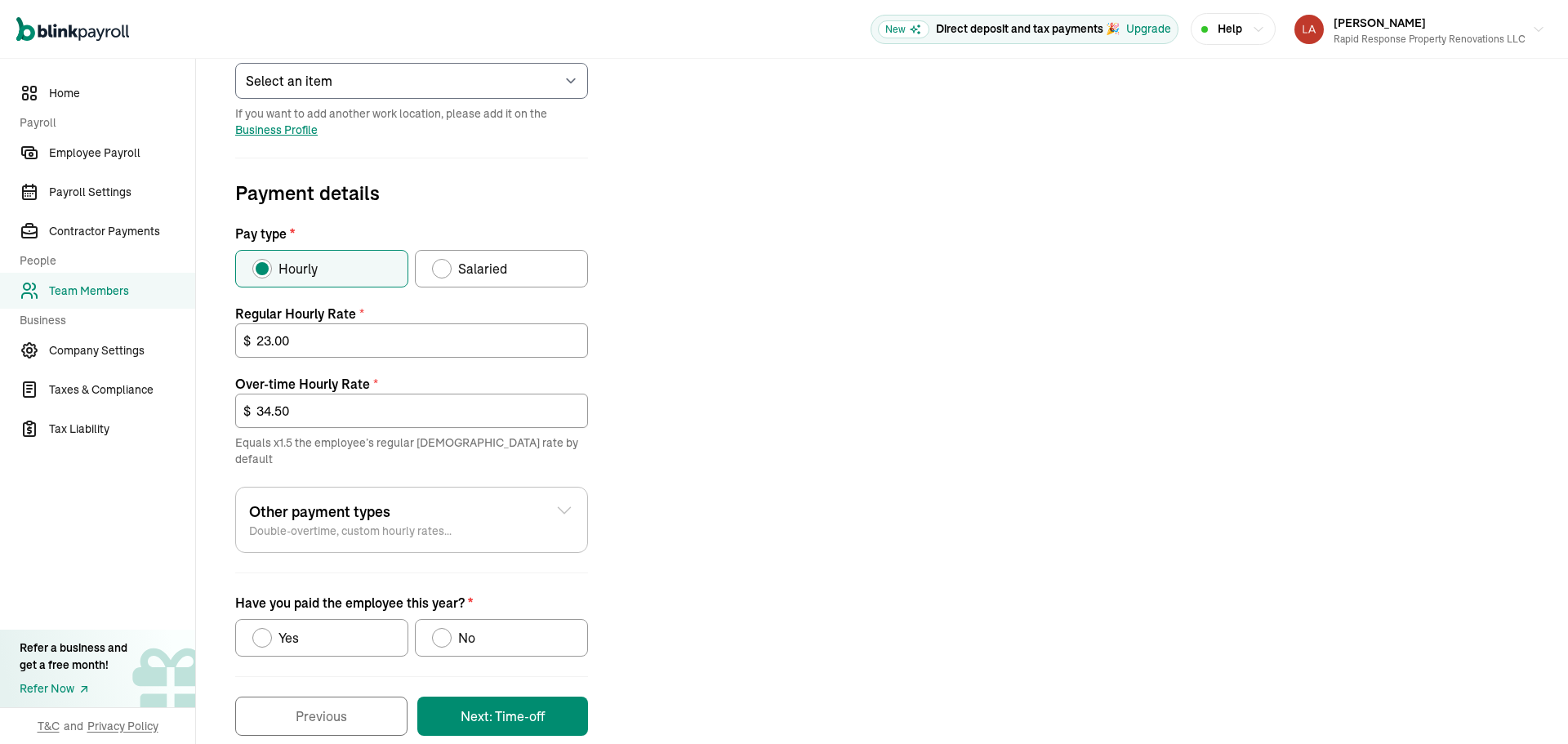
scroll to position [425, 0]
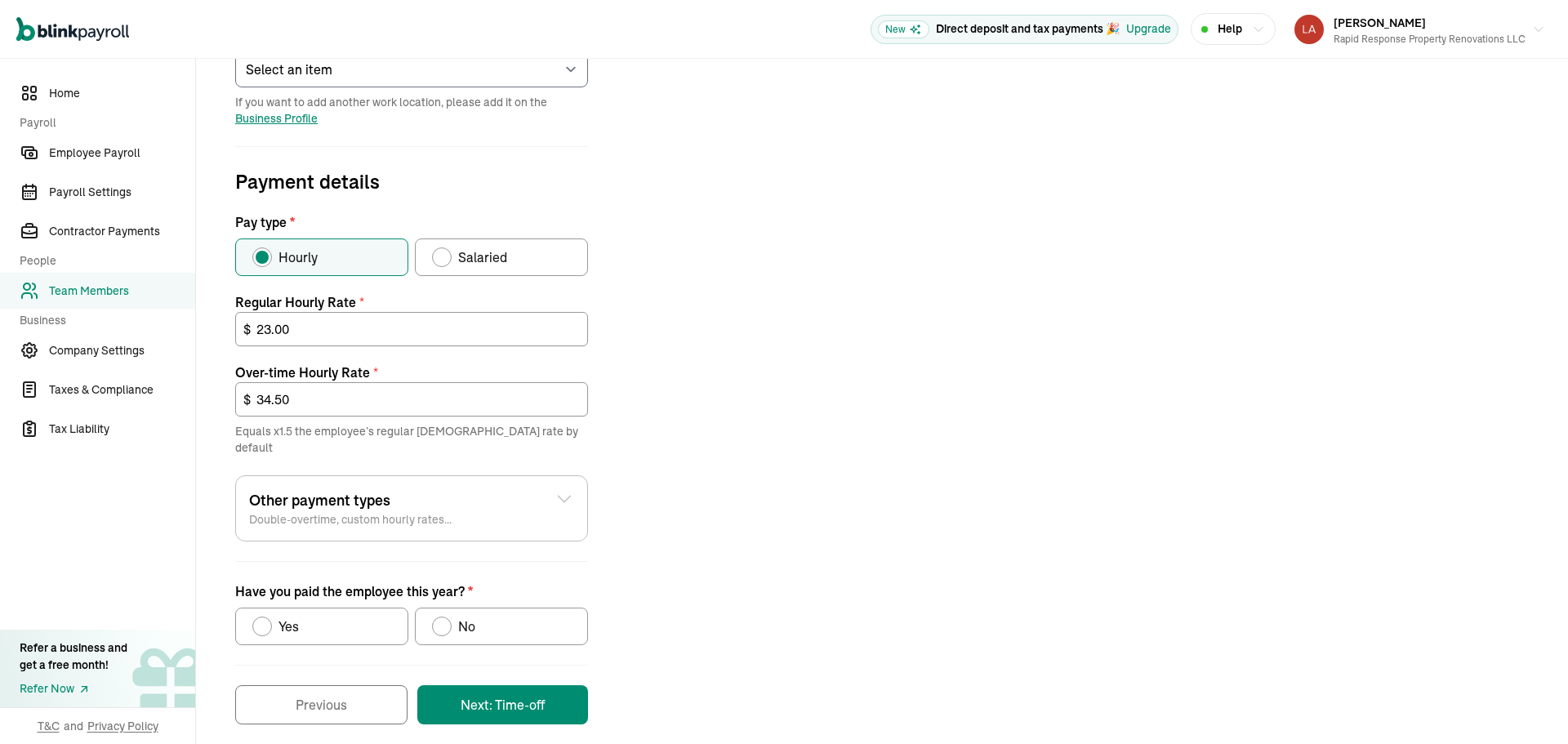
click at [498, 608] on label "No" at bounding box center [501, 626] width 173 height 37
click at [444, 616] on input "No" at bounding box center [437, 621] width 13 height 13
radio input "true"
click at [503, 696] on button "Next: Time-off" at bounding box center [503, 705] width 171 height 39
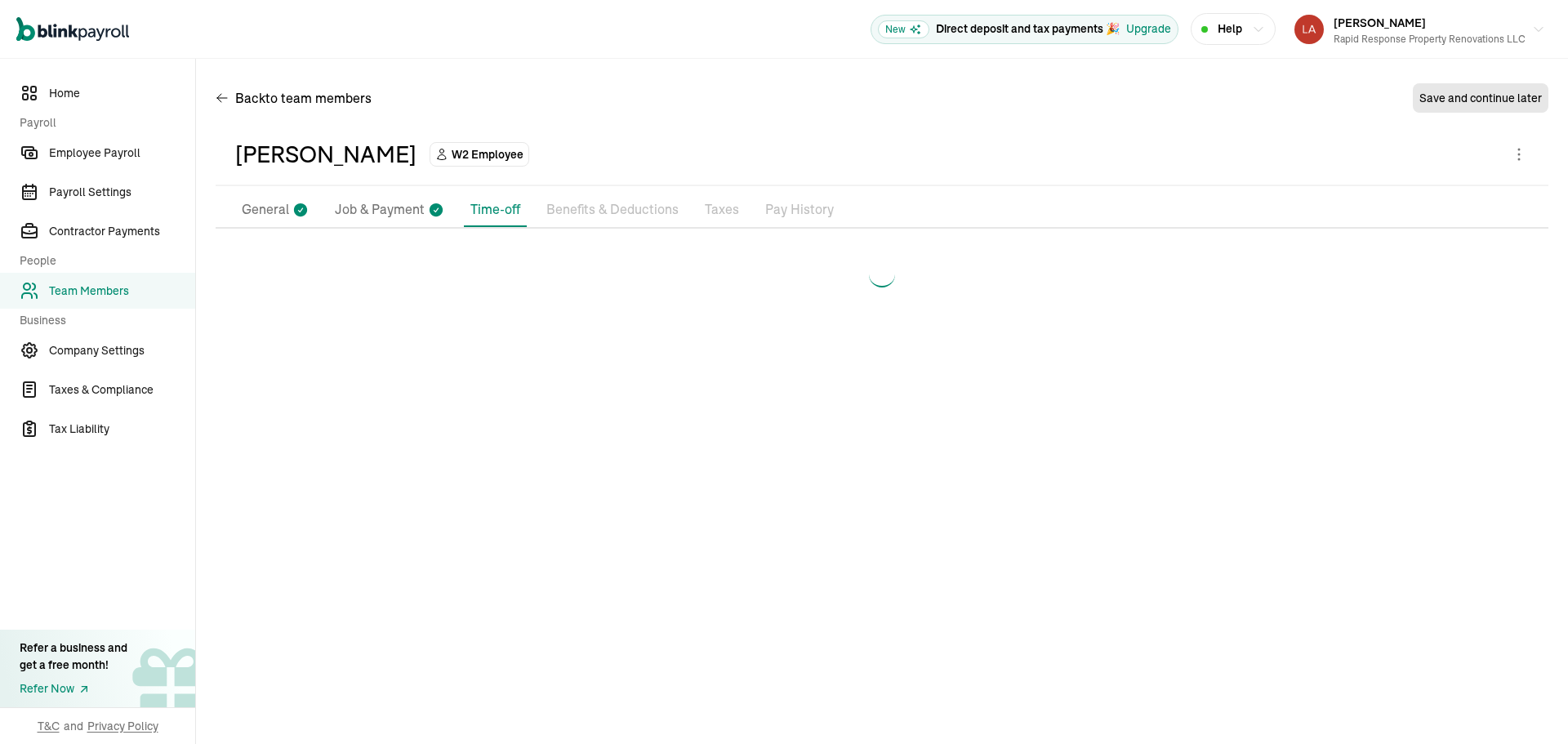
scroll to position [0, 0]
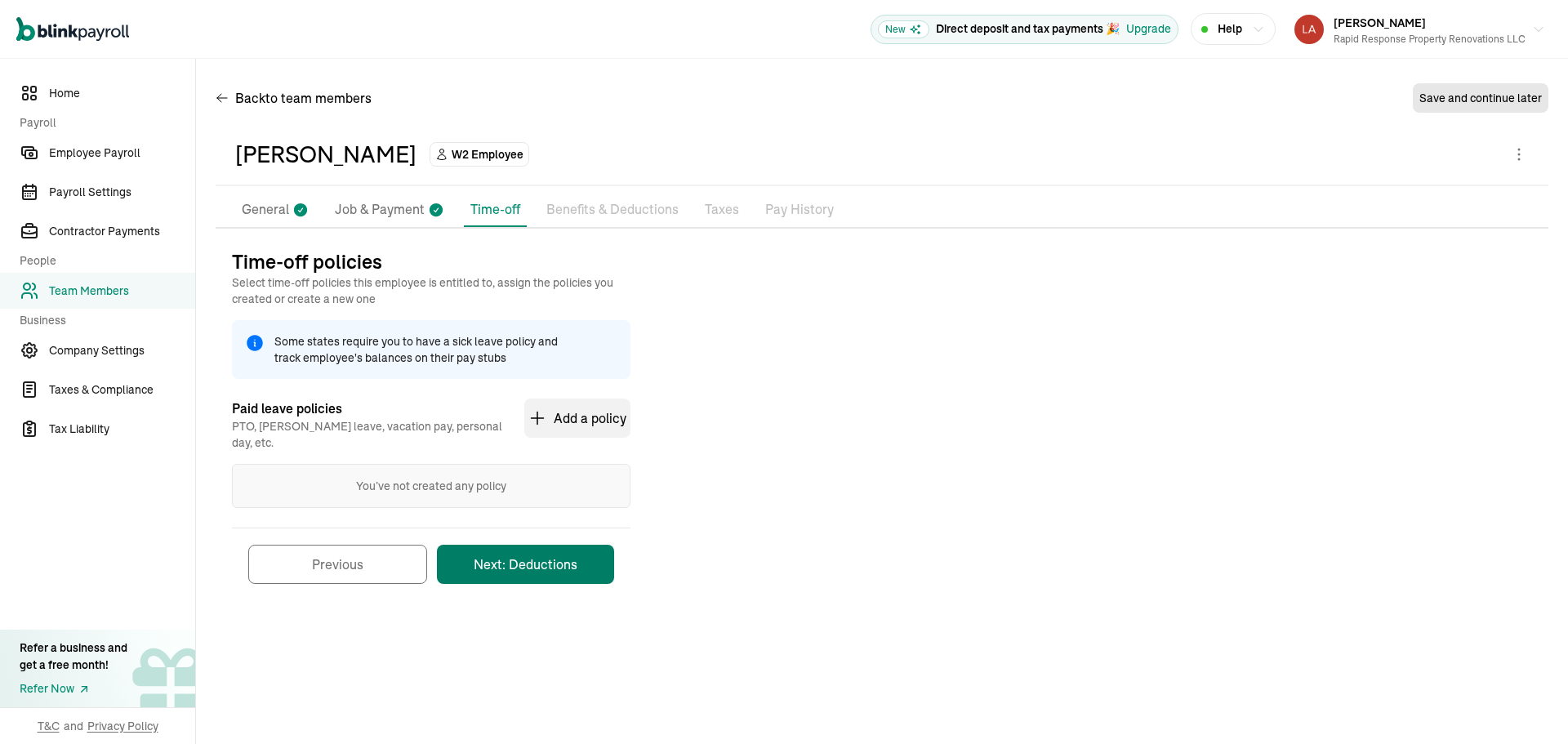
click at [533, 545] on button "Next: Deductions" at bounding box center [525, 565] width 177 height 39
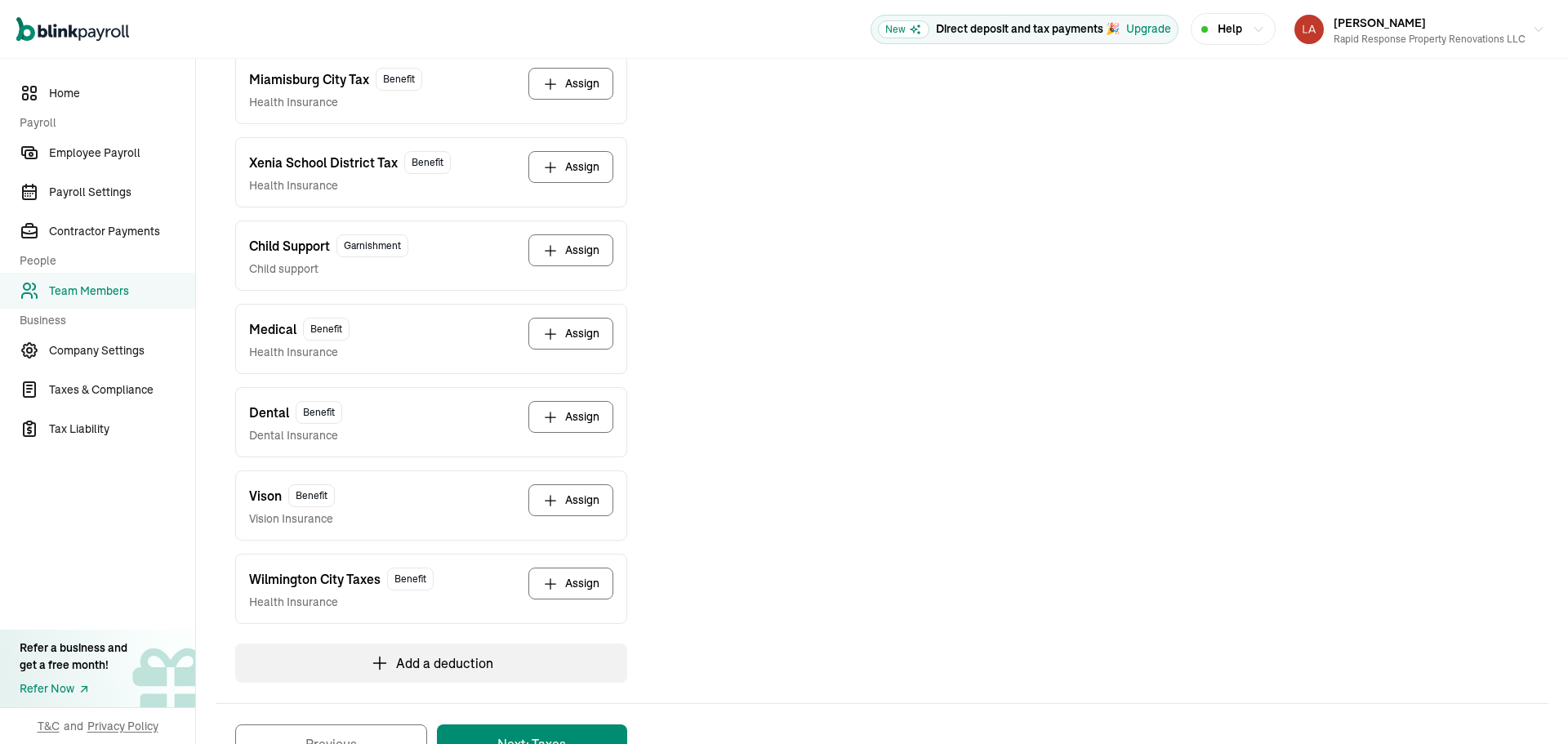
scroll to position [464, 0]
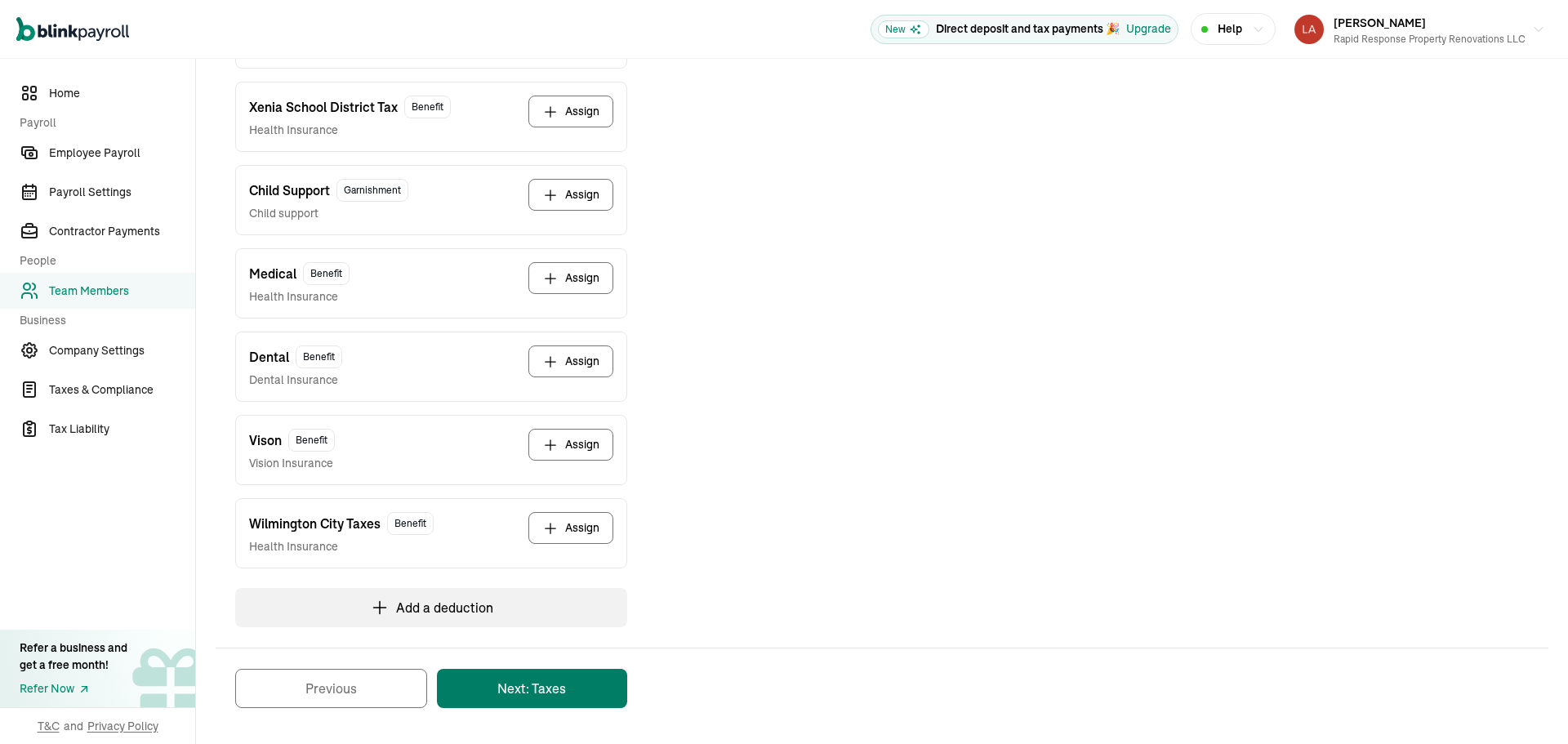
click at [517, 689] on button "Next: Taxes" at bounding box center [532, 689] width 190 height 39
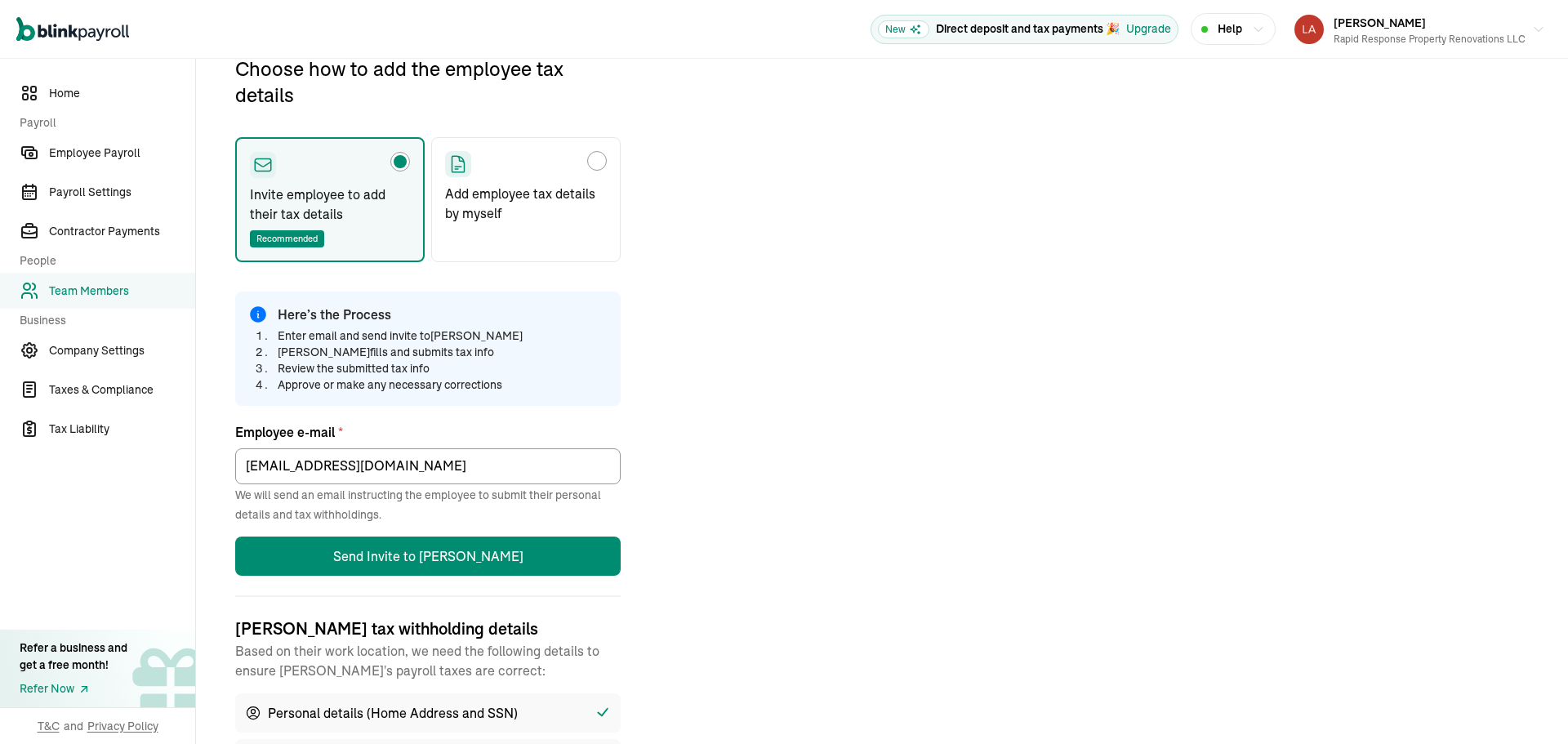
click at [535, 195] on p "Add employee tax details by myself" at bounding box center [525, 204] width 162 height 39
click at [458, 164] on input "Add employee tax details by myself" at bounding box center [450, 156] width 13 height 13
radio input "true"
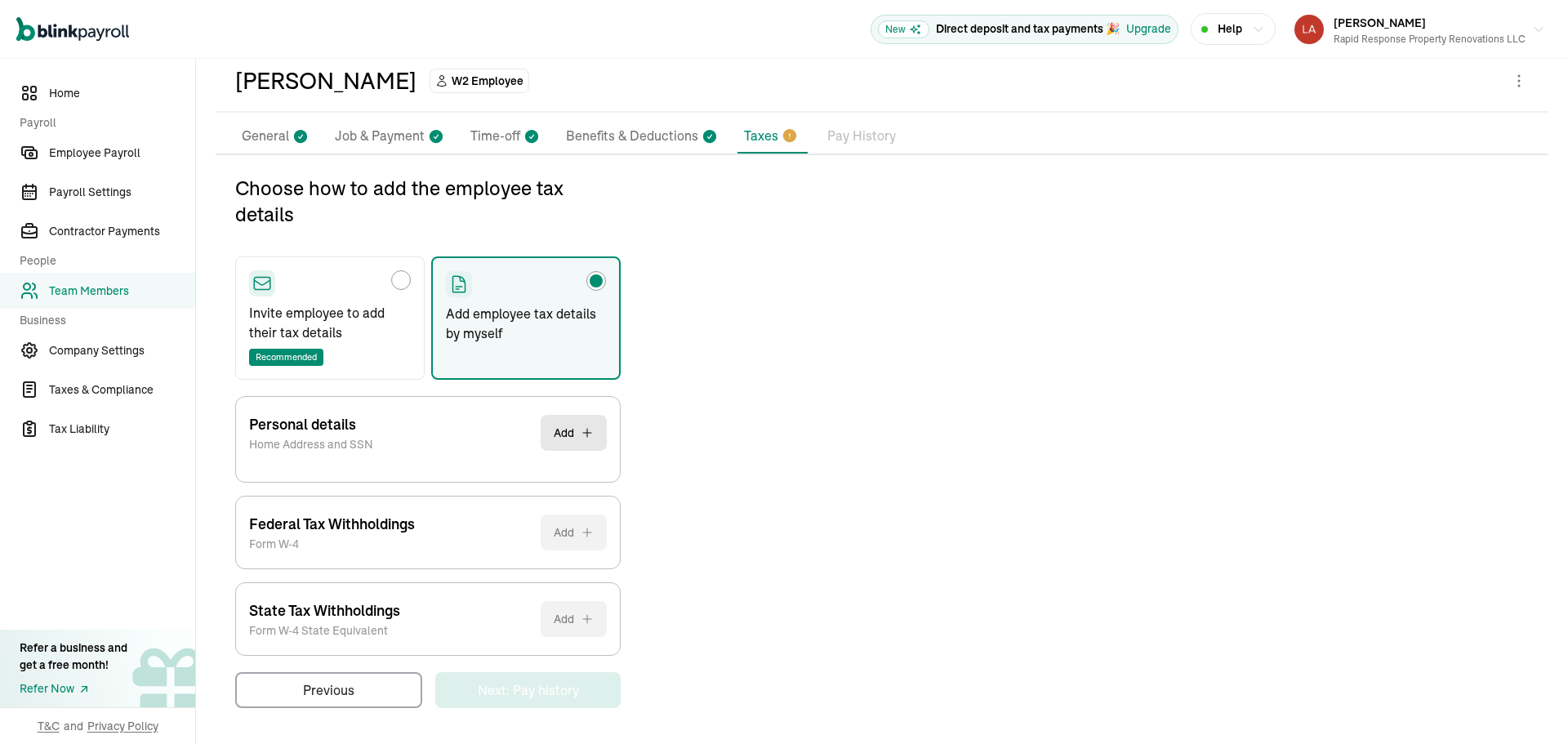
scroll to position [74, 0]
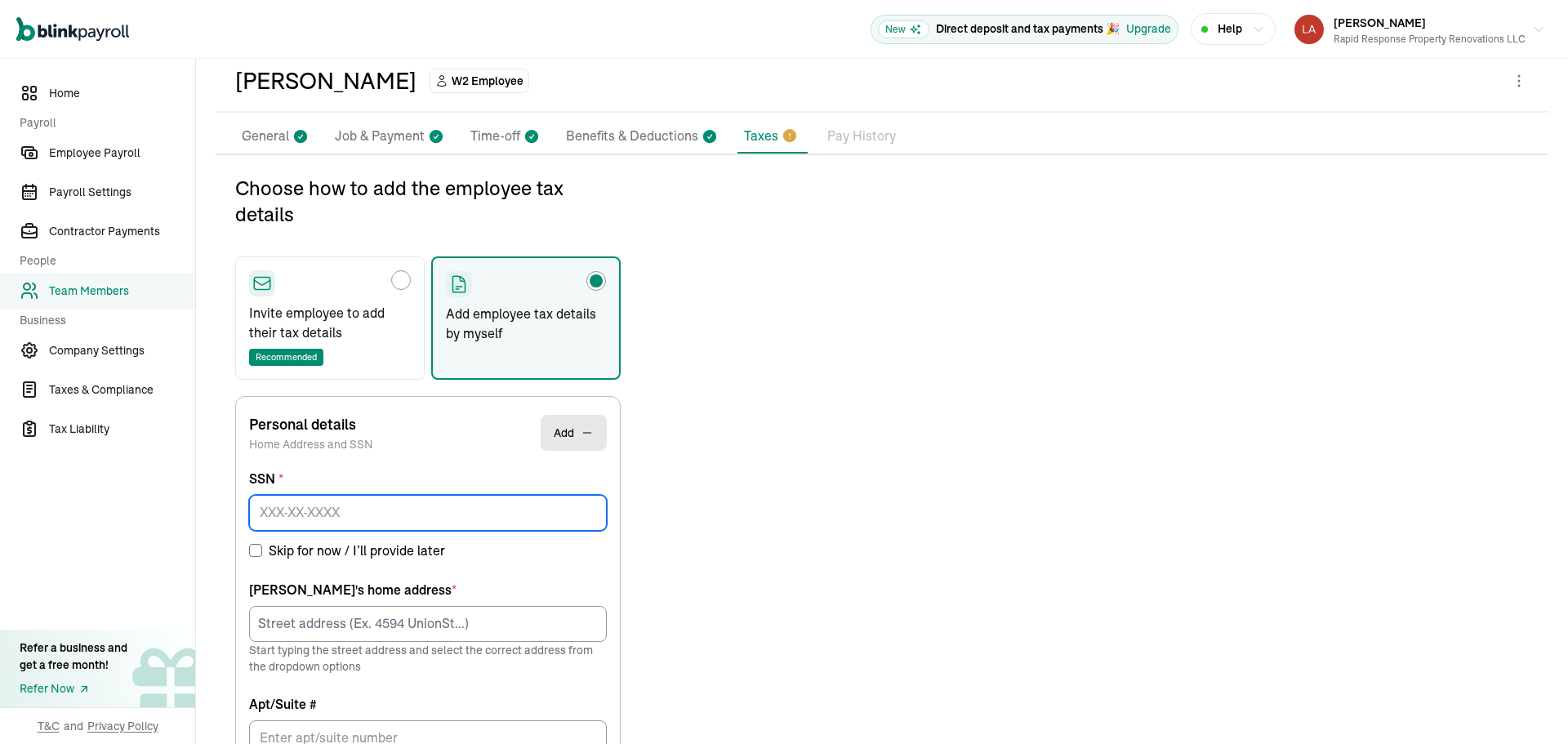
click at [364, 520] on input at bounding box center [427, 513] width 358 height 36
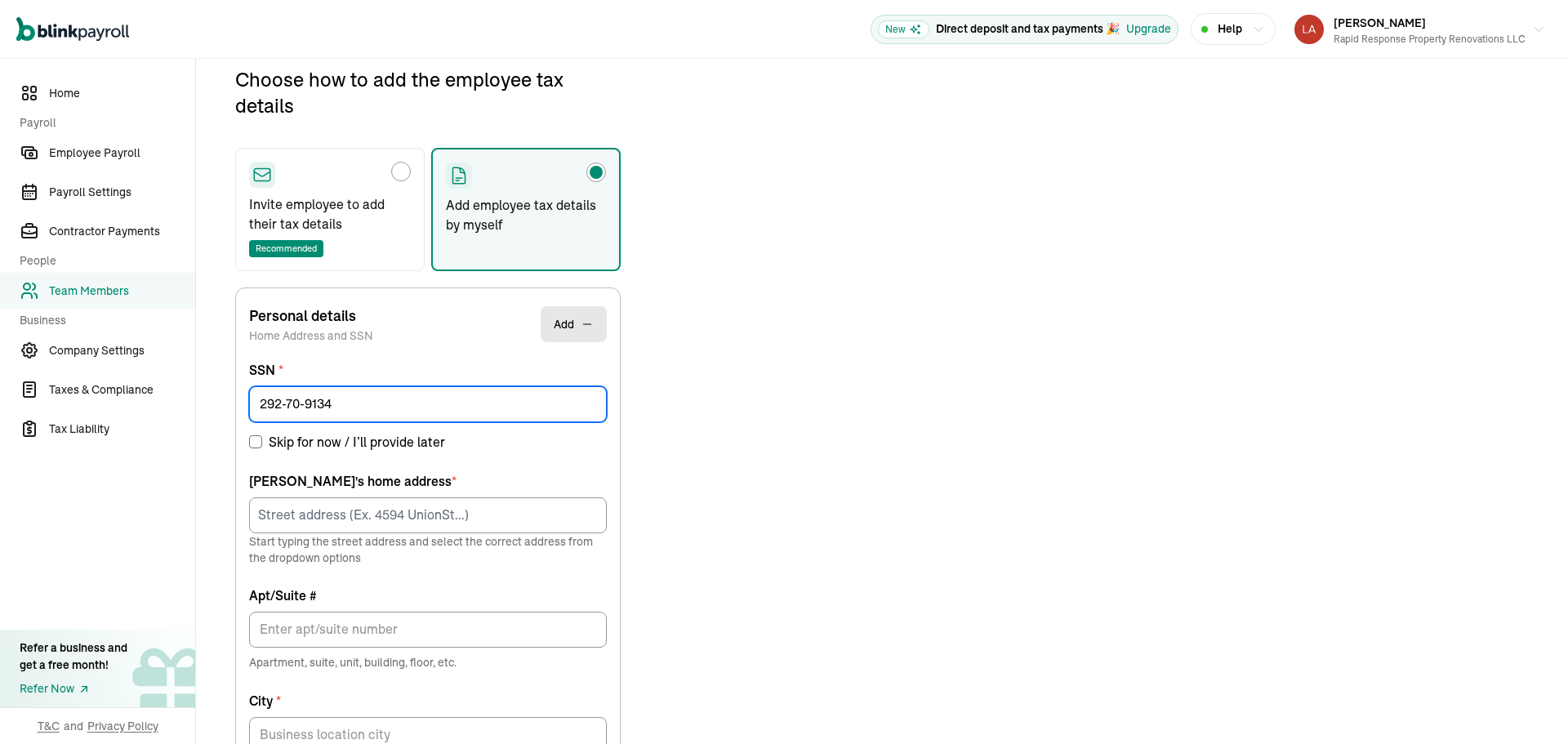
type input "292-70-9134"
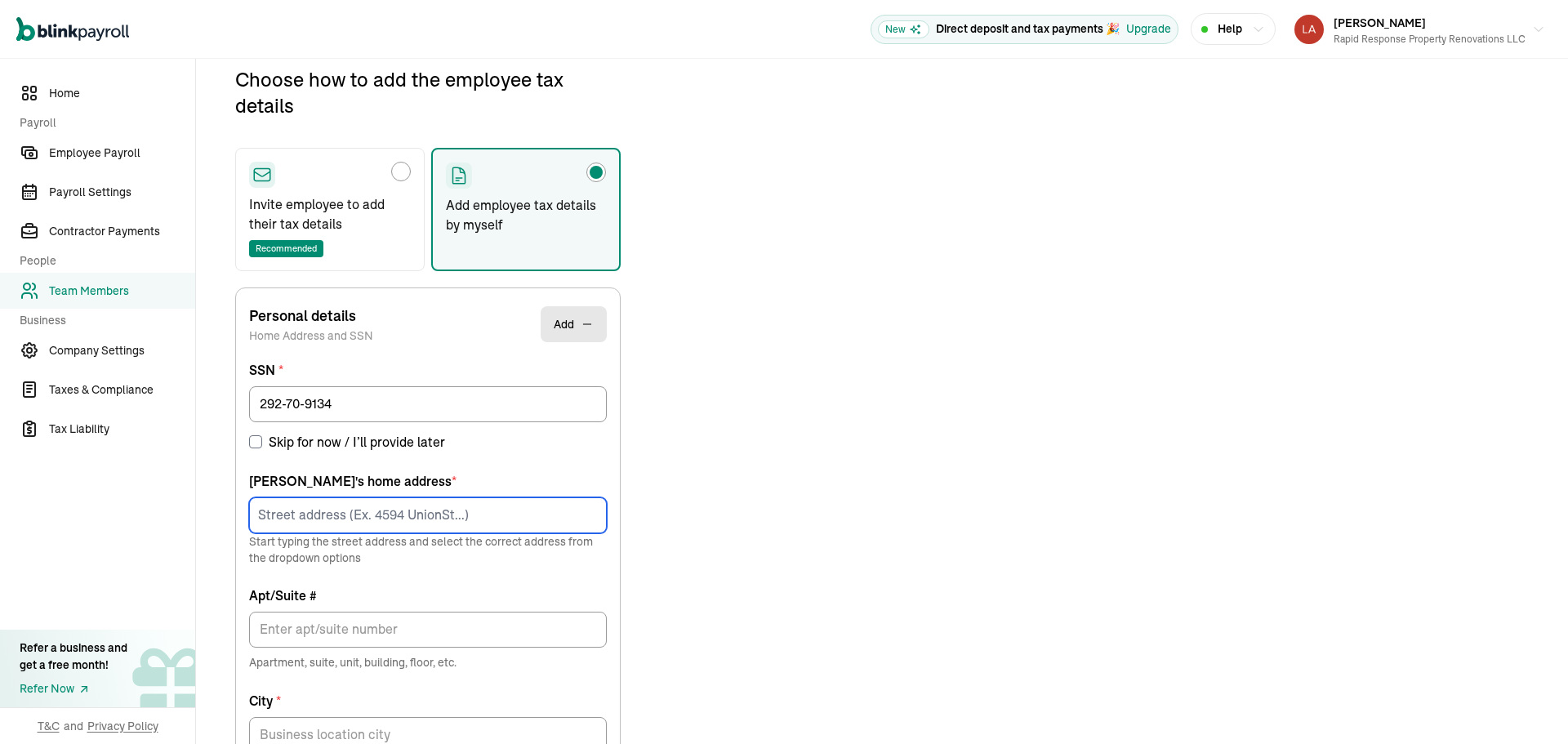
click at [397, 519] on input at bounding box center [427, 516] width 358 height 36
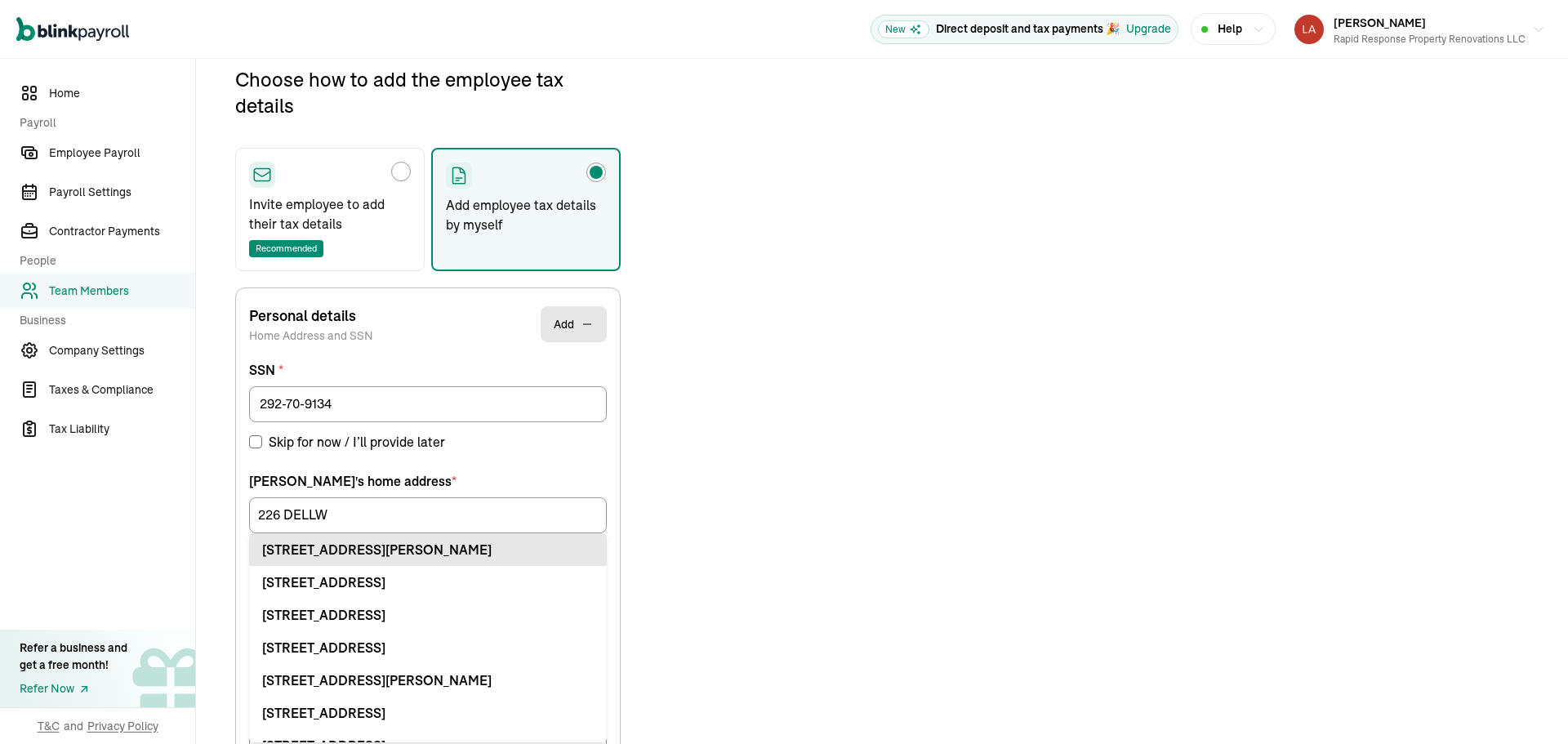
click at [428, 537] on li "226 Dellwood Dr Fairborn, OH 45324" at bounding box center [427, 549] width 358 height 32
type input "226 Dellwood Dr"
type input "Fairborn"
type input "OH"
type input "45324"
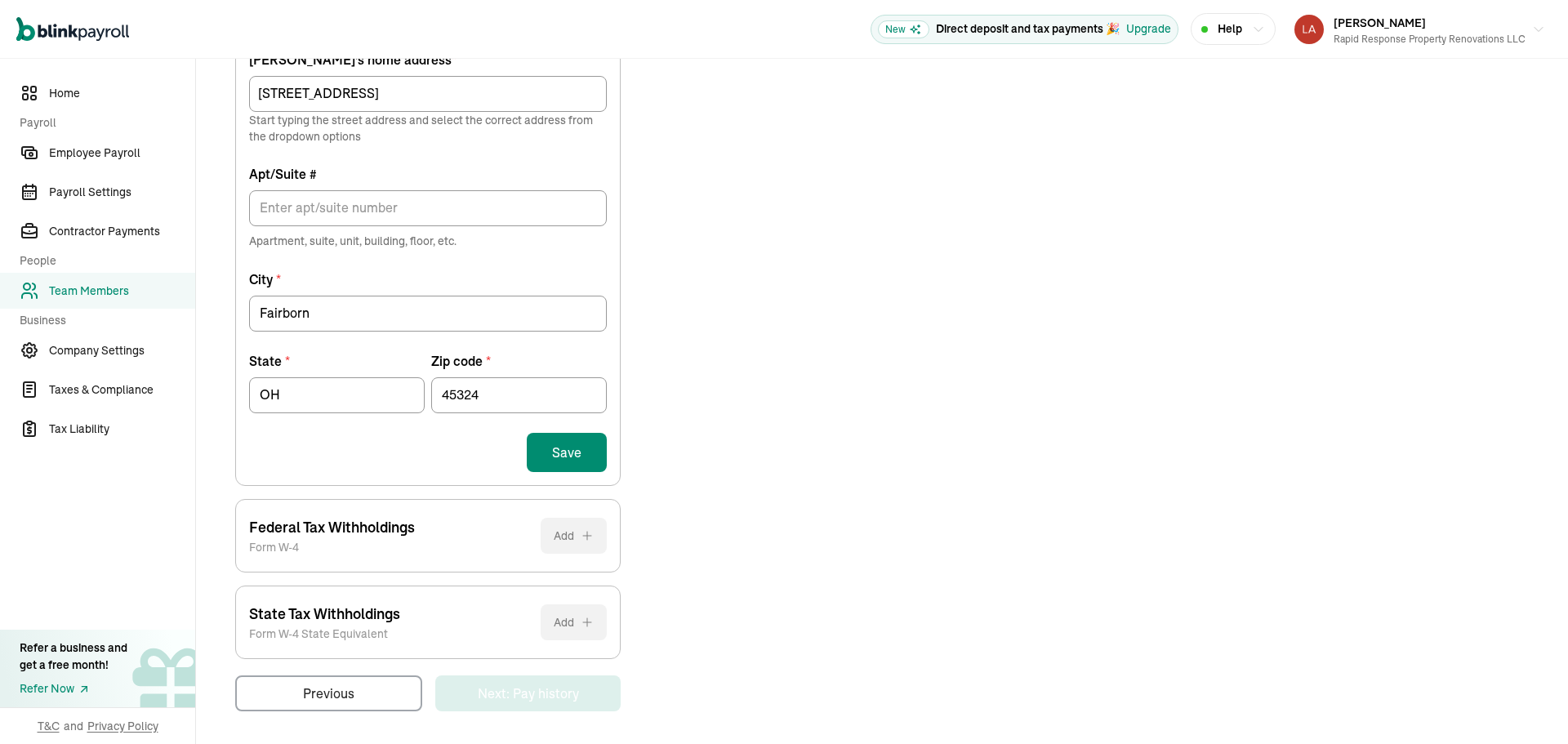
scroll to position [607, 0]
click at [576, 462] on button "Save" at bounding box center [567, 449] width 80 height 39
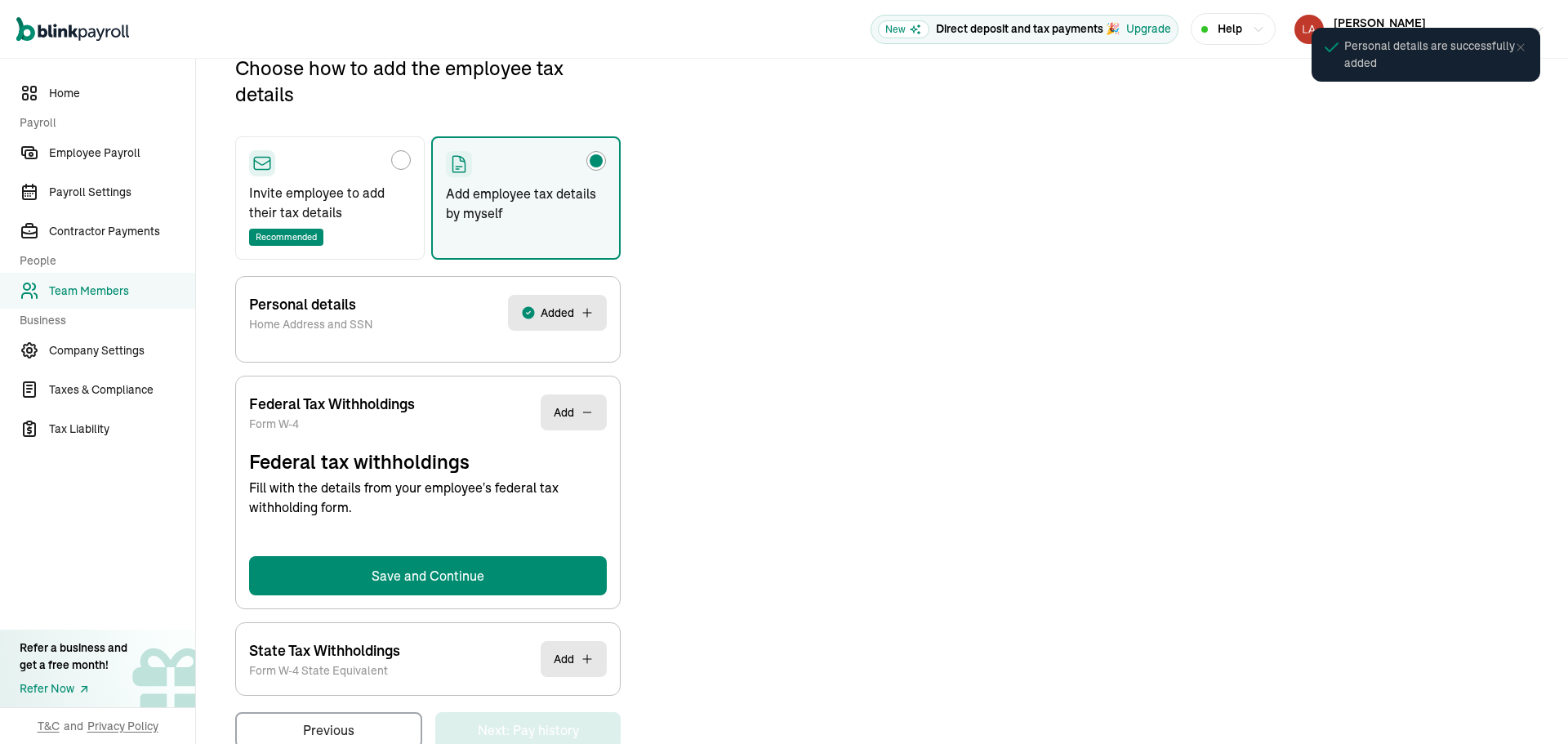
select select "S"
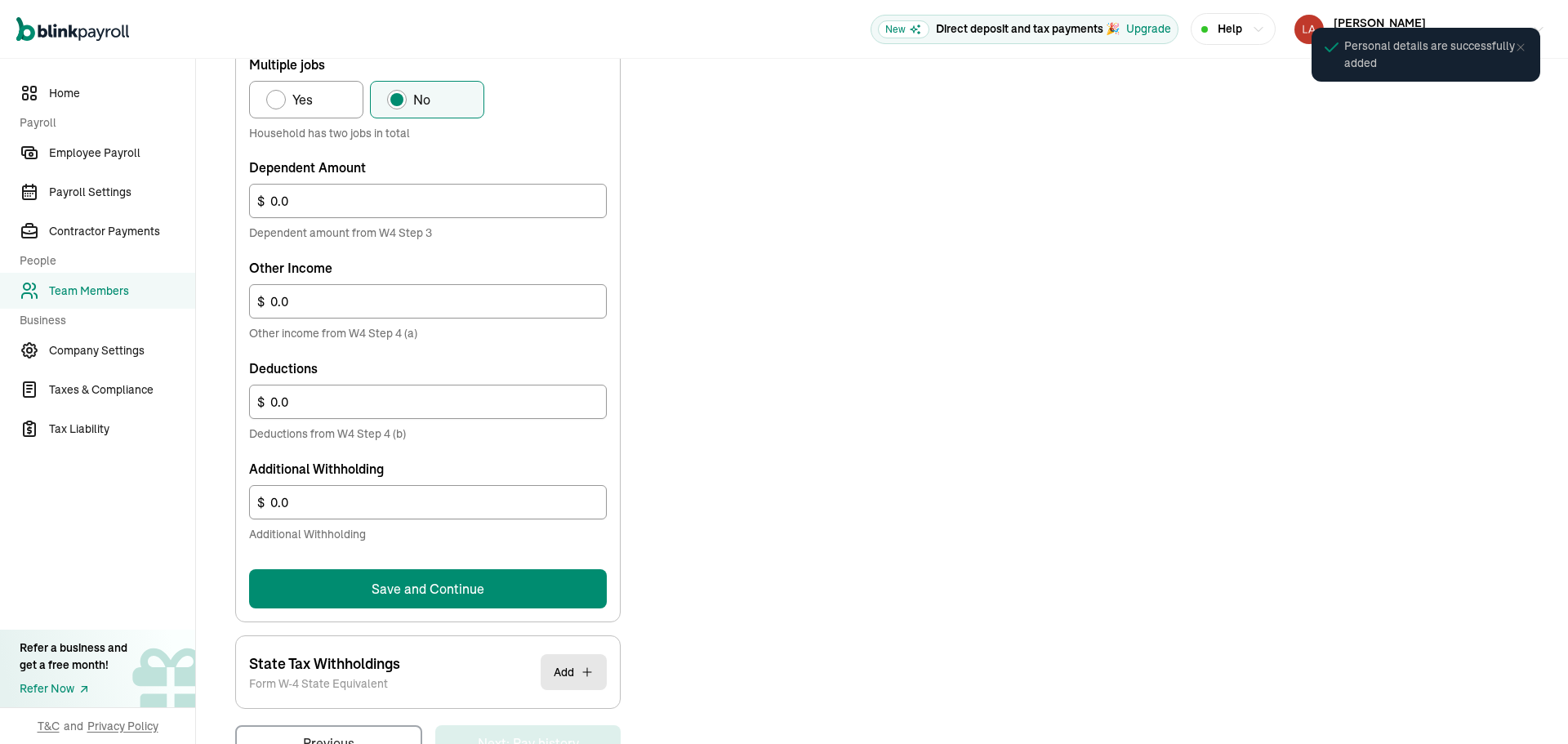
scroll to position [860, 0]
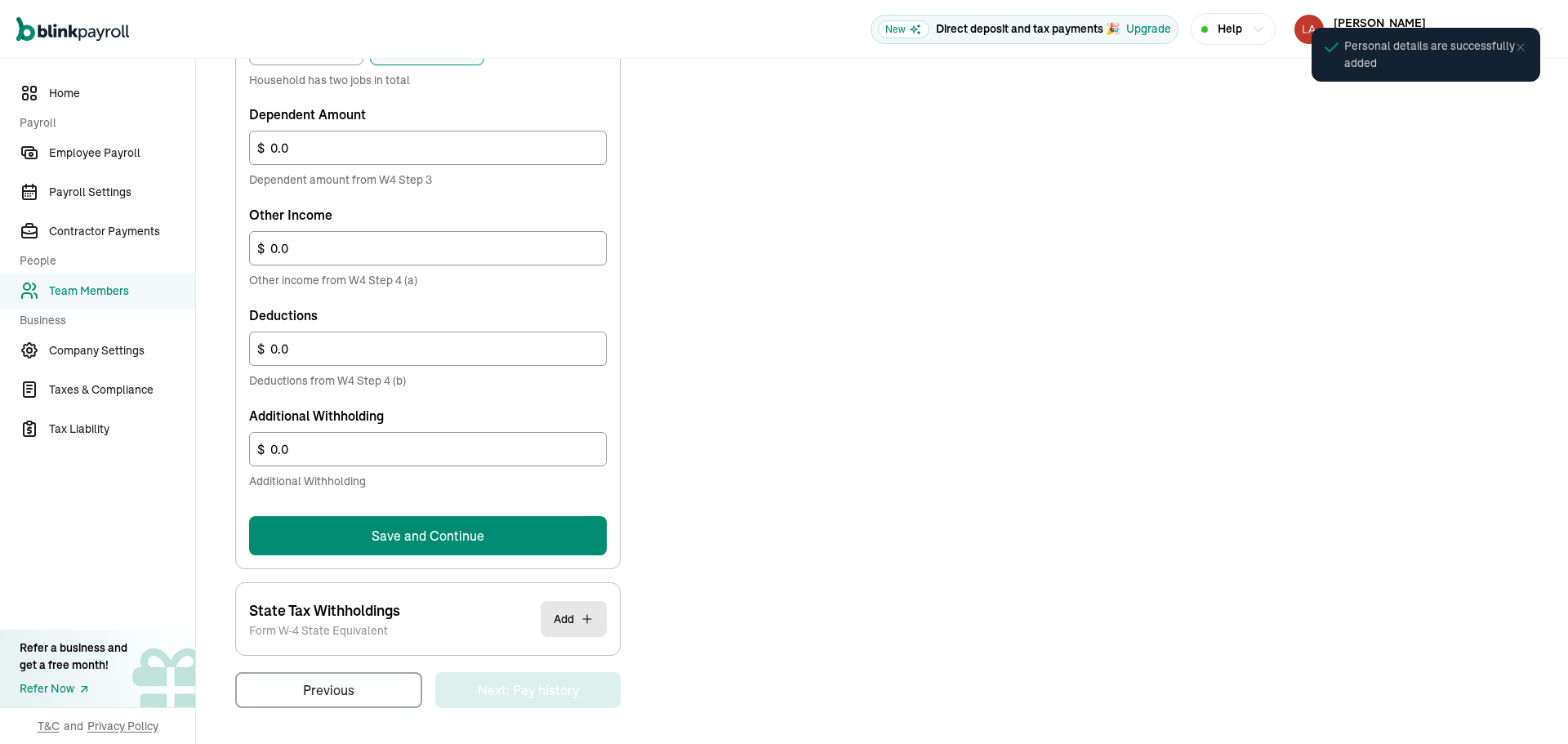
click at [556, 539] on button "Save and Continue" at bounding box center [427, 536] width 358 height 39
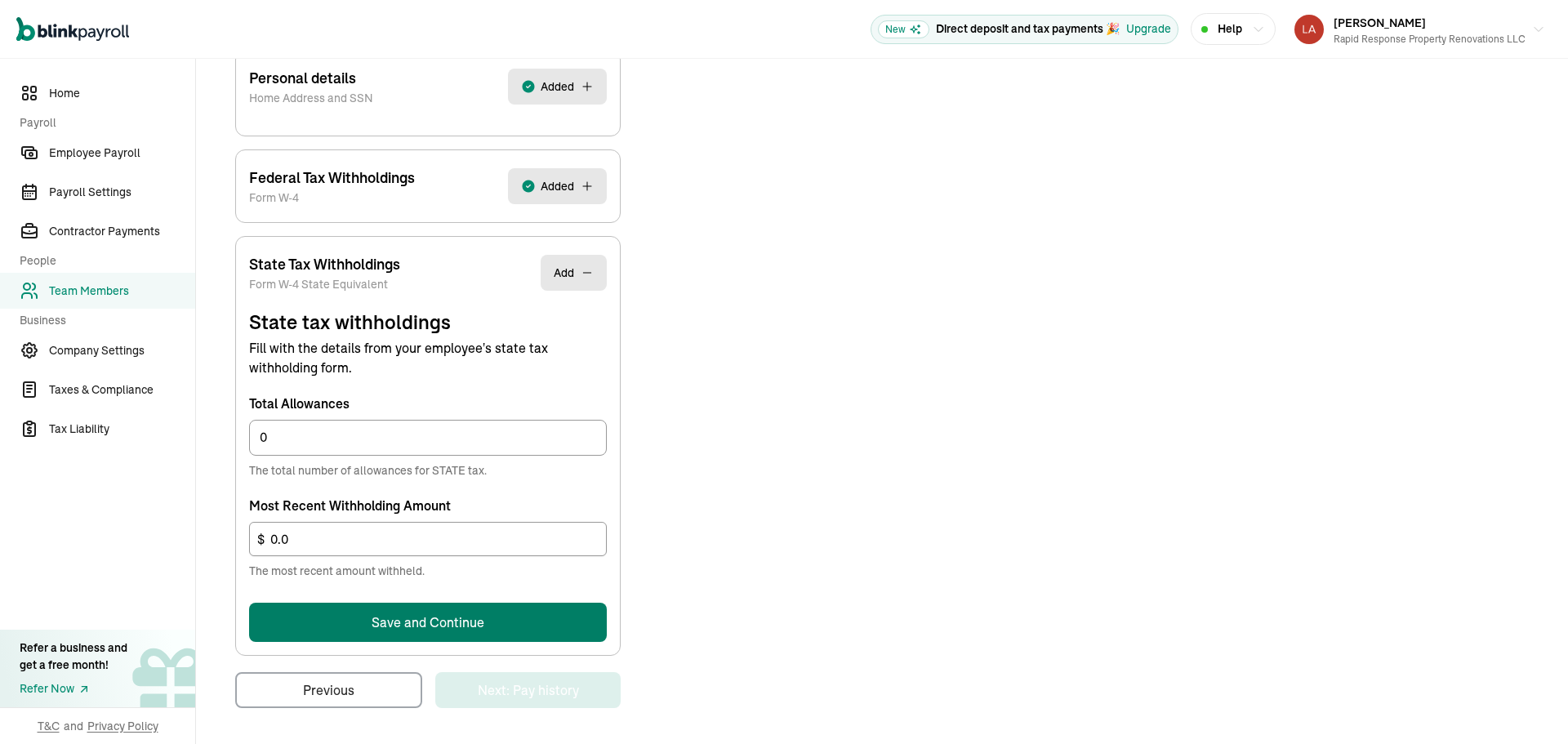
click at [521, 617] on form "State tax withholdings Fill with the details from your employee's state tax wit…" at bounding box center [427, 475] width 358 height 333
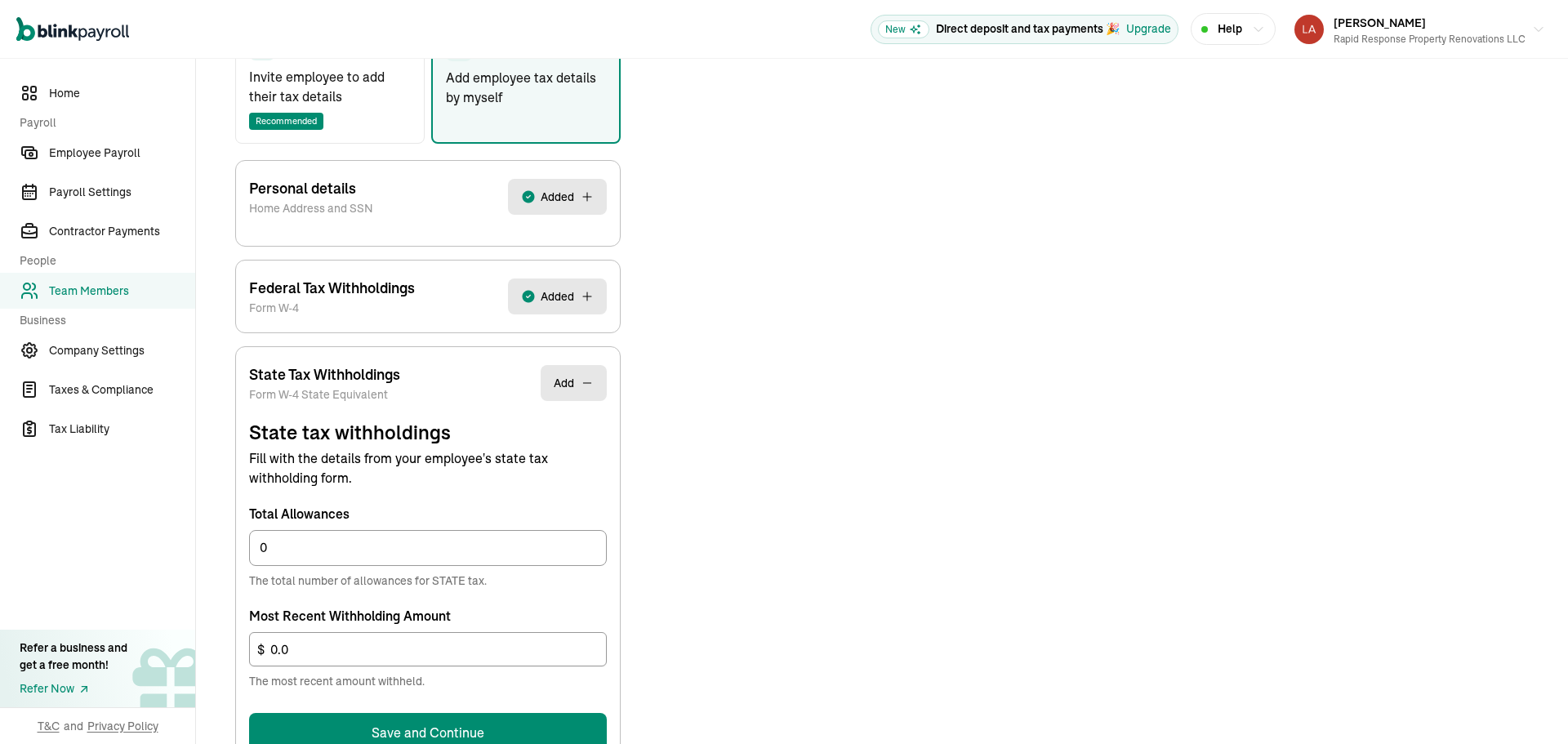
scroll to position [420, 0]
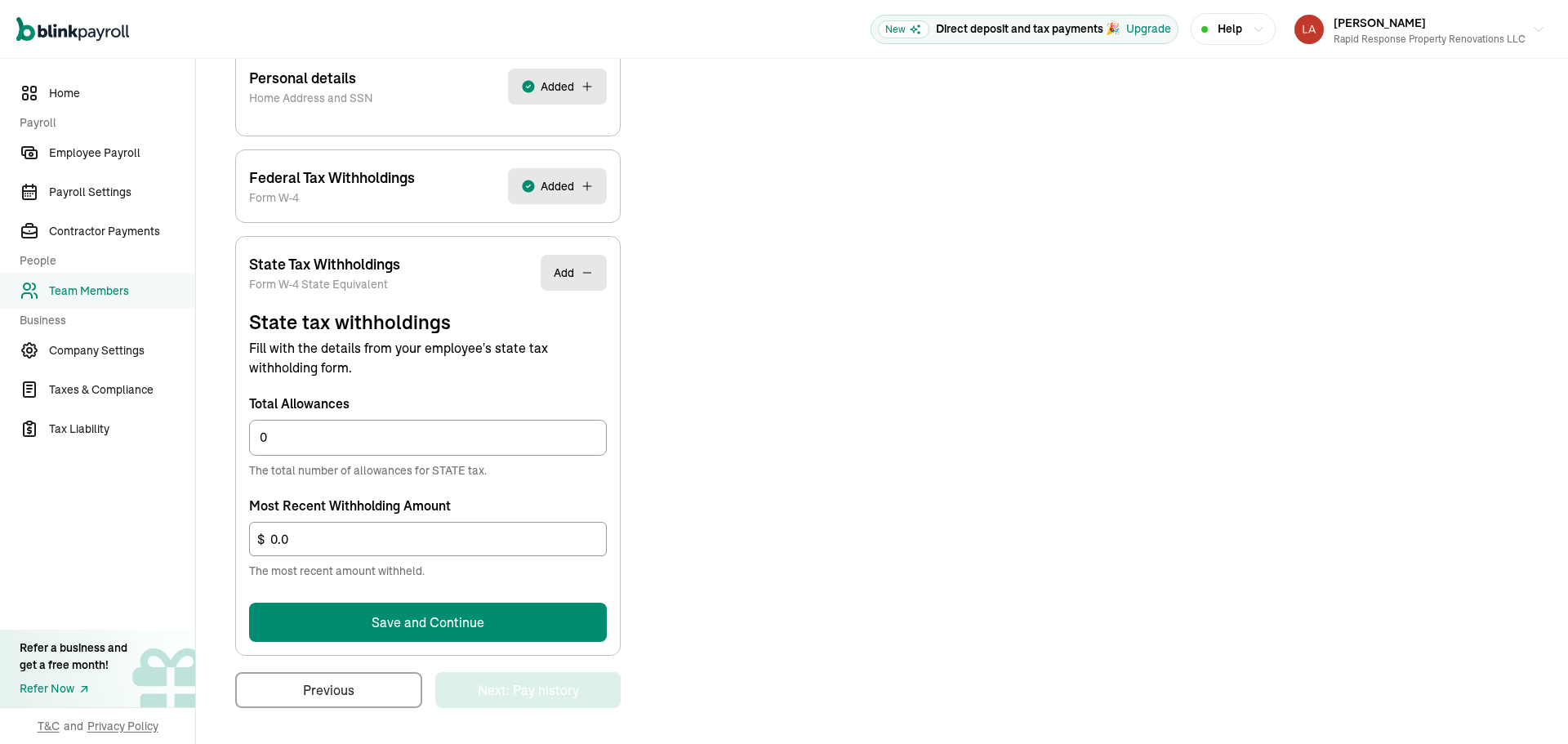
click at [521, 610] on button "Save and Continue" at bounding box center [427, 622] width 358 height 39
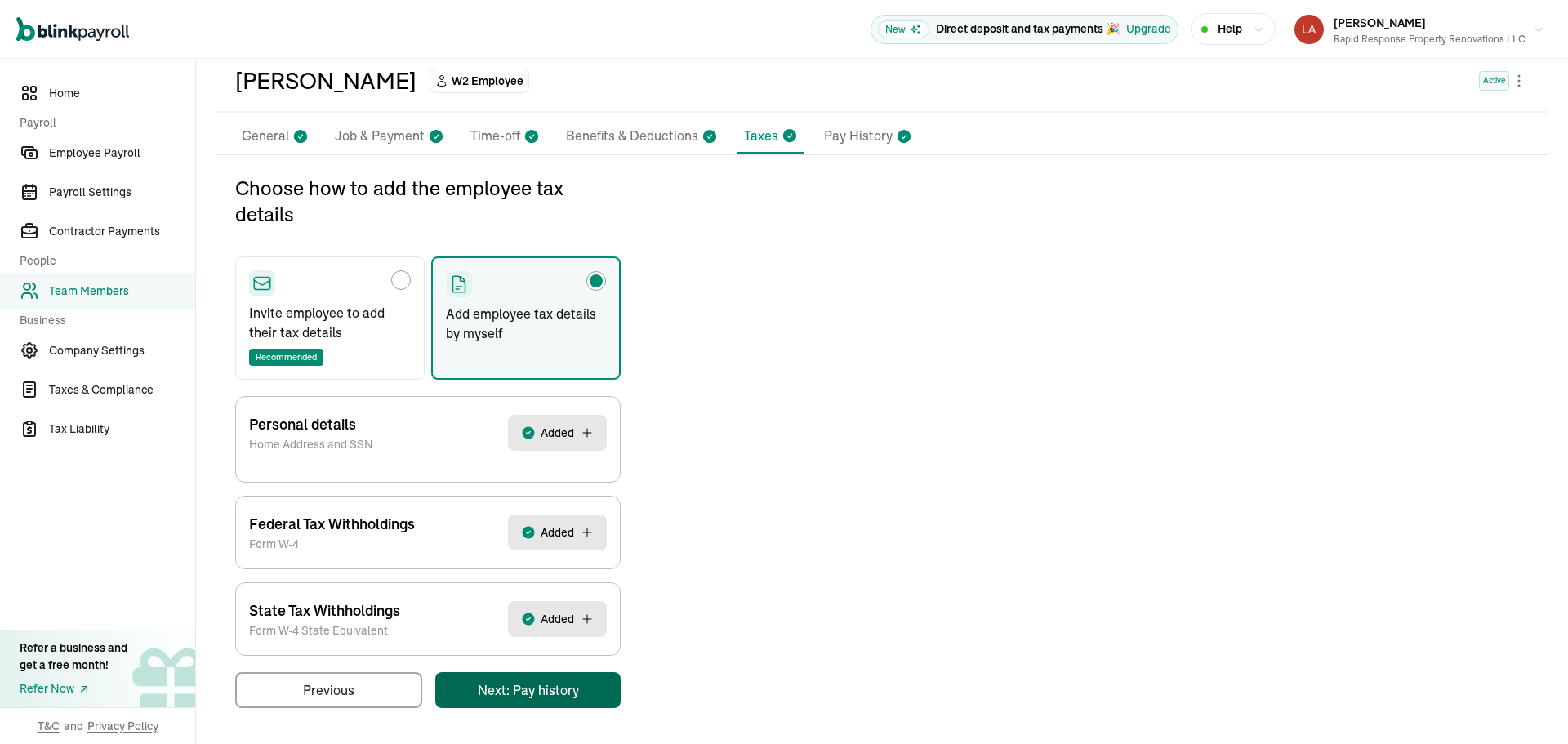
scroll to position [0, 0]
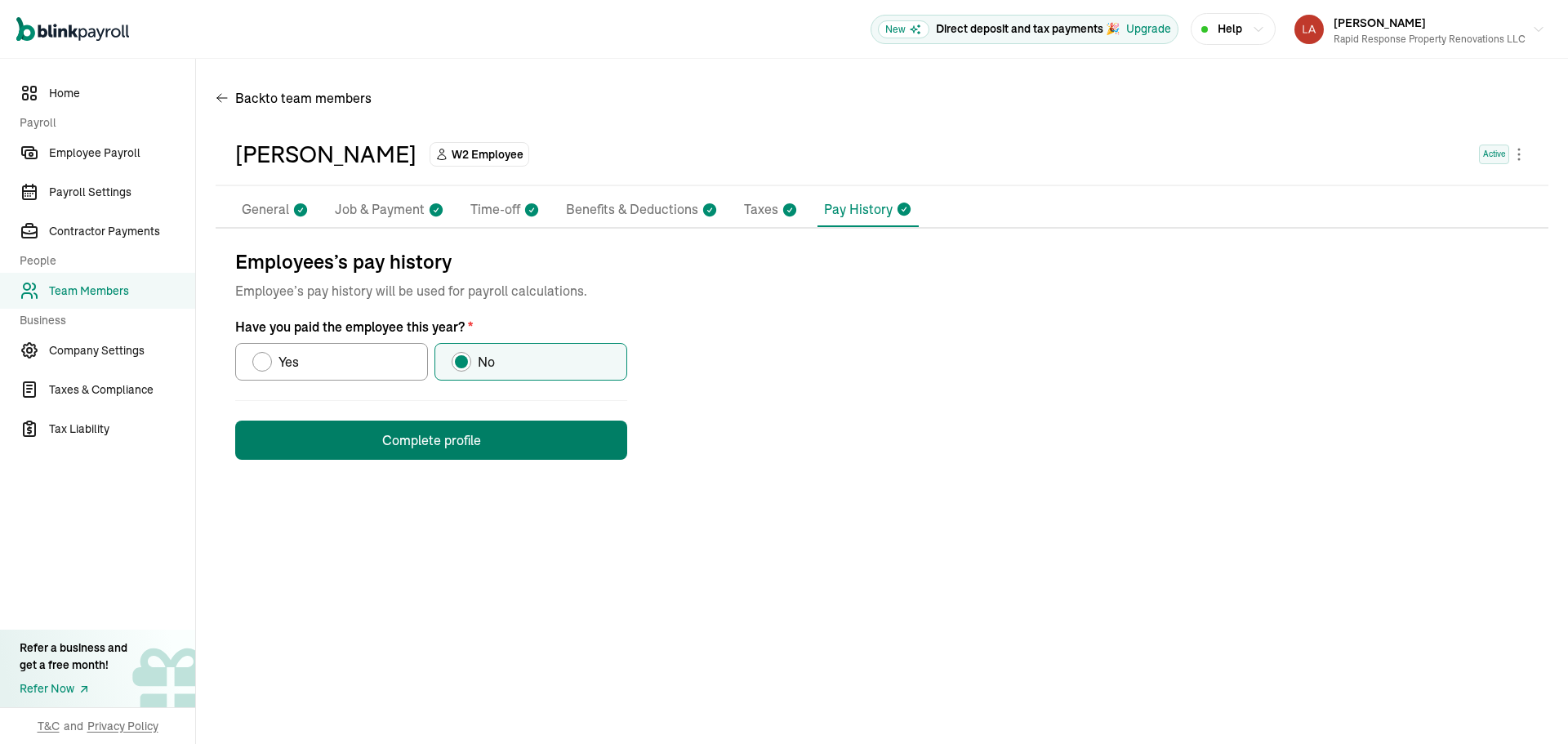
click at [444, 439] on button "Complete profile" at bounding box center [431, 440] width 392 height 39
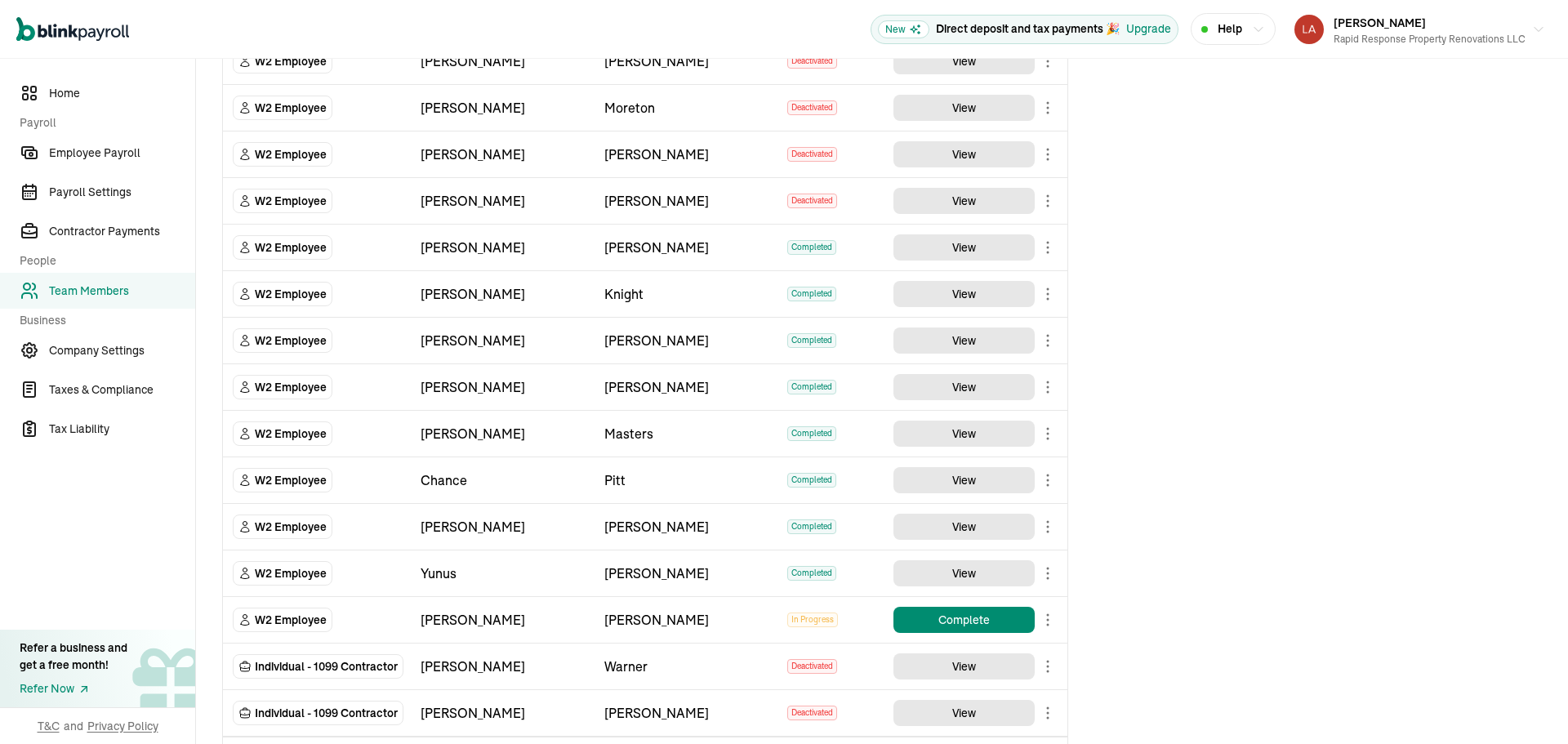
scroll to position [1922, 0]
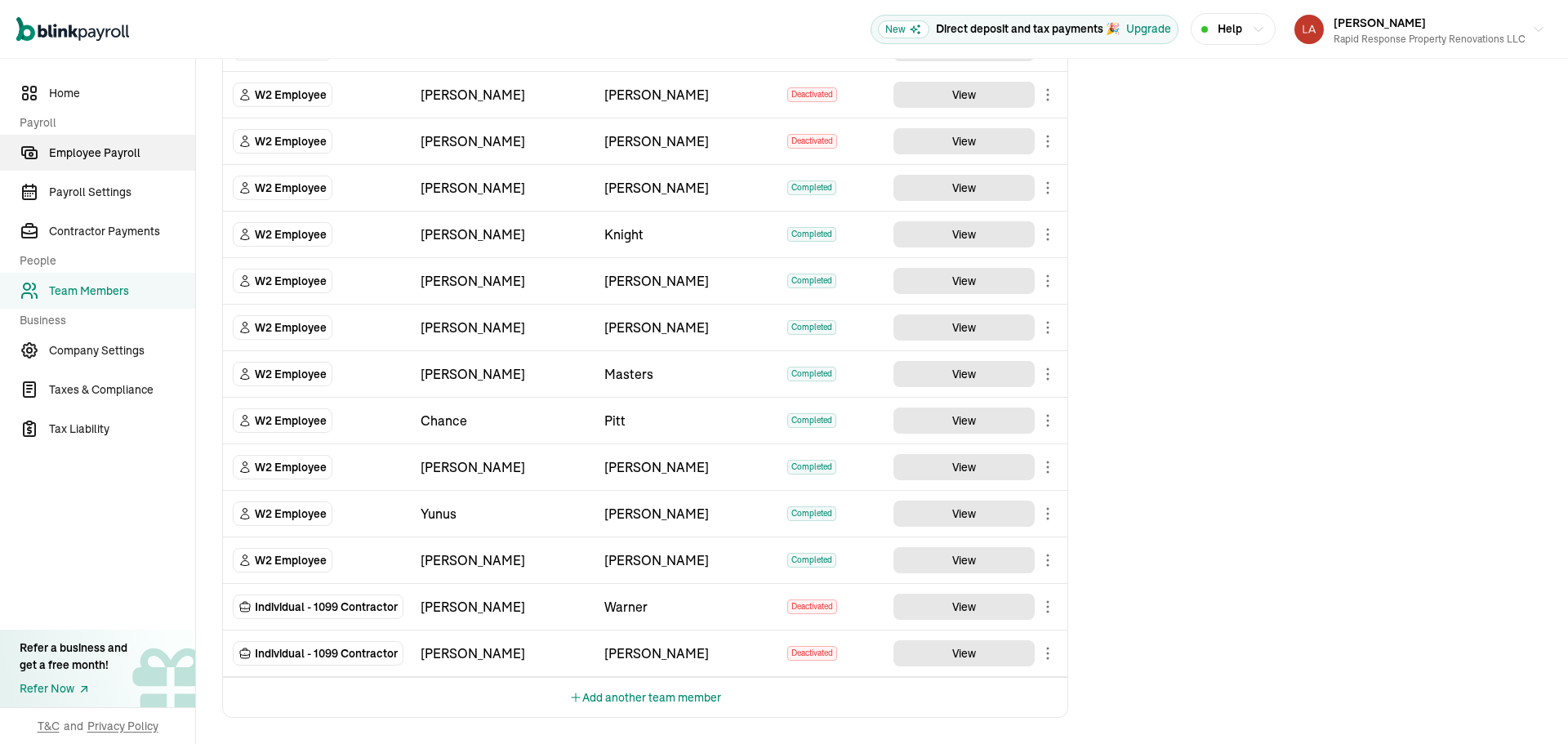
click at [91, 152] on span "Employee Payroll" at bounding box center [122, 154] width 146 height 18
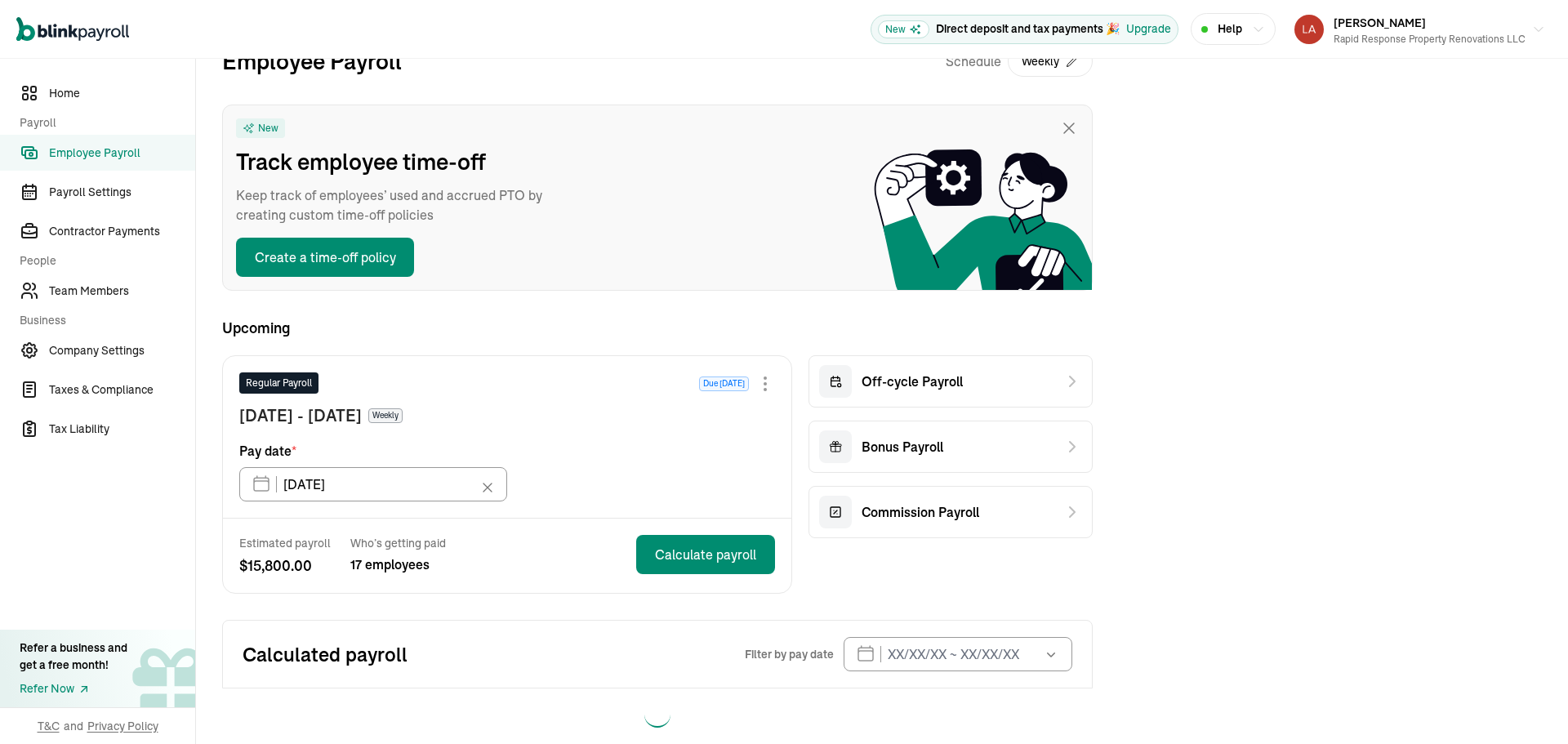
scroll to position [64, 0]
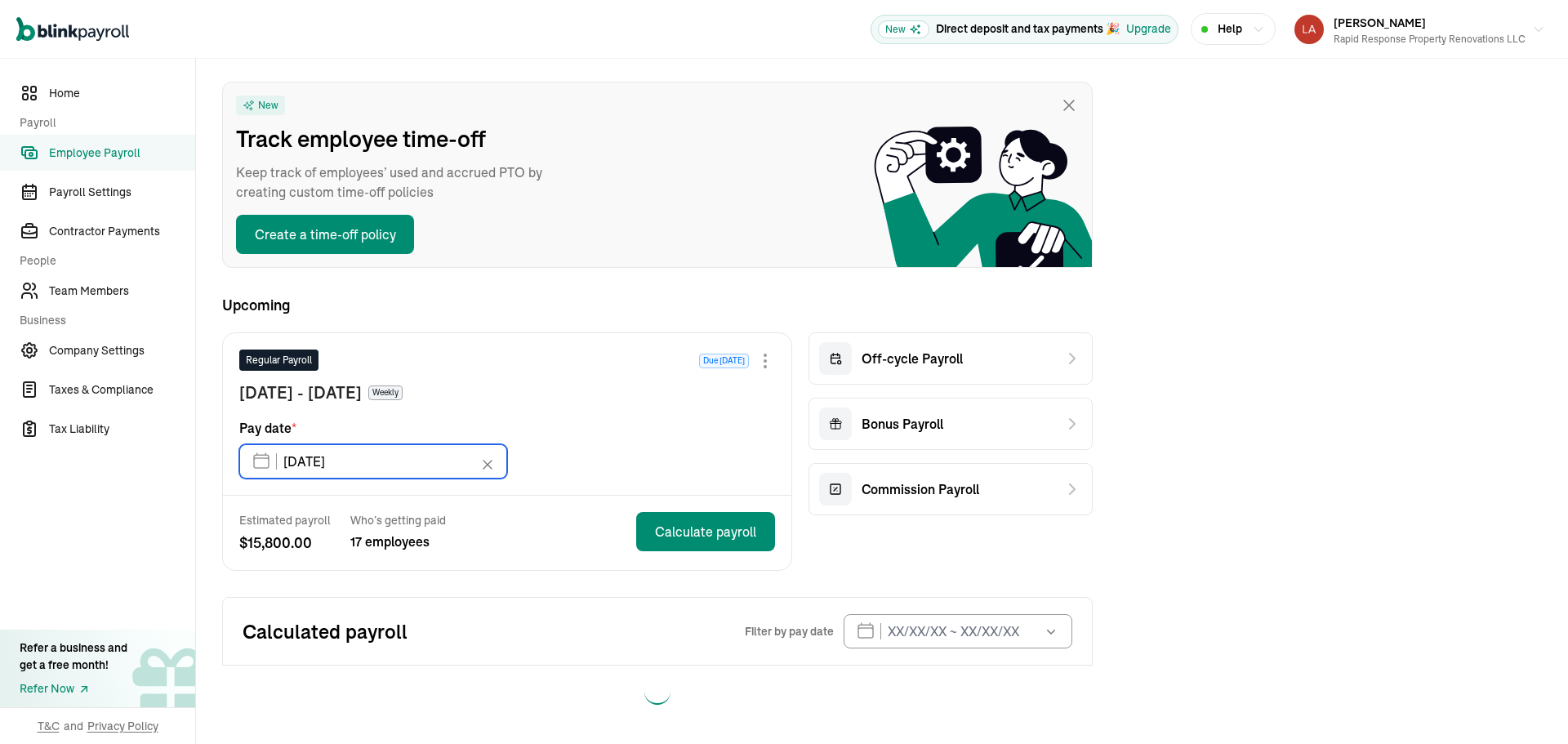
click at [369, 459] on input "09/12/2025" at bounding box center [372, 461] width 268 height 34
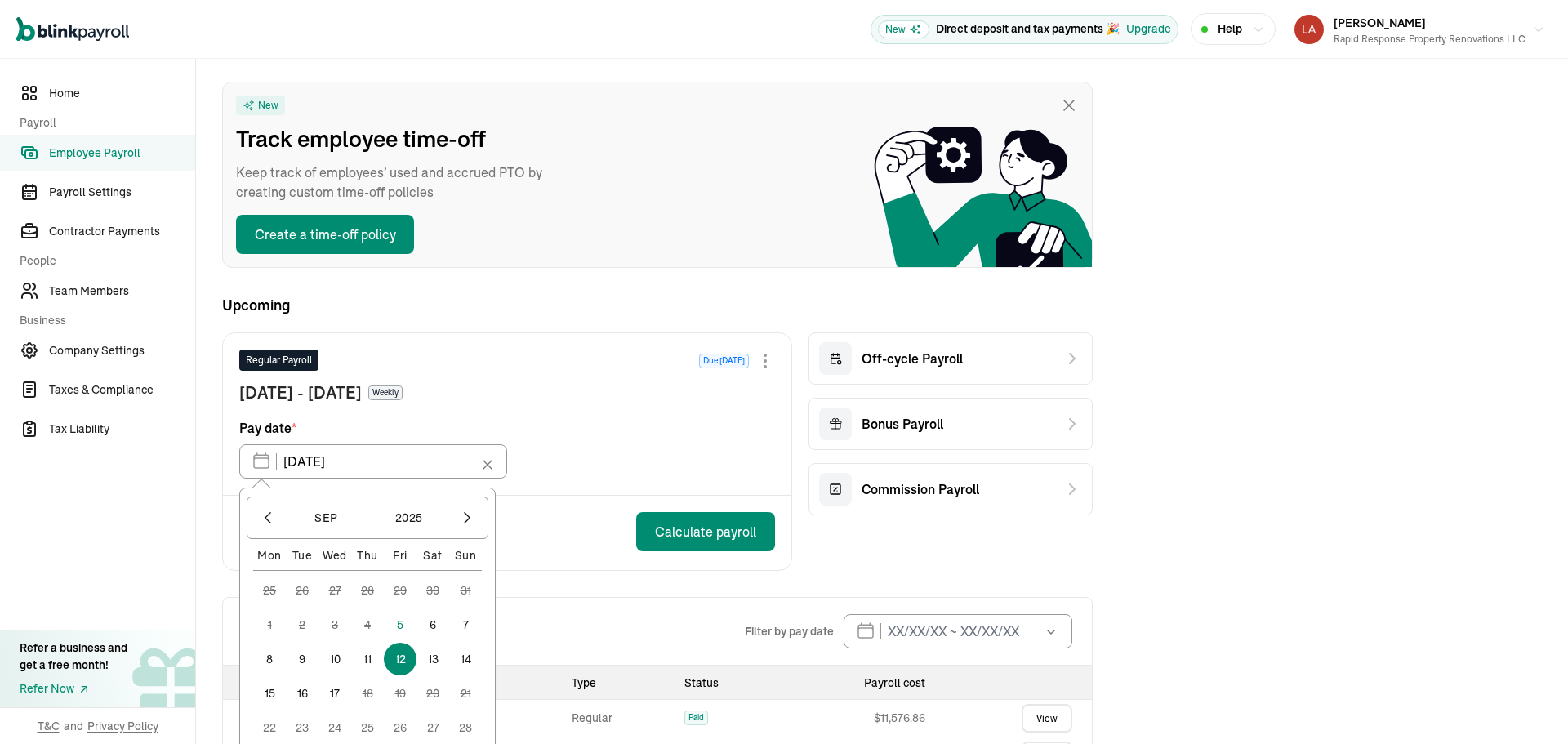
click at [395, 623] on button "5" at bounding box center [400, 624] width 32 height 32
type input "[DATE]"
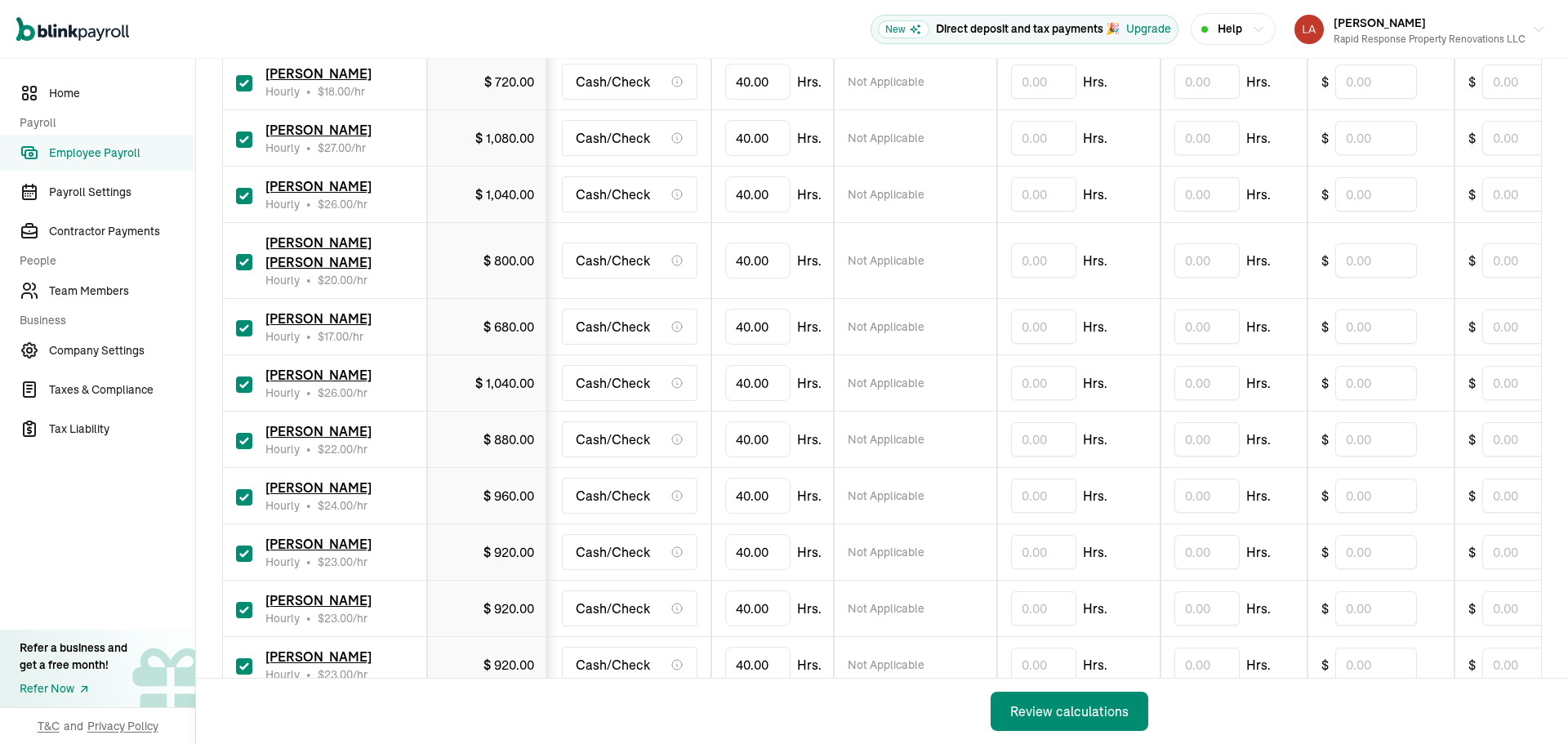
scroll to position [773, 0]
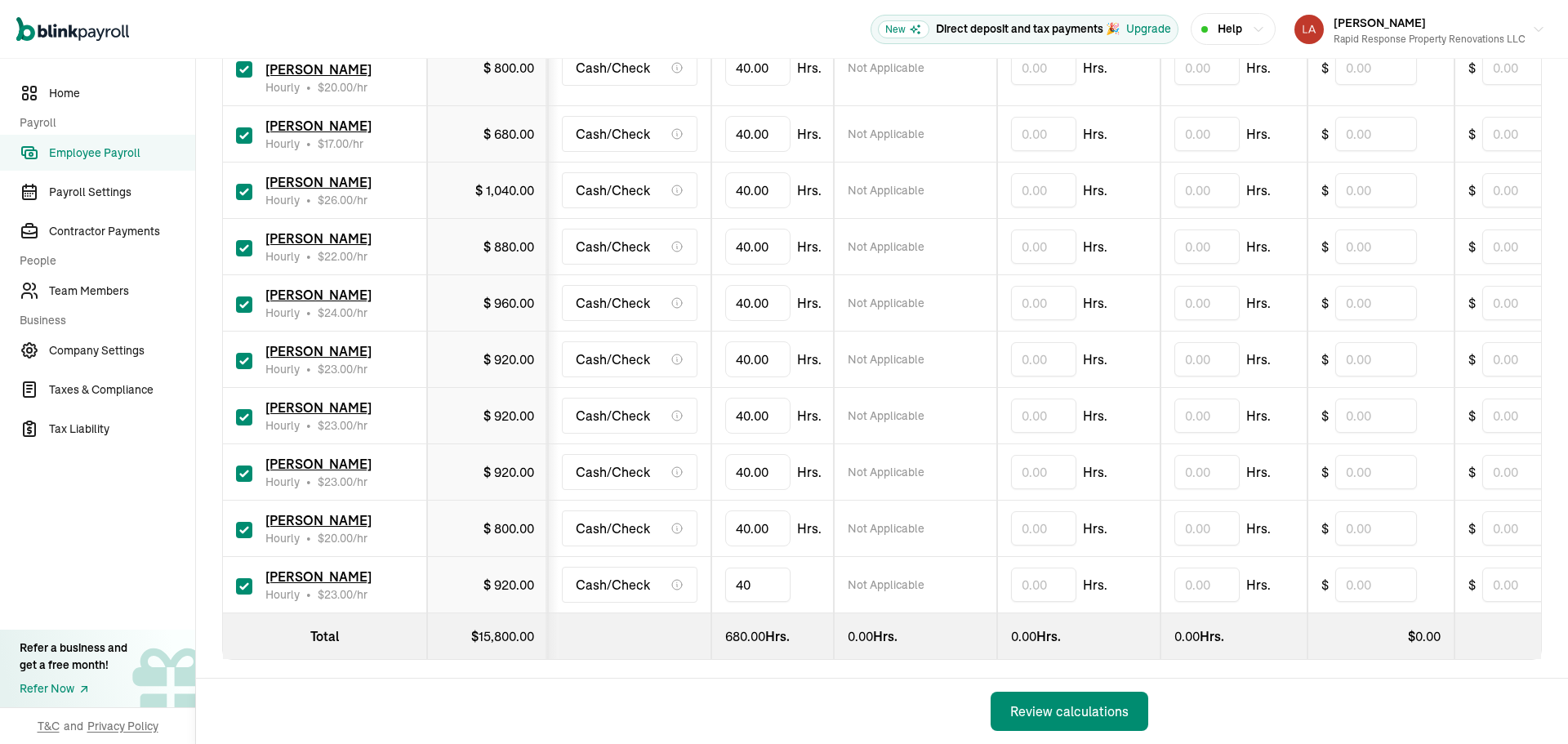
click at [781, 568] on input "40" at bounding box center [758, 584] width 66 height 34
click at [783, 568] on input "40" at bounding box center [758, 584] width 66 height 34
type input "34.30"
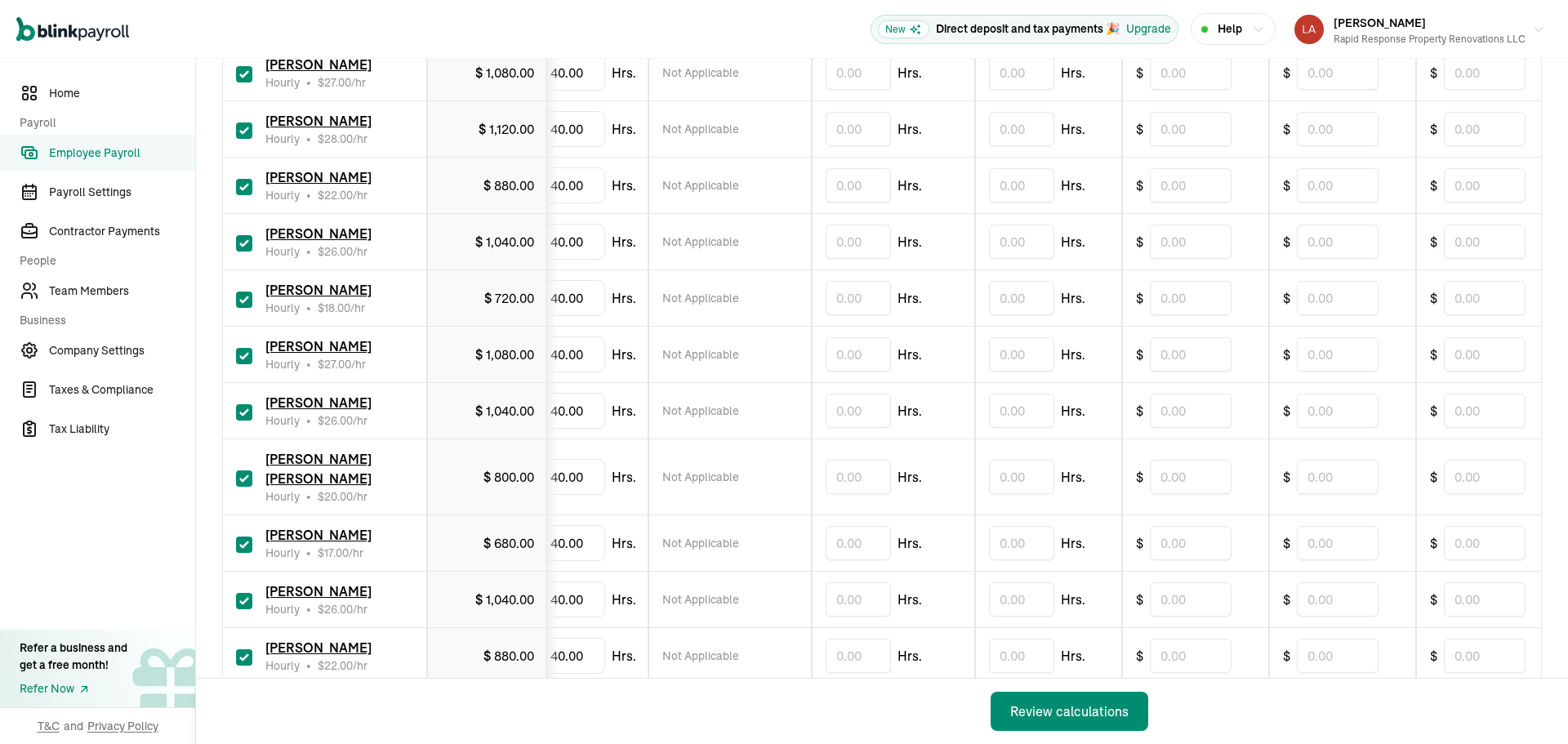
scroll to position [366, 0]
click at [1316, 638] on input "text" at bounding box center [1337, 655] width 81 height 34
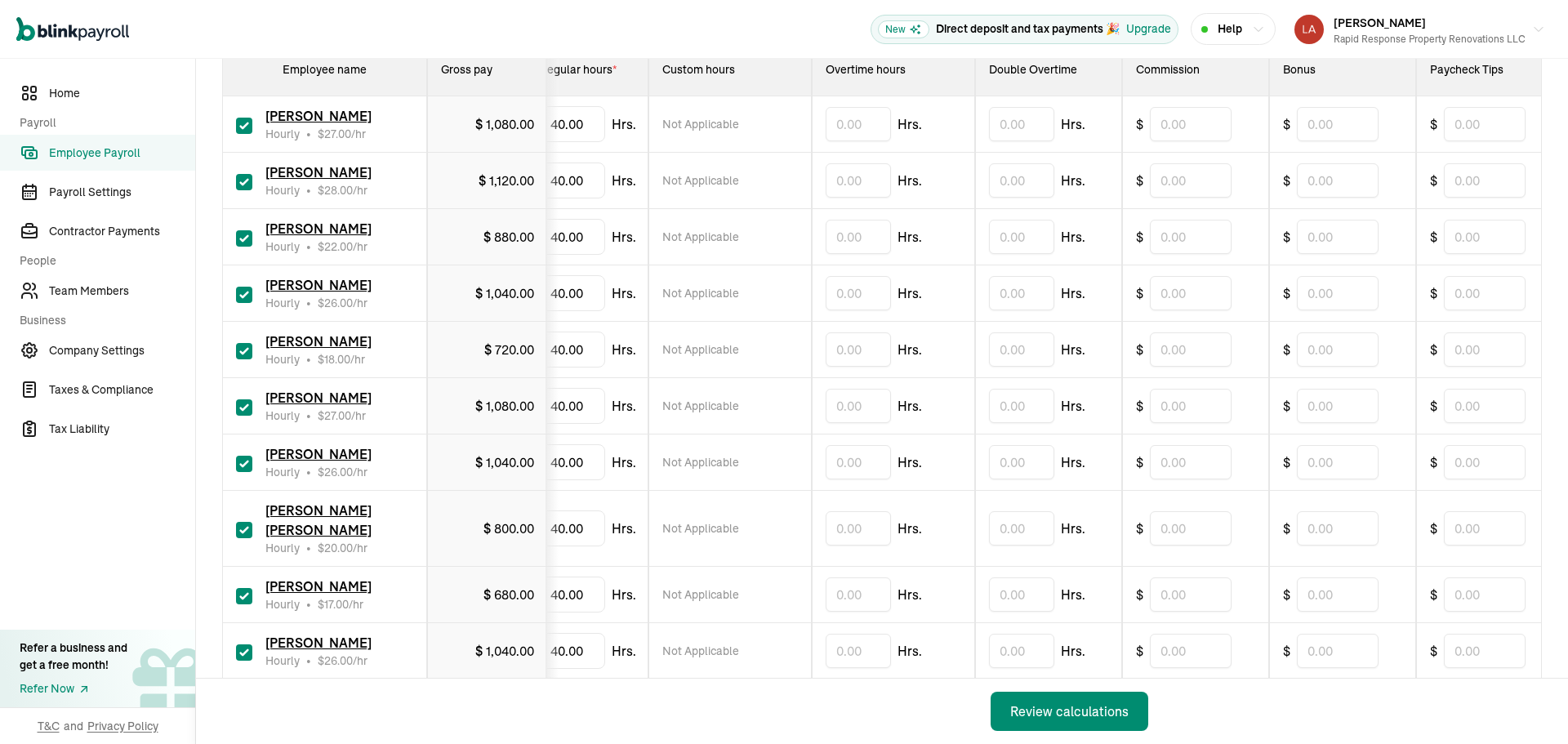
scroll to position [283, 0]
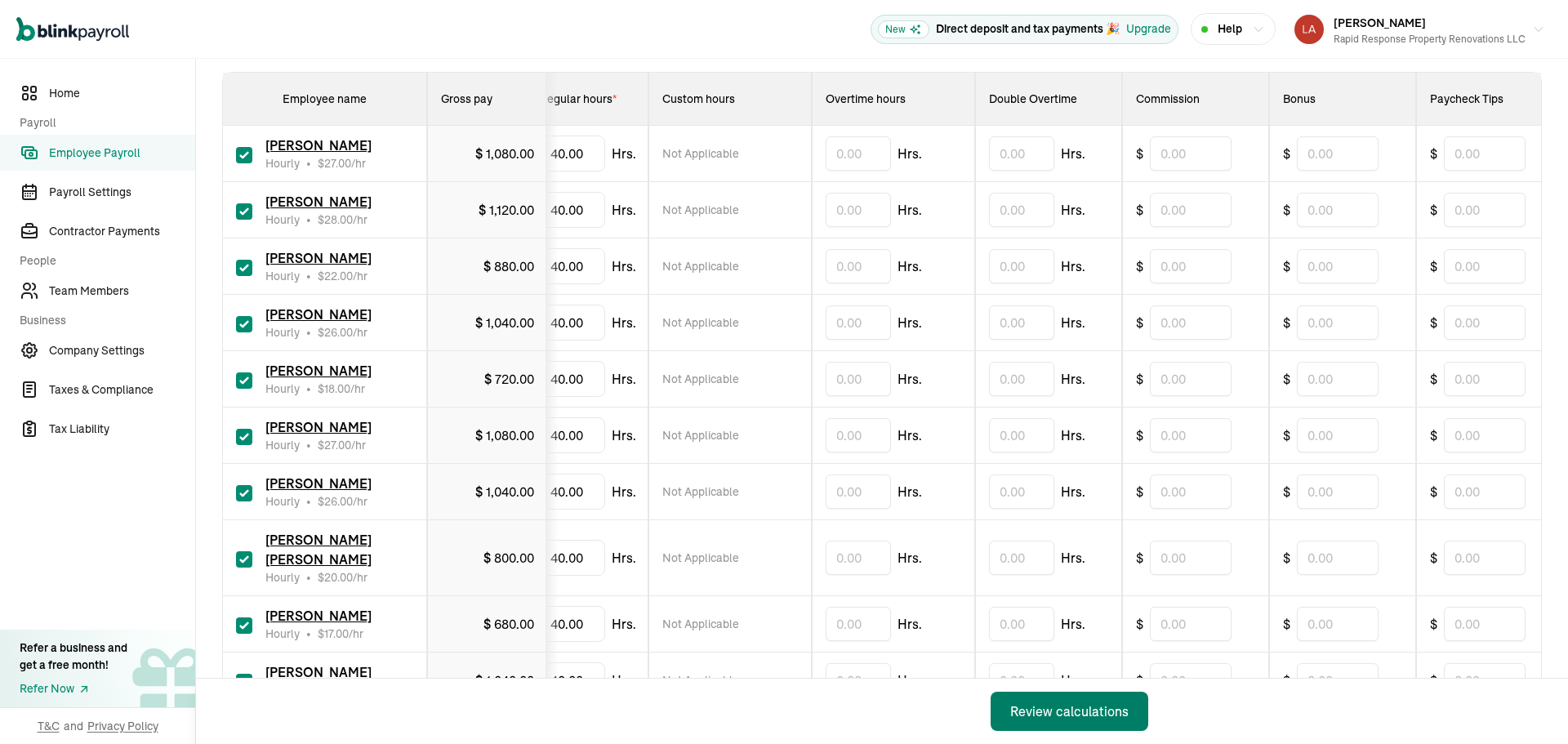
type input "184.00"
click at [1052, 719] on div "Review calculations" at bounding box center [1069, 712] width 119 height 20
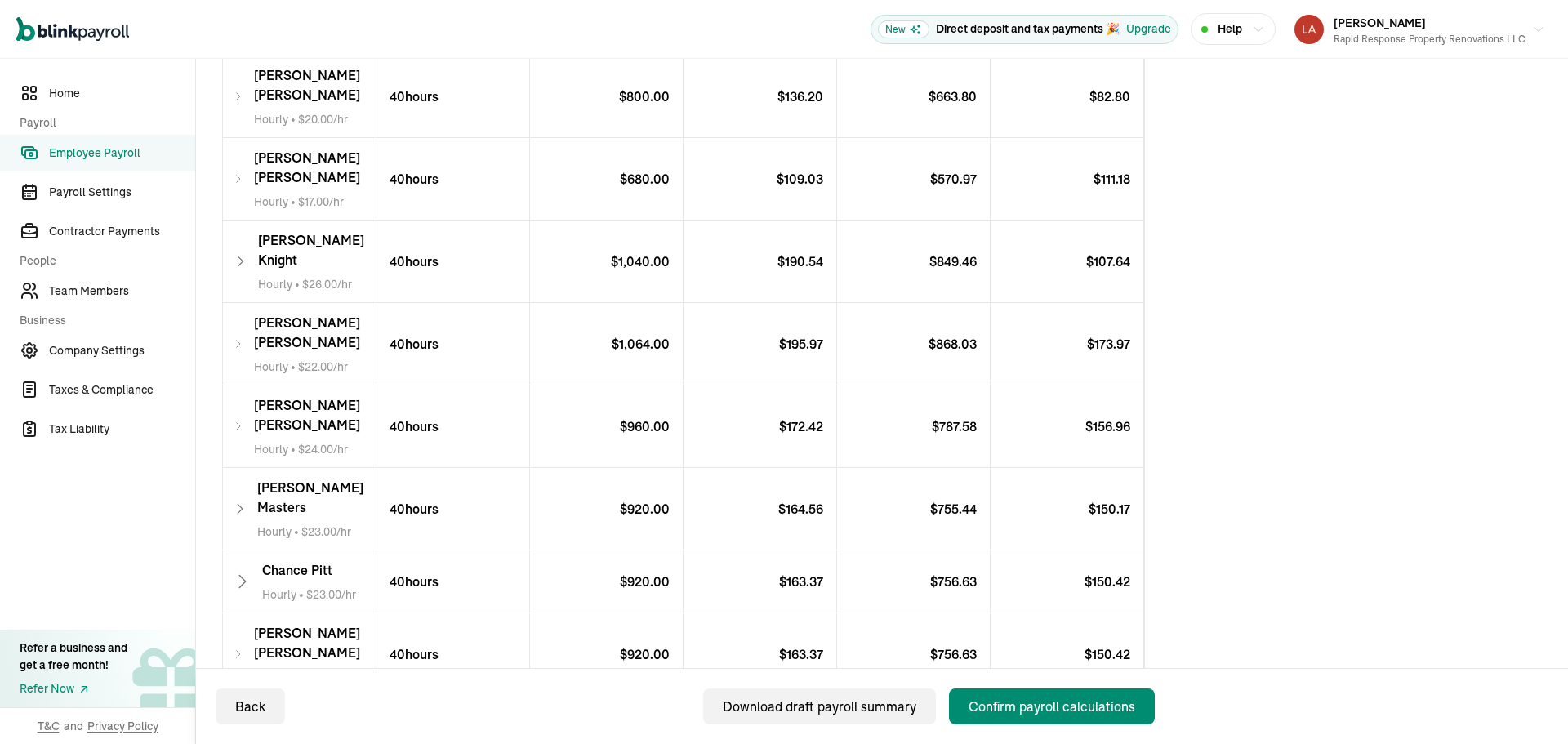
scroll to position [1013, 0]
